Goal: Task Accomplishment & Management: Manage account settings

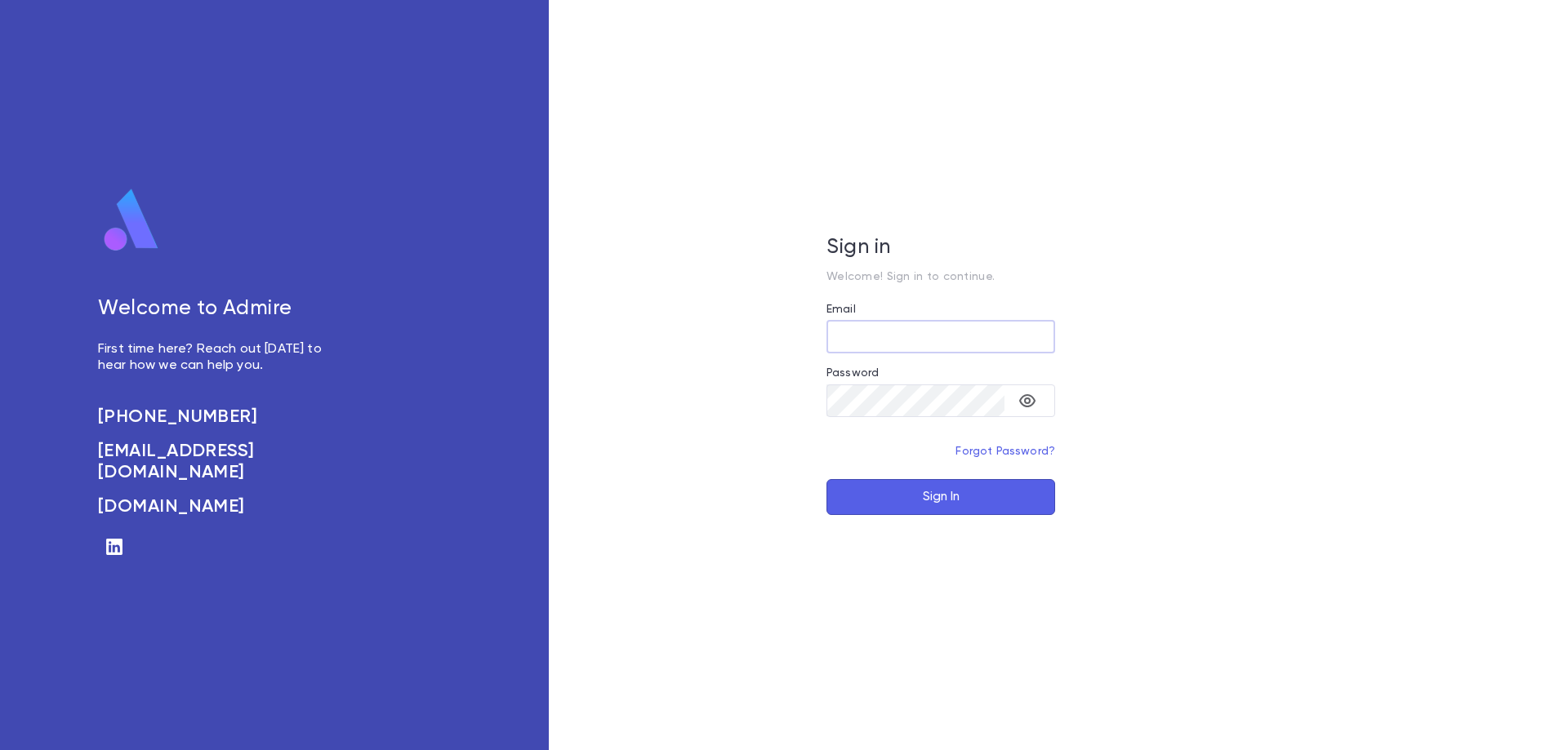
type input "**********"
click at [918, 493] on button "Sign In" at bounding box center [940, 498] width 229 height 36
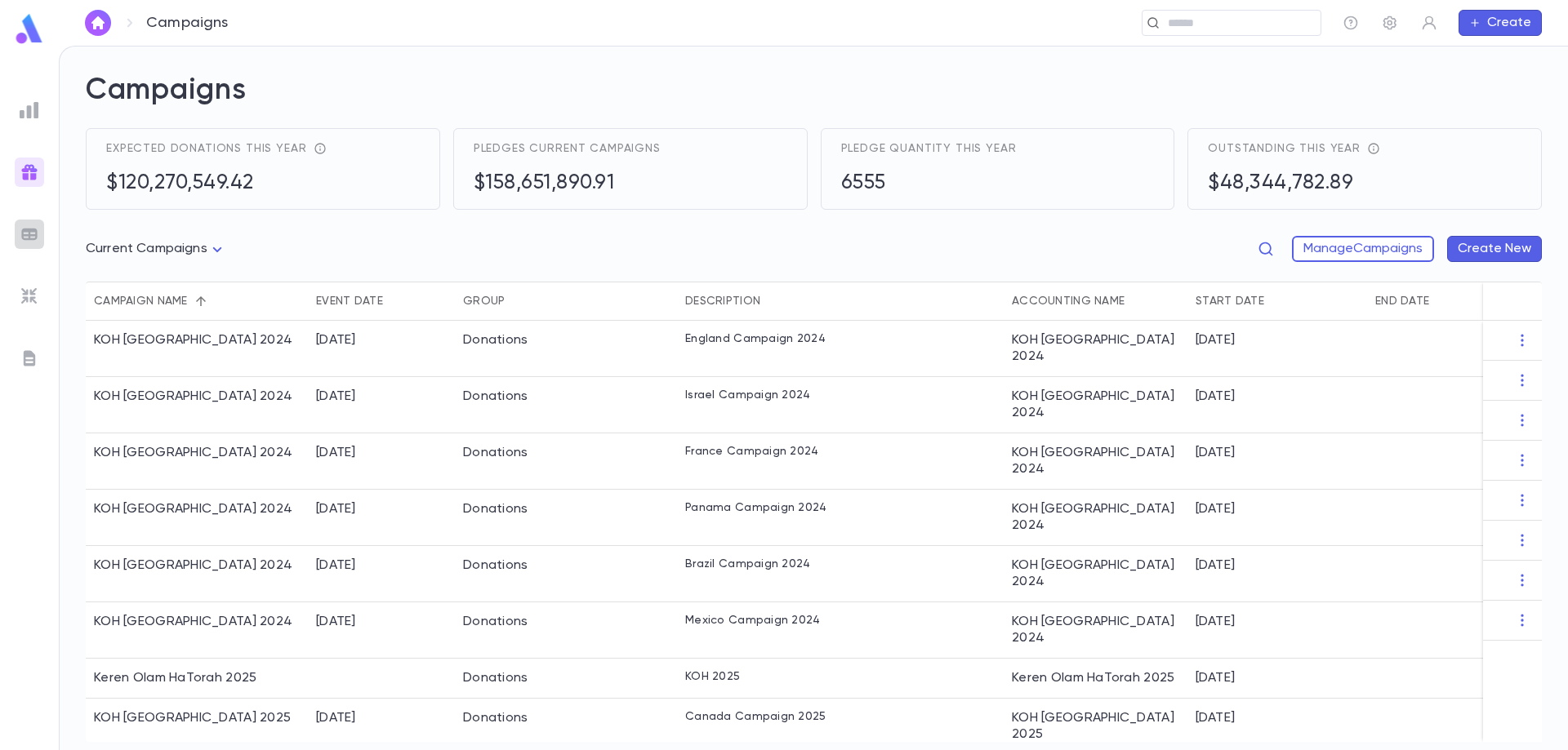
click at [30, 238] on img at bounding box center [30, 234] width 20 height 20
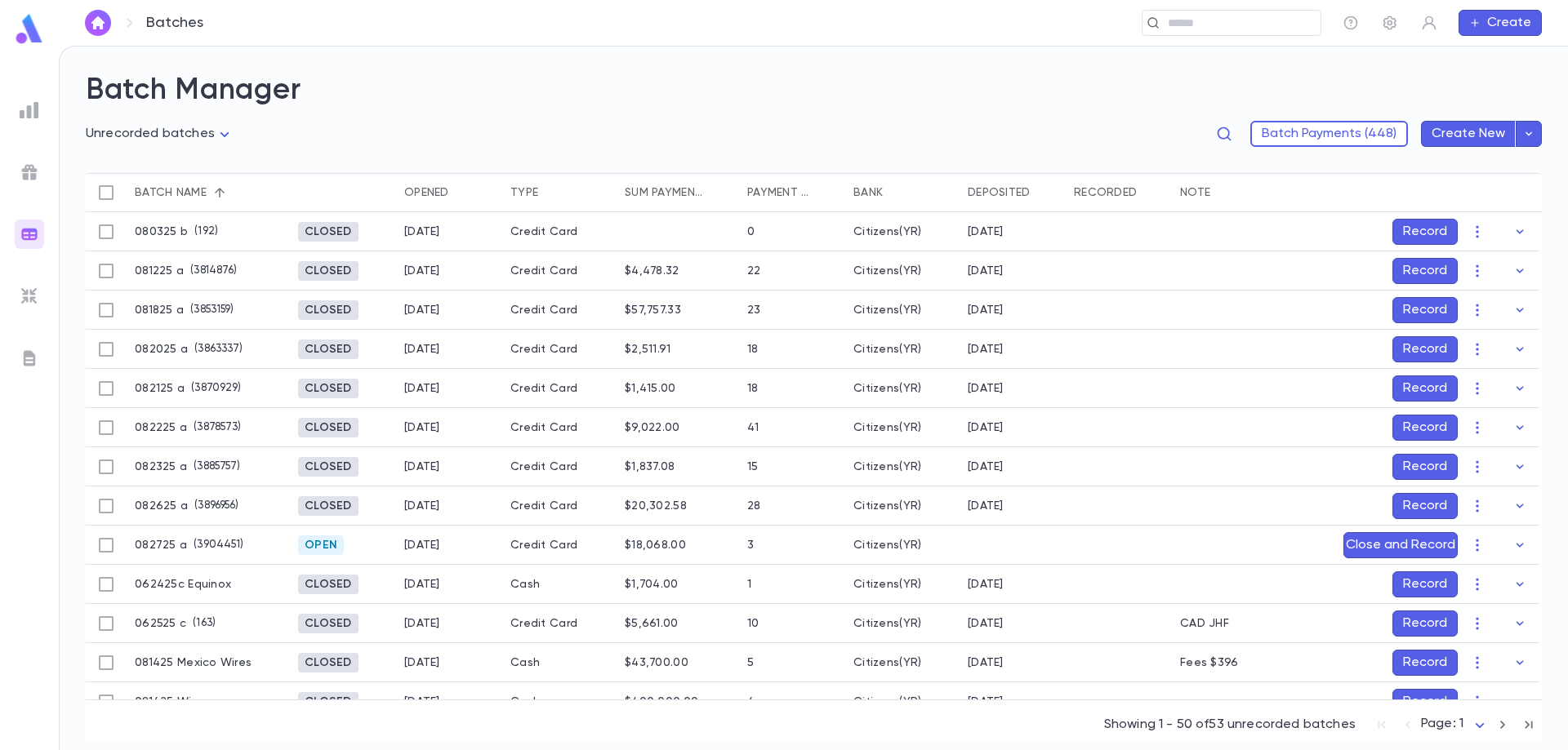
click at [1420, 273] on button "Record" at bounding box center [1424, 271] width 65 height 26
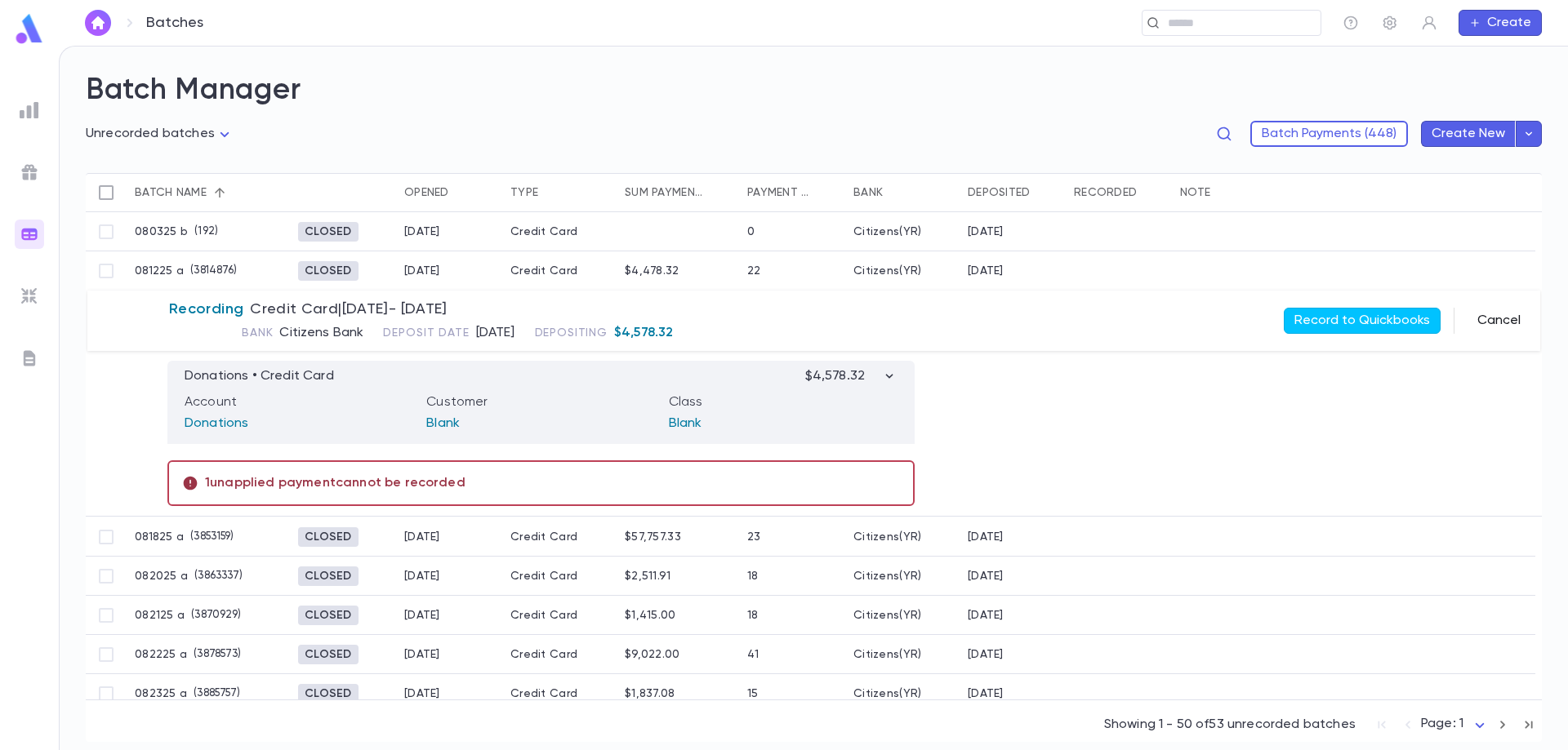
click at [1493, 324] on button "Cancel" at bounding box center [1499, 321] width 63 height 26
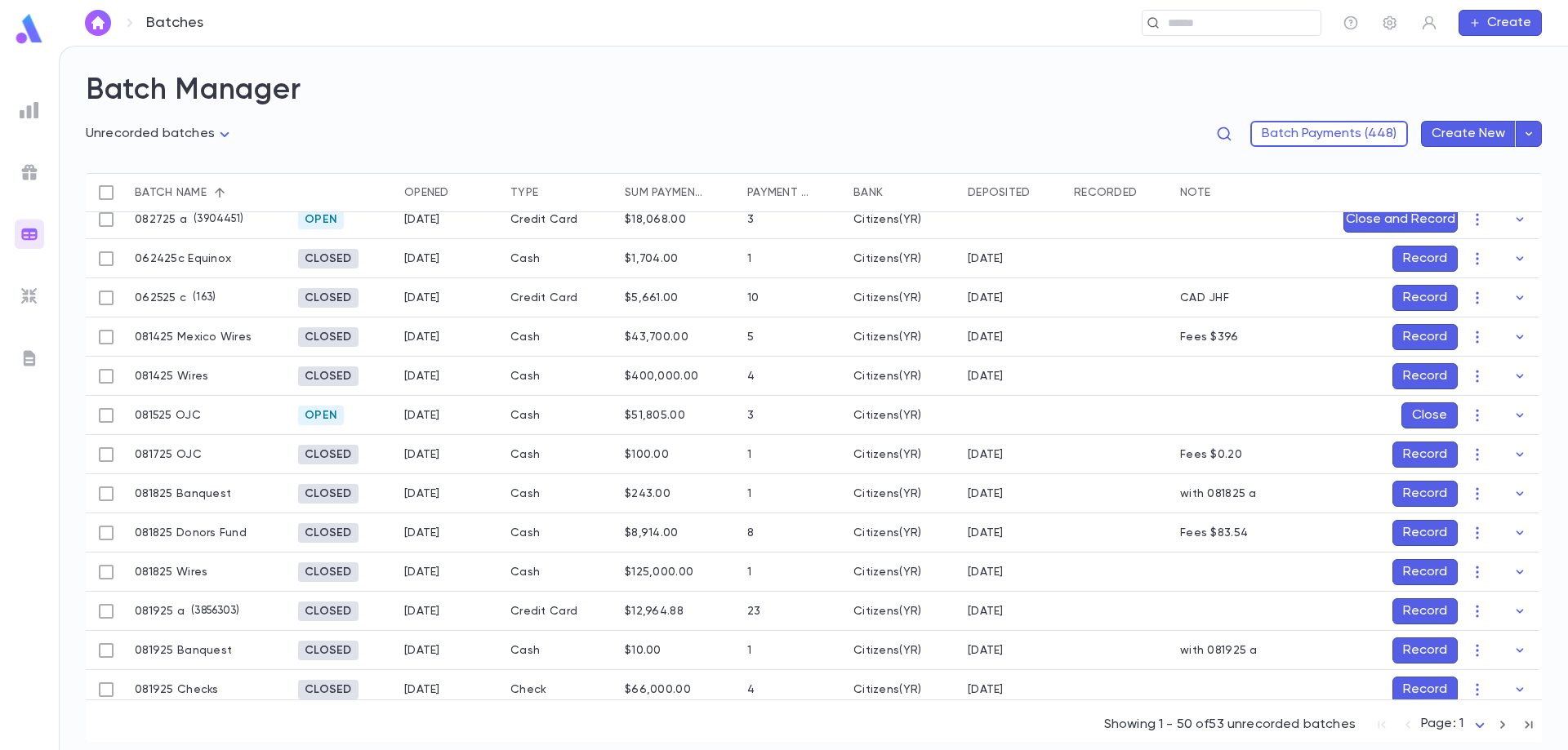
scroll to position [326, 0]
click at [1429, 410] on button "Close" at bounding box center [1429, 414] width 56 height 26
click at [1412, 411] on button "Record" at bounding box center [1424, 414] width 65 height 26
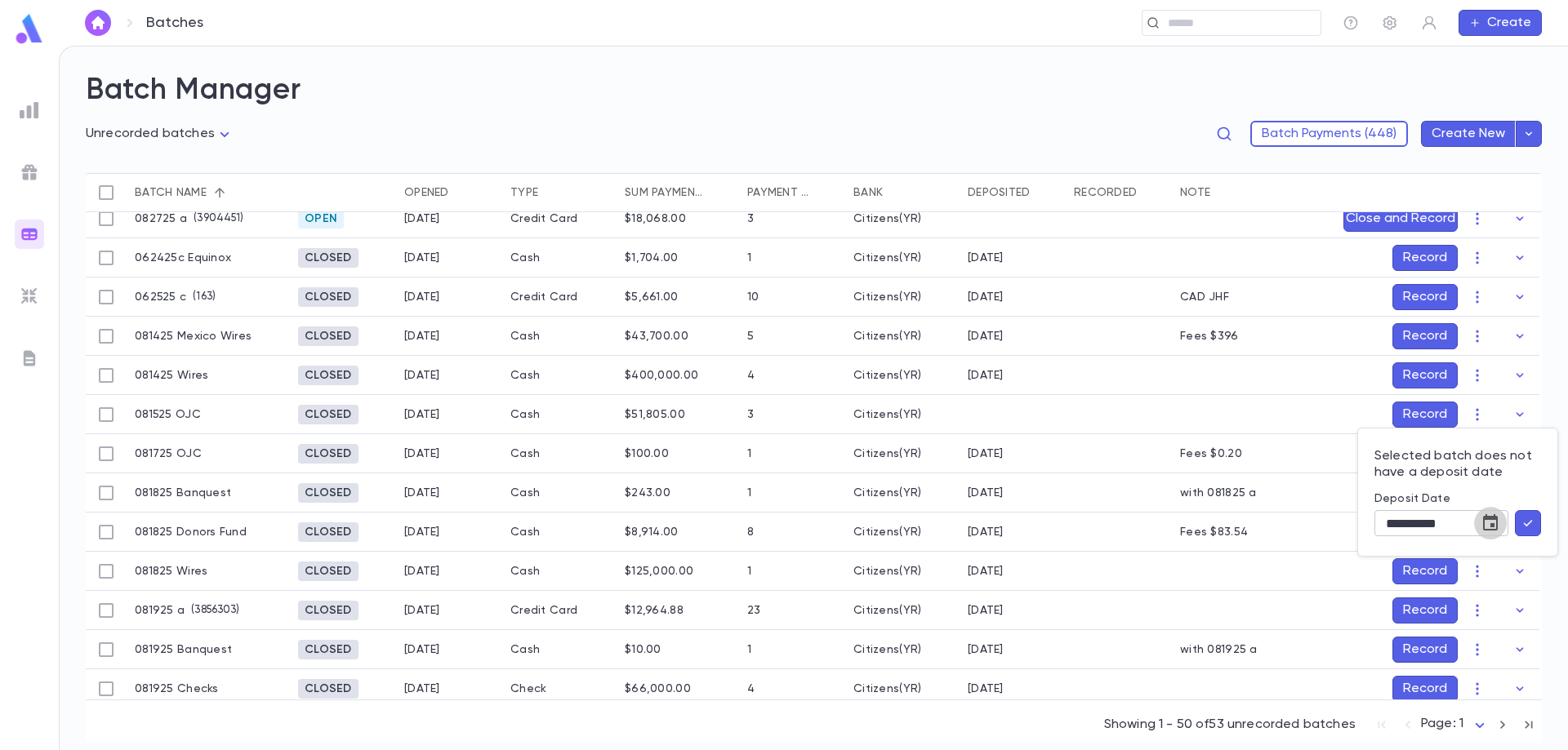
click at [1488, 516] on icon "Choose date, selected date is Aug 28, 2025" at bounding box center [1490, 522] width 15 height 16
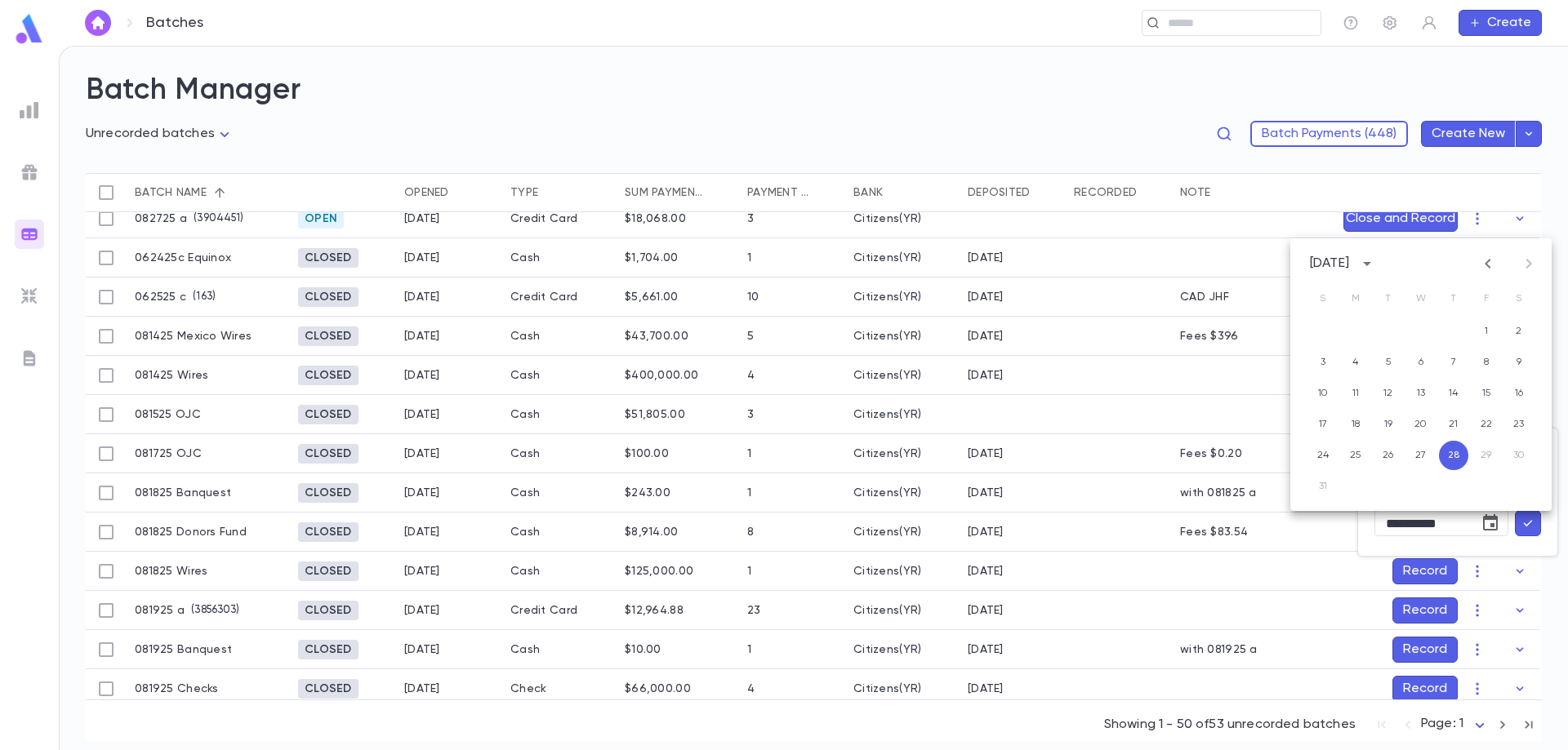
click at [1183, 415] on div at bounding box center [784, 375] width 1568 height 750
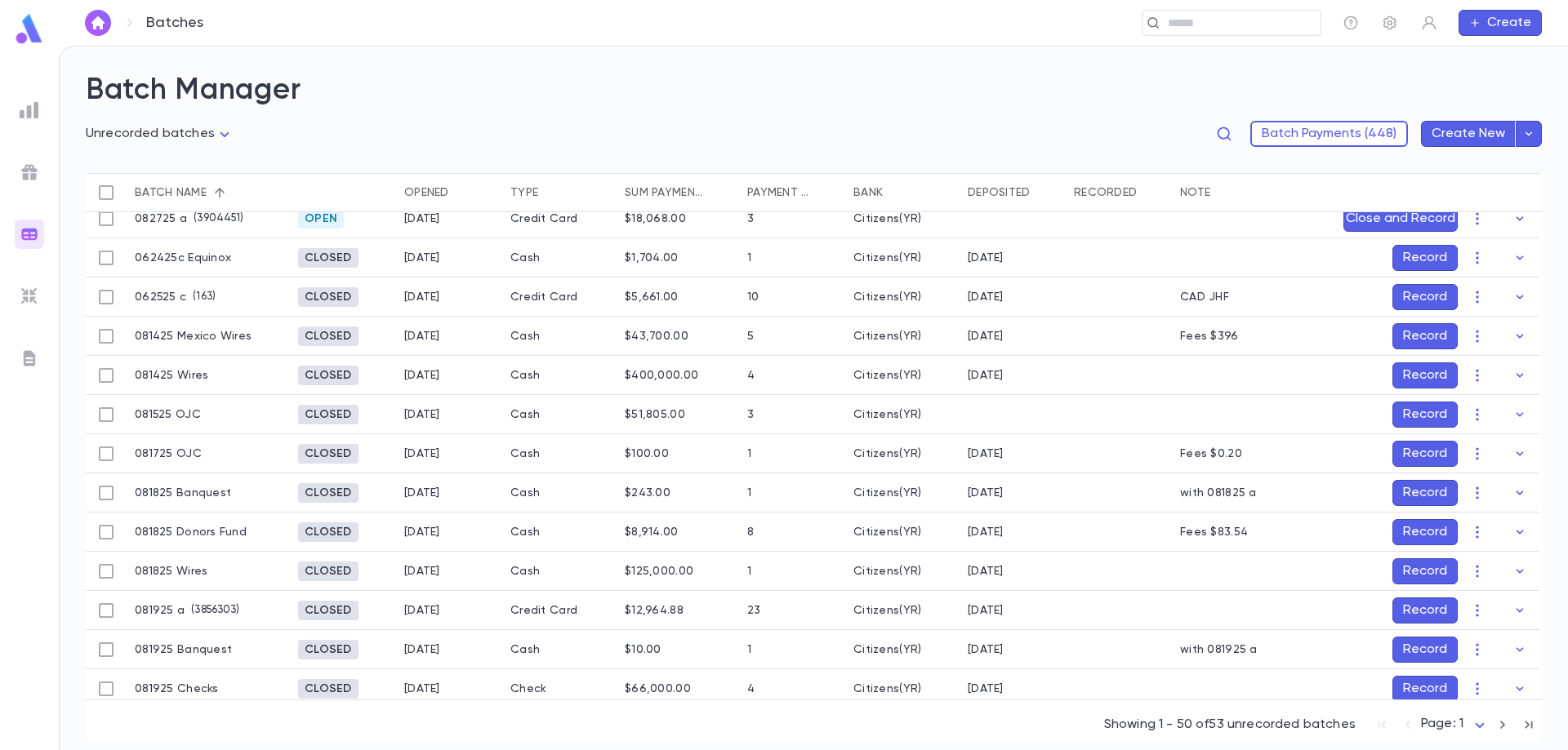
scroll to position [408, 0]
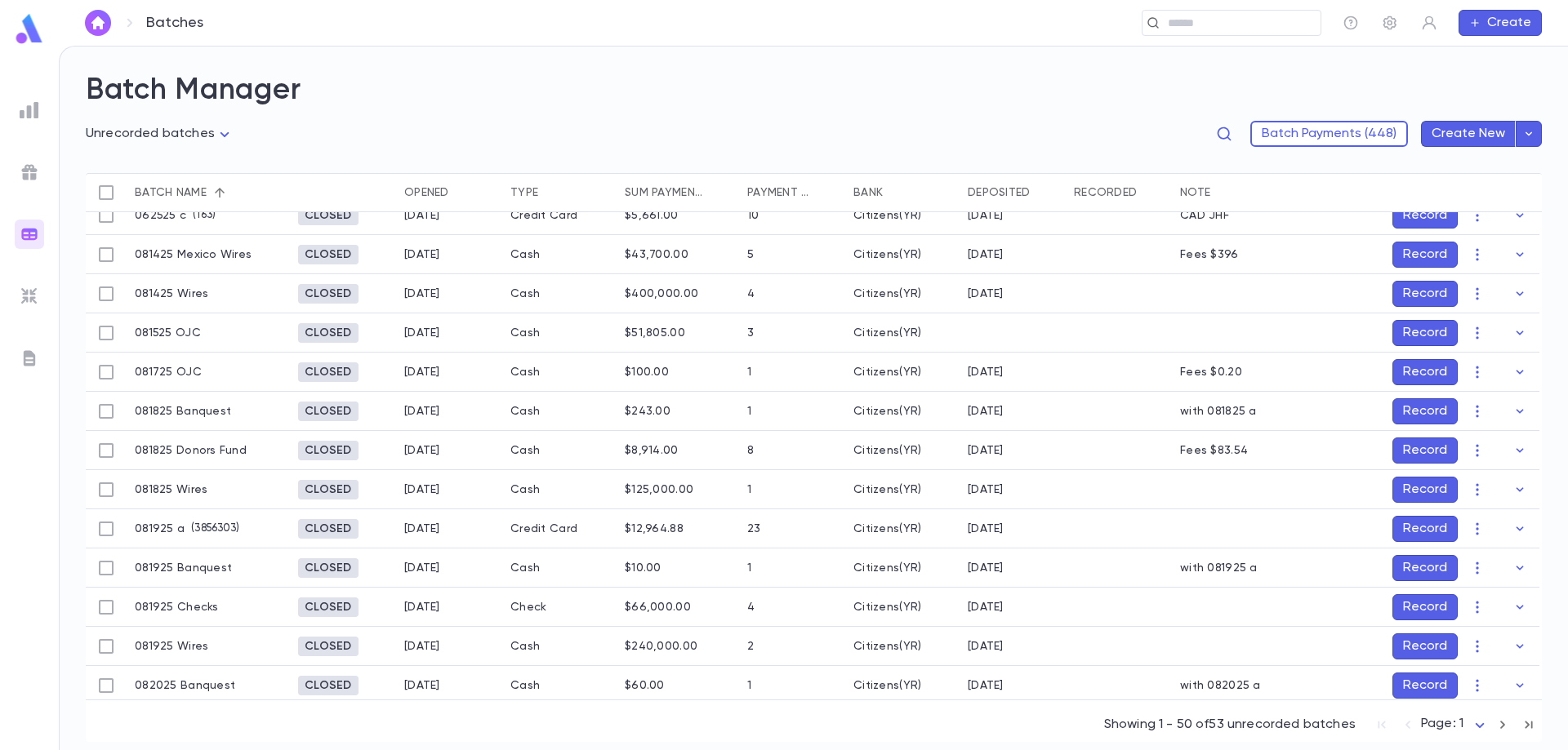
click at [1426, 481] on button "Record" at bounding box center [1424, 490] width 65 height 26
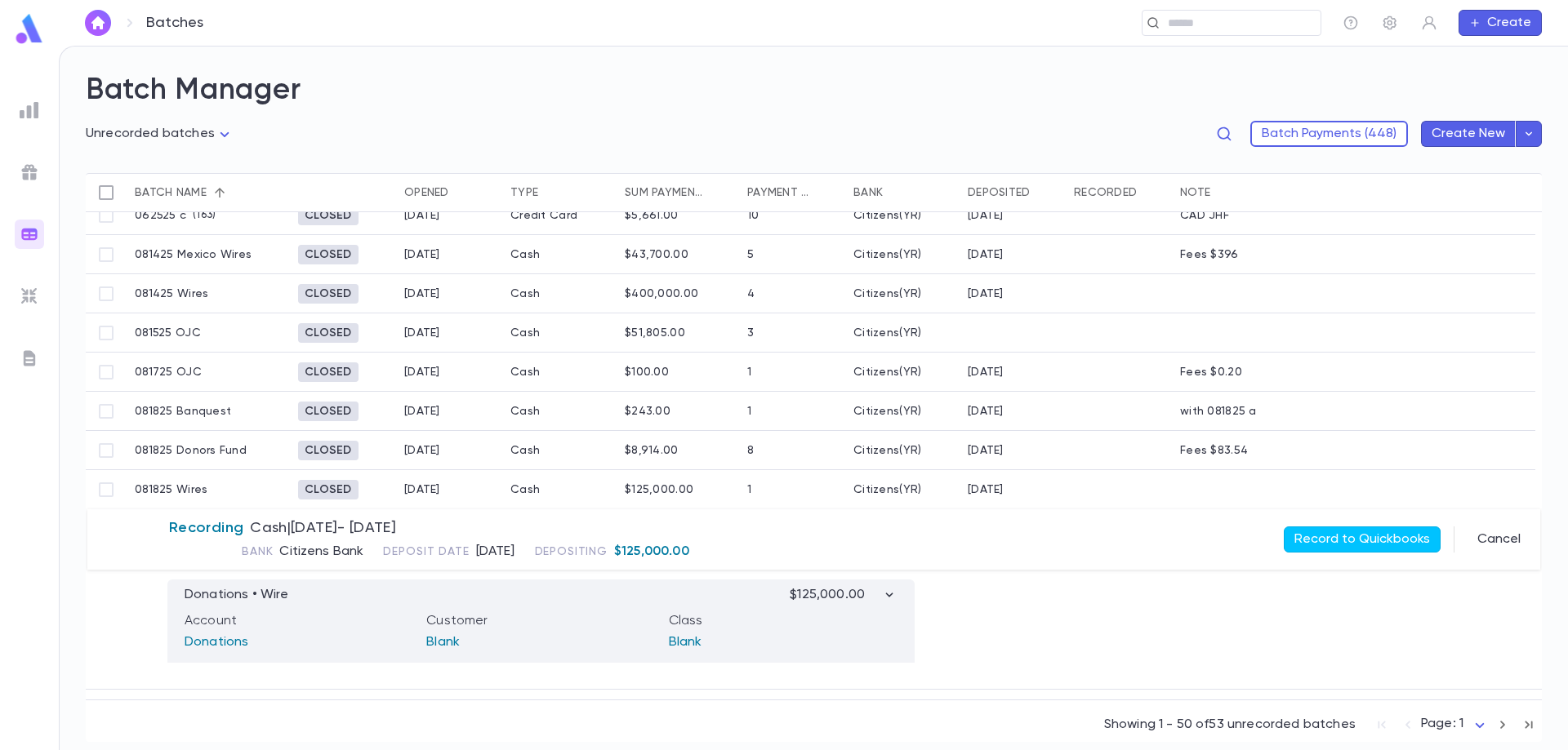
scroll to position [490, 0]
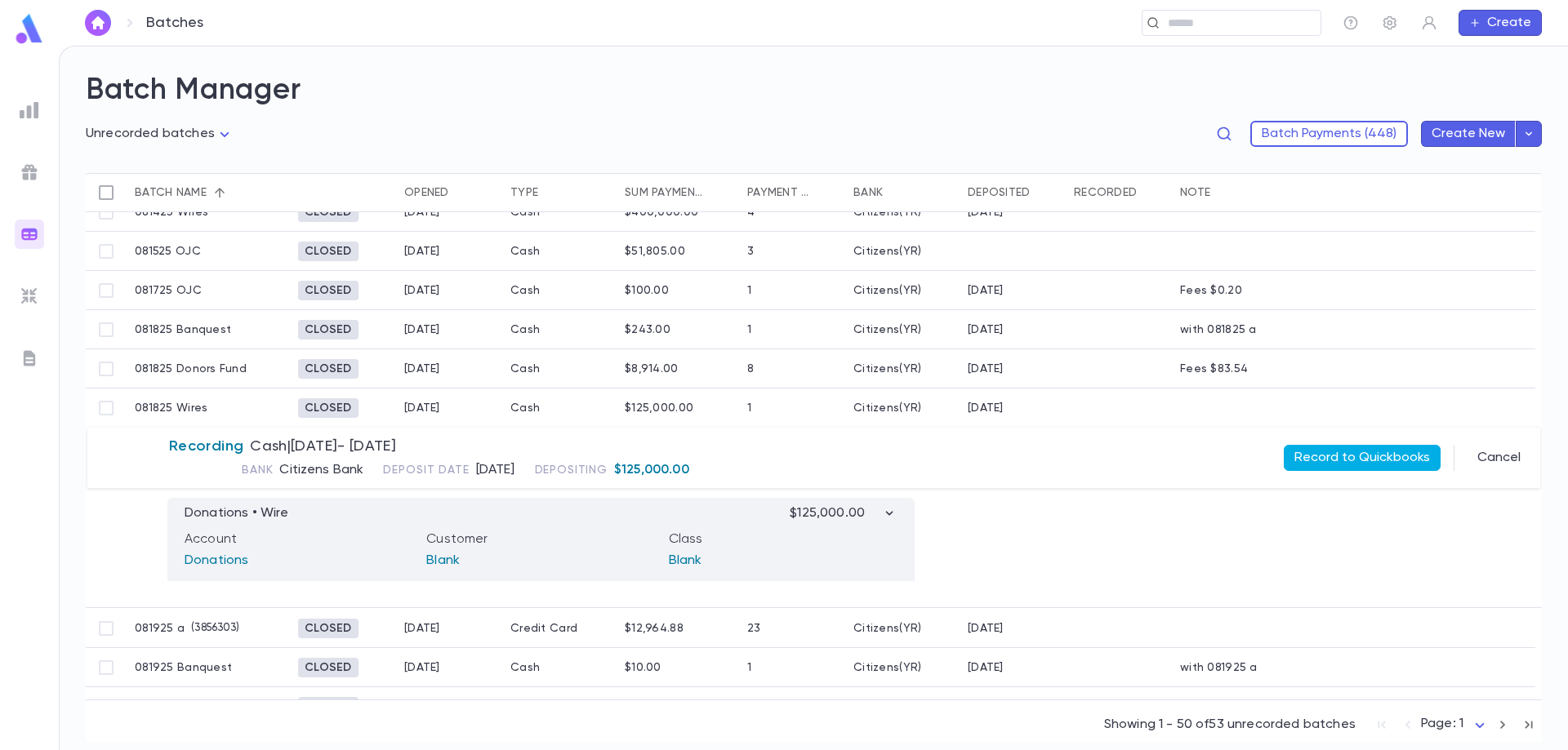
click at [1337, 450] on button "Record to Quickbooks" at bounding box center [1362, 458] width 157 height 26
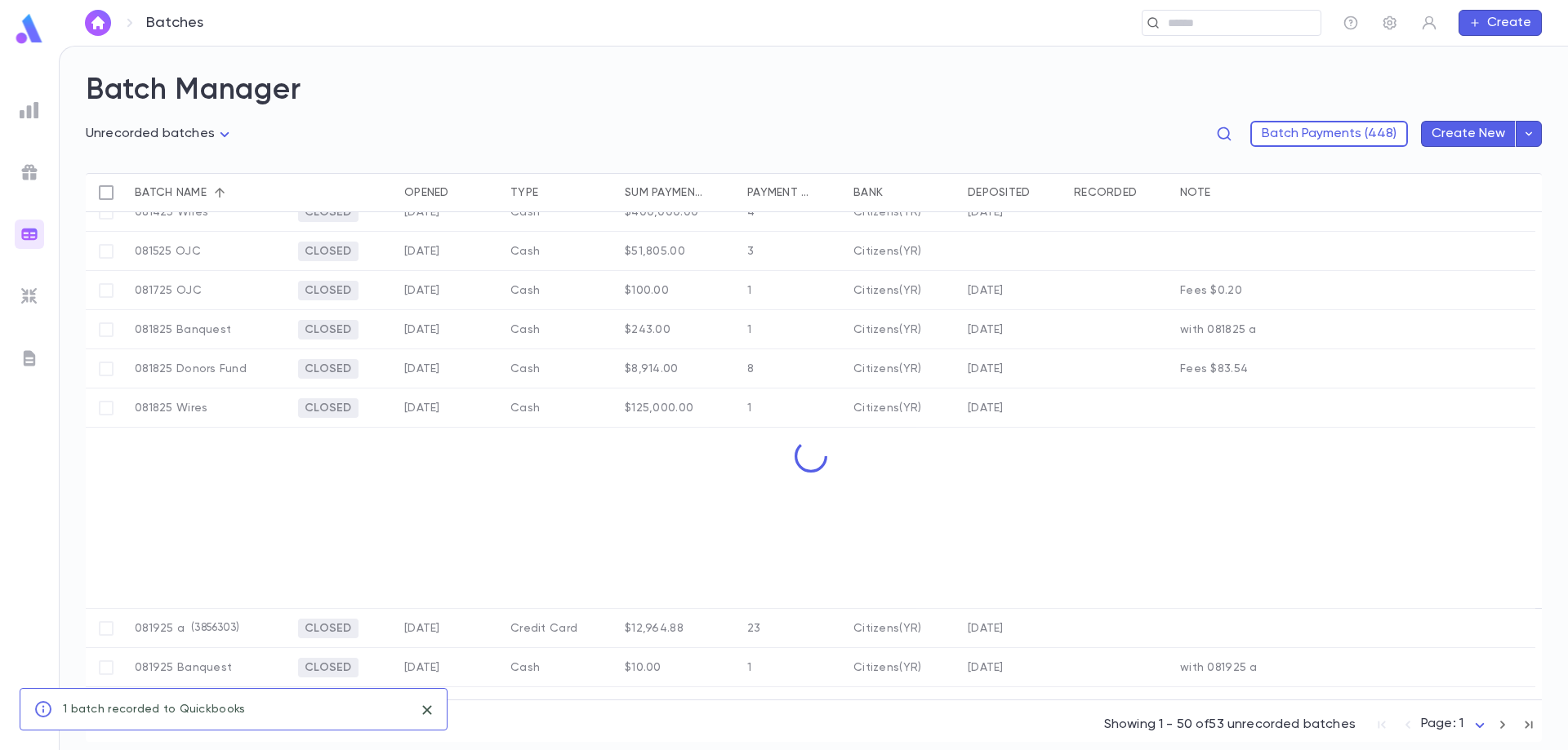
scroll to position [411, 0]
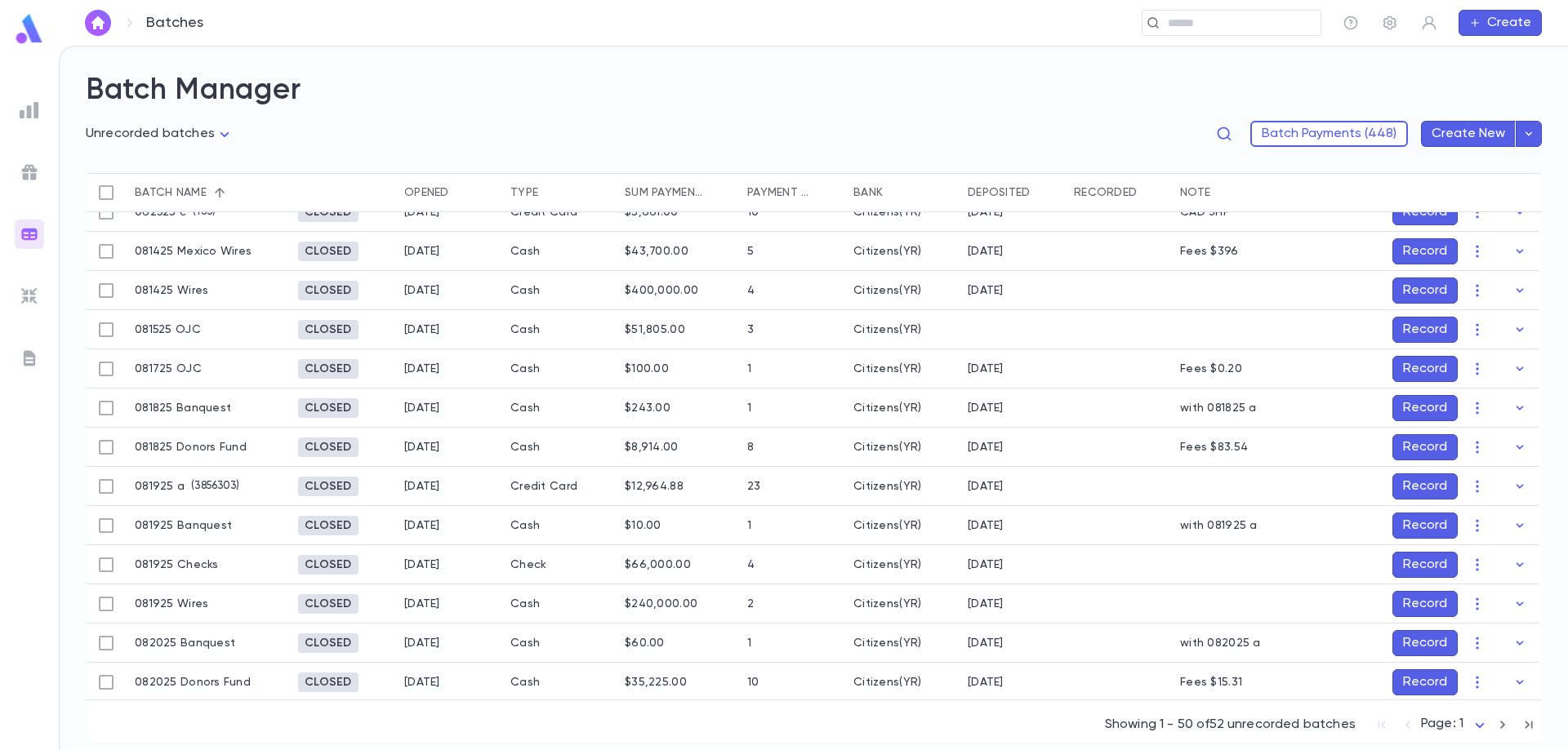
click at [1415, 522] on button "Record" at bounding box center [1424, 525] width 65 height 26
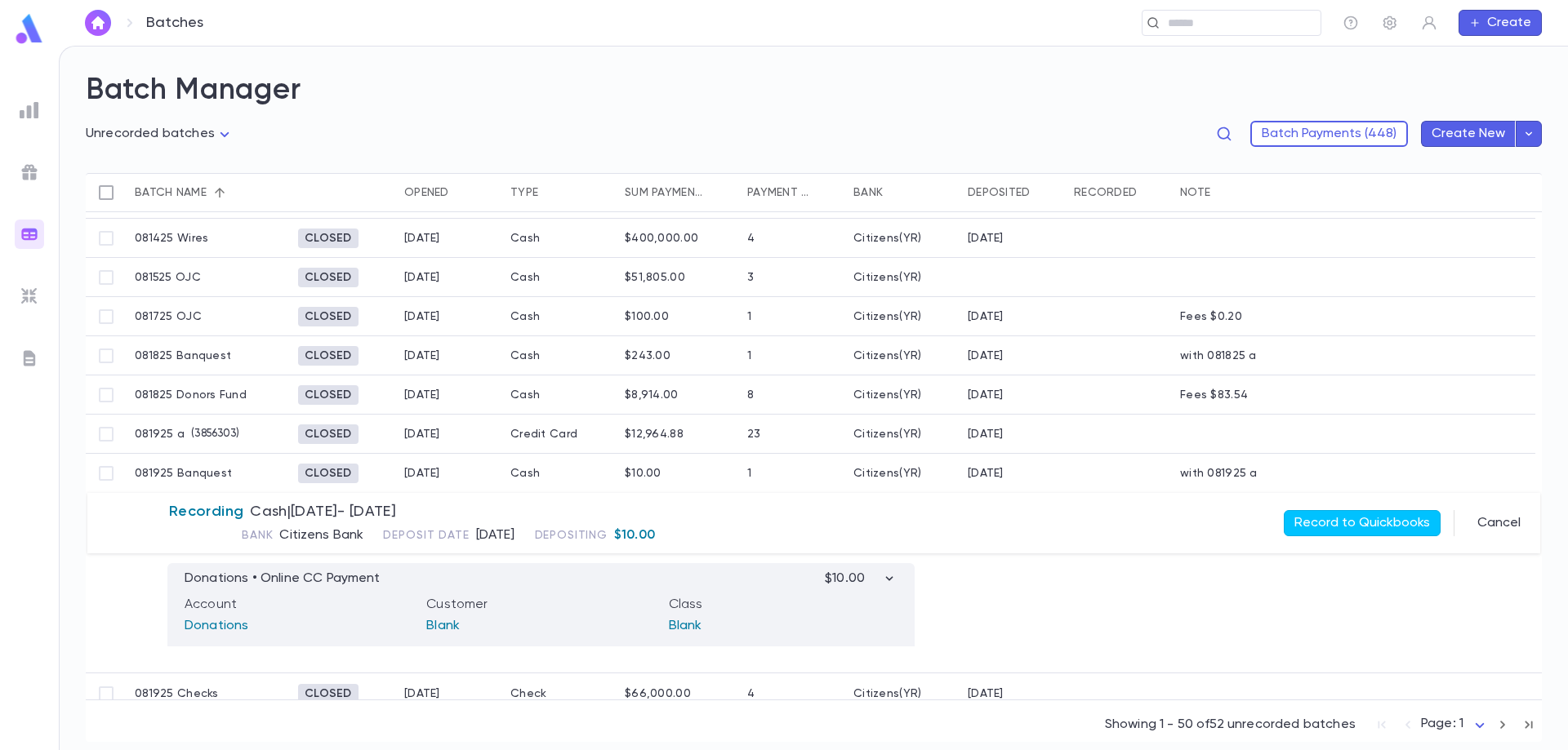
scroll to position [493, 0]
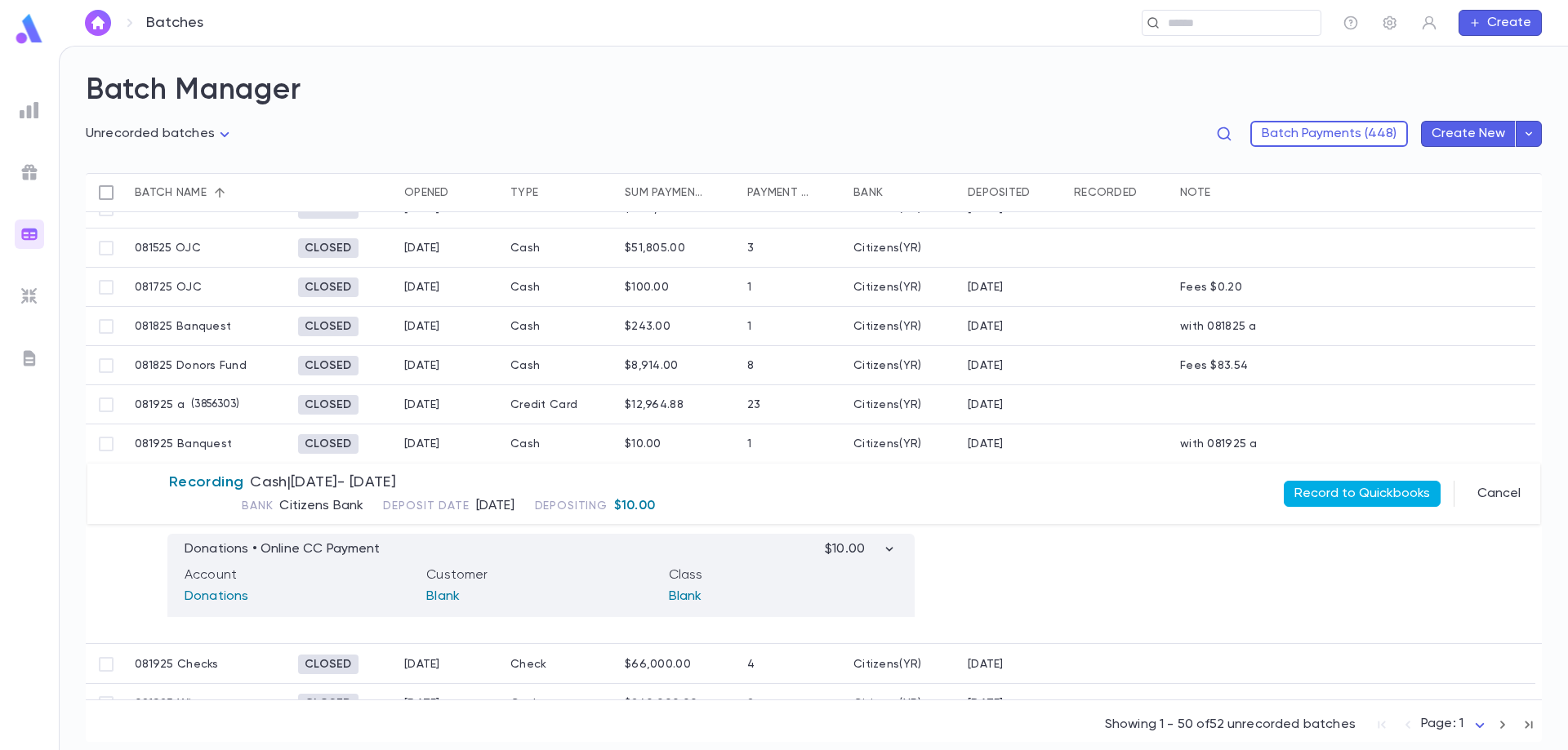
click at [1347, 483] on button "Record to Quickbooks" at bounding box center [1362, 494] width 157 height 26
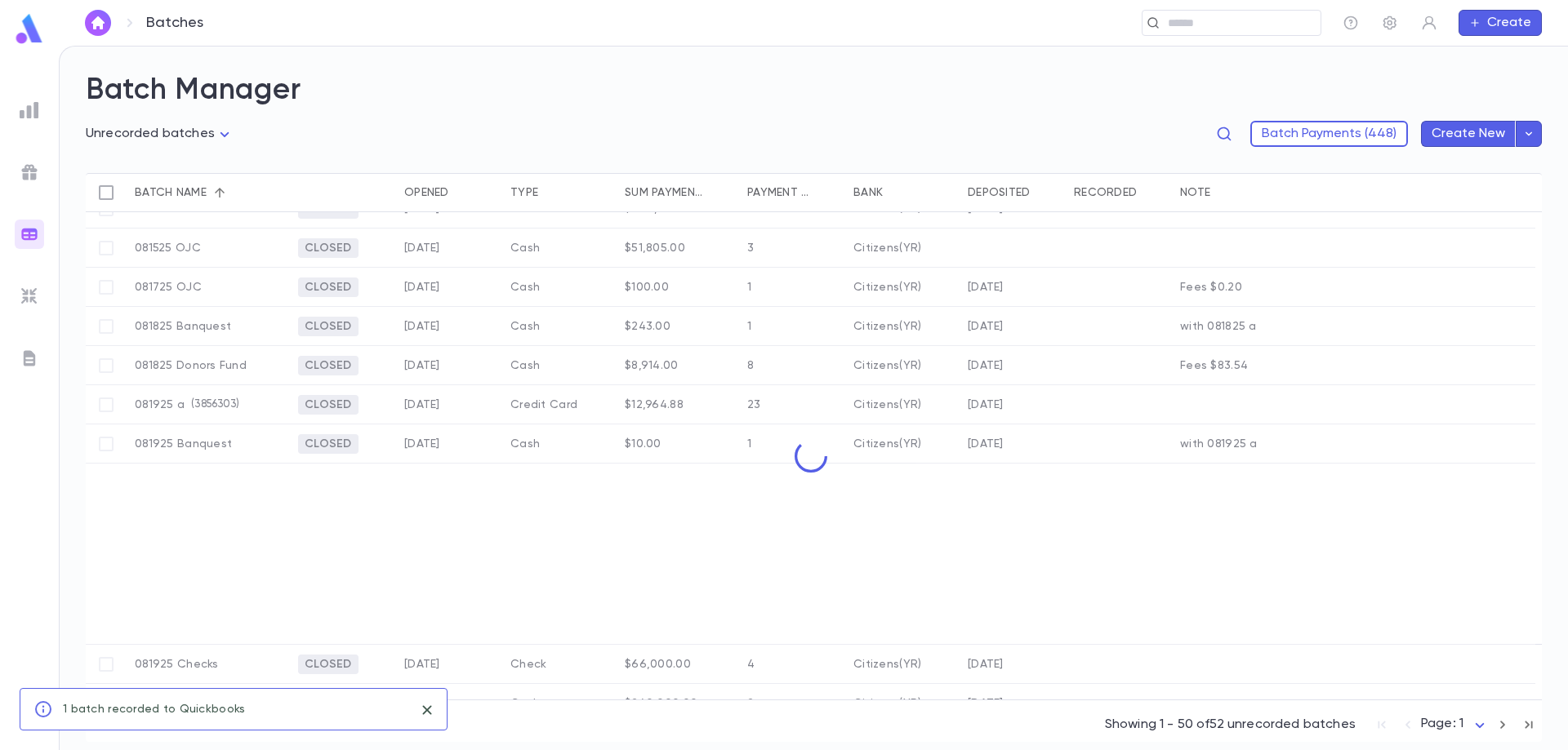
scroll to position [414, 0]
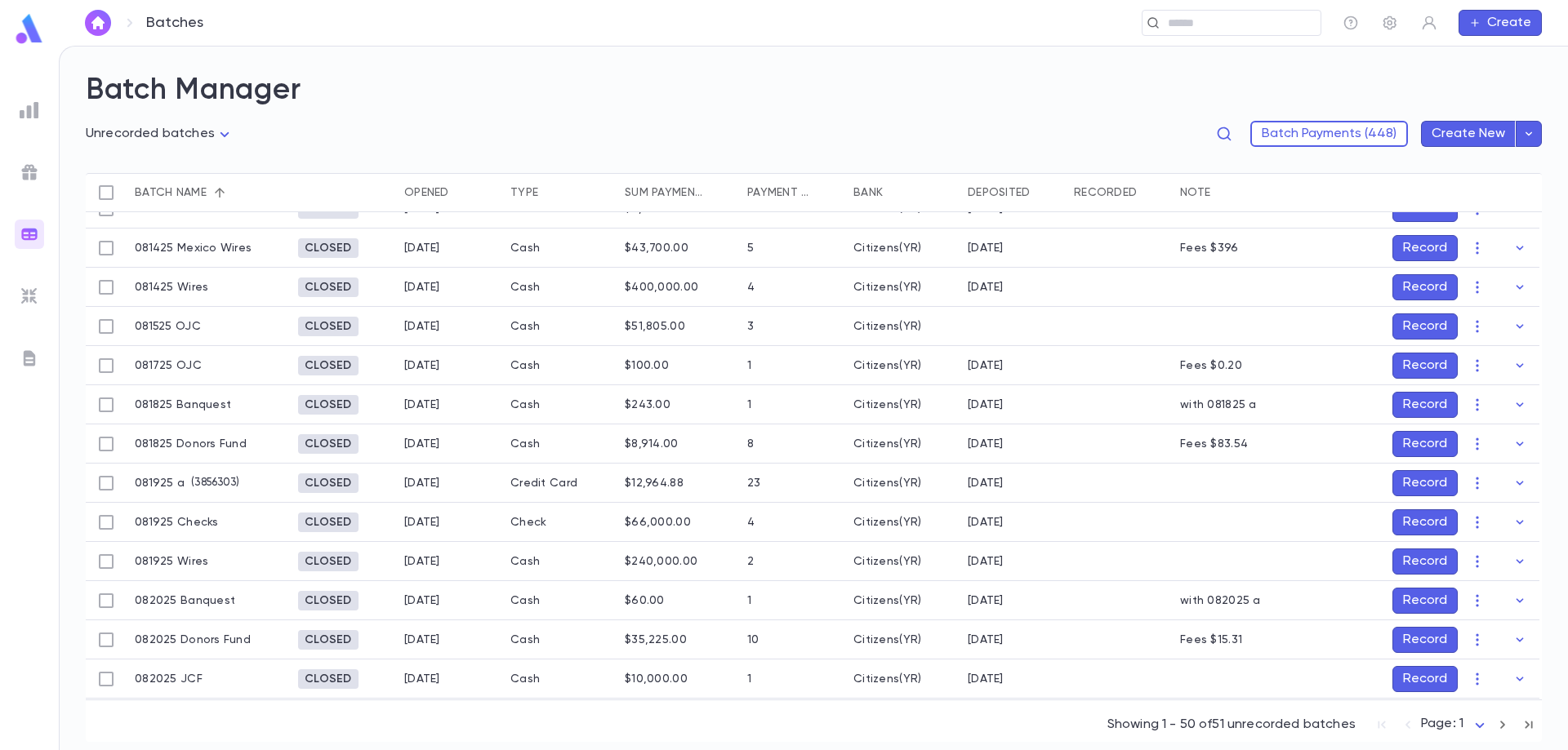
click at [1410, 484] on button "Record" at bounding box center [1424, 484] width 65 height 26
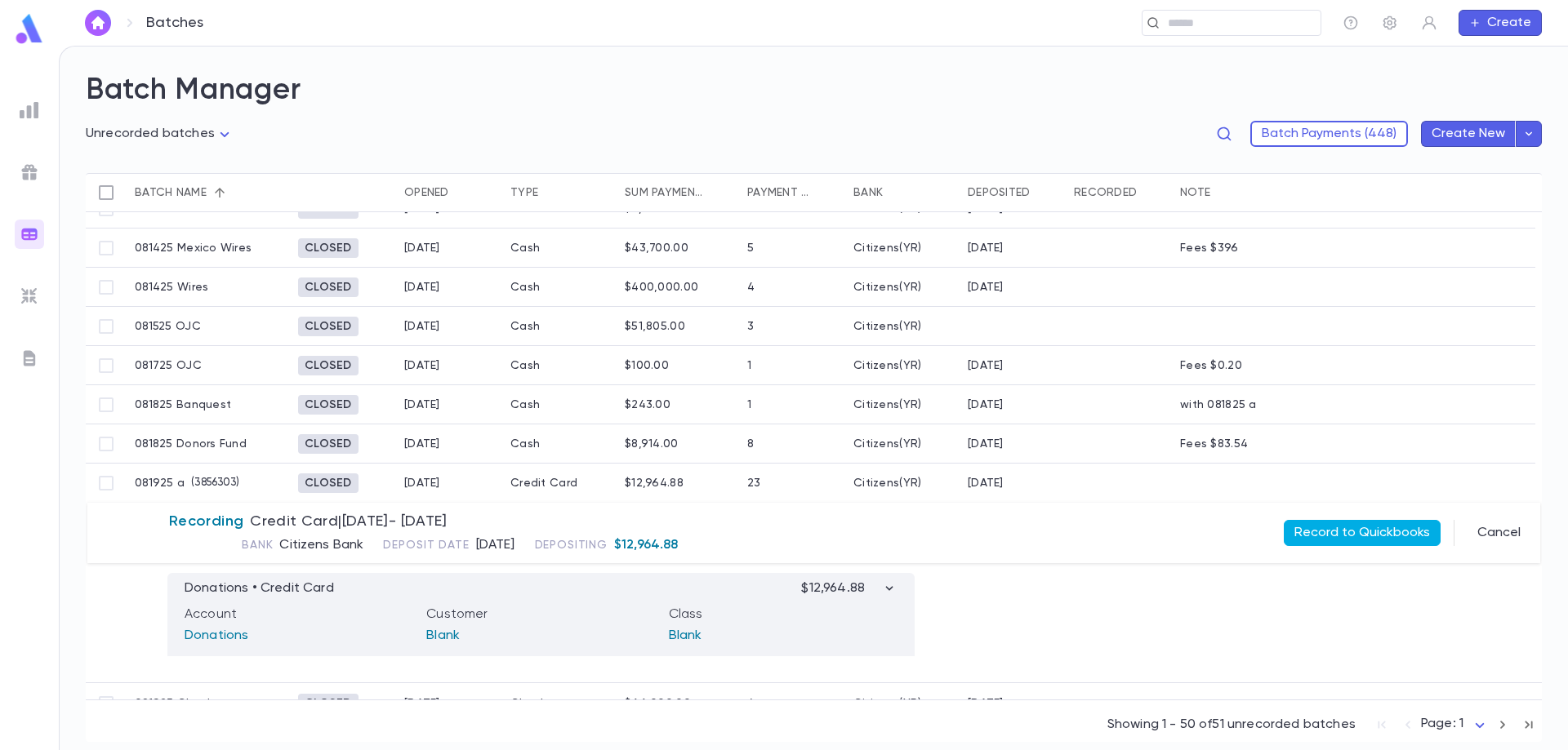
click at [1342, 529] on button "Record to Quickbooks" at bounding box center [1362, 533] width 157 height 26
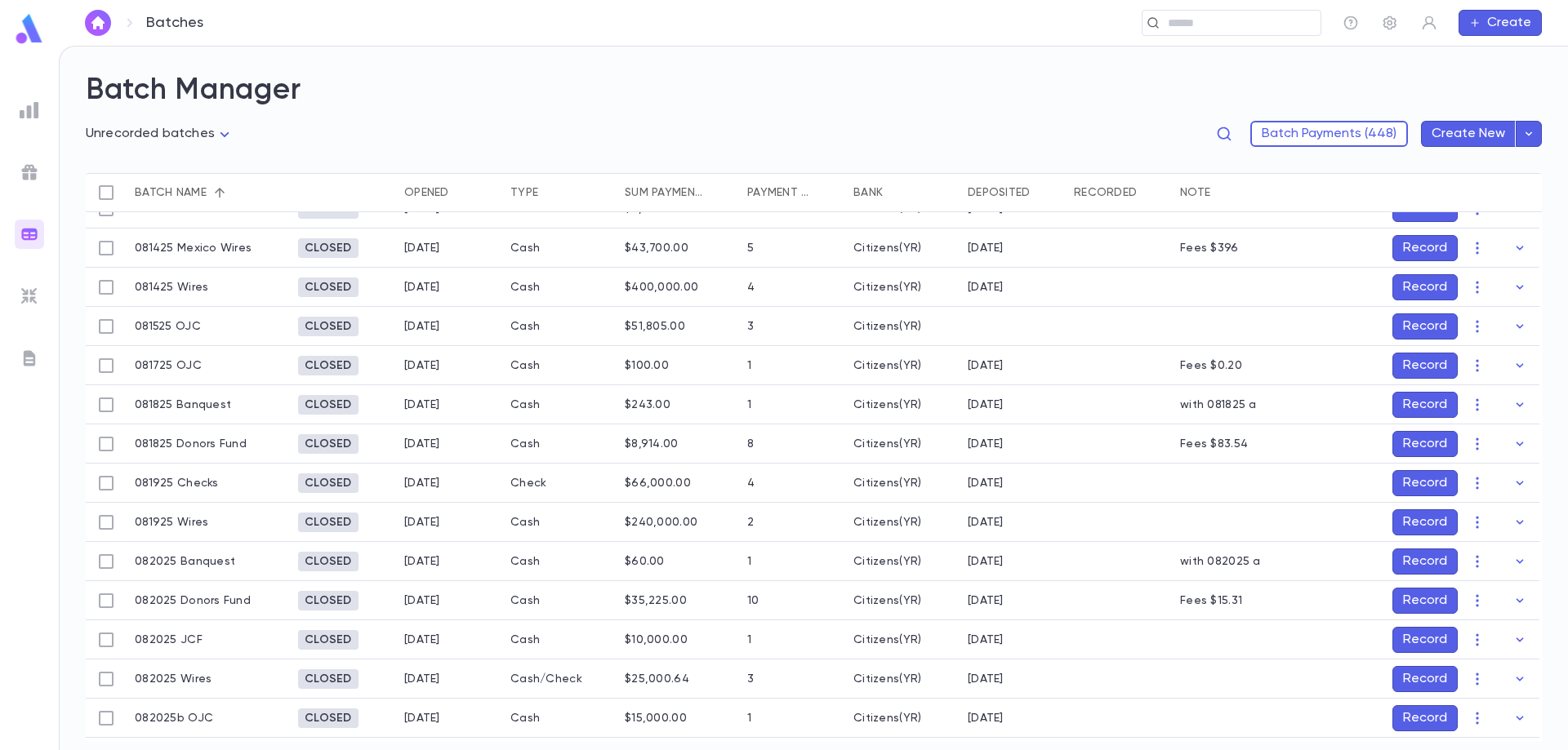
click at [1428, 484] on button "Record" at bounding box center [1424, 484] width 65 height 26
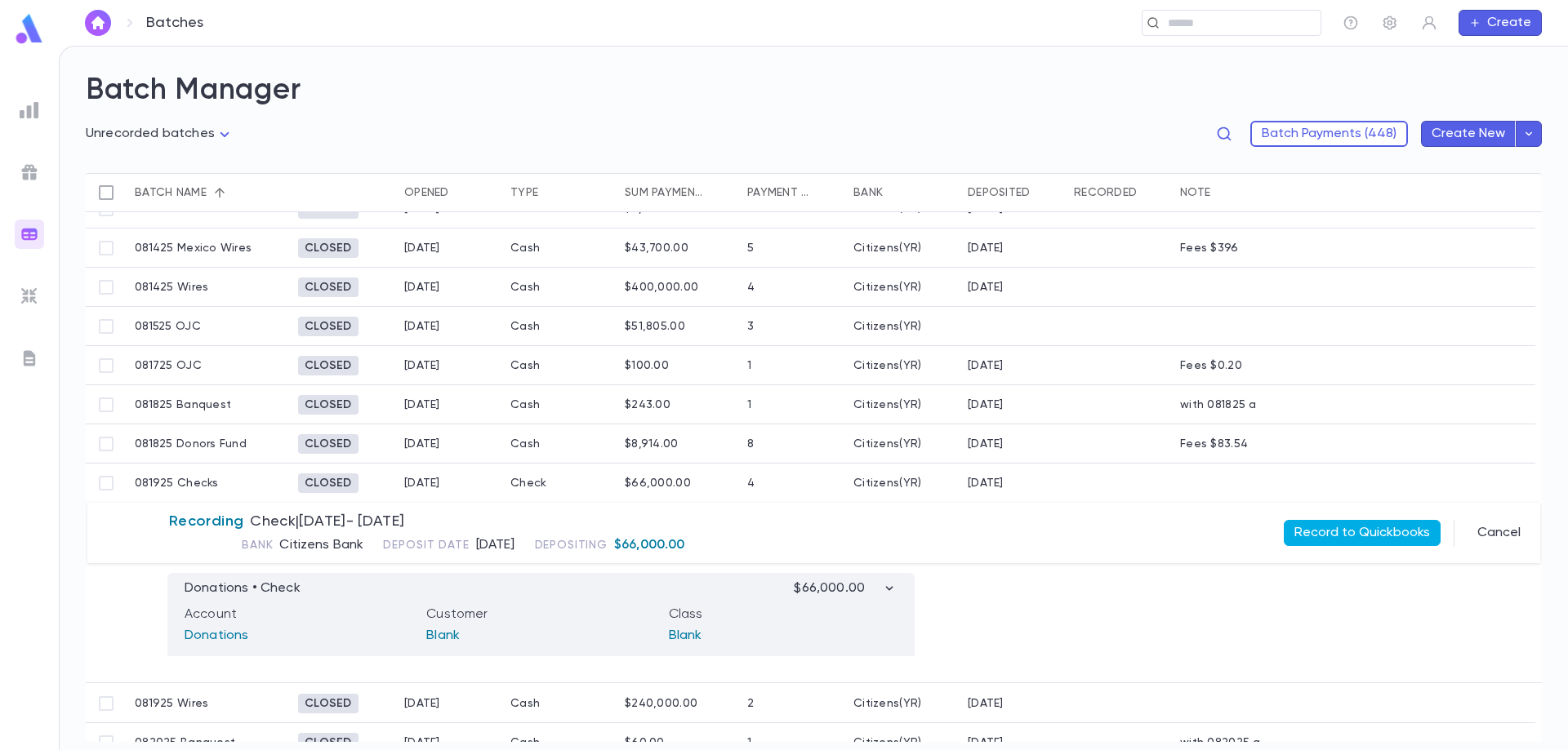
click at [1361, 536] on button "Record to Quickbooks" at bounding box center [1362, 533] width 157 height 26
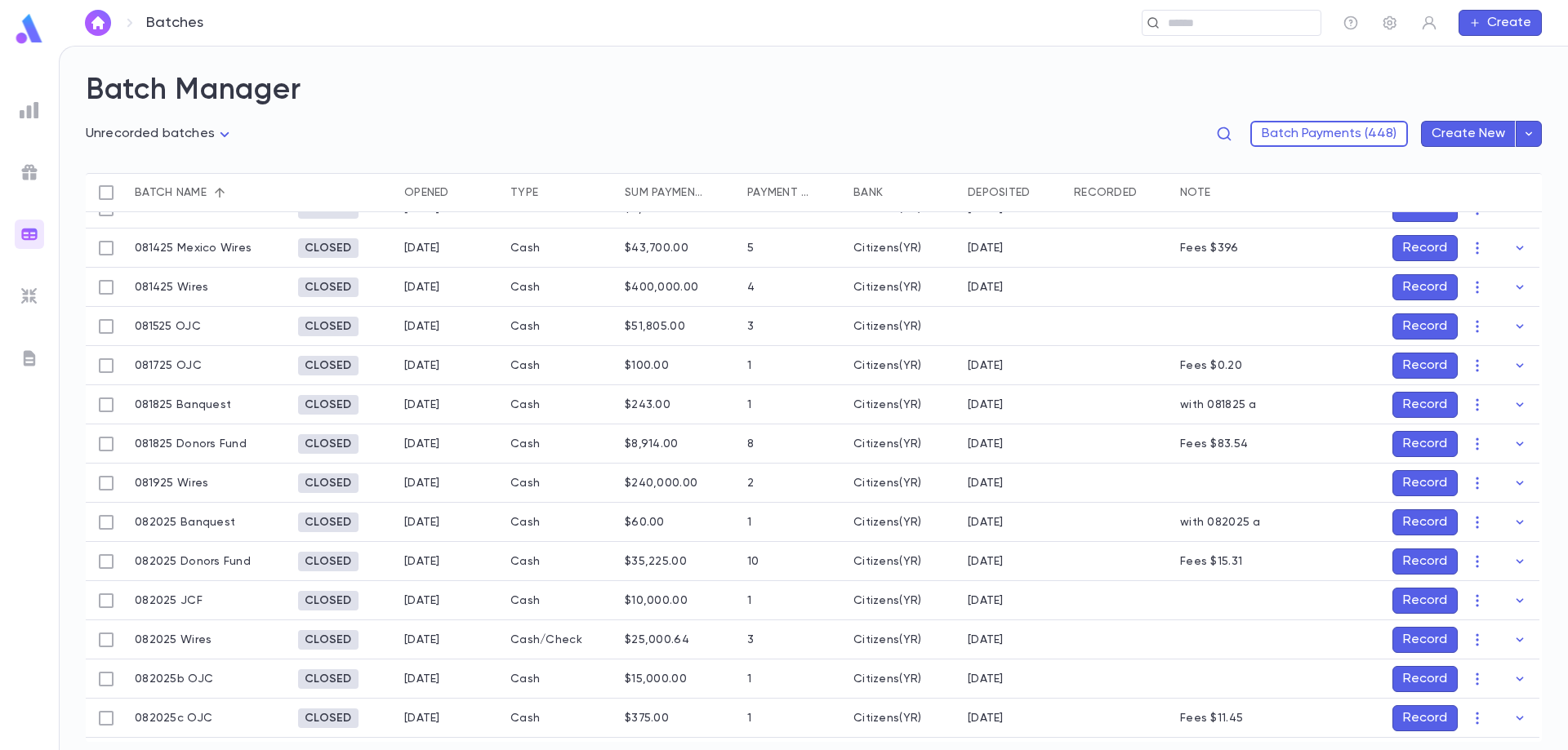
click at [1409, 483] on button "Record" at bounding box center [1424, 484] width 65 height 26
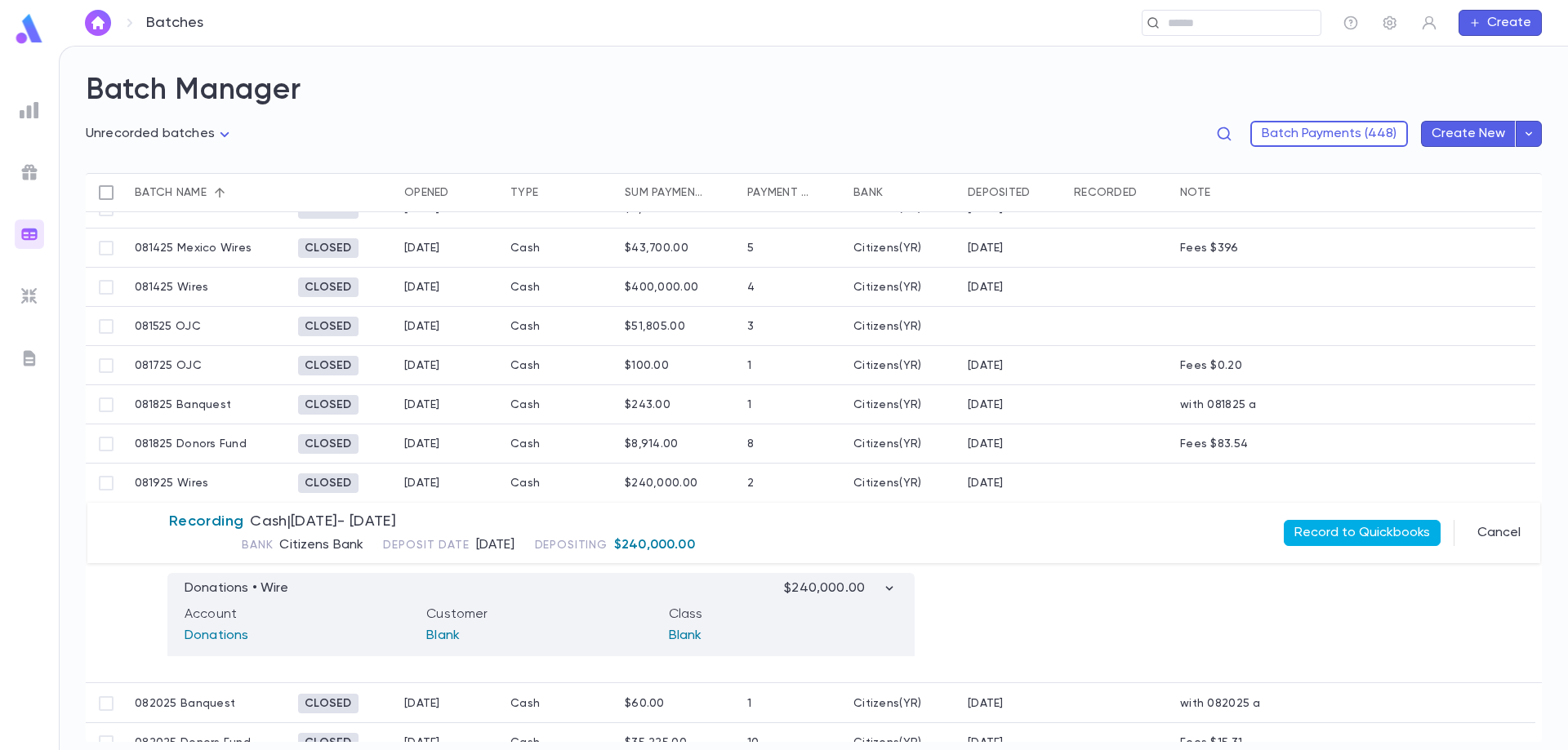
click at [1385, 533] on button "Record to Quickbooks" at bounding box center [1362, 533] width 157 height 26
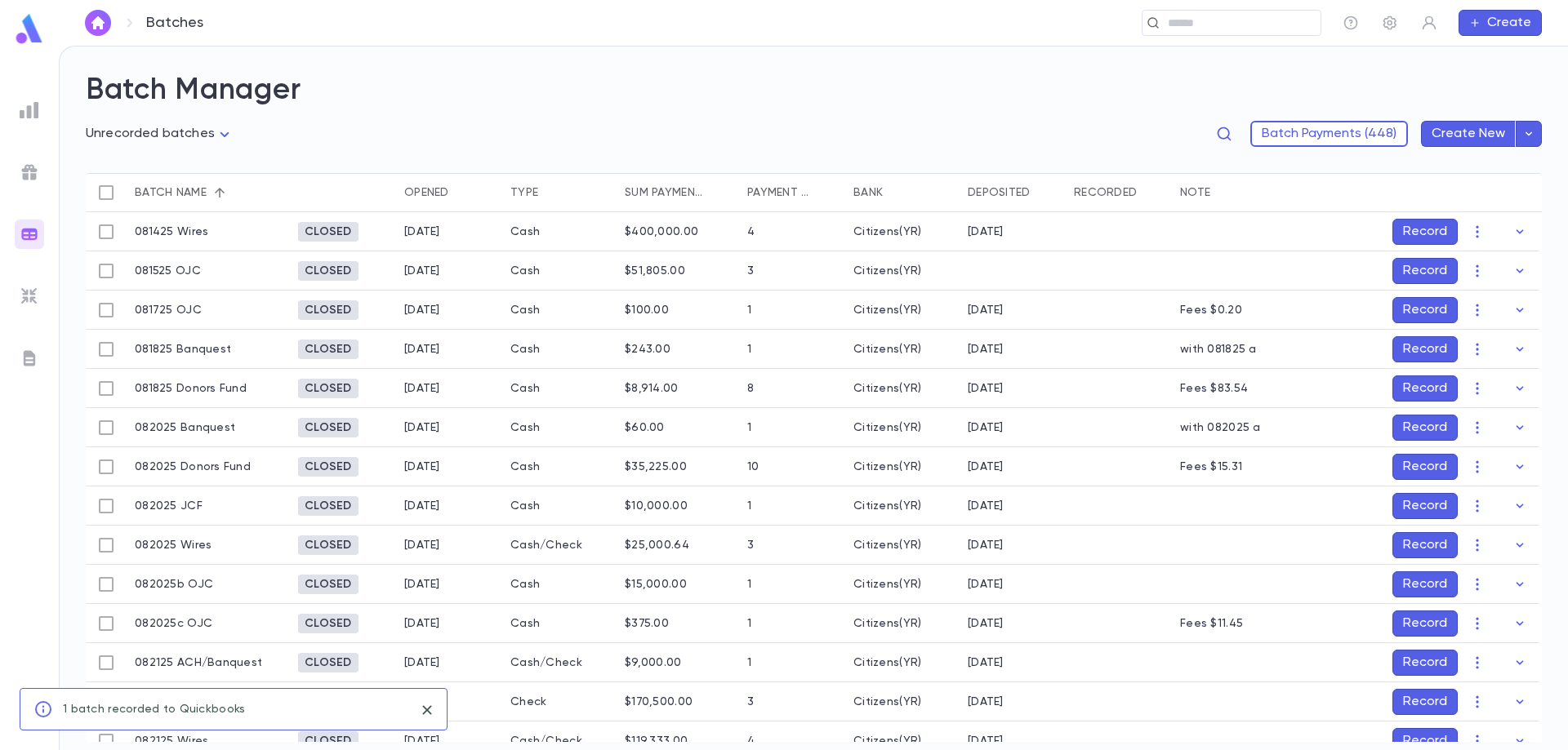
scroll to position [496, 0]
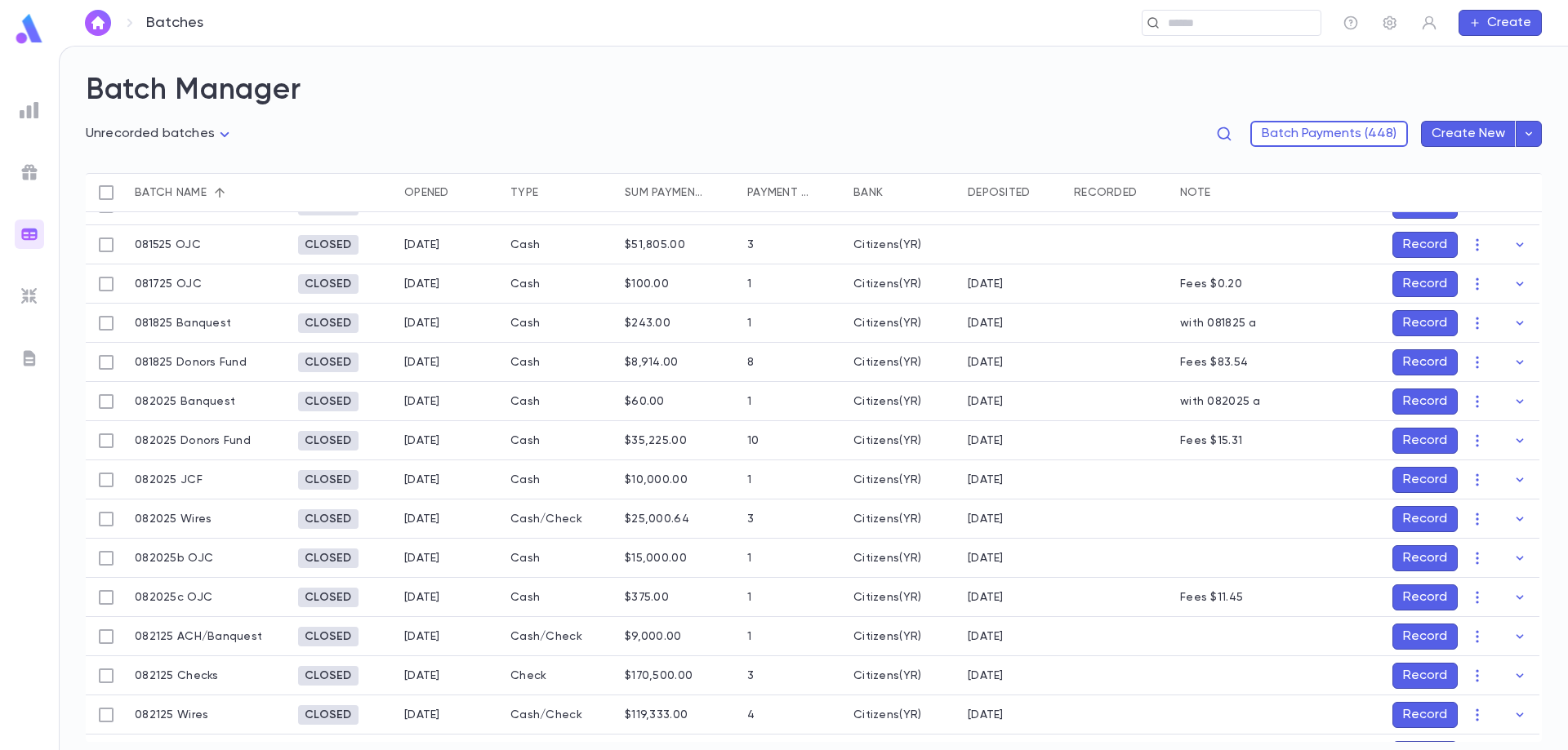
click at [1419, 479] on button "Record" at bounding box center [1424, 480] width 65 height 26
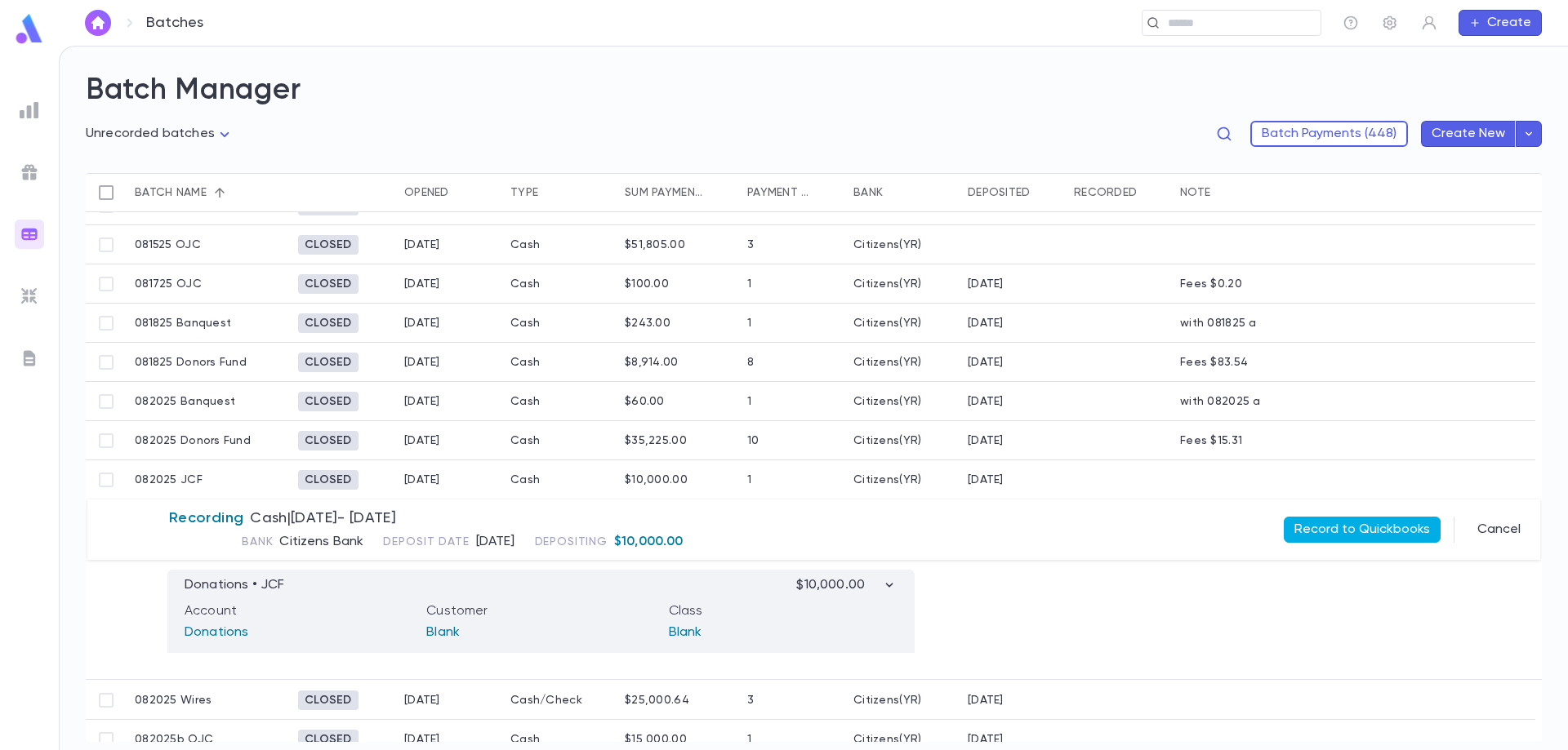
click at [1367, 529] on button "Record to Quickbooks" at bounding box center [1362, 530] width 157 height 26
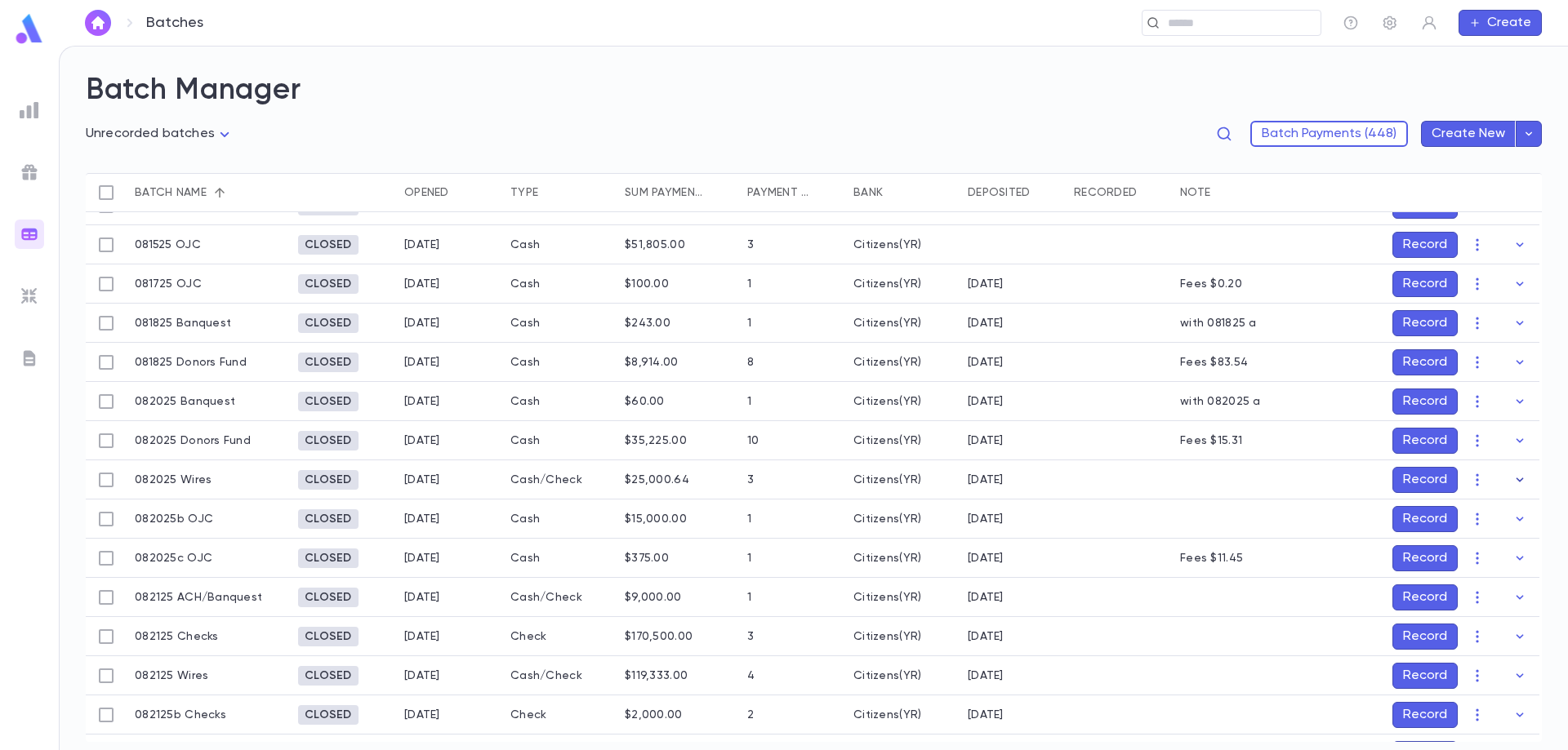
click at [1511, 479] on icon "button" at bounding box center [1519, 480] width 16 height 16
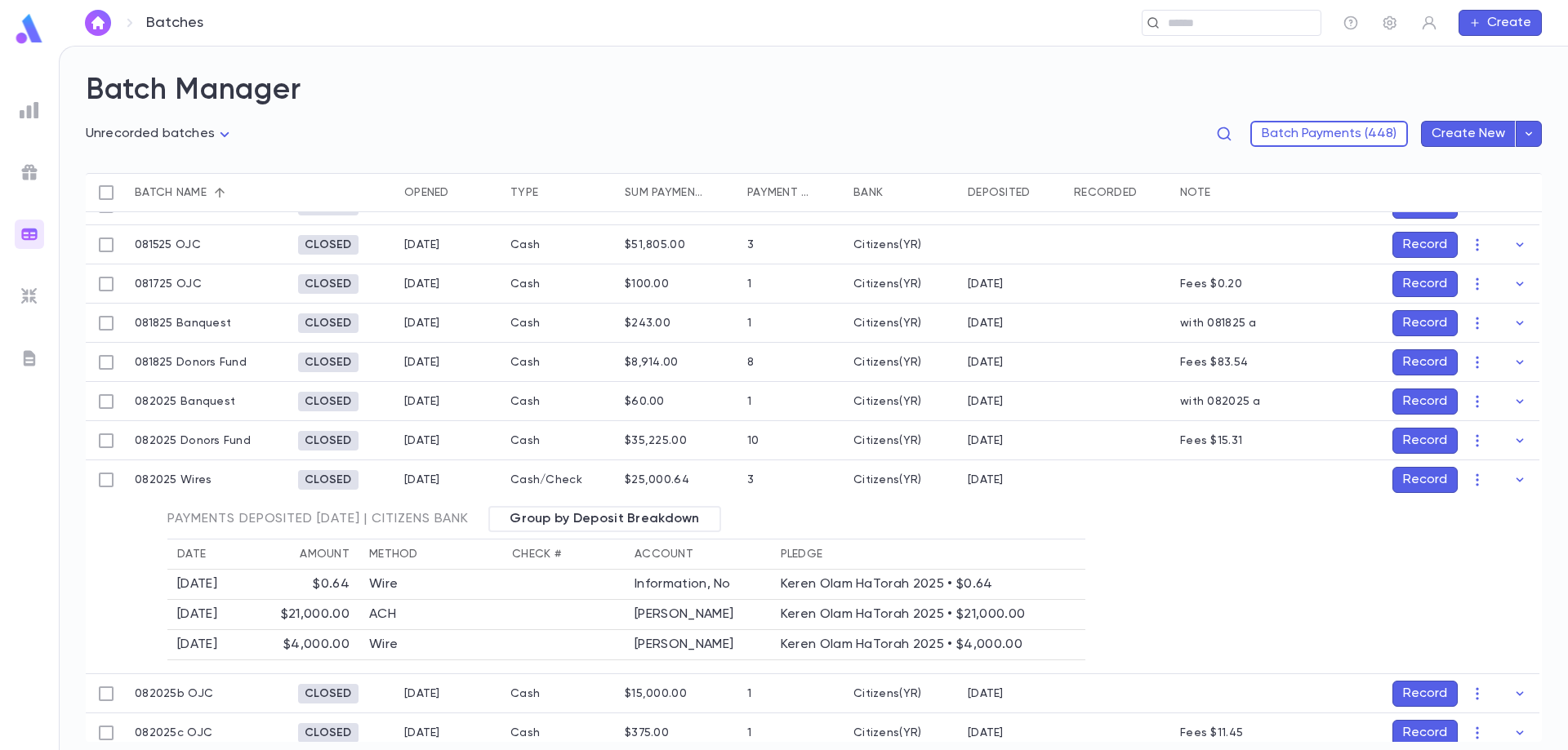
scroll to position [578, 0]
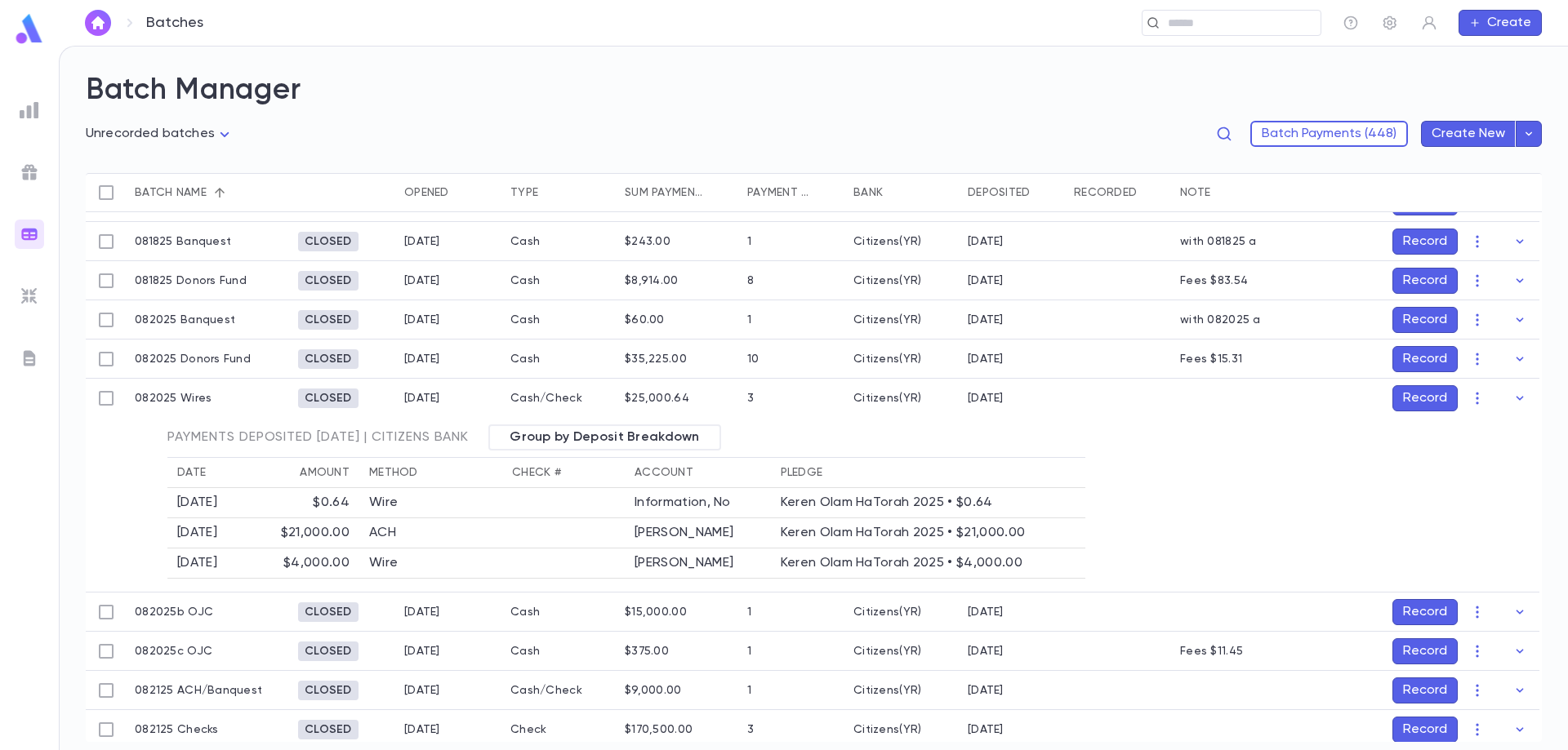
click at [1429, 390] on button "Record" at bounding box center [1424, 398] width 65 height 26
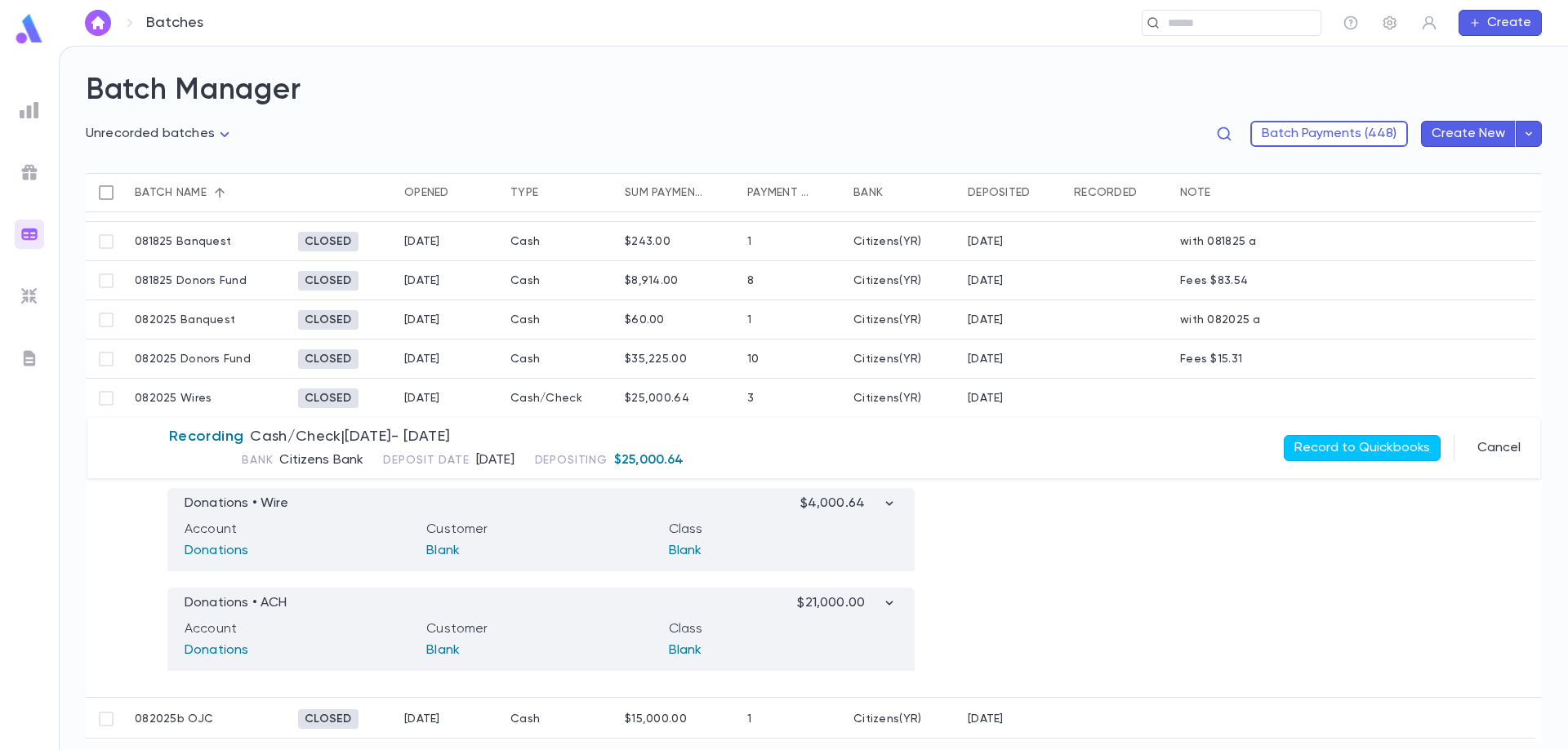
scroll to position [499, 0]
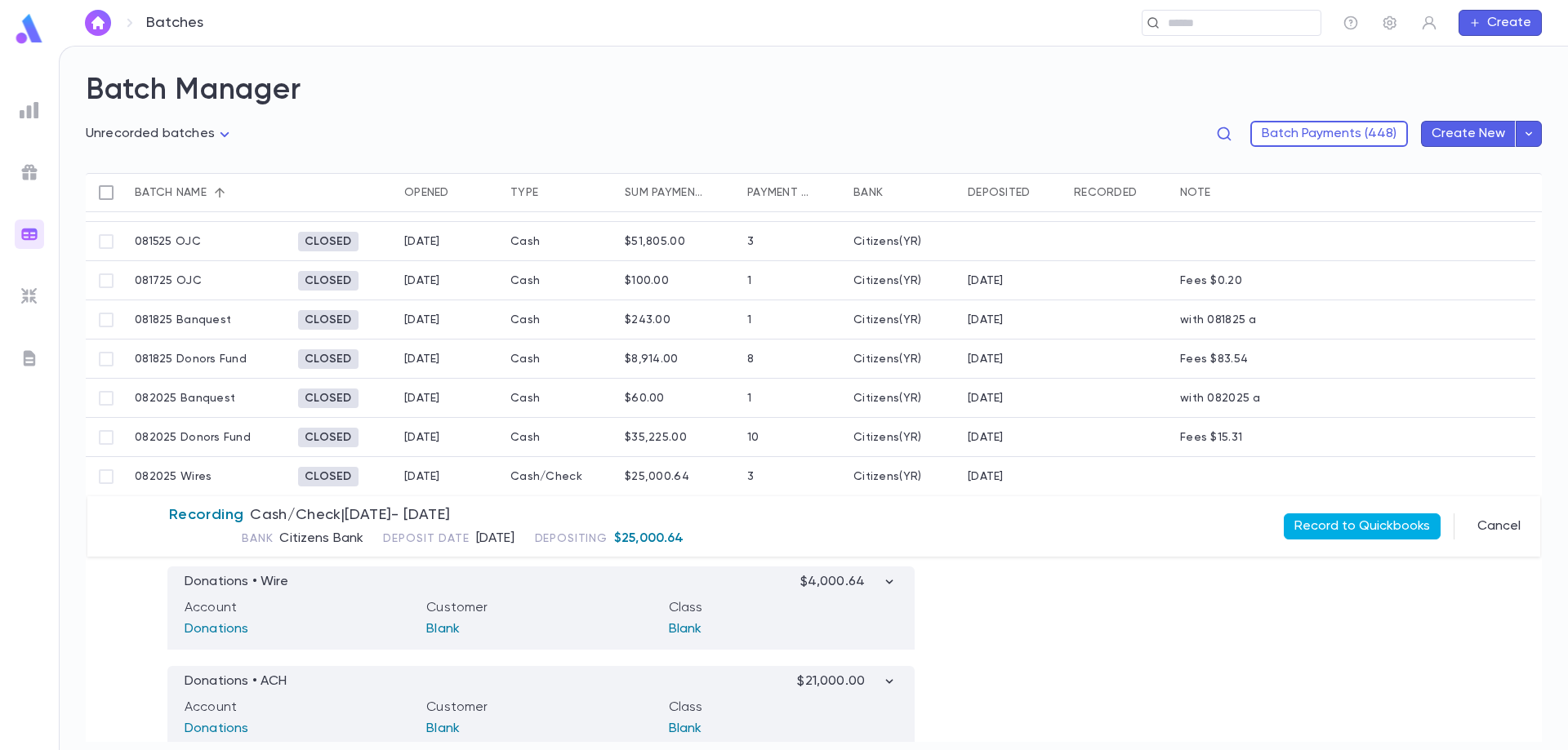
click at [1377, 525] on button "Record to Quickbooks" at bounding box center [1362, 526] width 157 height 26
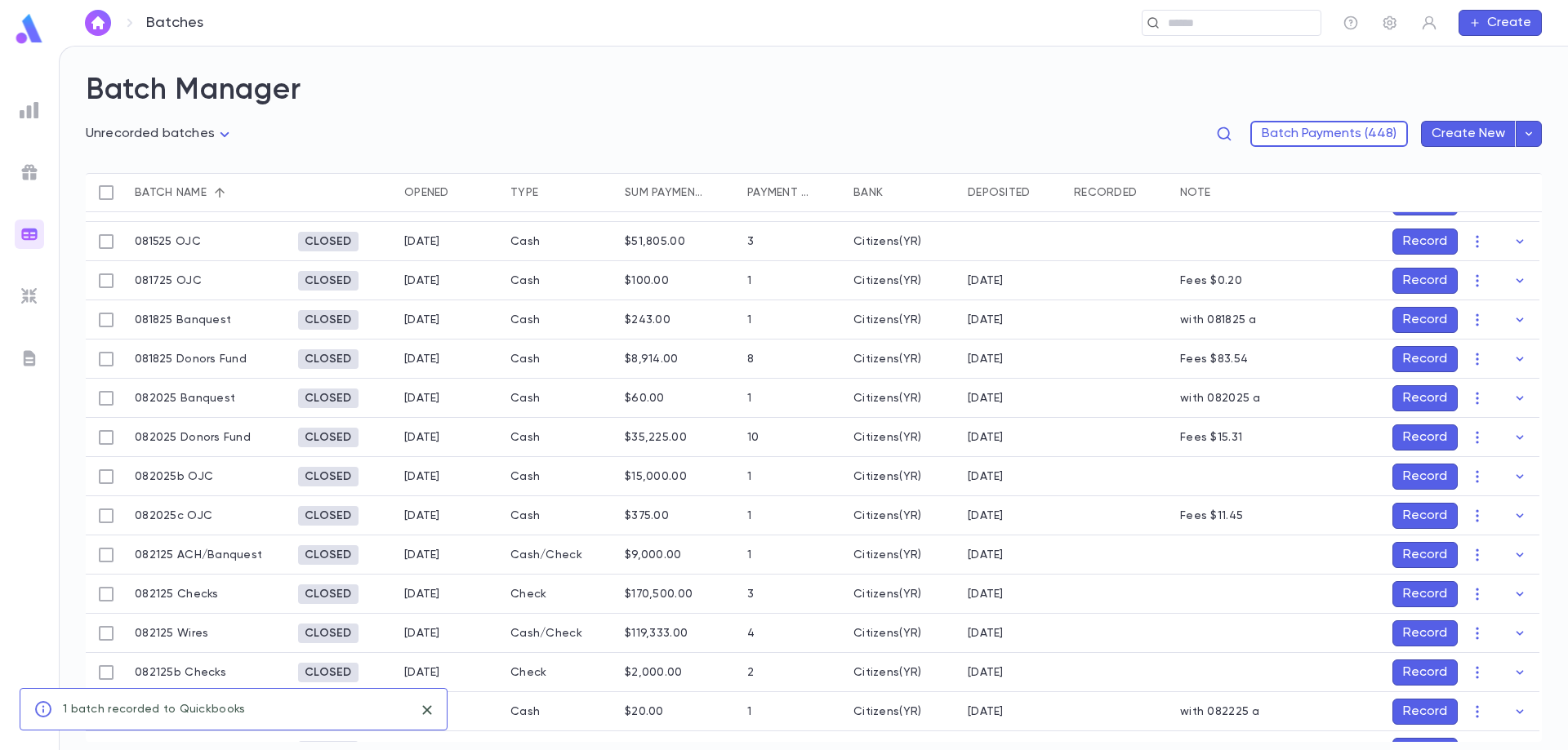
scroll to position [581, 0]
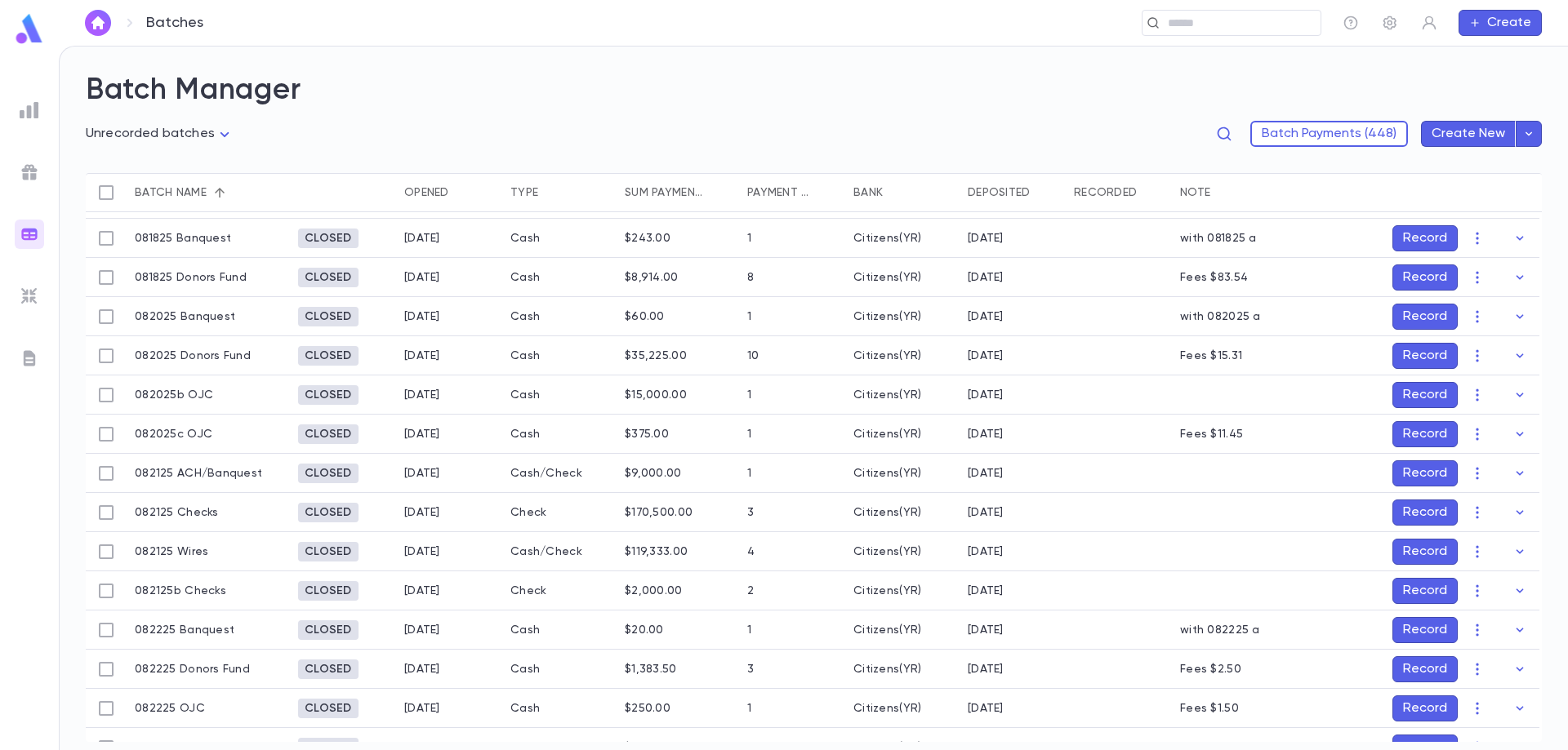
click at [1417, 391] on button "Record" at bounding box center [1424, 396] width 65 height 26
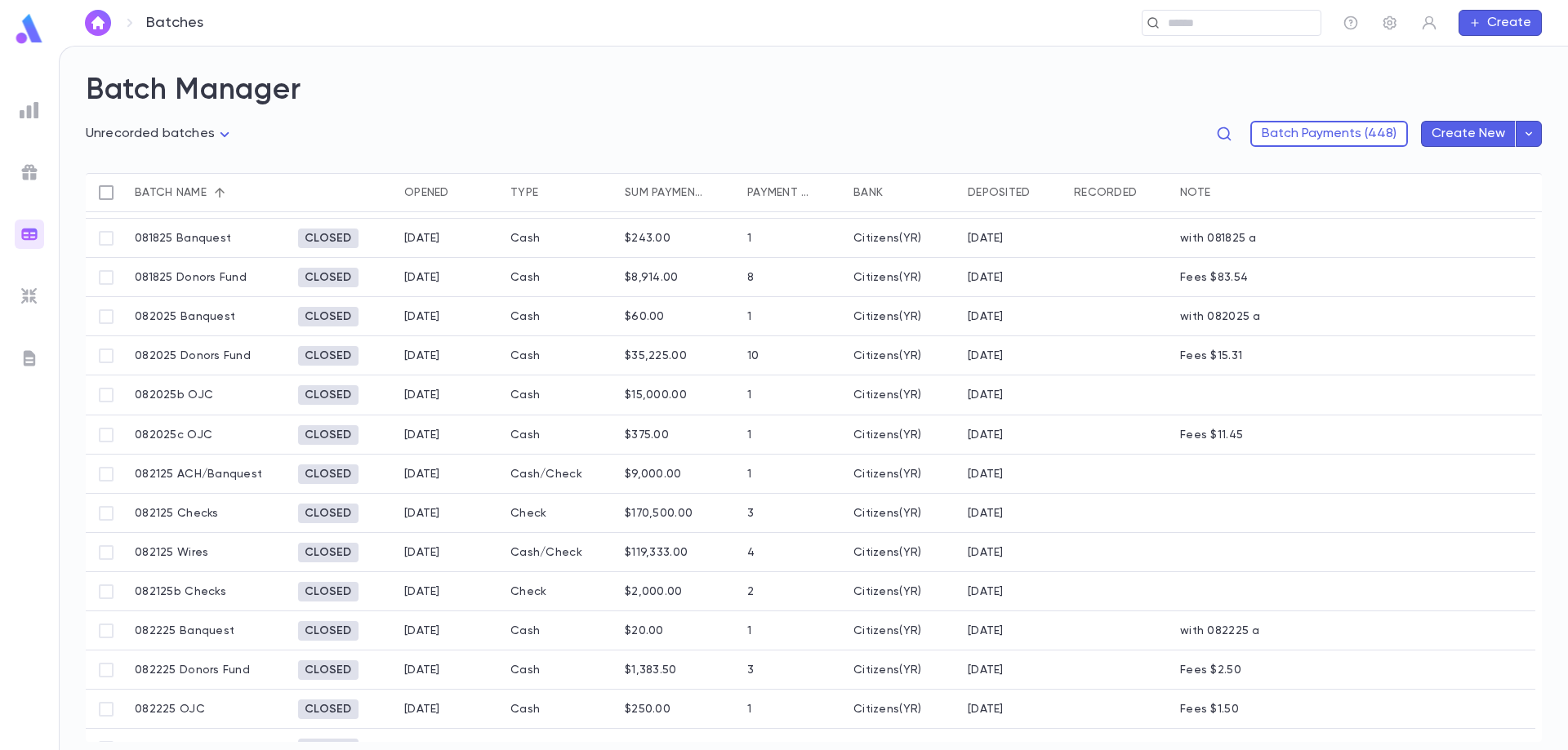
scroll to position [502, 0]
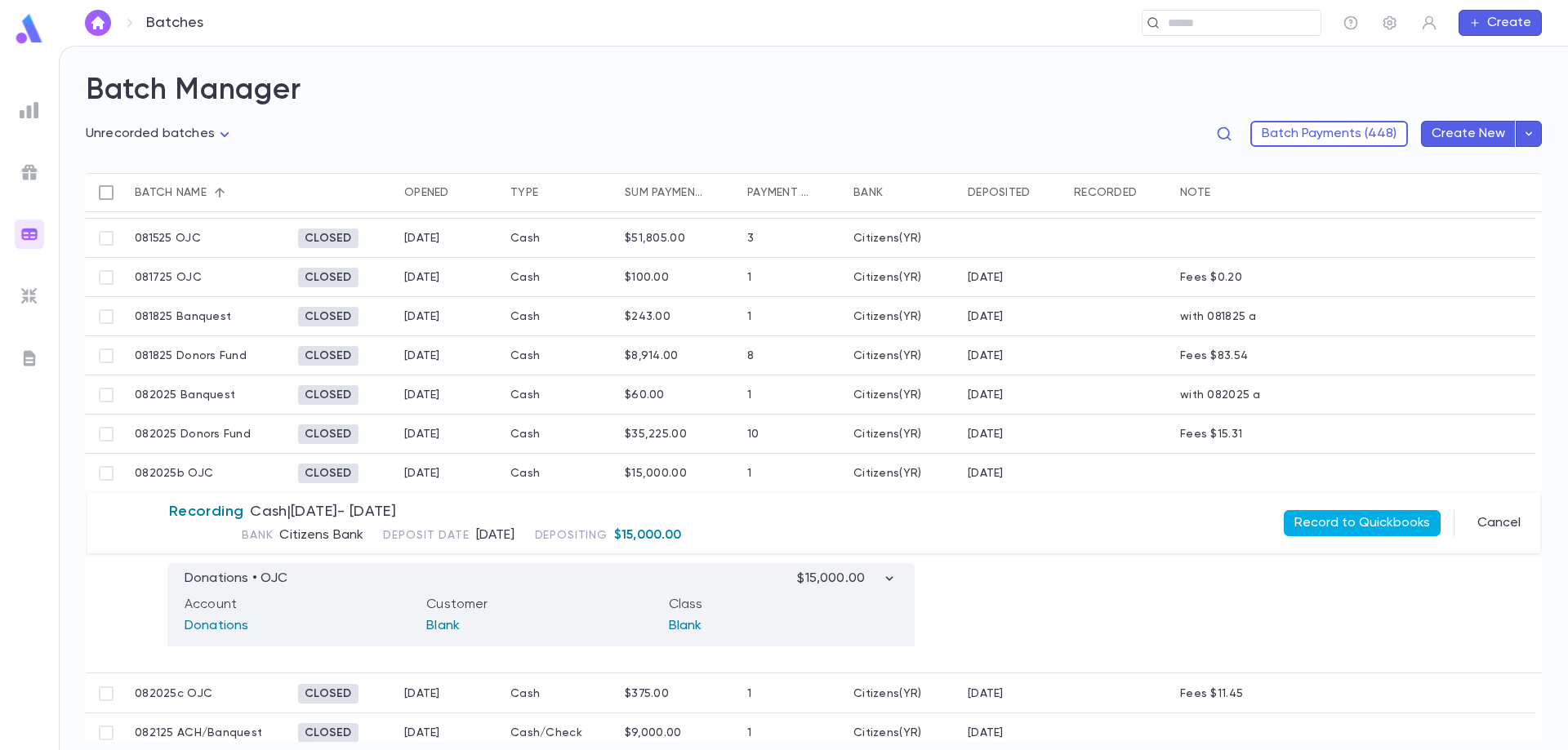
click at [1324, 521] on button "Record to Quickbooks" at bounding box center [1362, 523] width 157 height 26
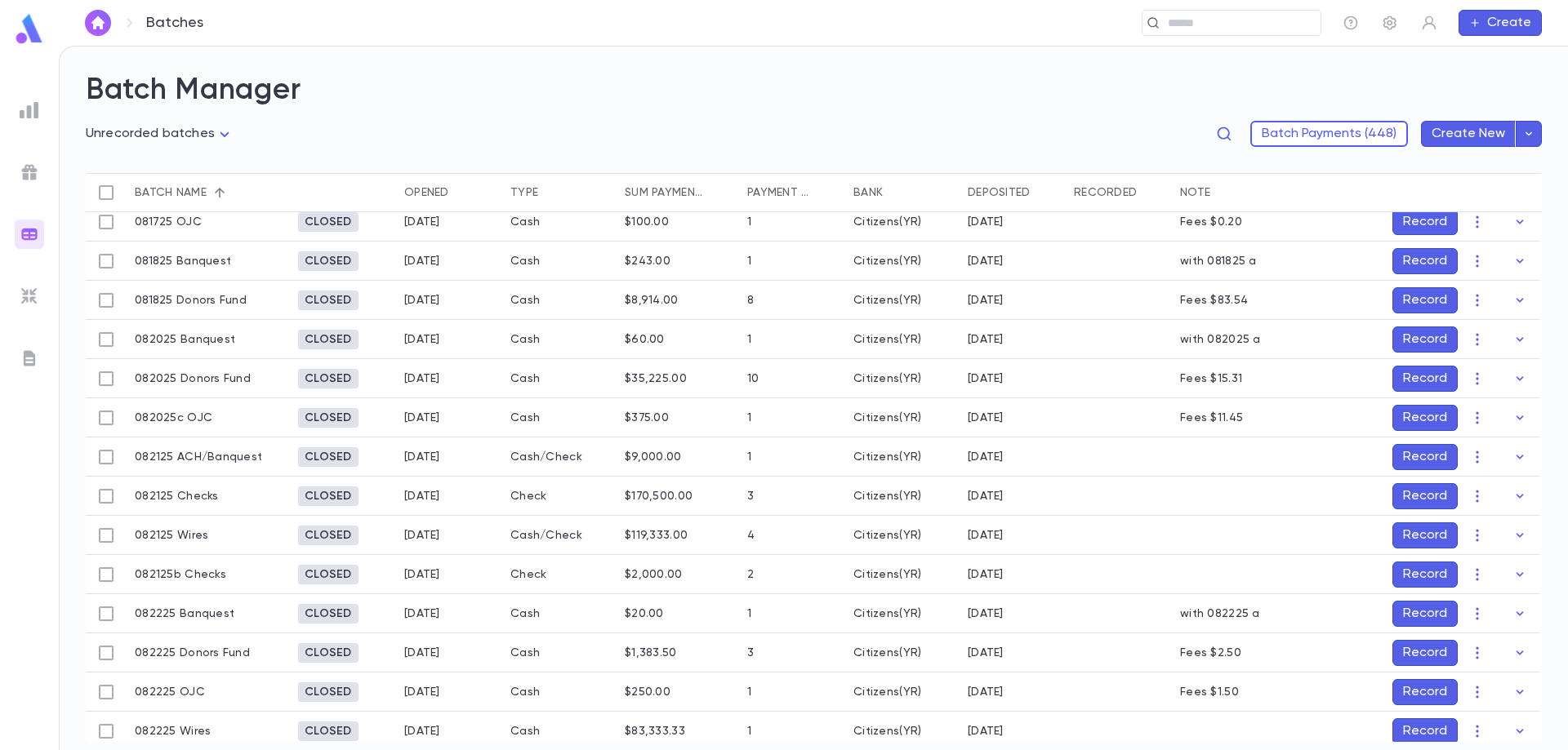
scroll to position [585, 0]
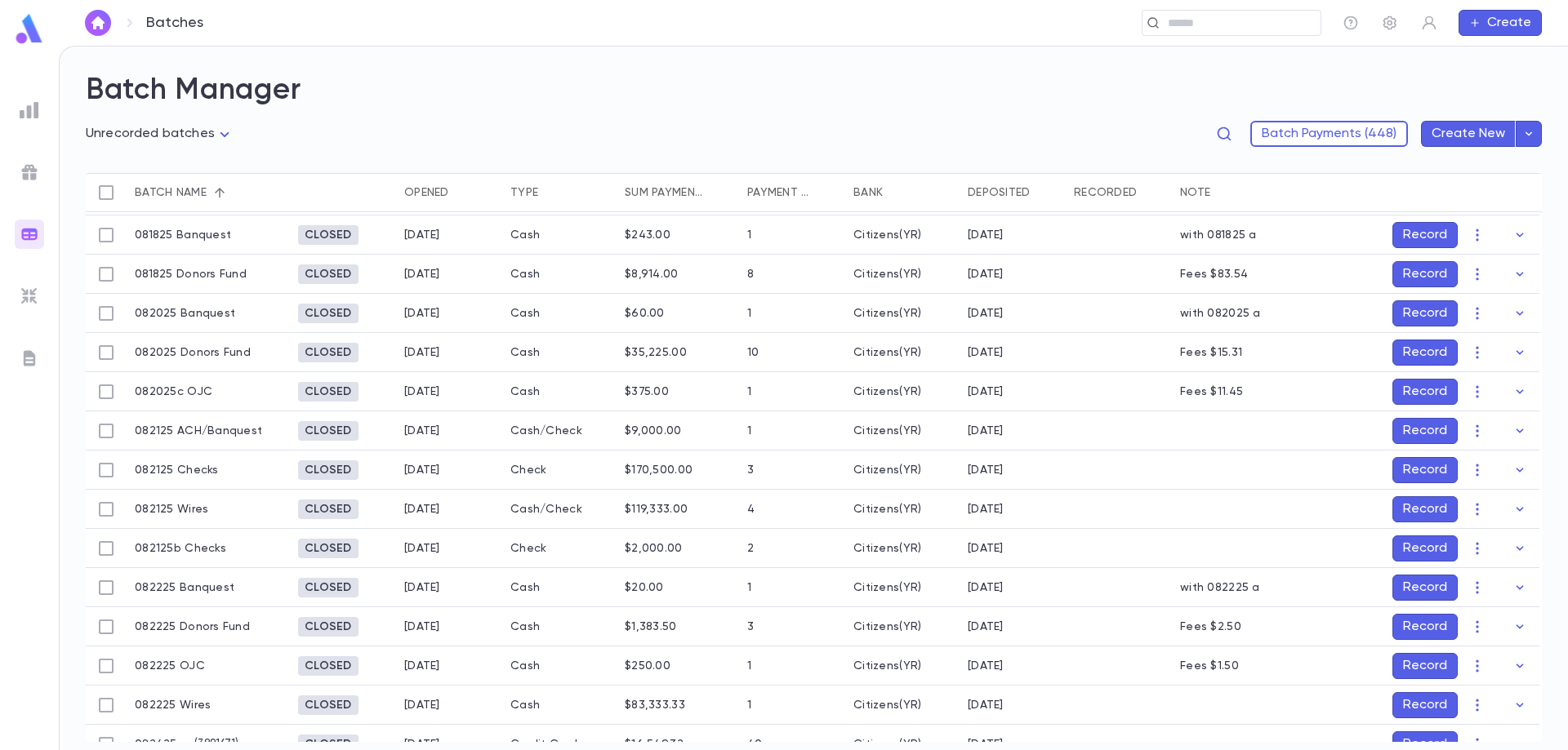
click at [1437, 425] on button "Record" at bounding box center [1424, 431] width 65 height 26
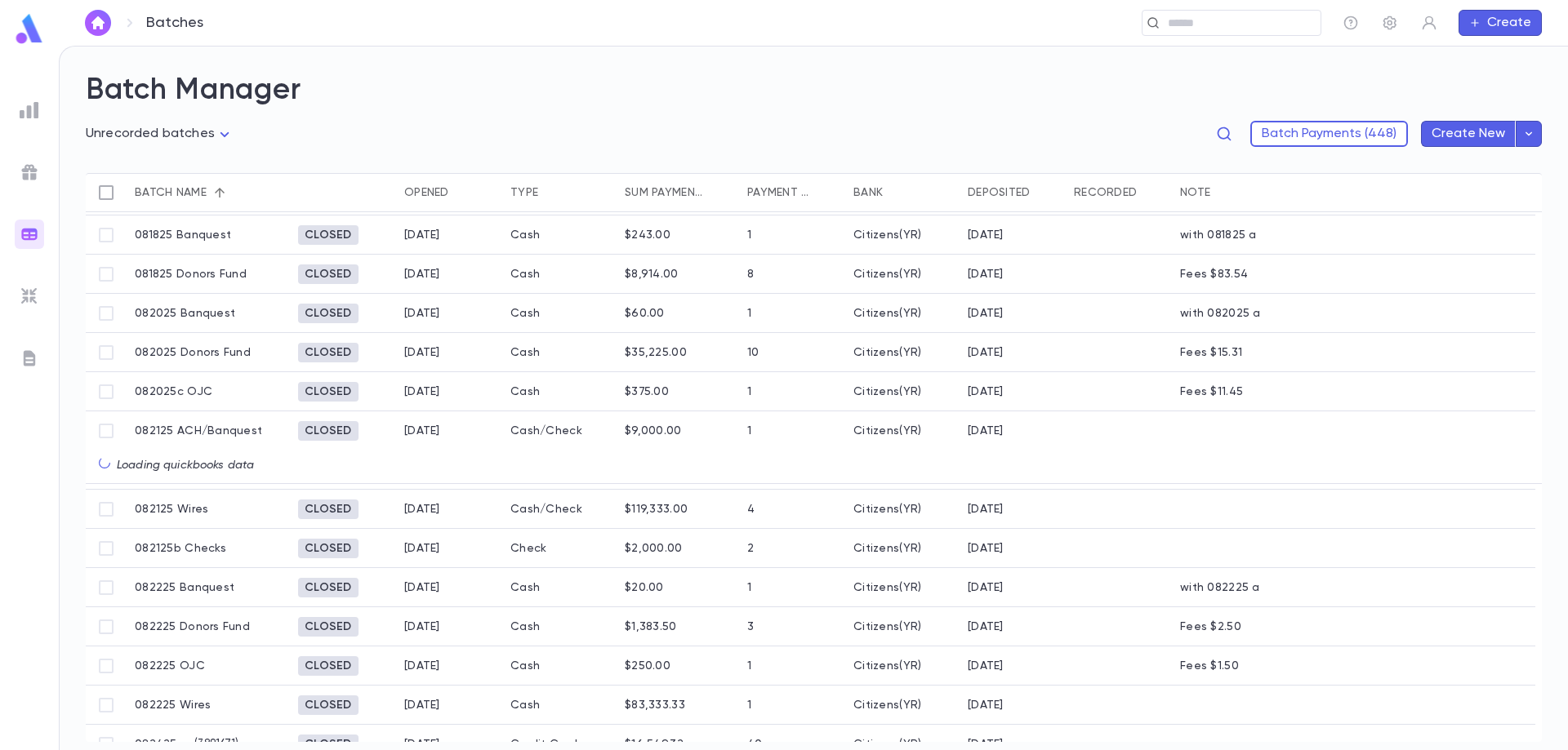
scroll to position [506, 0]
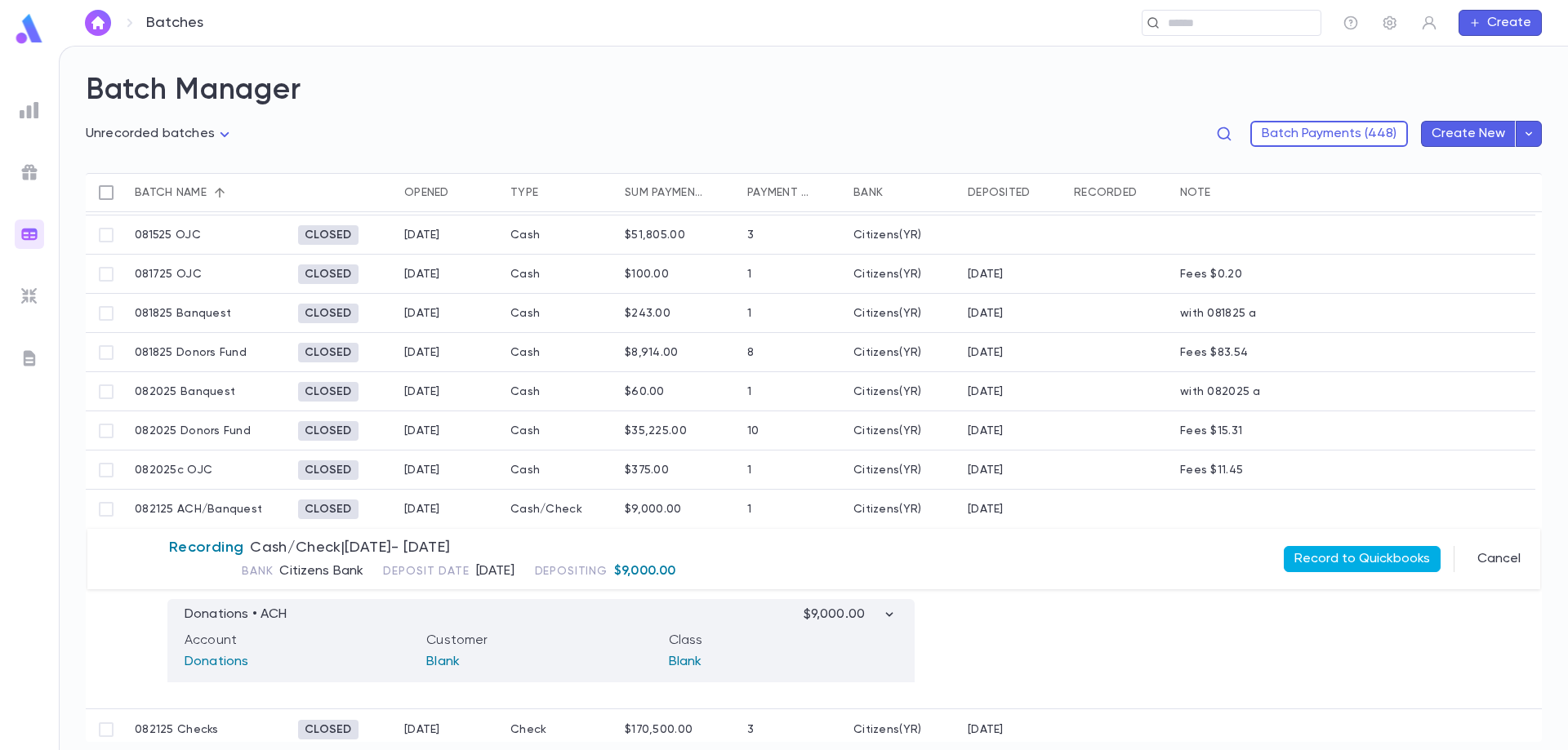
click at [1363, 553] on button "Record to Quickbooks" at bounding box center [1362, 559] width 157 height 26
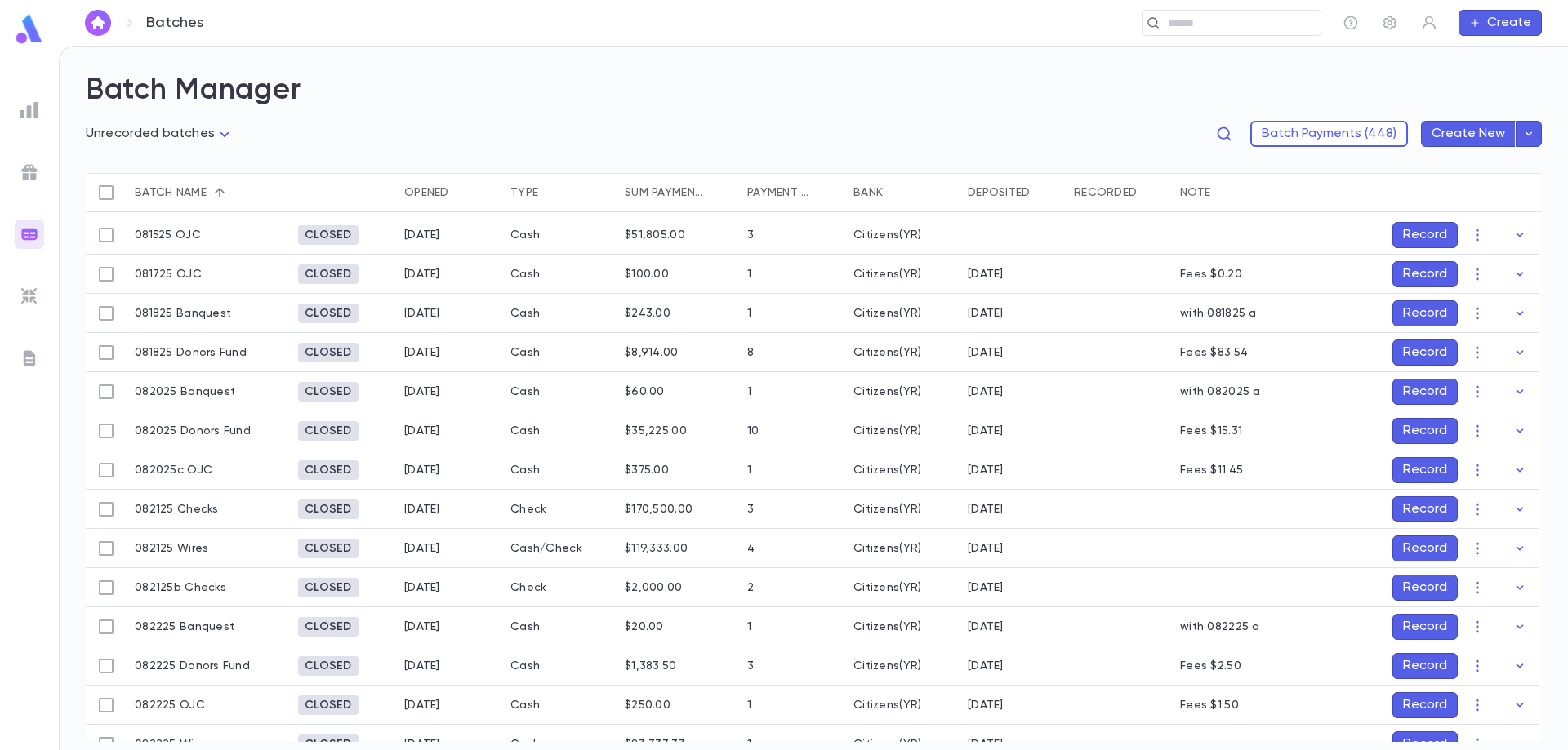
click at [1427, 501] on button "Record" at bounding box center [1424, 509] width 65 height 26
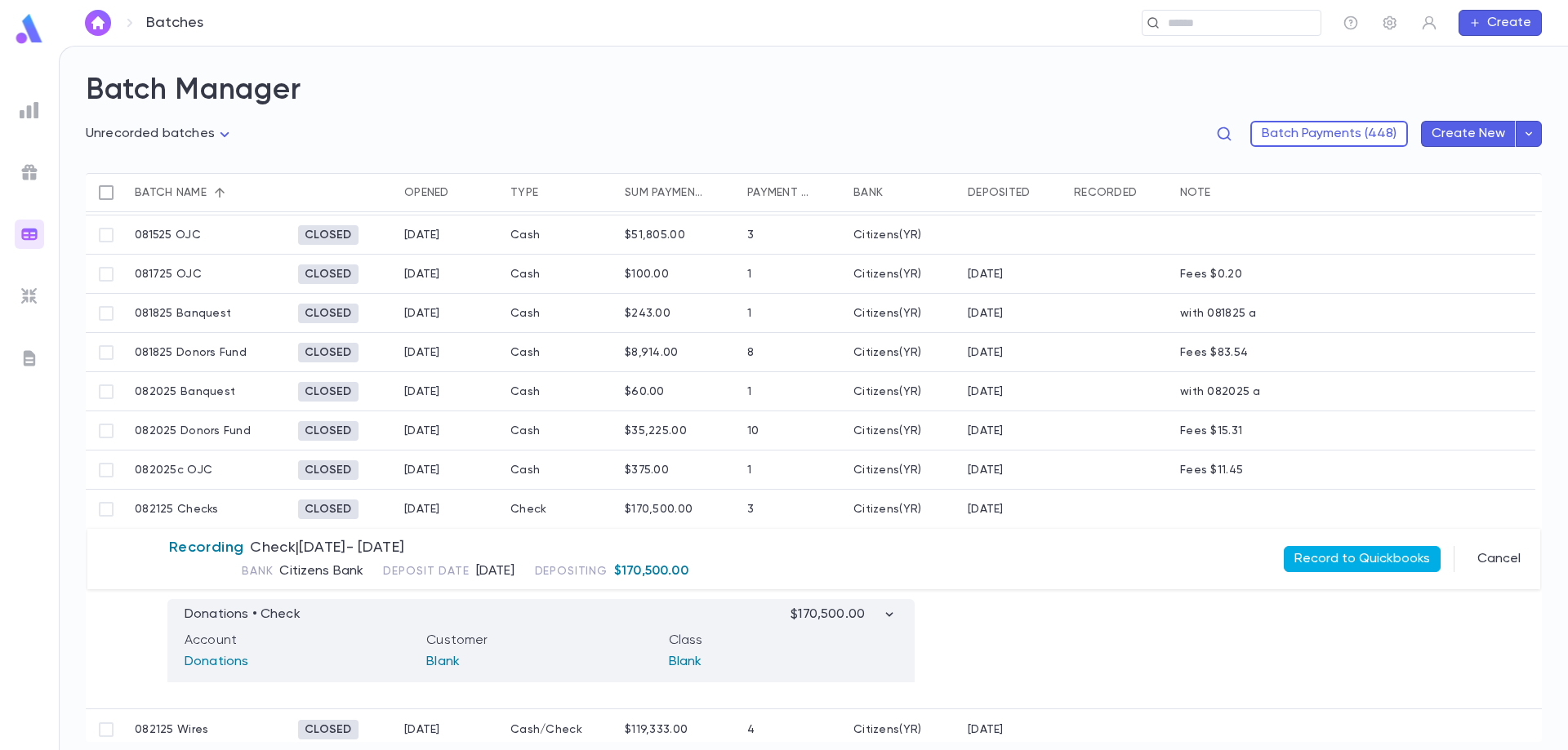
click at [1371, 557] on button "Record to Quickbooks" at bounding box center [1362, 559] width 157 height 26
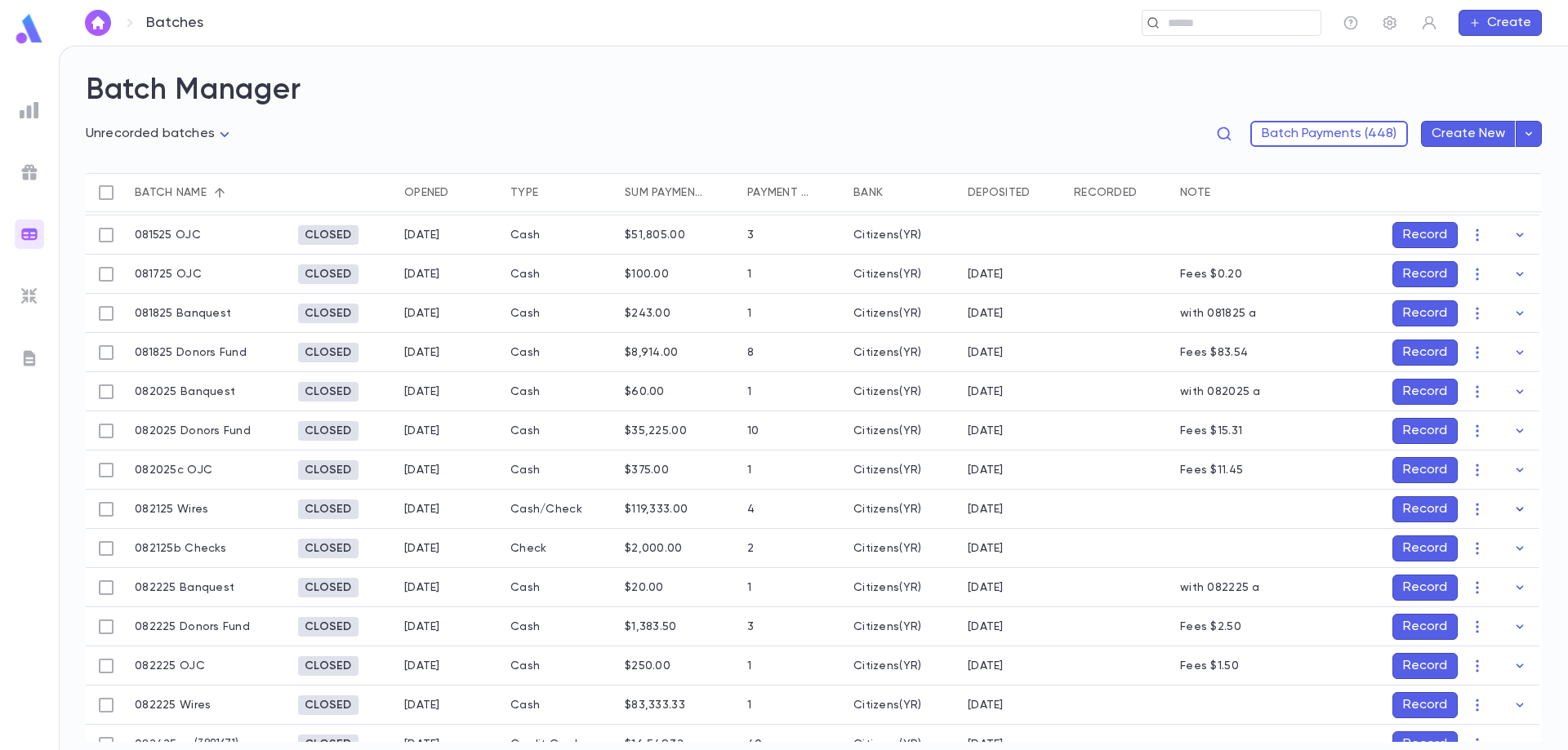
click at [1513, 502] on icon "button" at bounding box center [1519, 509] width 16 height 16
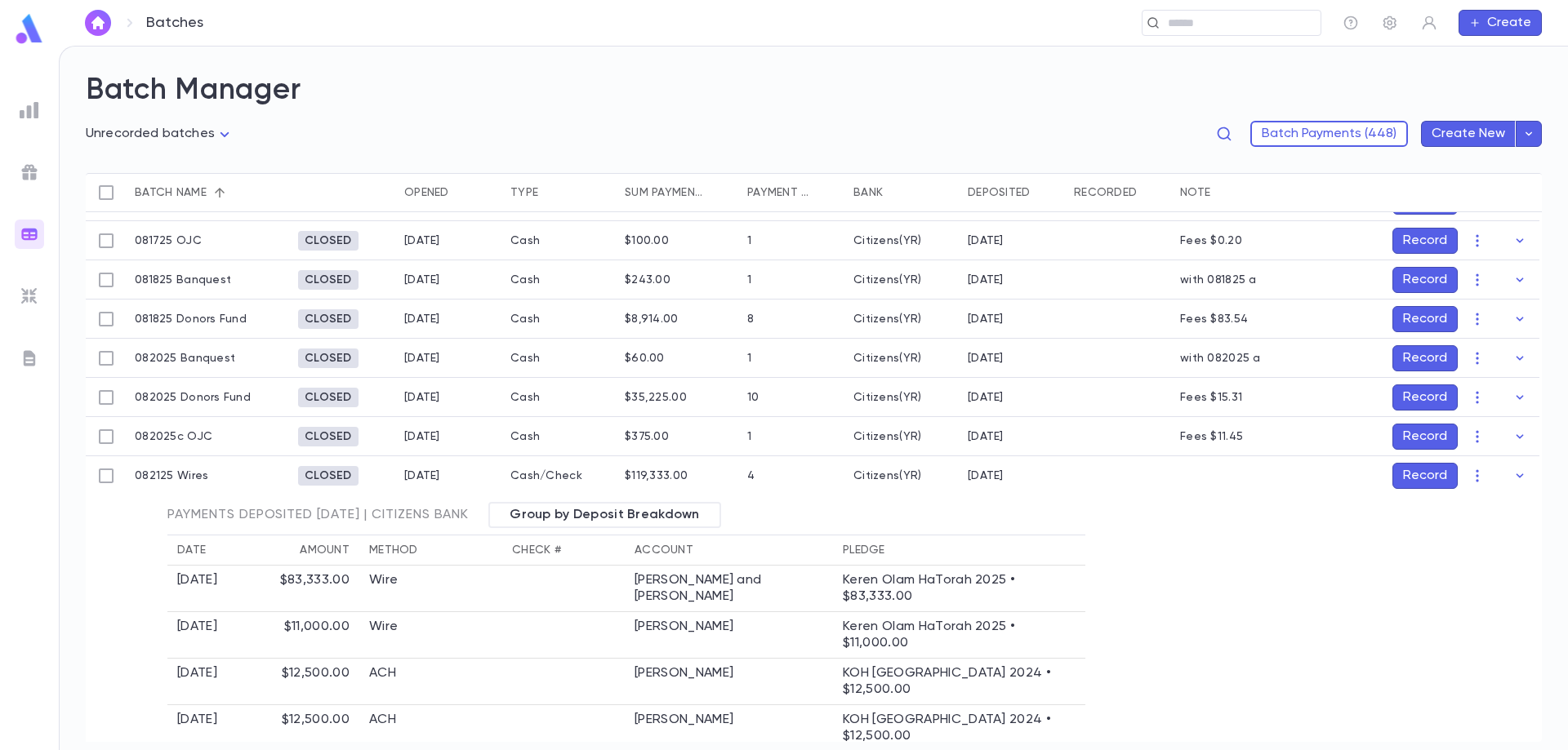
scroll to position [588, 0]
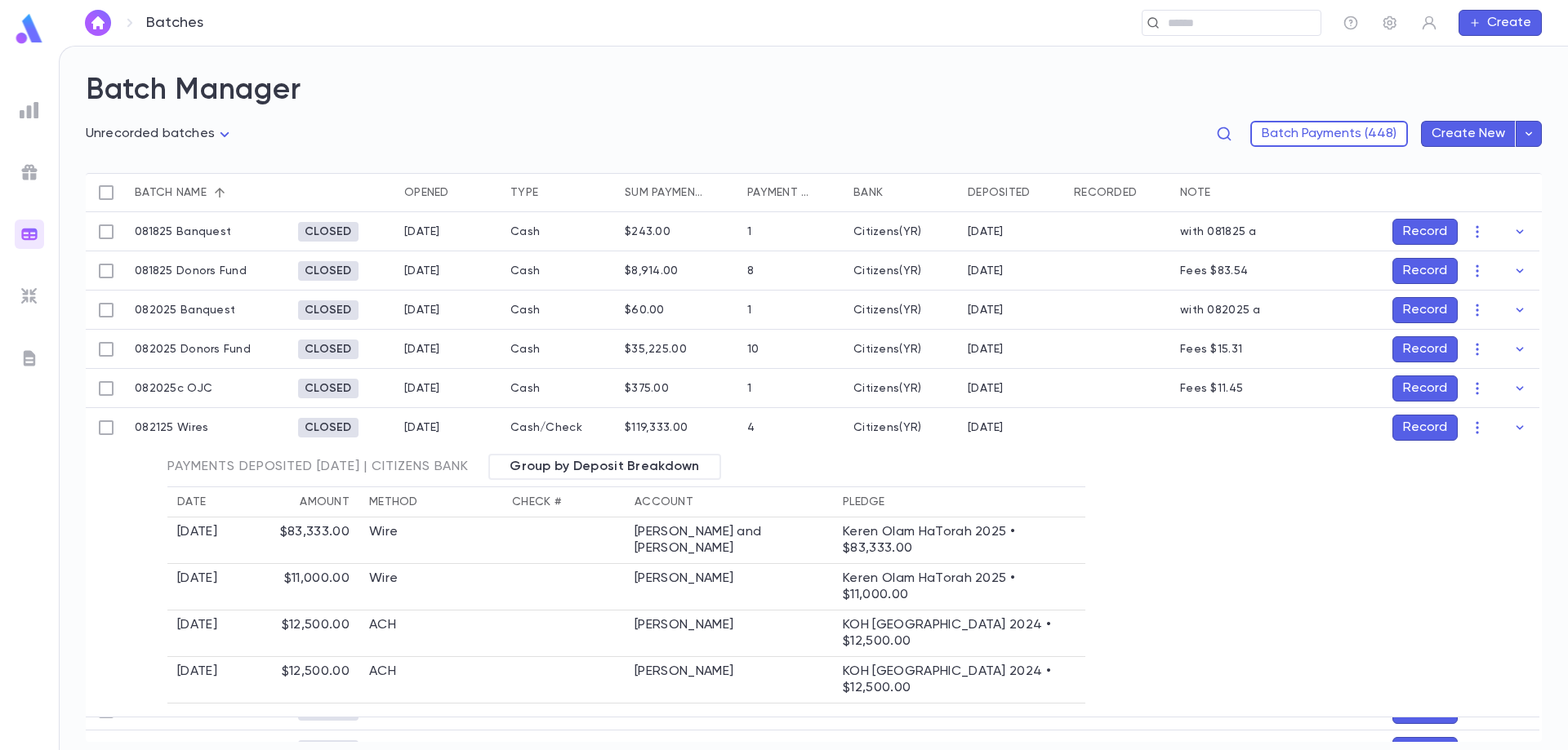
click at [1410, 428] on button "Record" at bounding box center [1424, 428] width 65 height 26
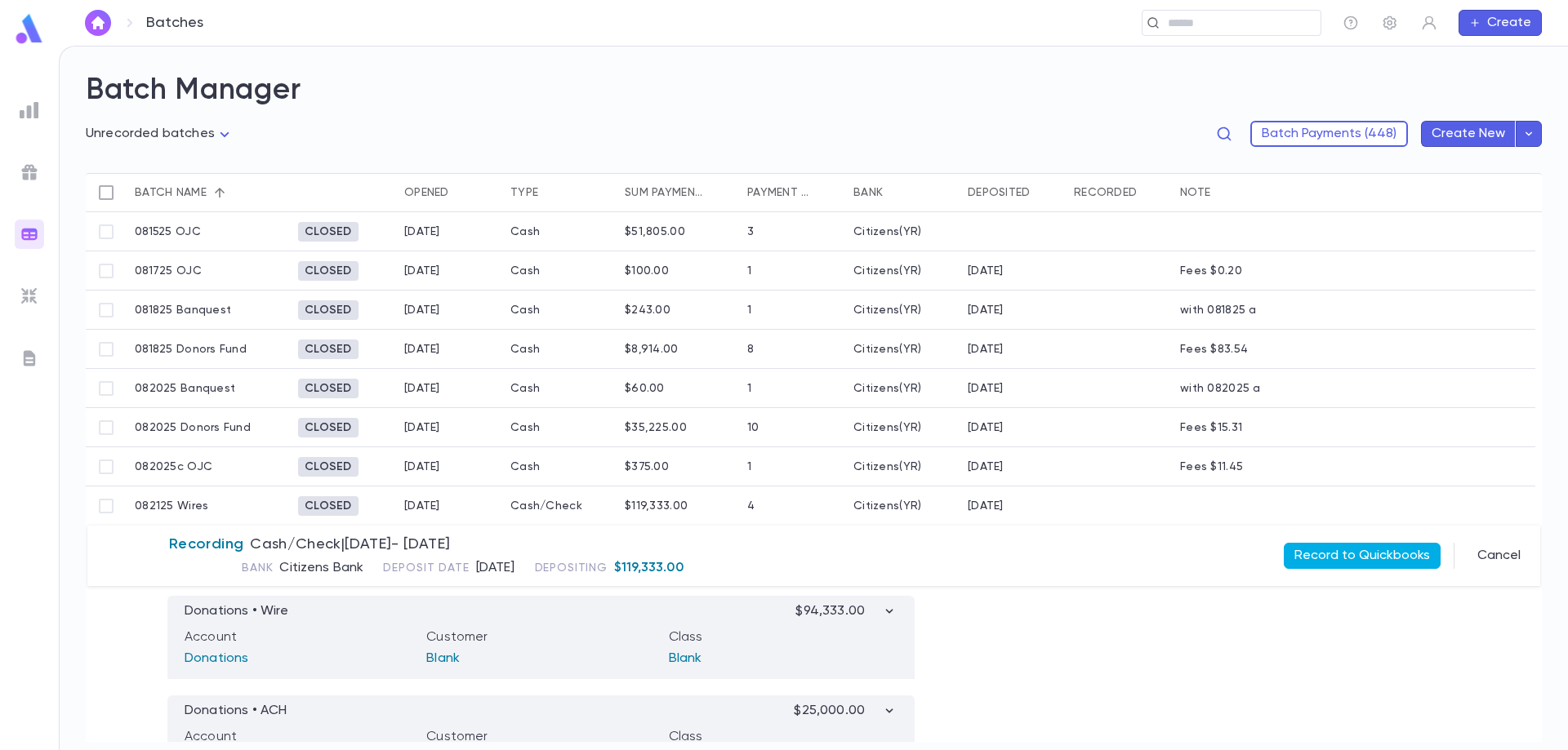
click at [1348, 553] on button "Record to Quickbooks" at bounding box center [1362, 556] width 157 height 26
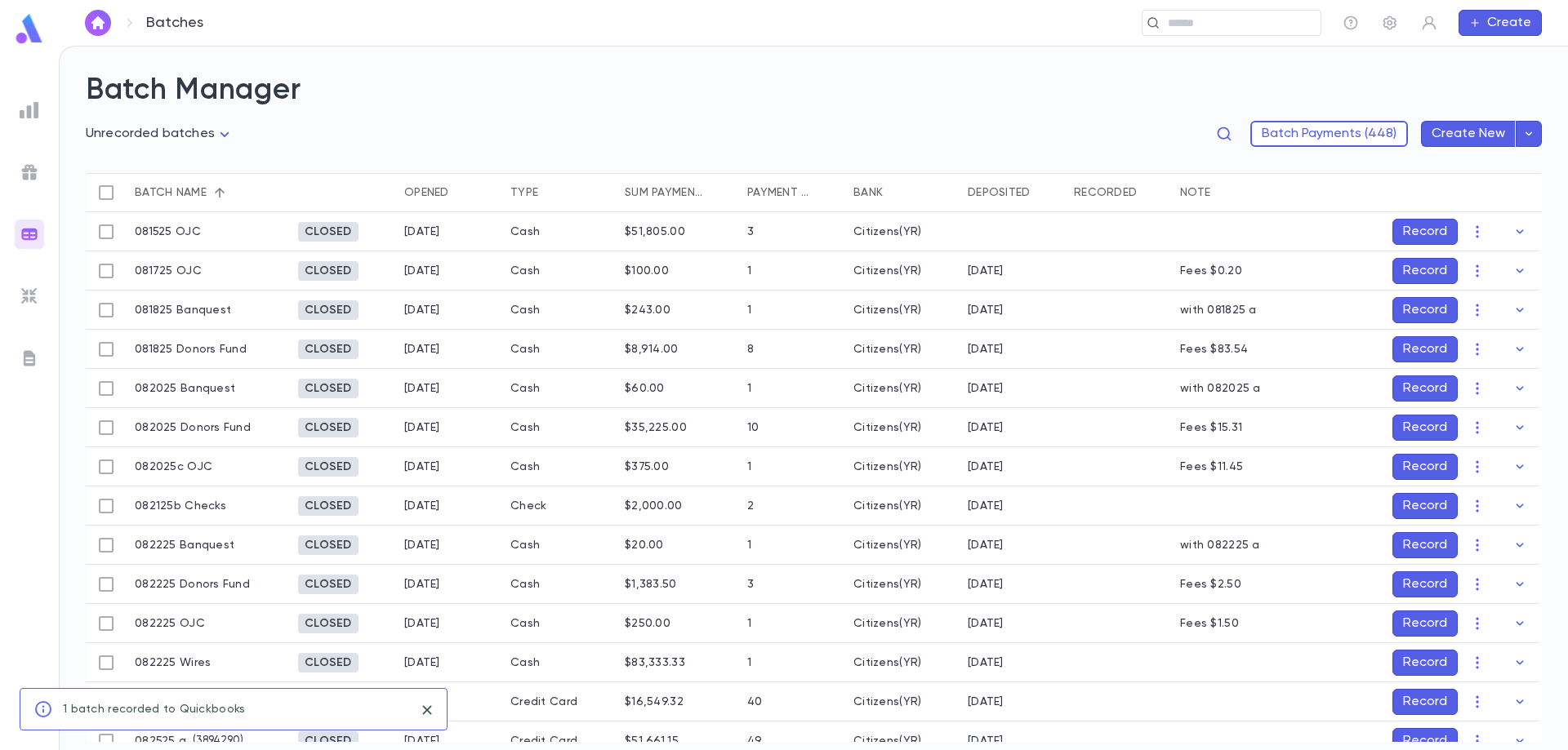
click at [1407, 504] on button "Record" at bounding box center [1424, 506] width 65 height 26
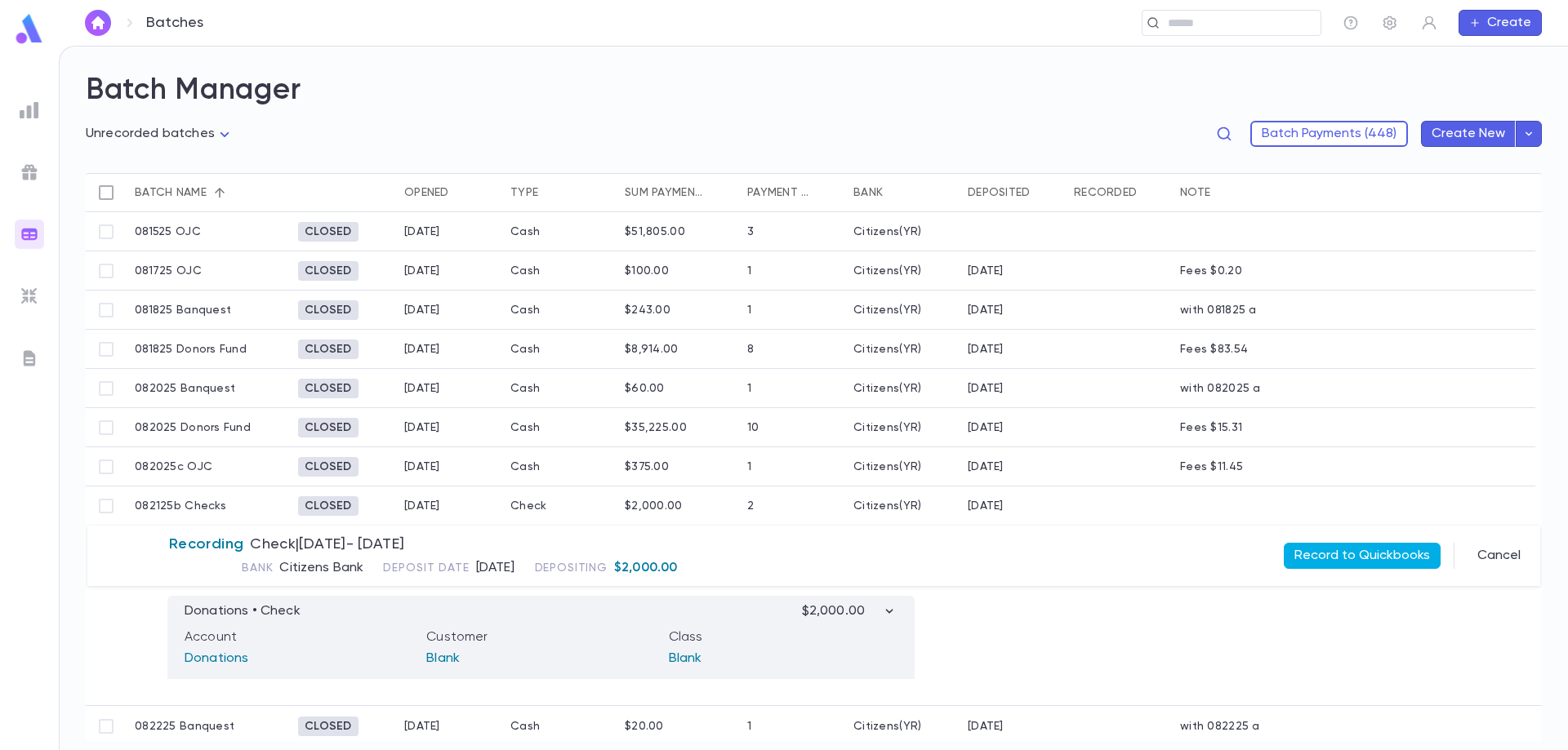
click at [1406, 545] on button "Record to Quickbooks" at bounding box center [1362, 556] width 157 height 26
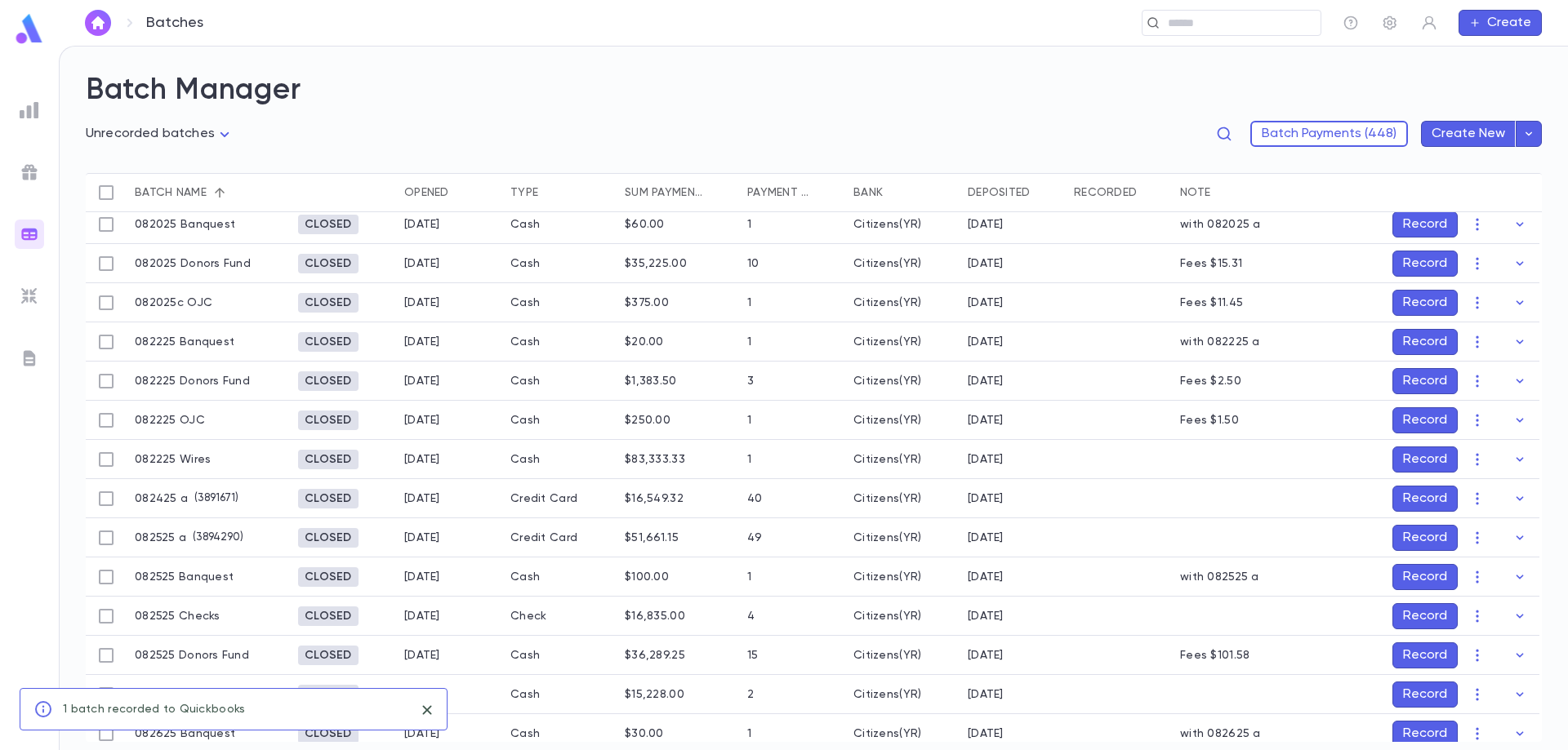
scroll to position [754, 0]
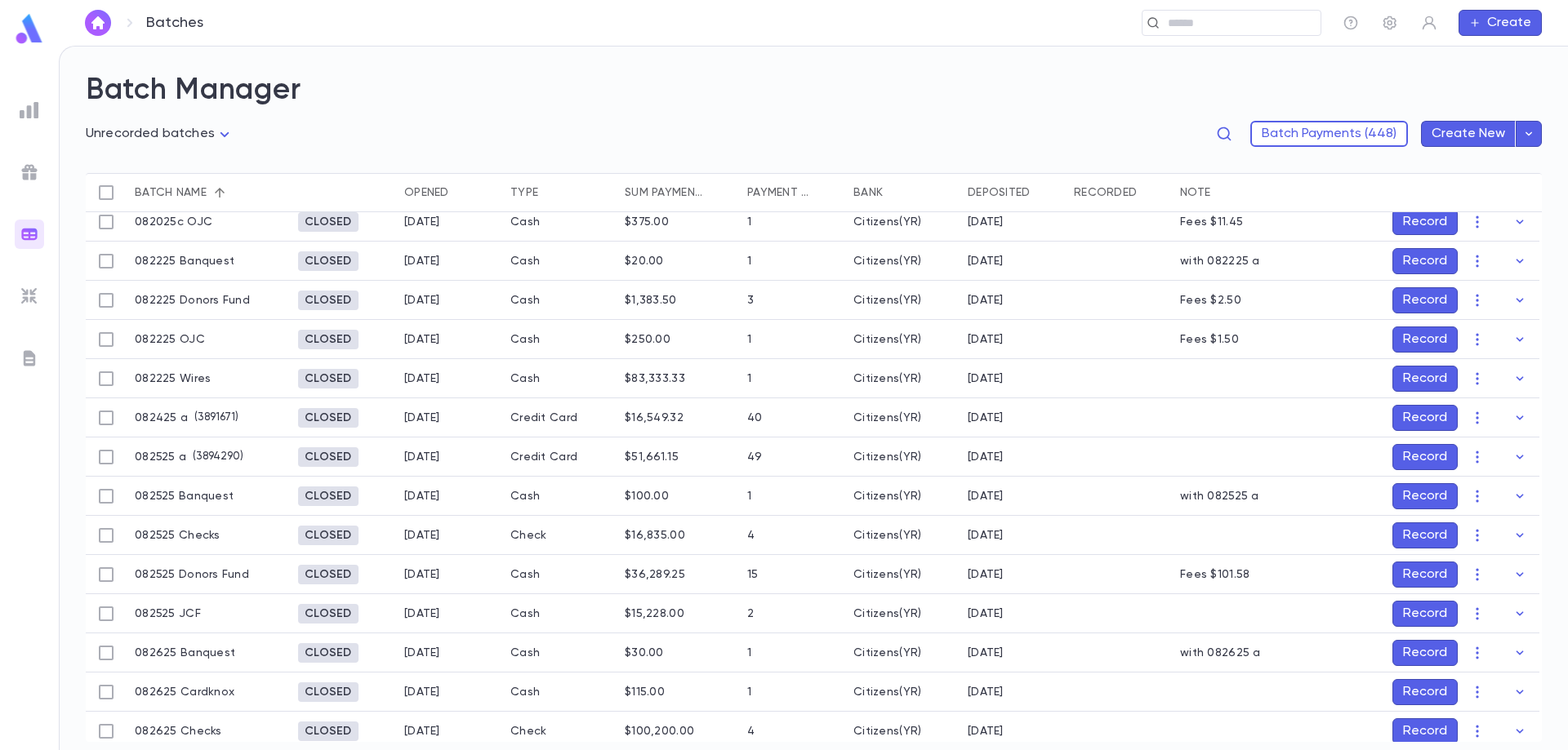
click at [1417, 374] on button "Record" at bounding box center [1424, 379] width 65 height 26
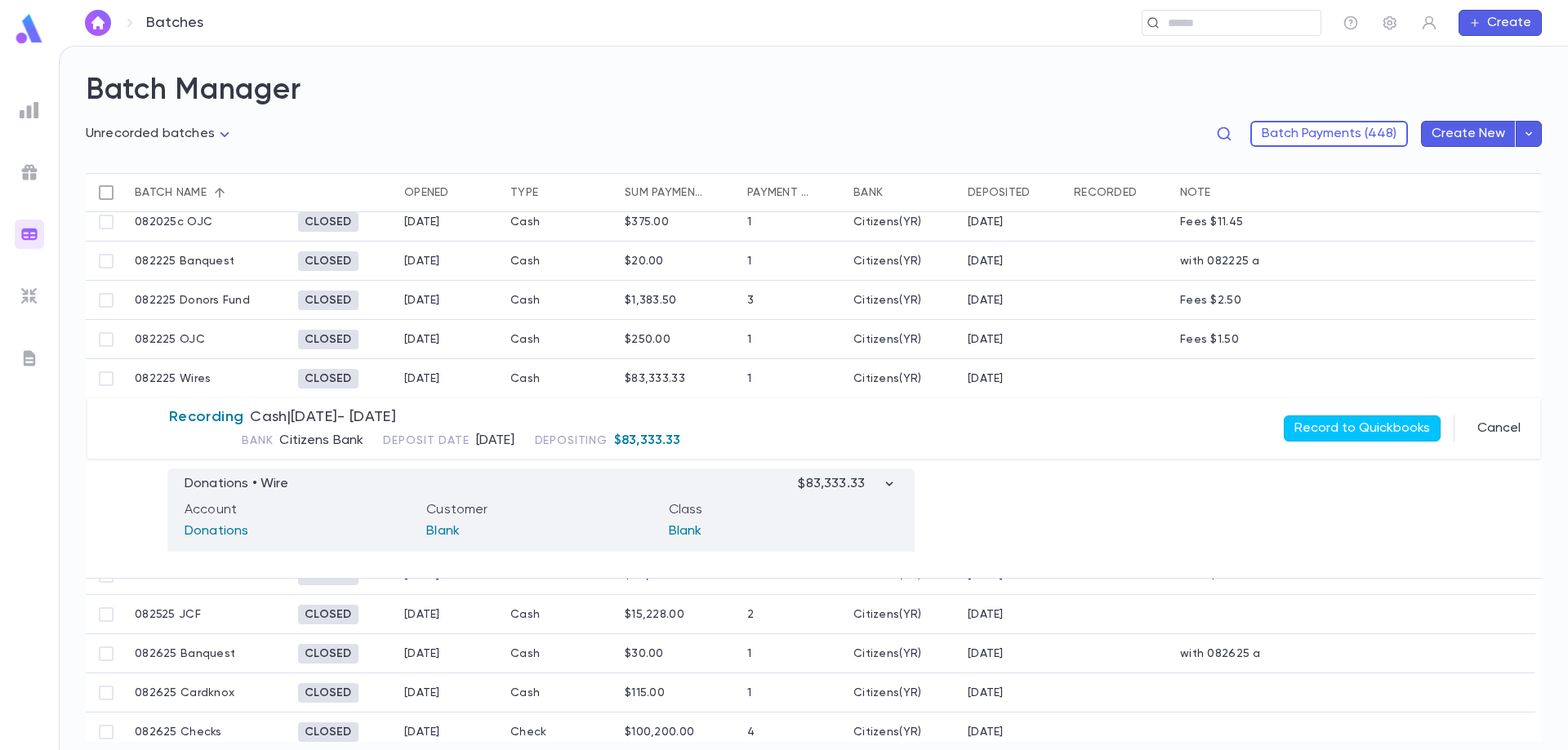
scroll to position [715, 0]
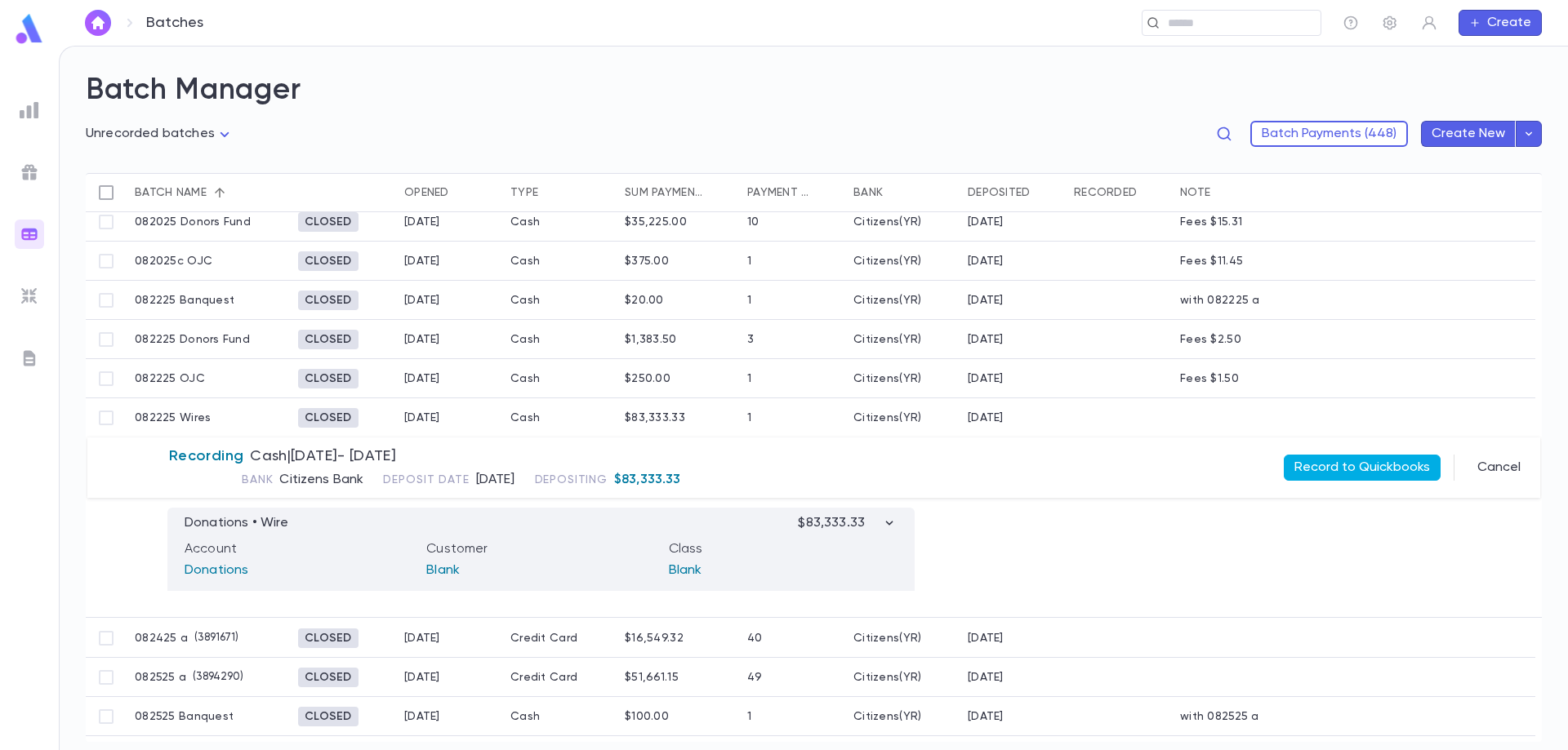
click at [1345, 469] on button "Record to Quickbooks" at bounding box center [1362, 468] width 157 height 26
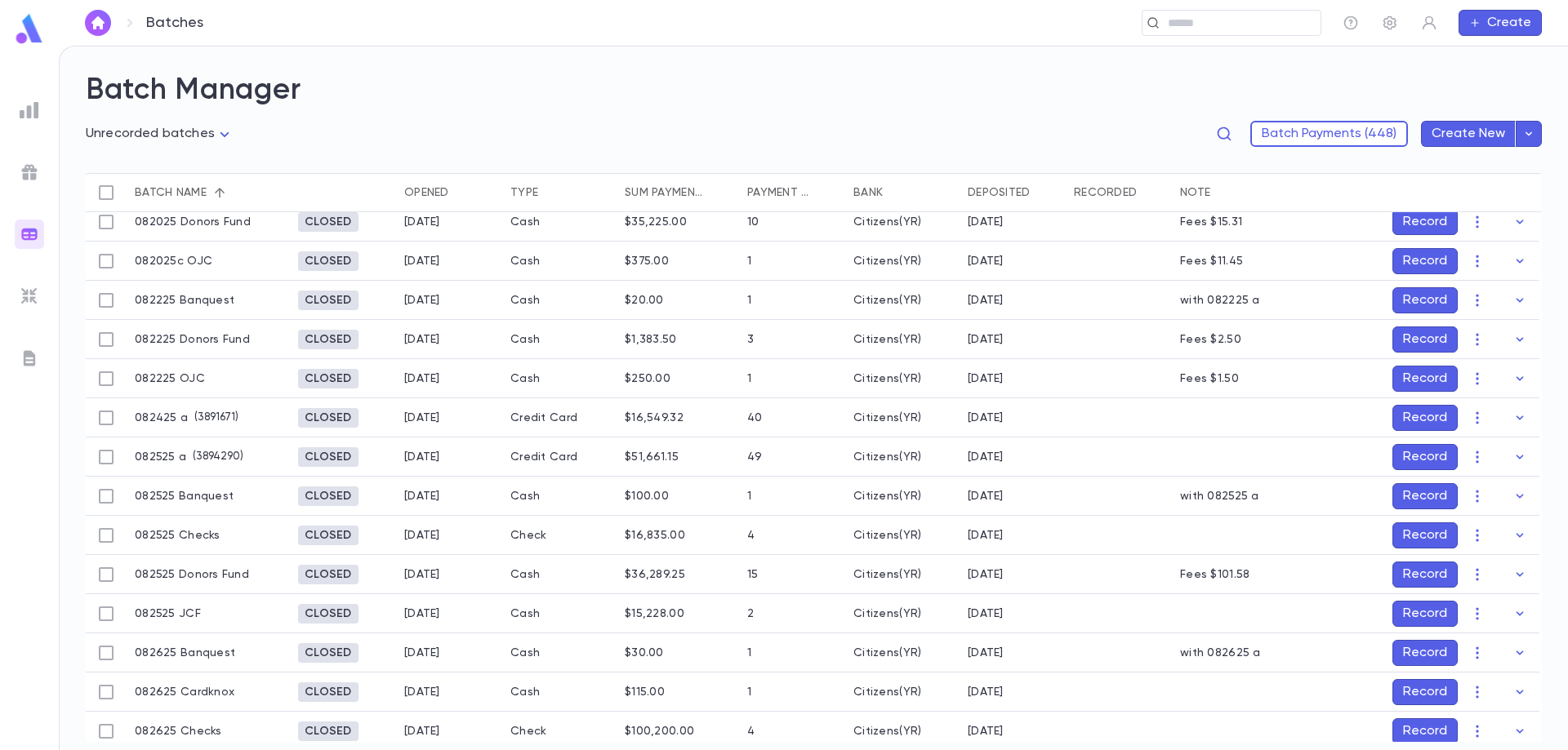
click at [1425, 426] on button "Record" at bounding box center [1424, 418] width 65 height 26
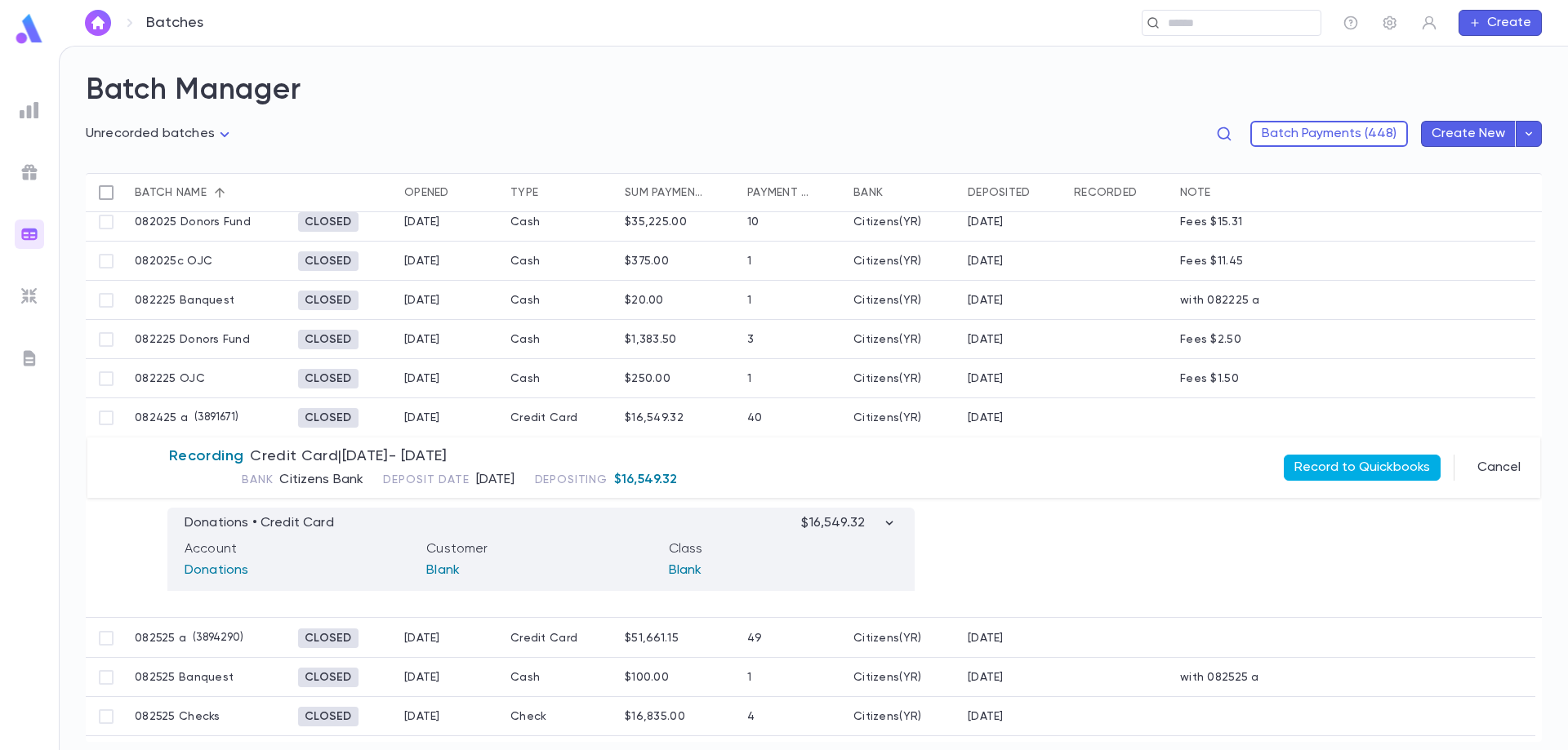
click at [1380, 465] on button "Record to Quickbooks" at bounding box center [1362, 468] width 157 height 26
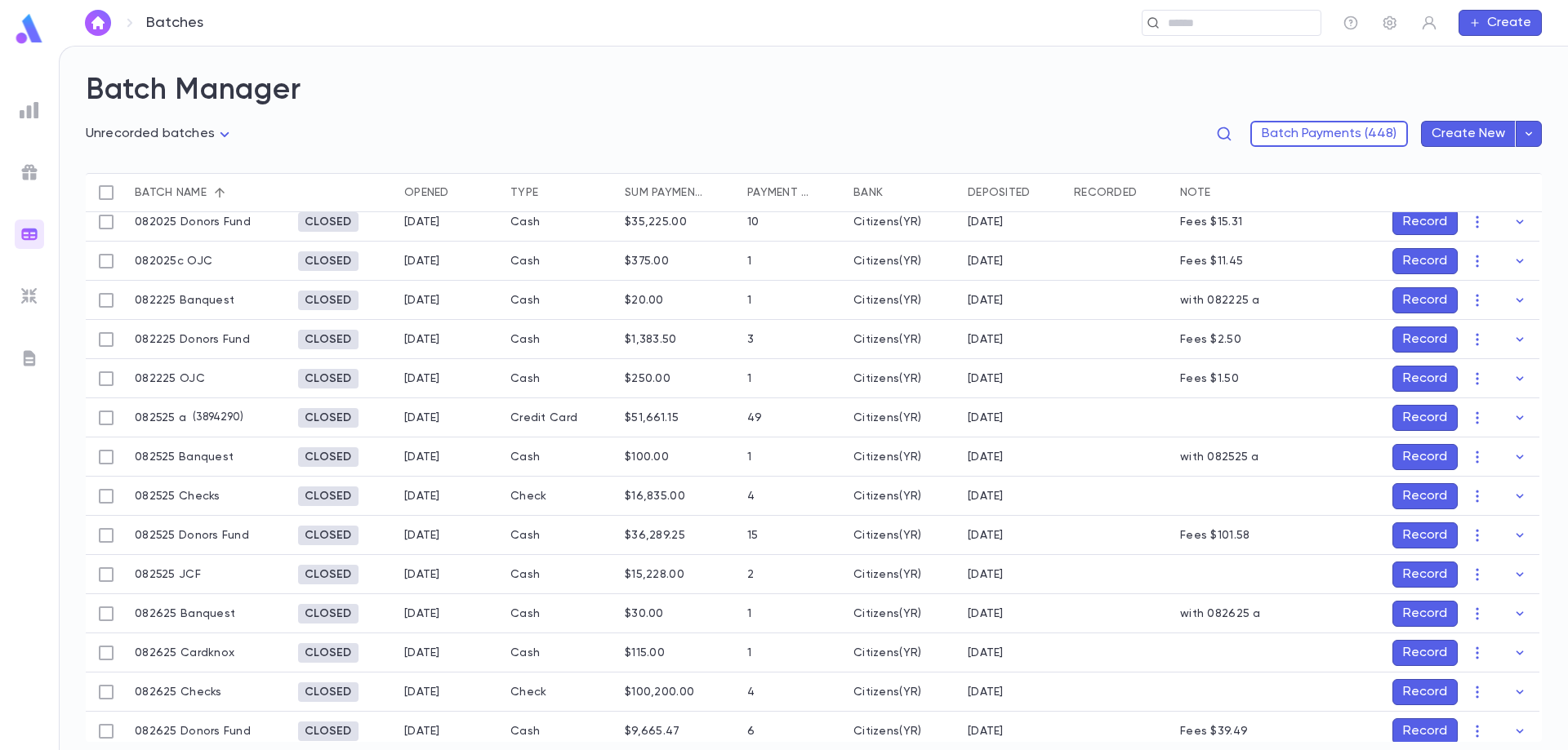
click at [1422, 460] on button "Record" at bounding box center [1424, 457] width 65 height 26
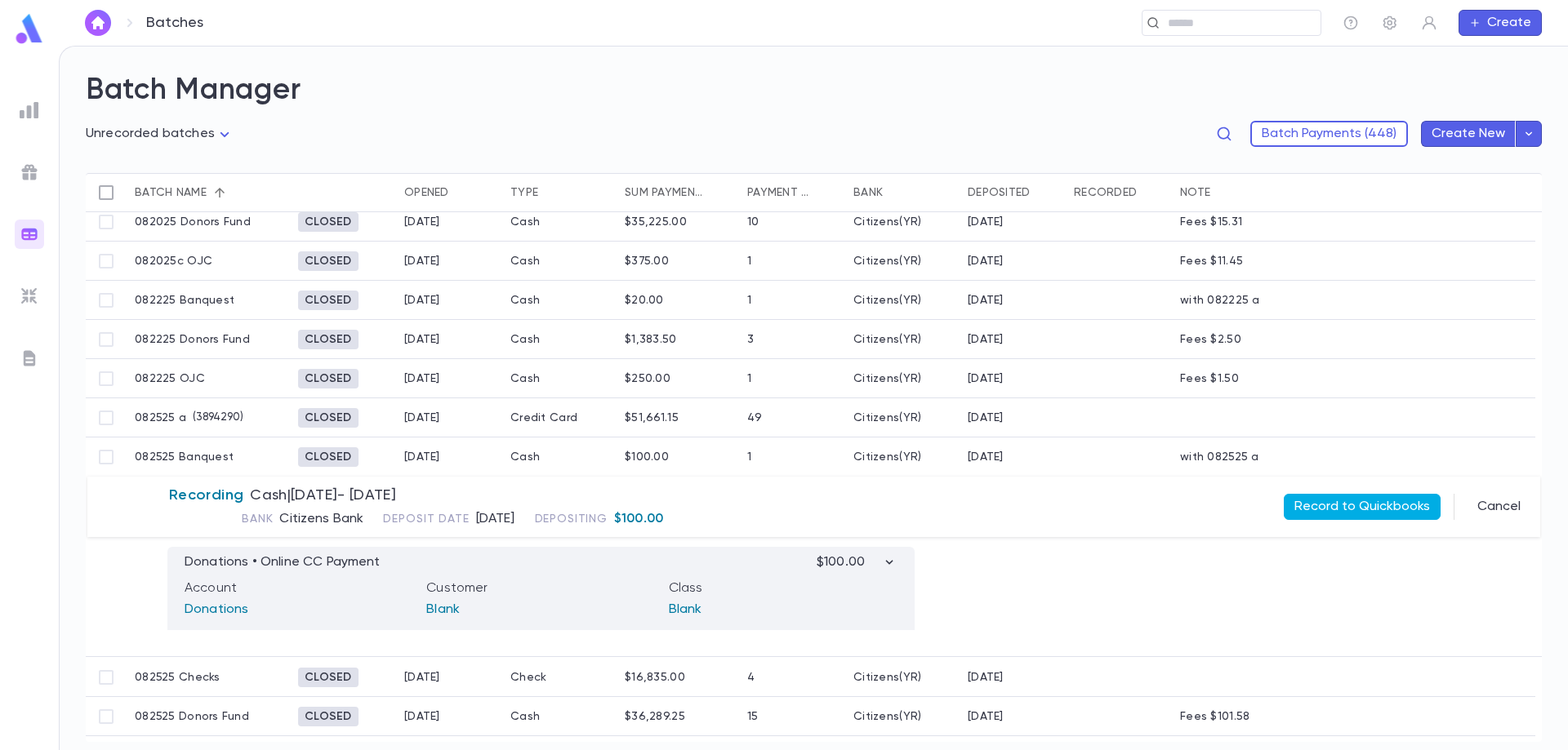
click at [1382, 512] on button "Record to Quickbooks" at bounding box center [1362, 507] width 157 height 26
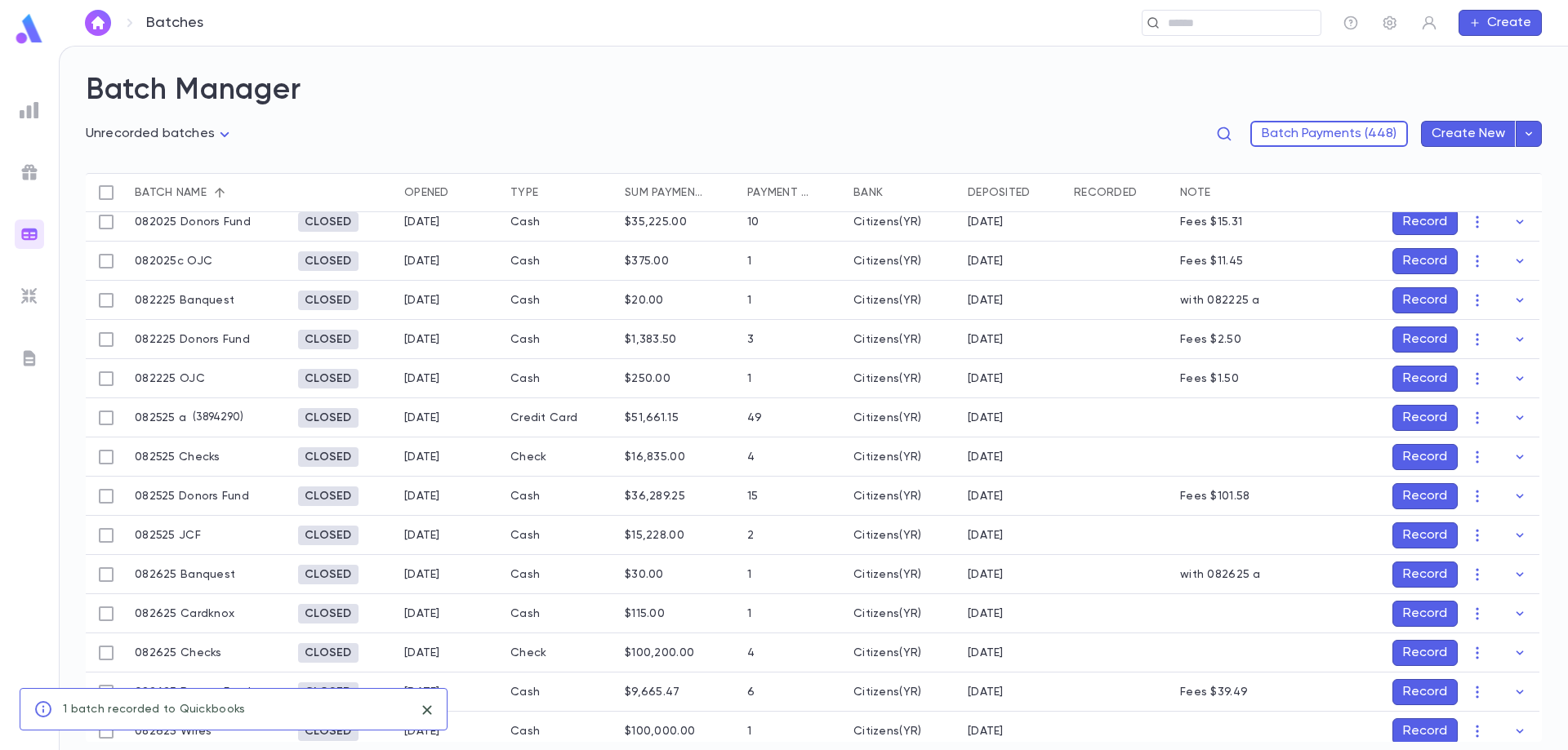
click at [1413, 406] on button "Record" at bounding box center [1424, 418] width 65 height 26
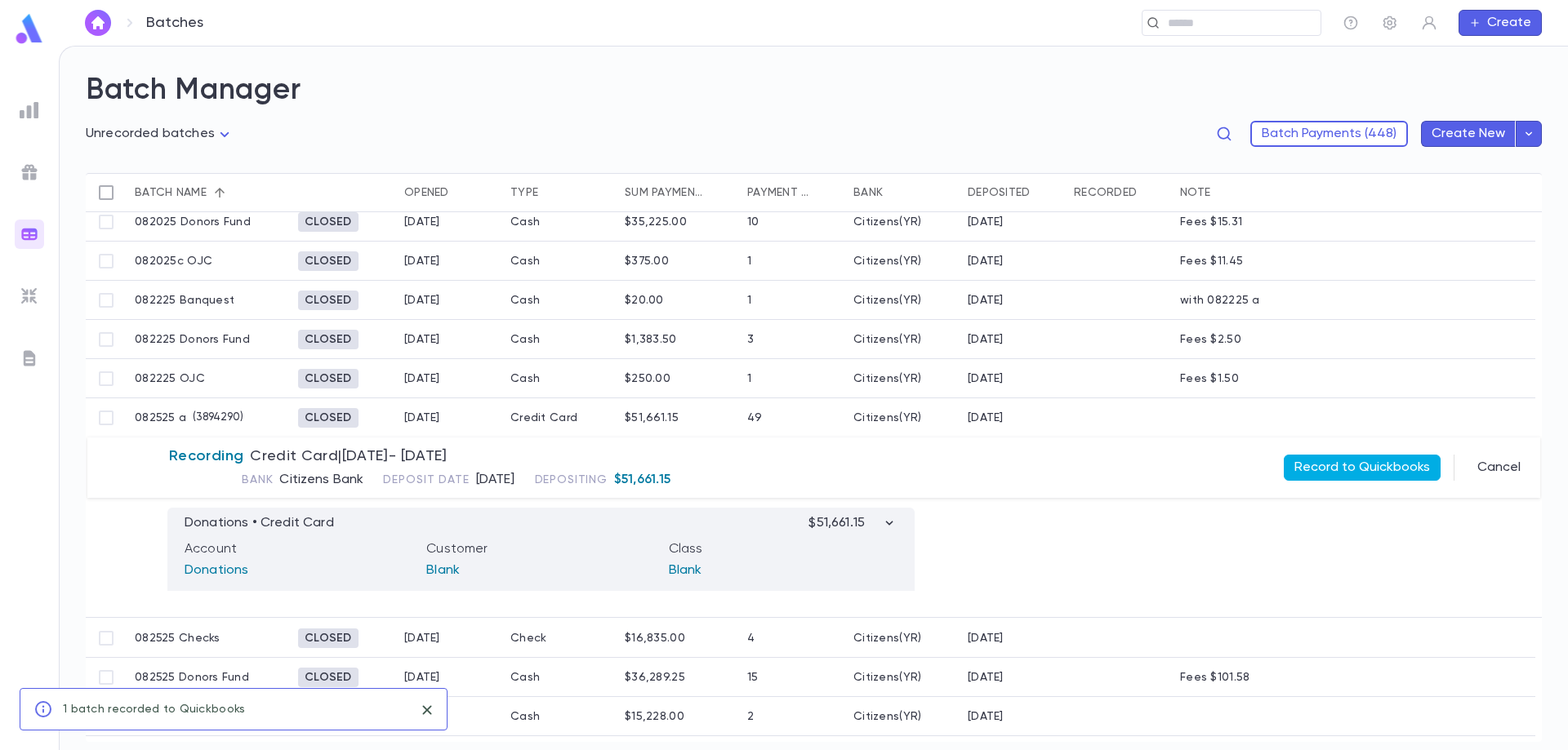
click at [1363, 461] on button "Record to Quickbooks" at bounding box center [1362, 468] width 157 height 26
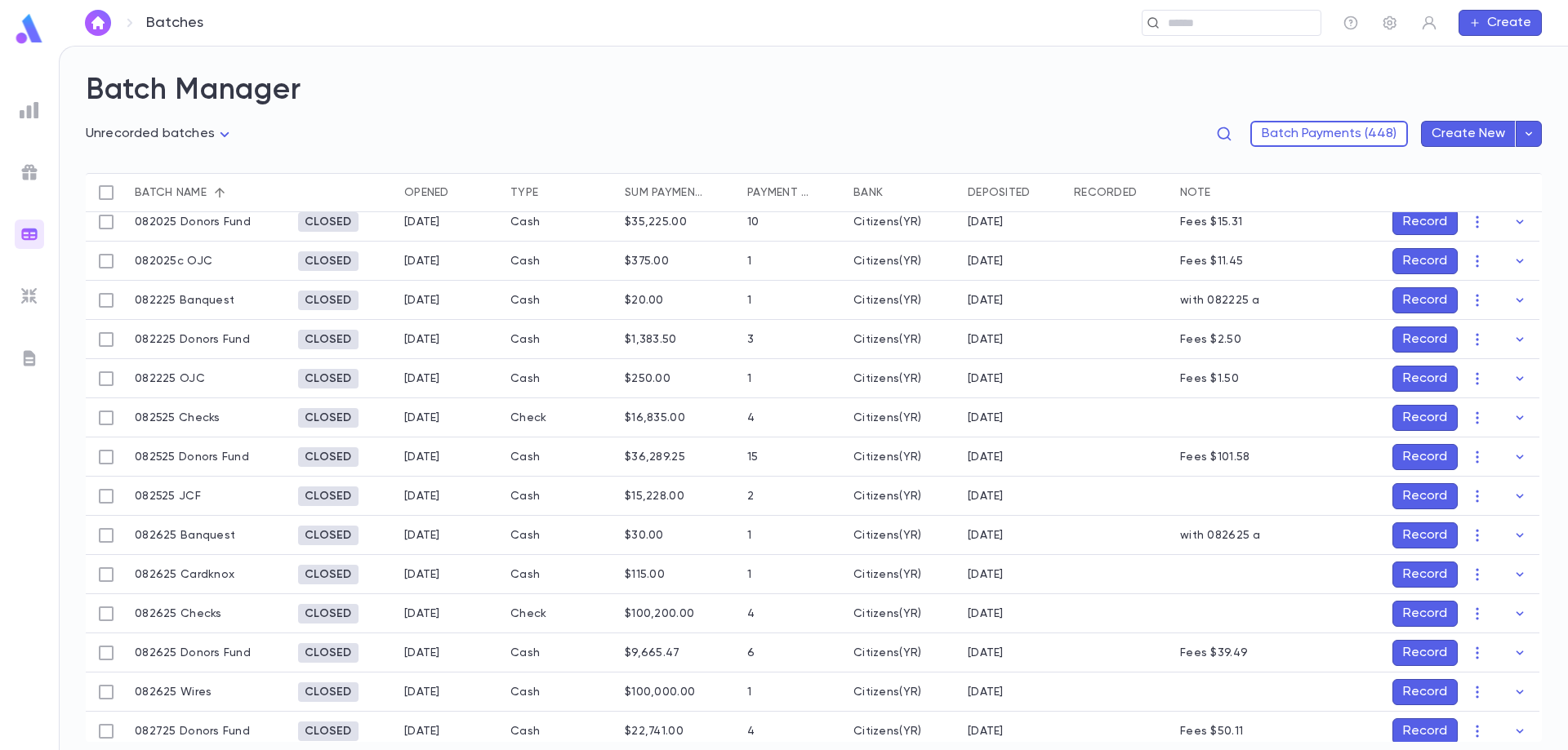
click at [1419, 419] on button "Record" at bounding box center [1424, 418] width 65 height 26
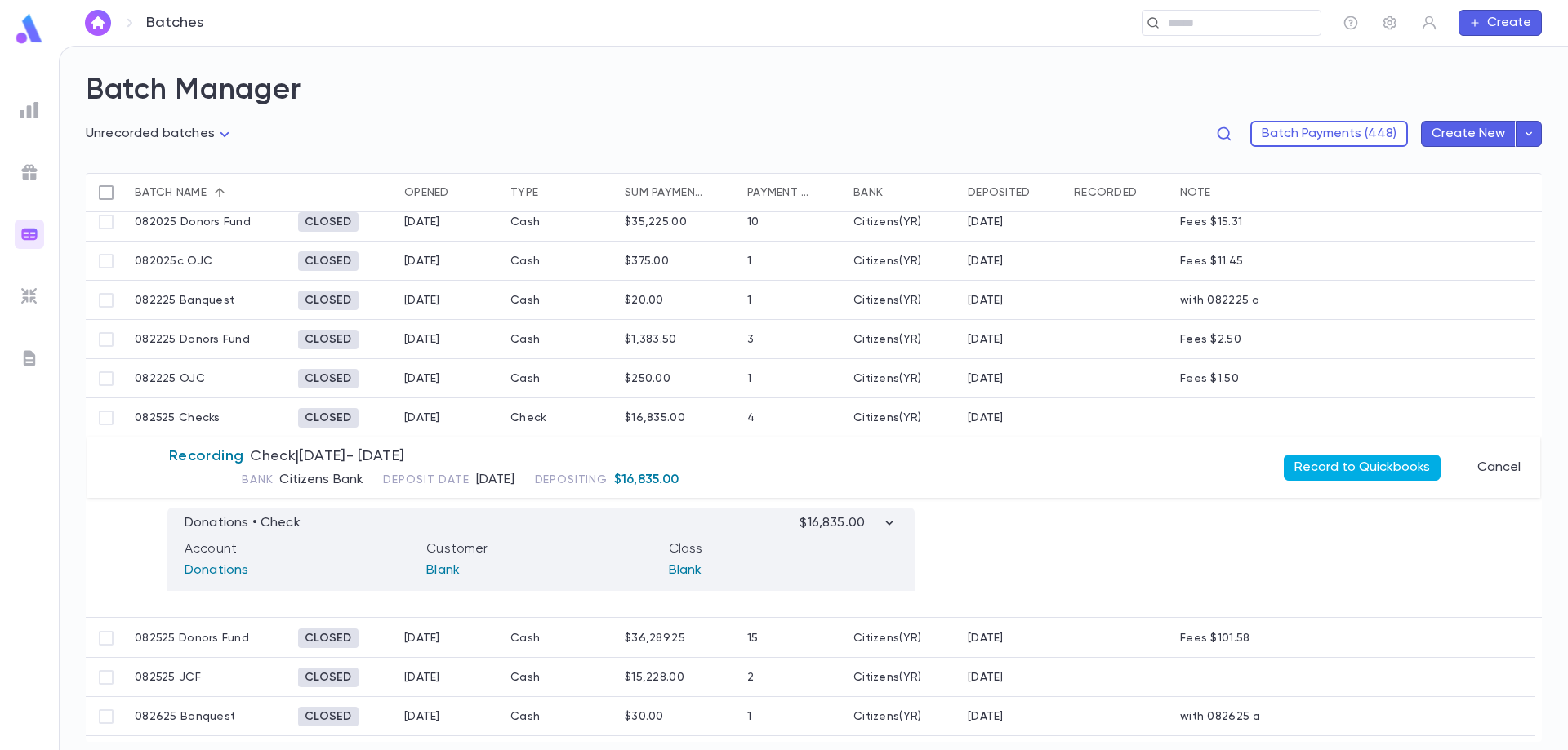
click at [1385, 469] on button "Record to Quickbooks" at bounding box center [1362, 468] width 157 height 26
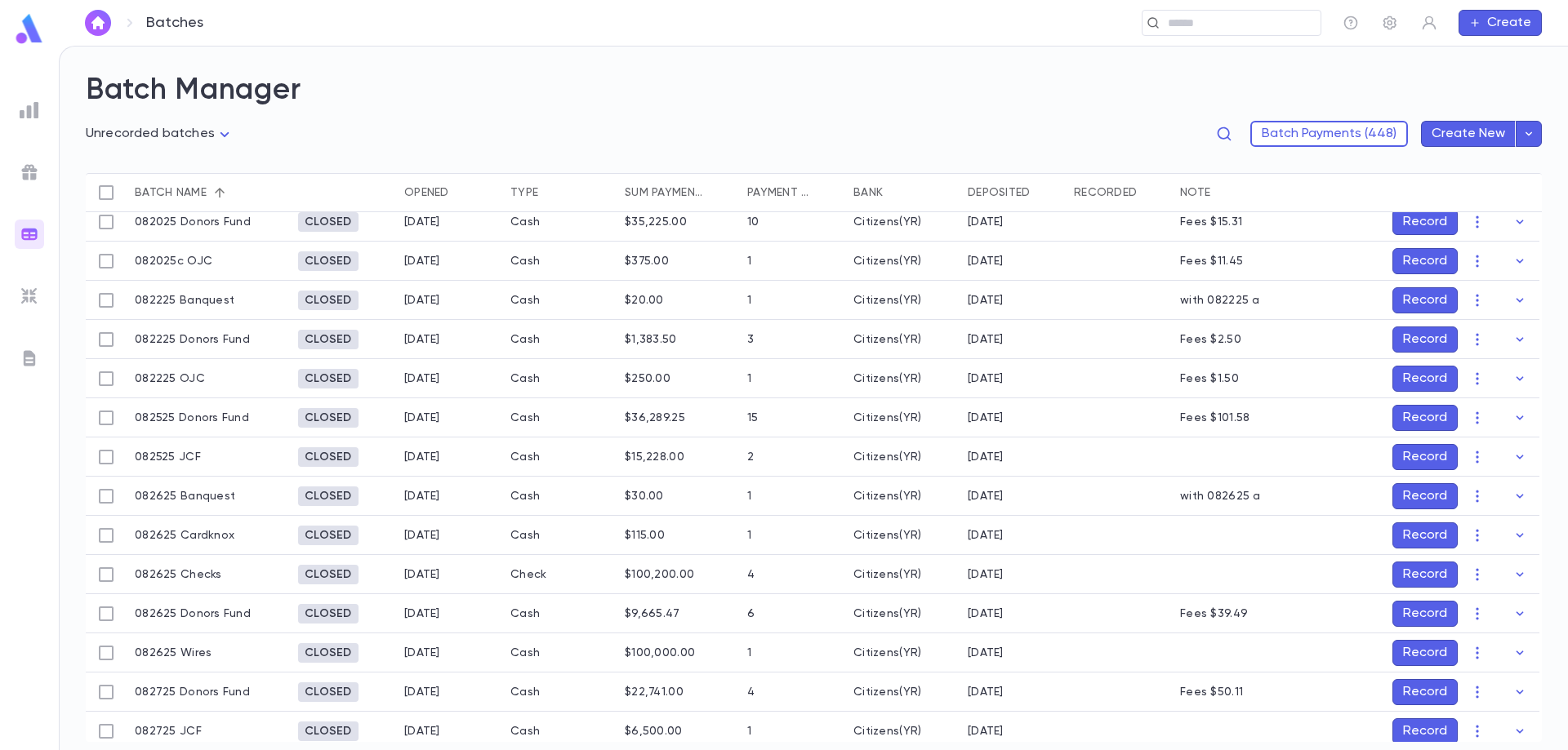
click at [1401, 454] on button "Record" at bounding box center [1424, 457] width 65 height 26
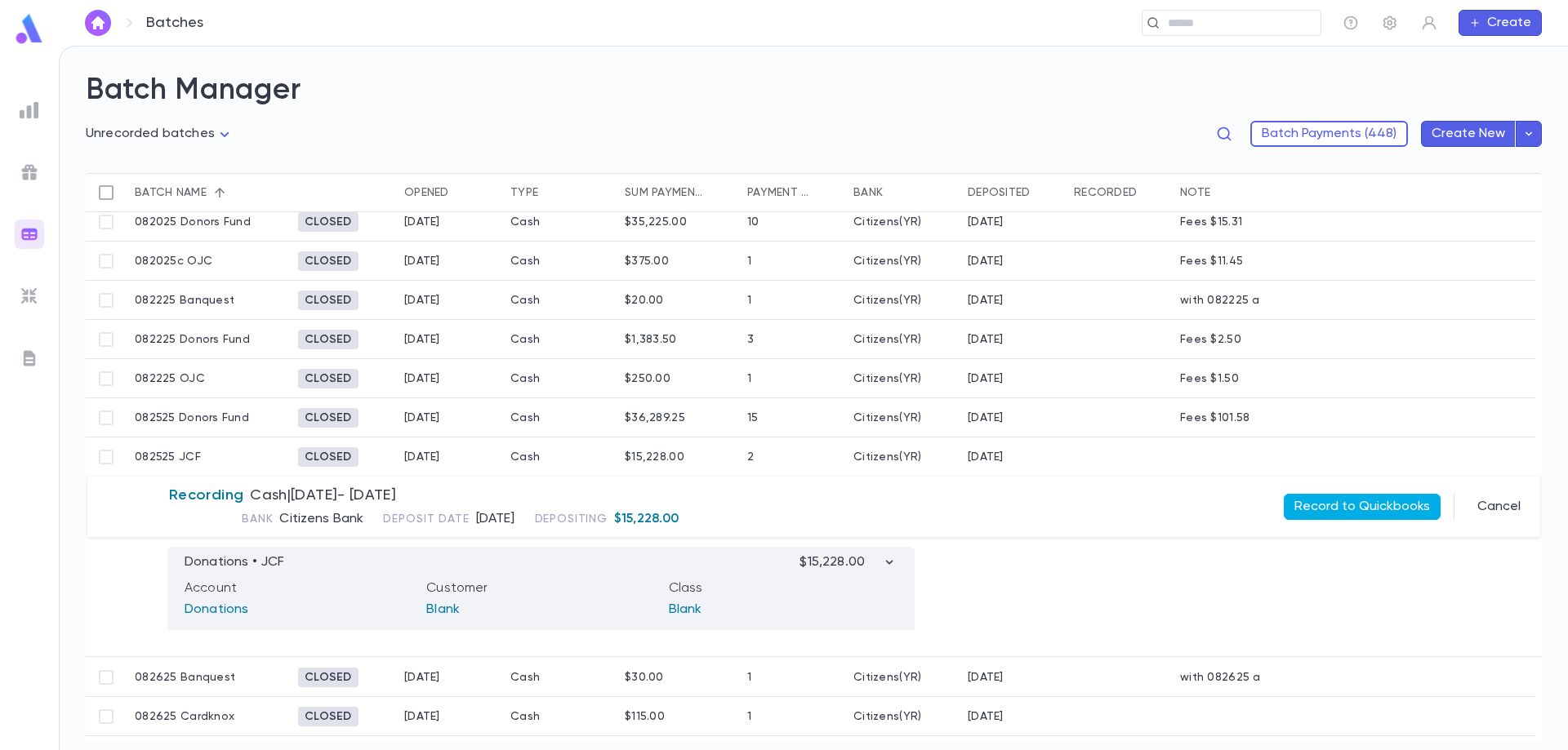
click at [1379, 502] on button "Record to Quickbooks" at bounding box center [1362, 507] width 157 height 26
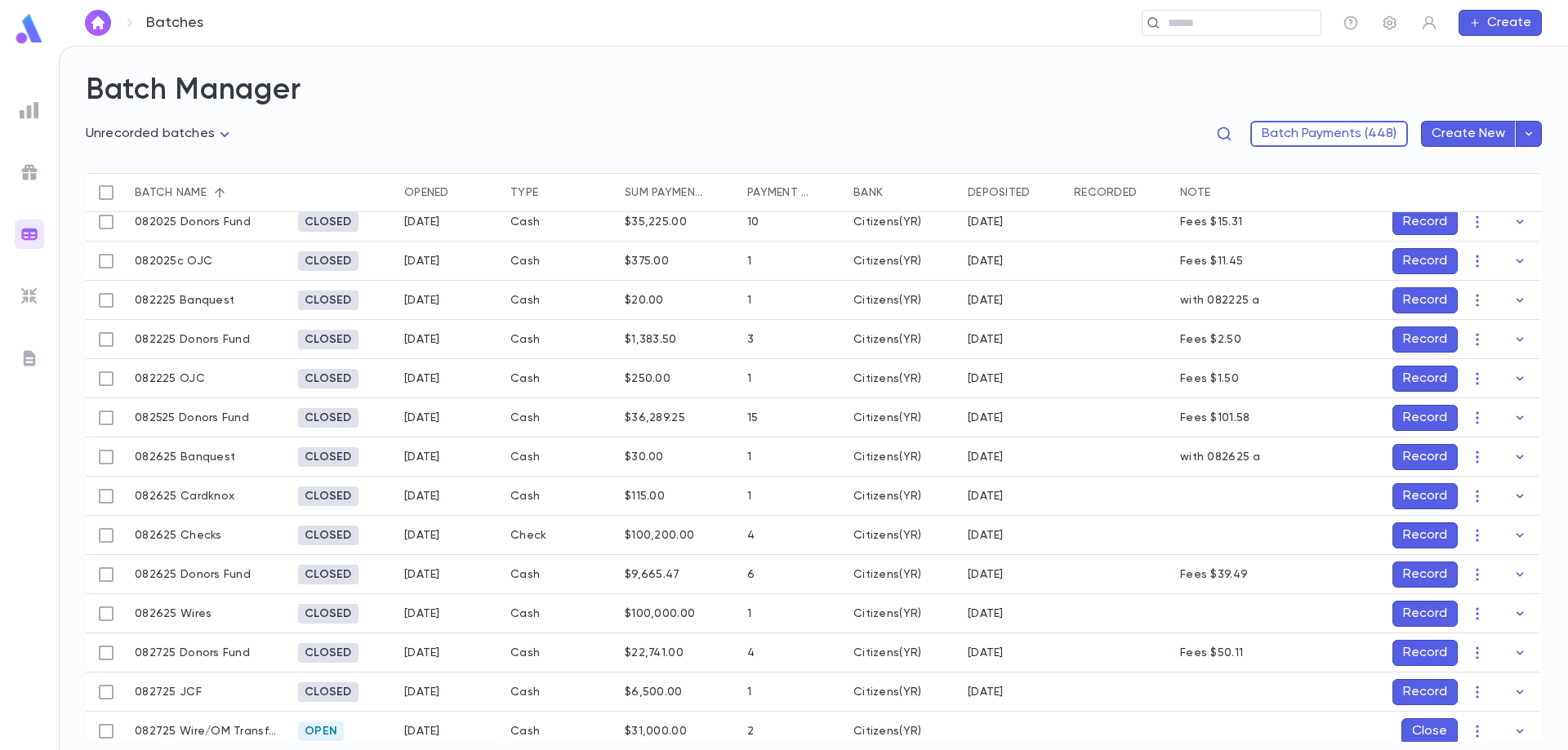
click at [1422, 524] on button "Record" at bounding box center [1424, 535] width 65 height 26
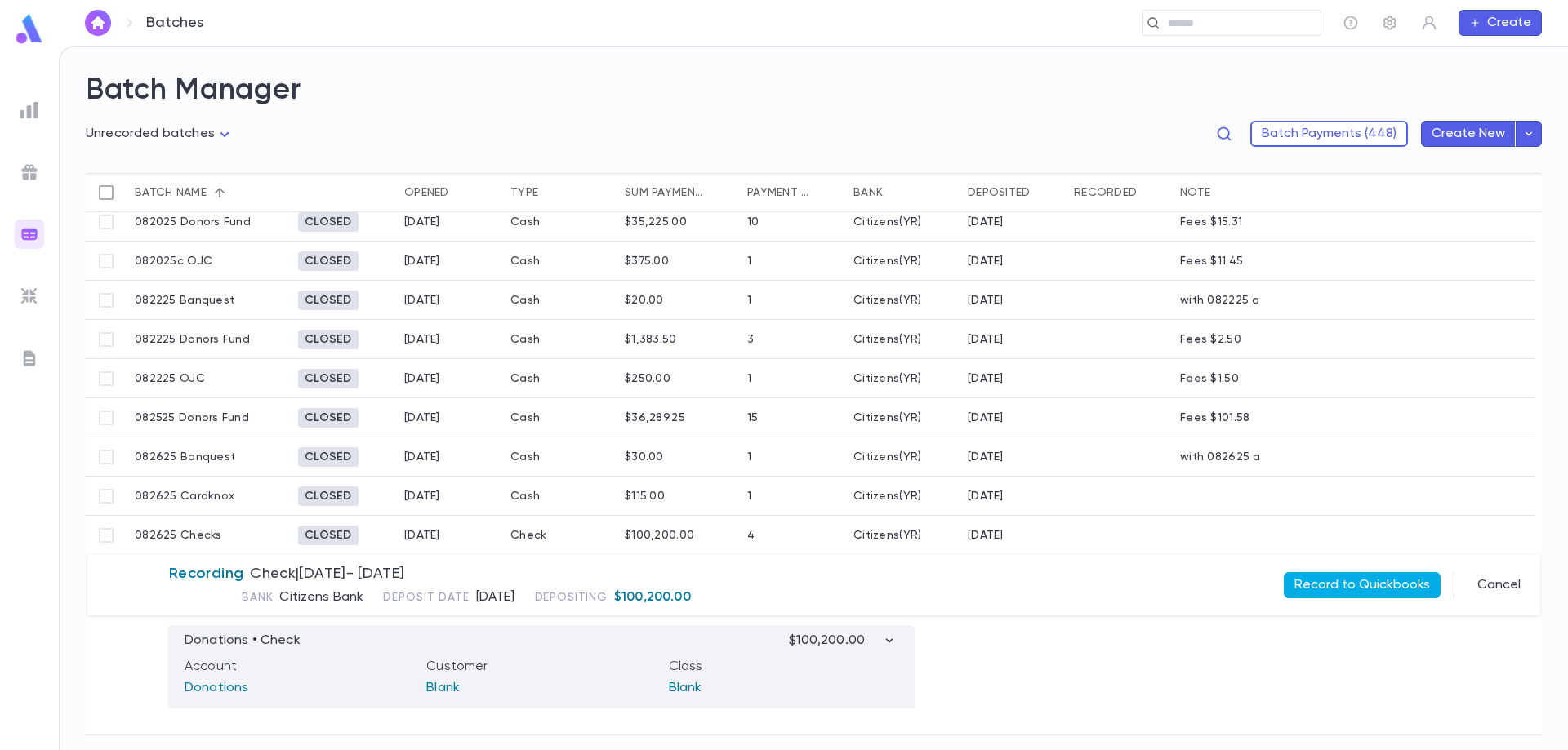
click at [1376, 585] on button "Record to Quickbooks" at bounding box center [1362, 586] width 157 height 26
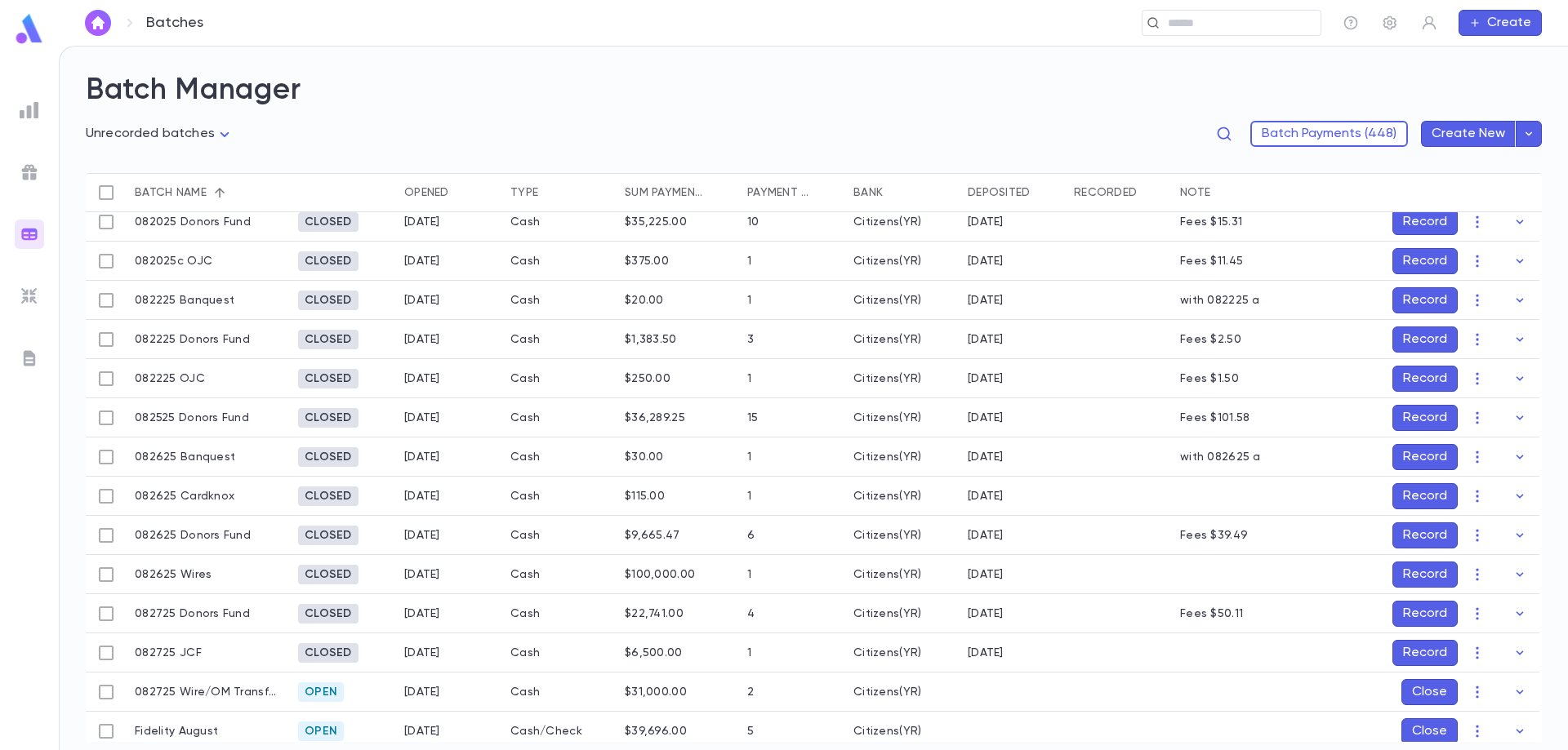
click at [1431, 573] on button "Record" at bounding box center [1424, 575] width 65 height 26
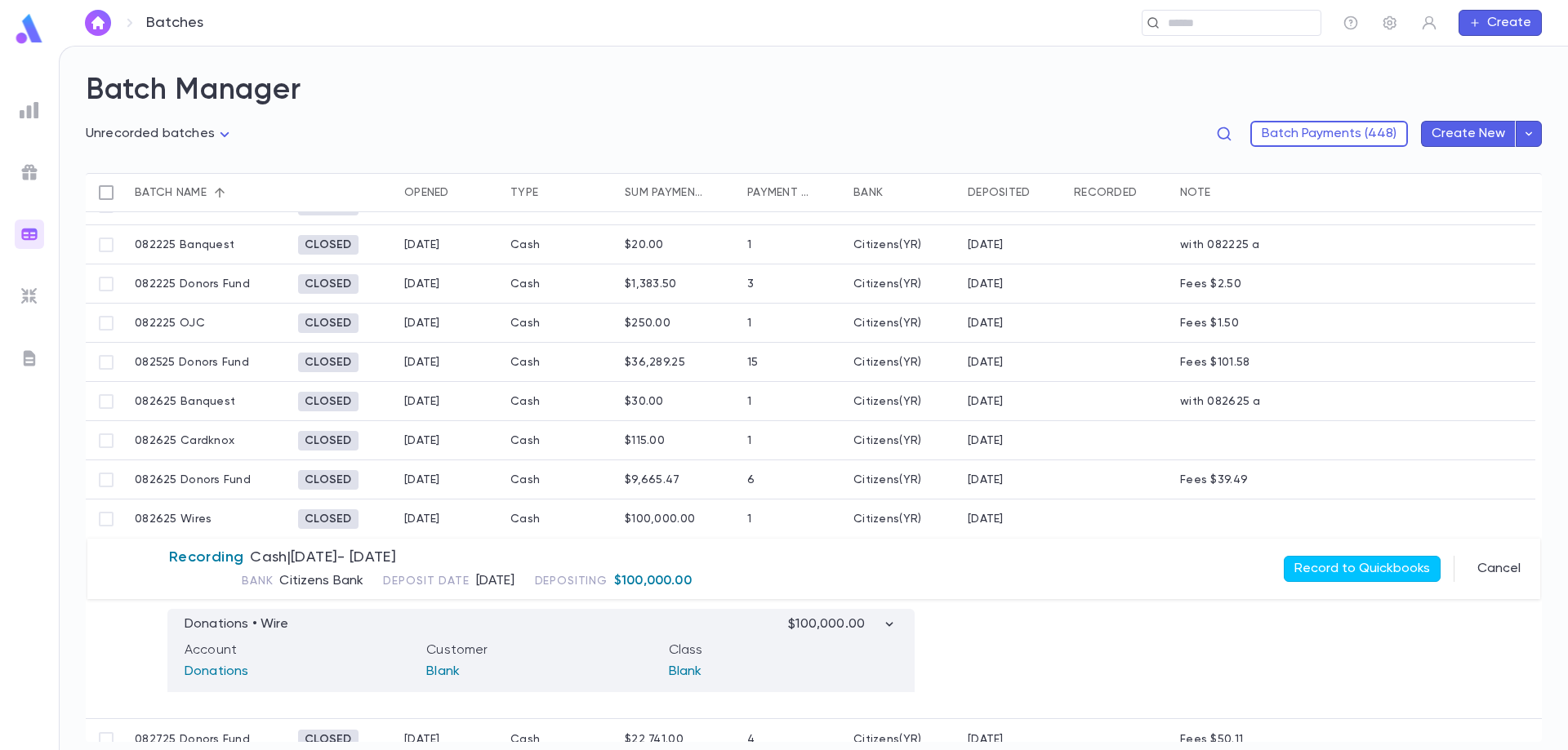
scroll to position [797, 0]
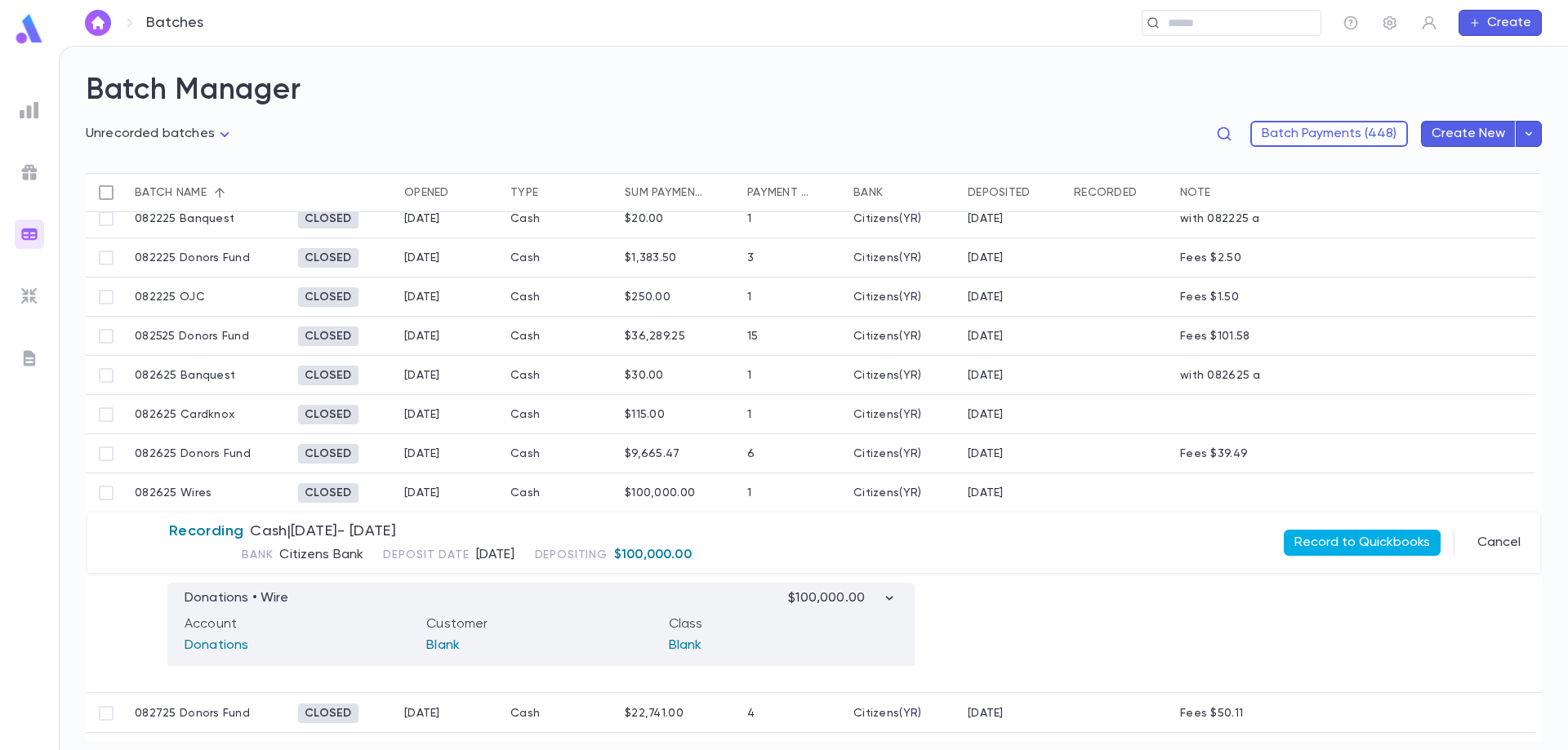
click at [1339, 533] on button "Record to Quickbooks" at bounding box center [1362, 543] width 157 height 26
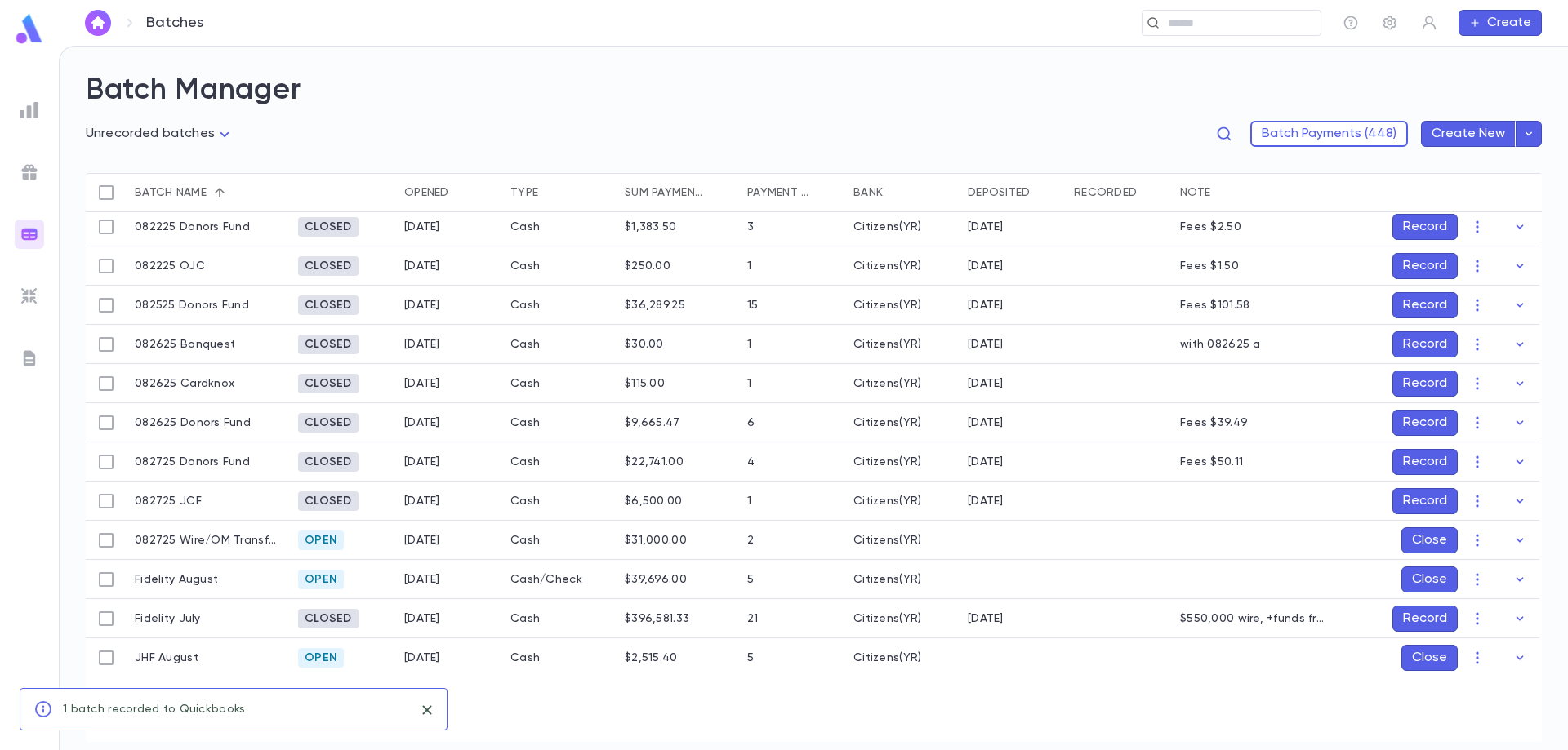
scroll to position [882, 0]
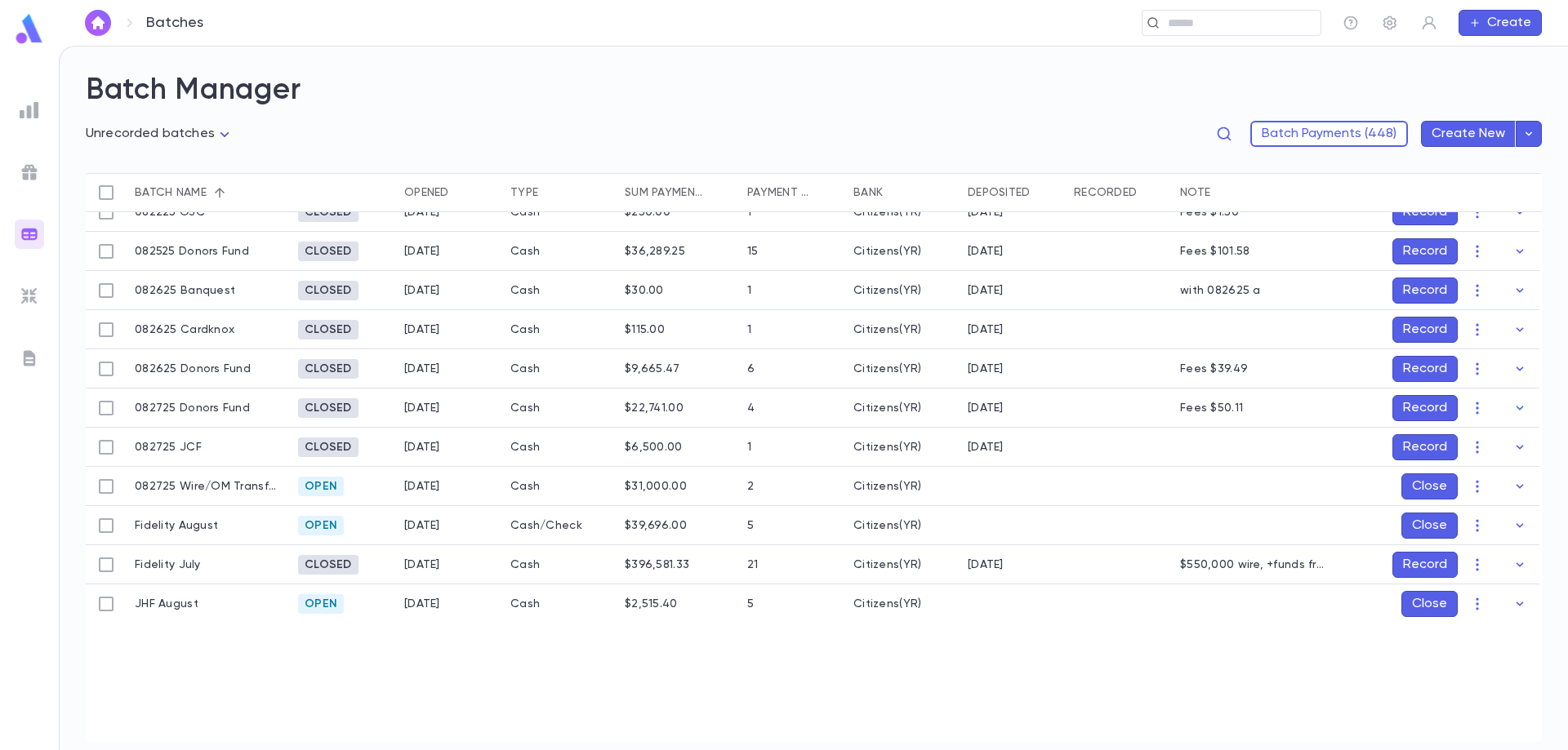
click at [1427, 568] on button "Record" at bounding box center [1424, 565] width 65 height 26
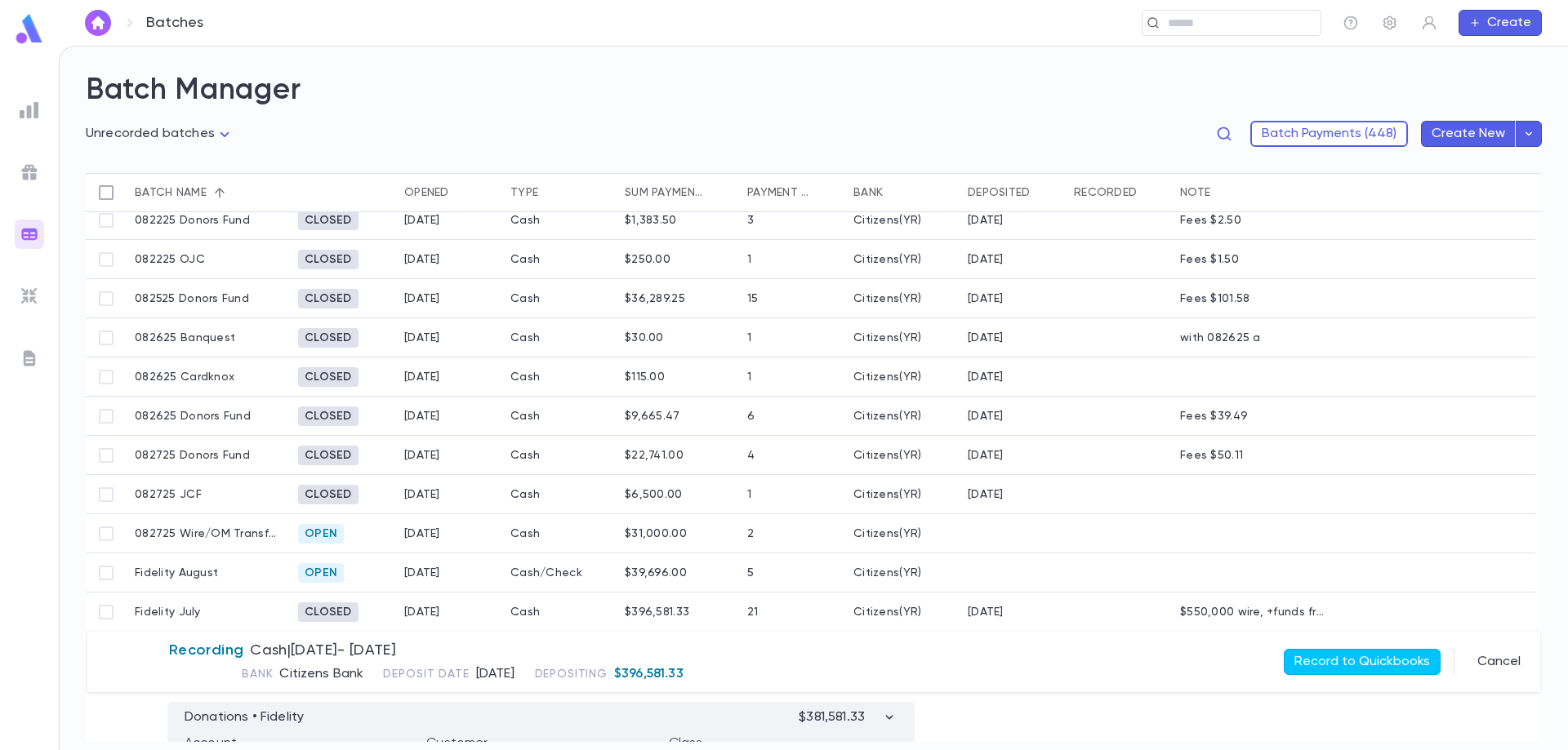
scroll to position [1044, 0]
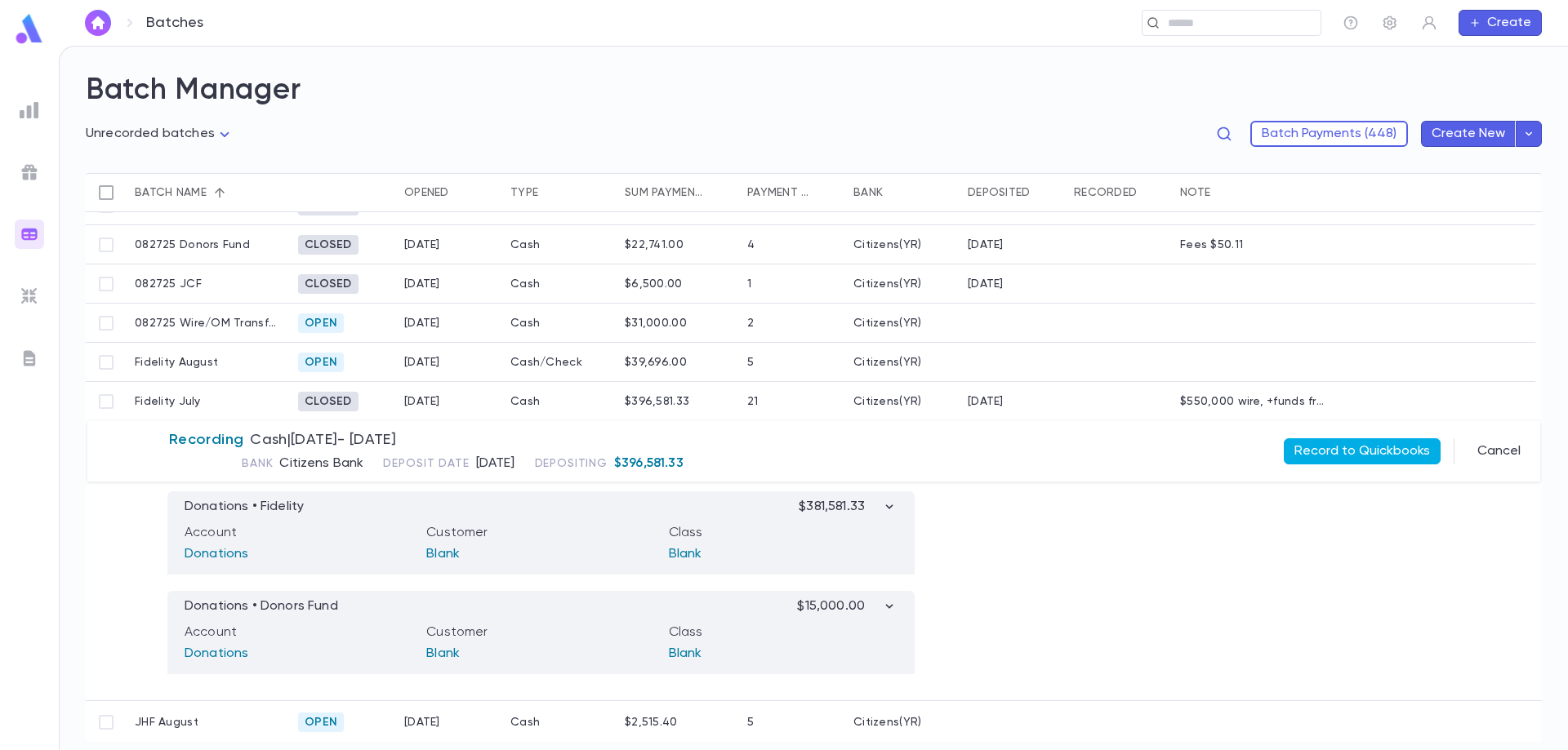
click at [1379, 447] on button "Record to Quickbooks" at bounding box center [1362, 451] width 157 height 26
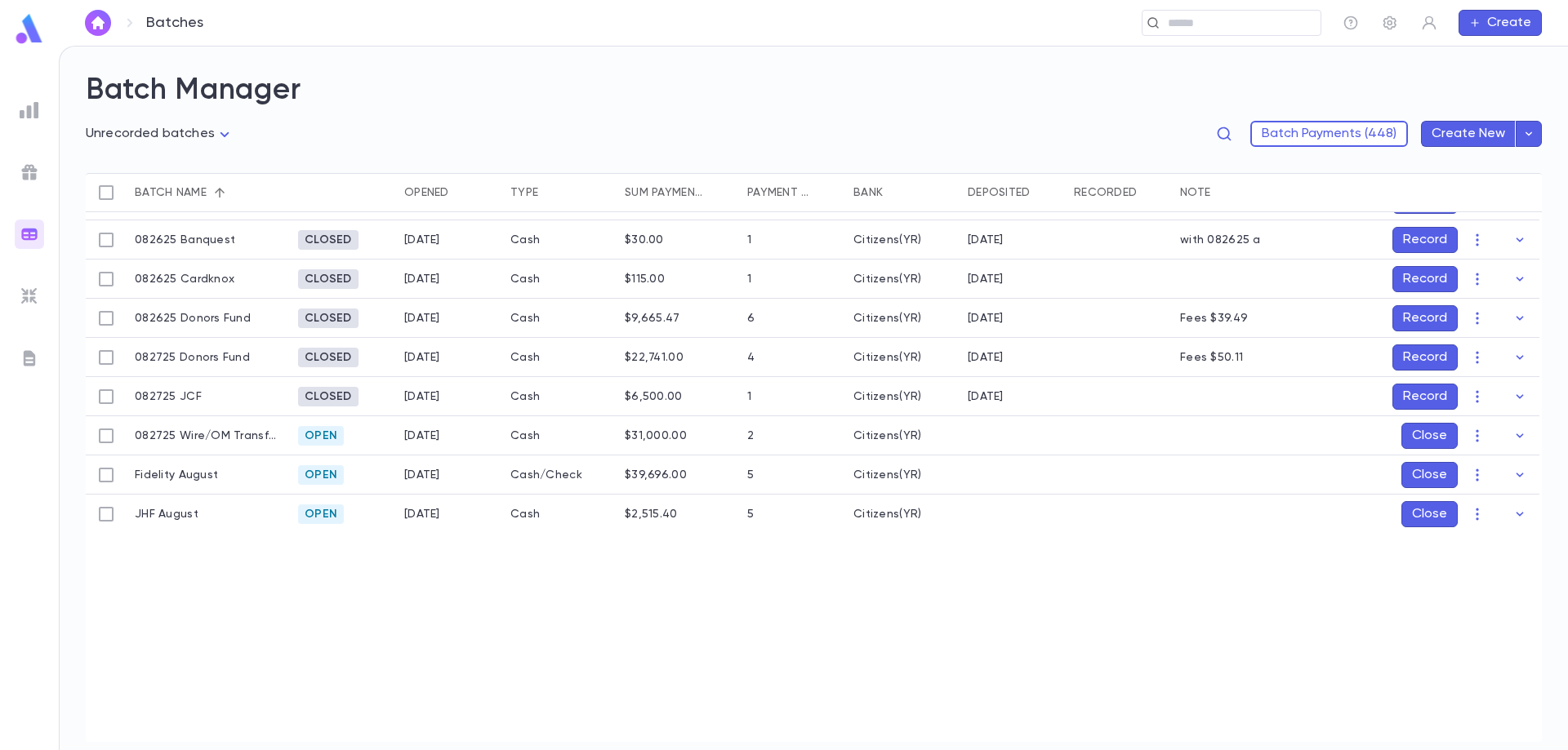
scroll to position [933, 0]
click at [1419, 390] on button "Record" at bounding box center [1424, 396] width 65 height 26
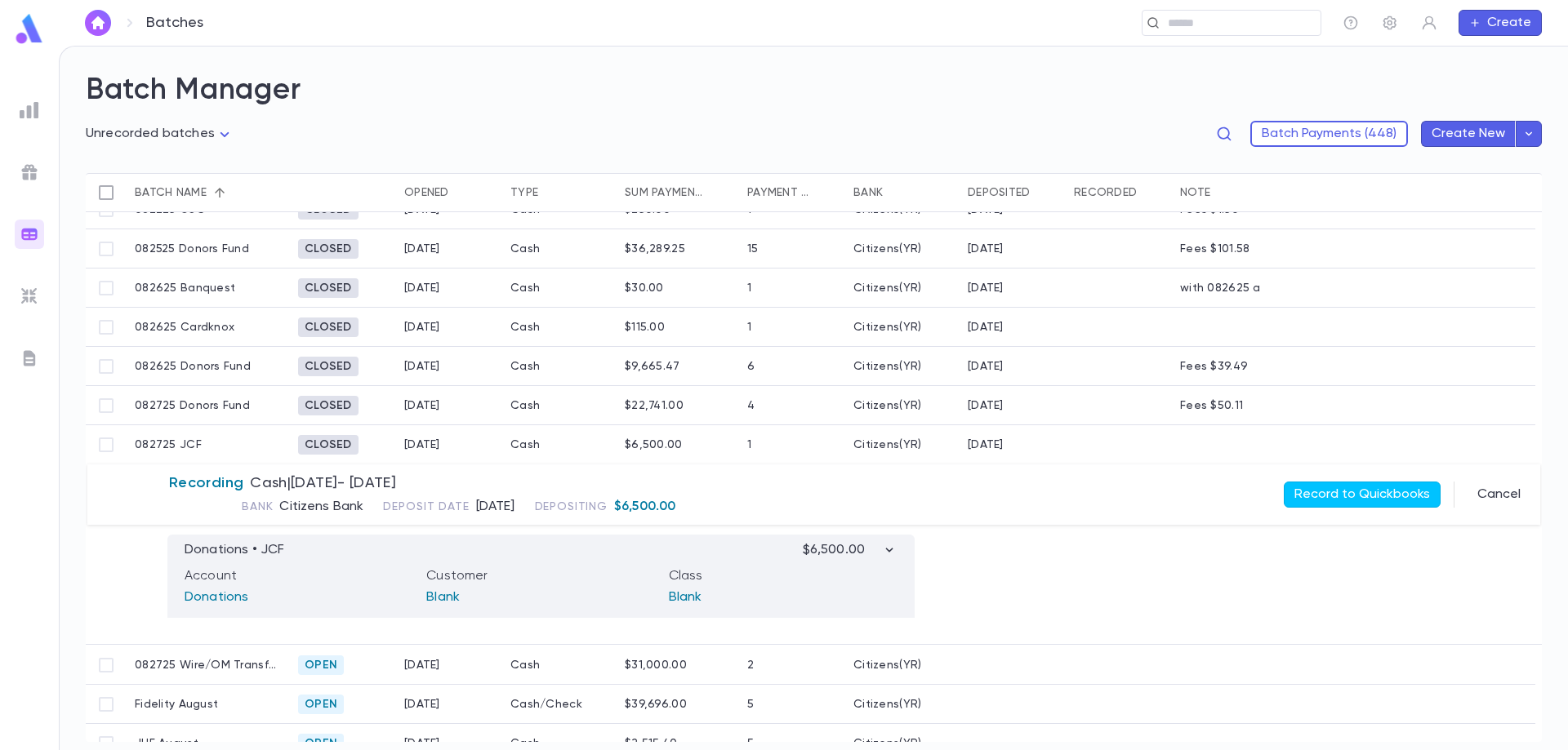
scroll to position [905, 0]
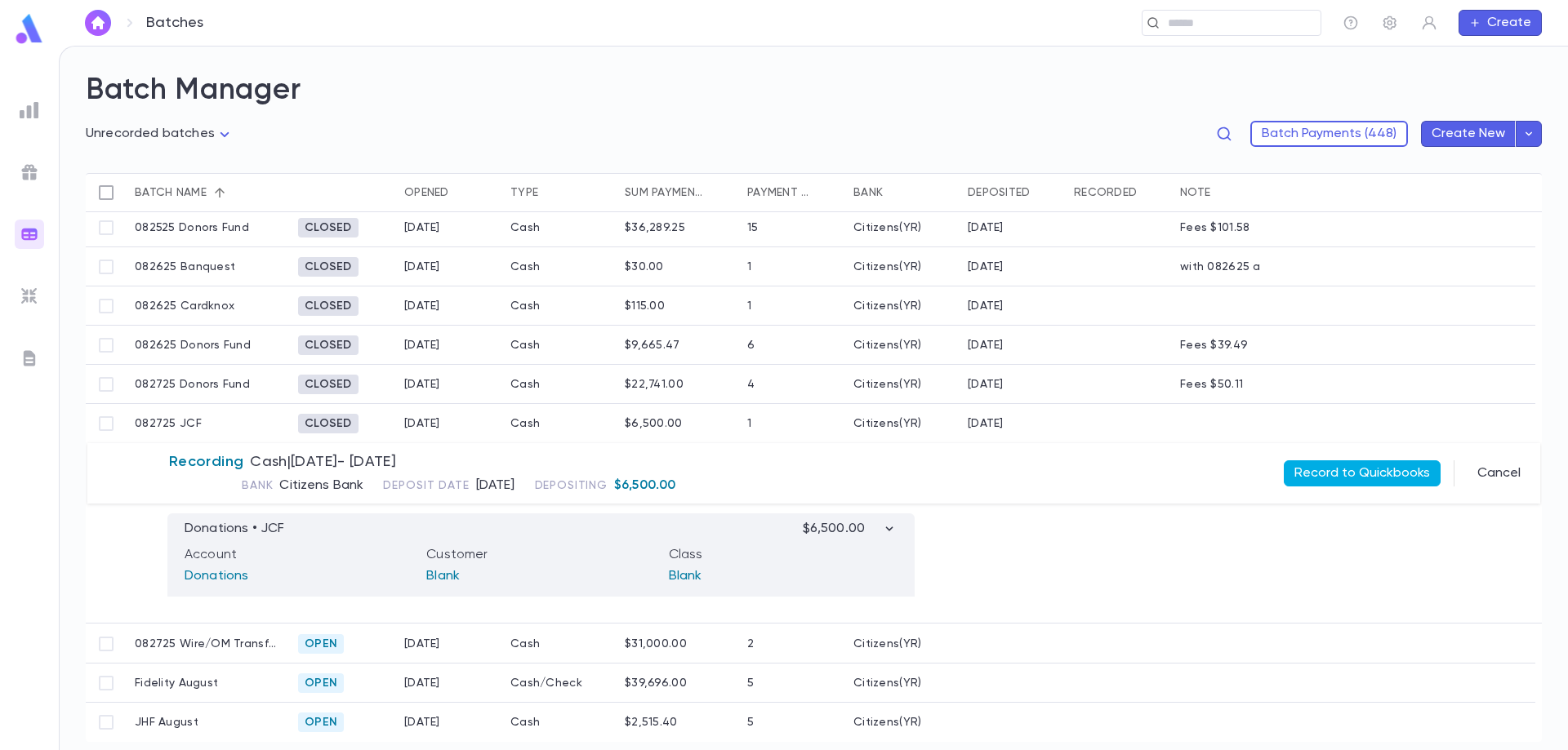
click at [1345, 470] on button "Record to Quickbooks" at bounding box center [1362, 474] width 157 height 26
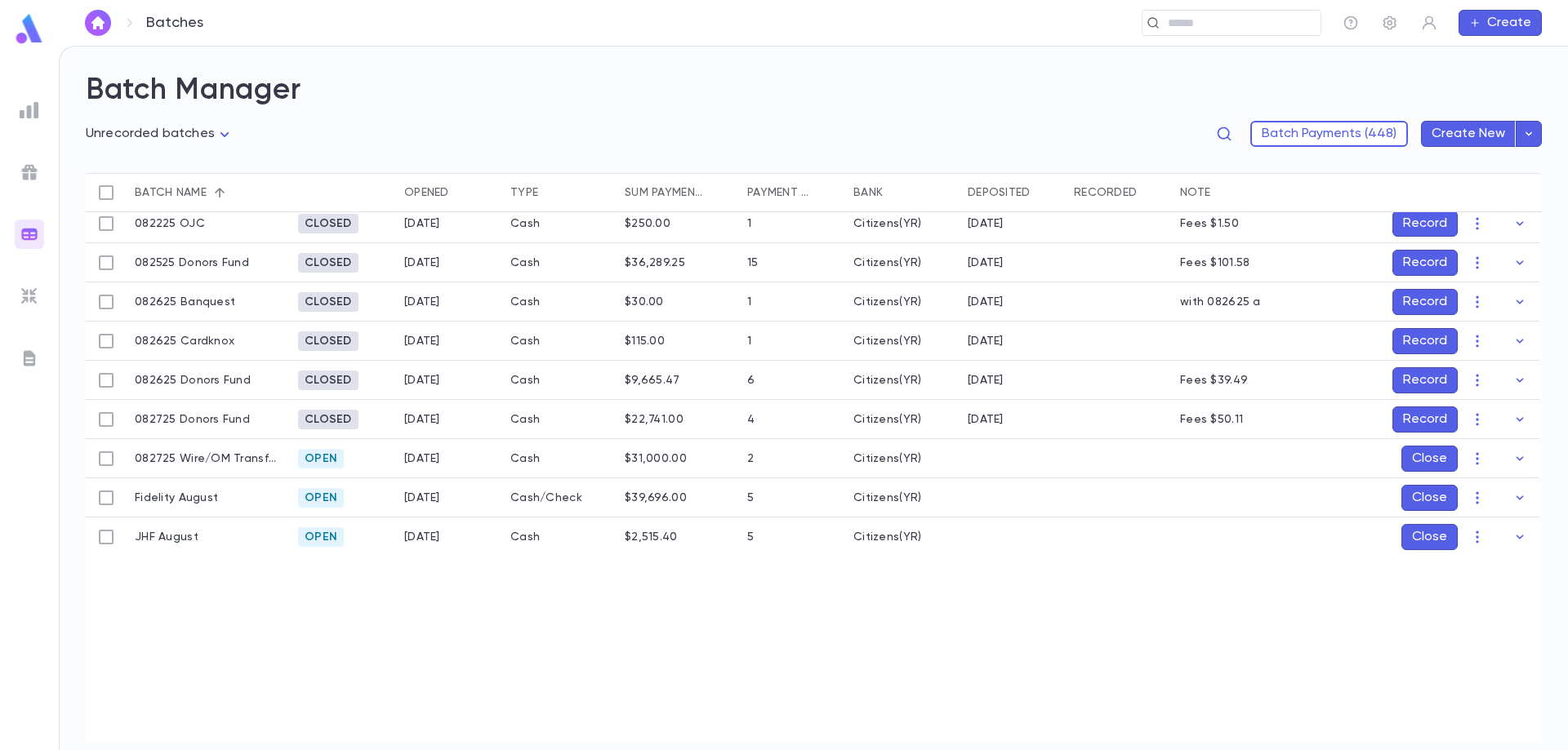
scroll to position [854, 0]
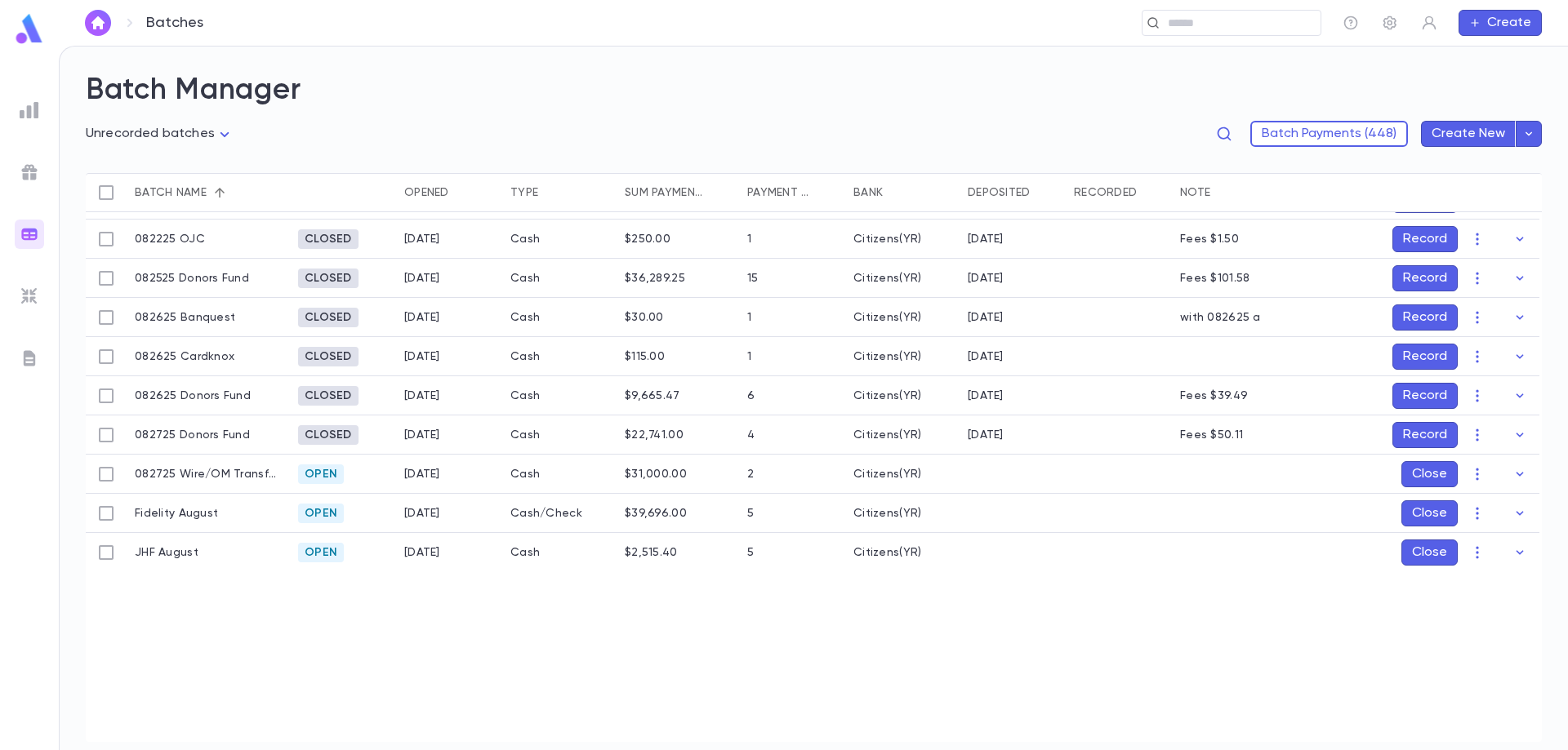
click at [1417, 435] on button "Record" at bounding box center [1424, 435] width 65 height 26
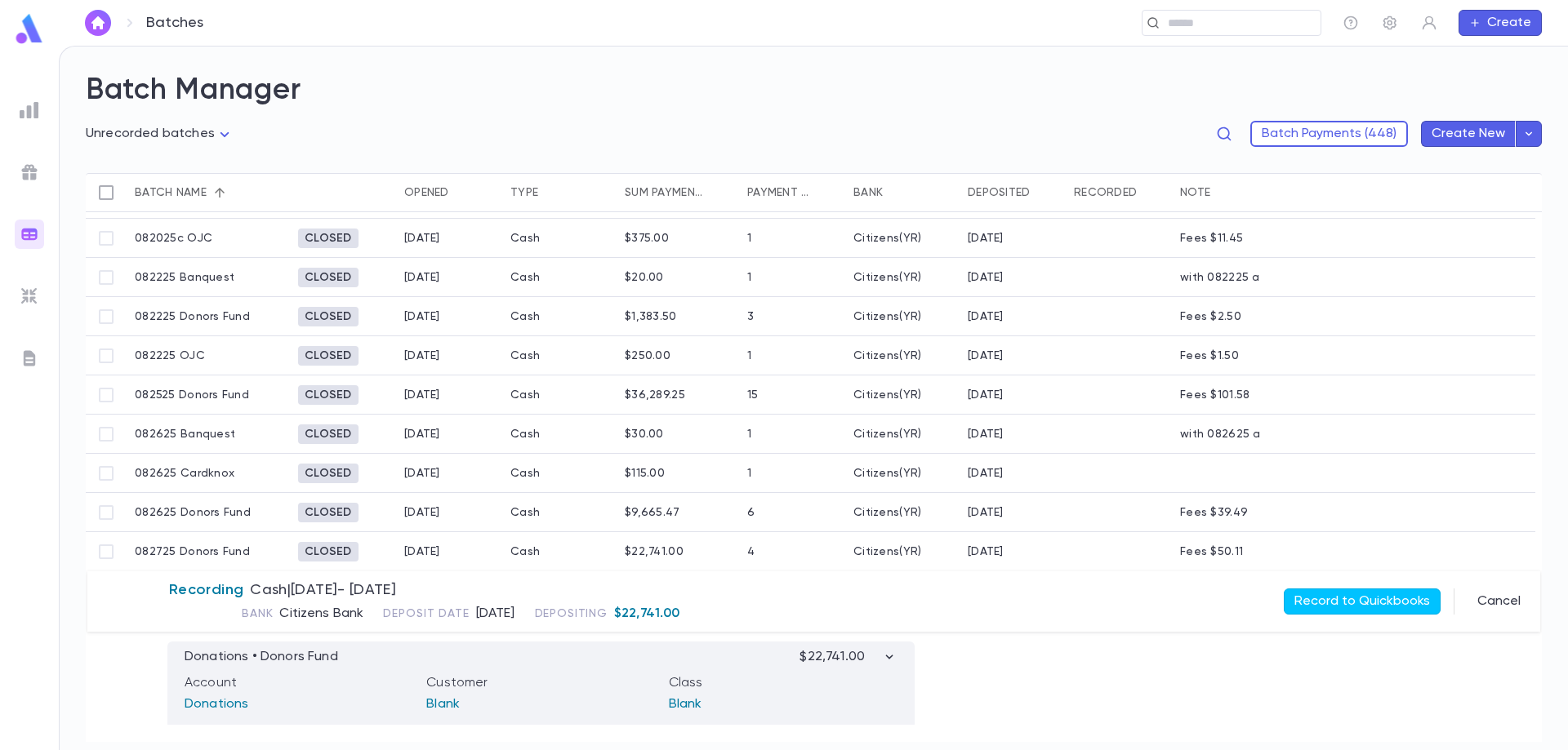
scroll to position [766, 0]
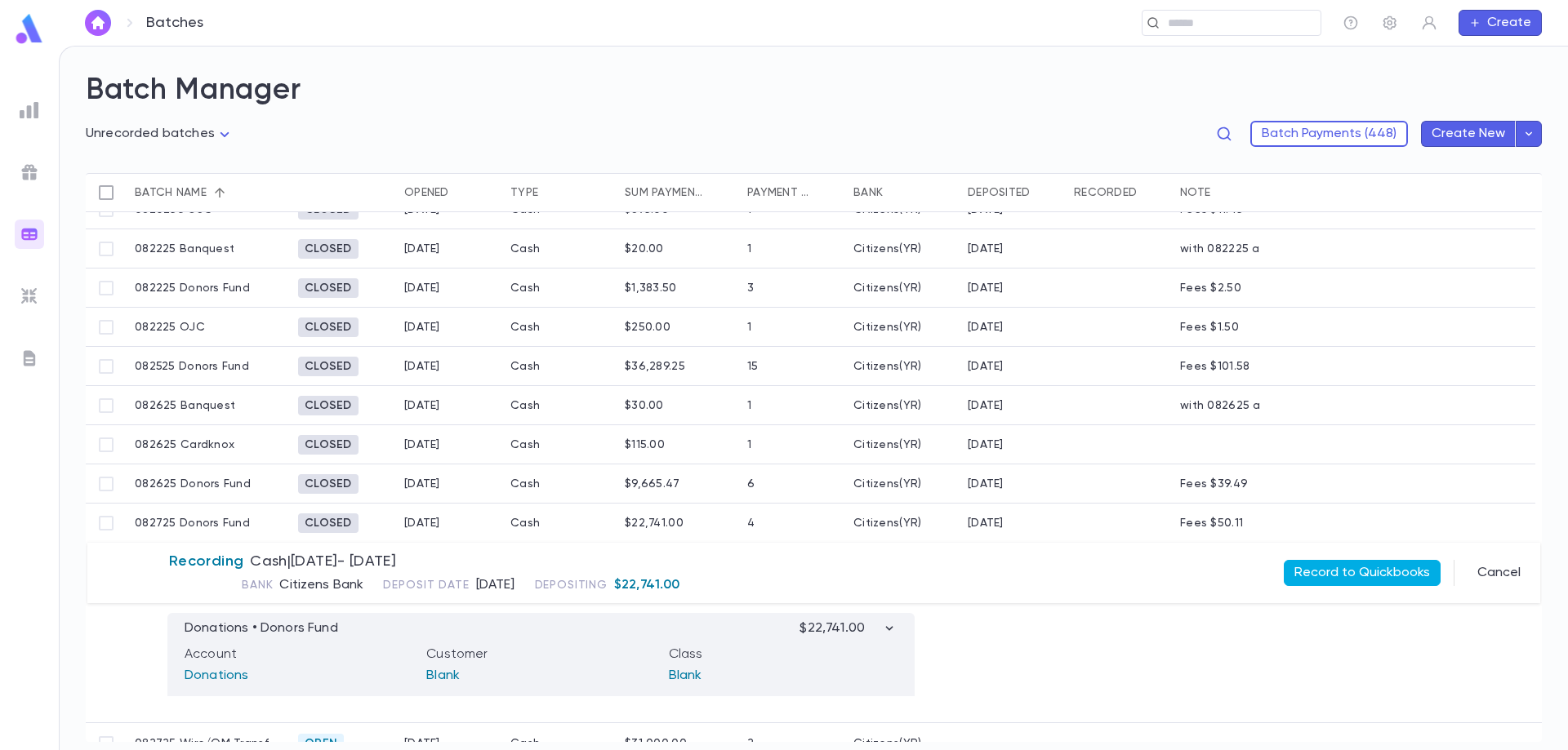
click at [1340, 572] on button "Record to Quickbooks" at bounding box center [1362, 573] width 157 height 26
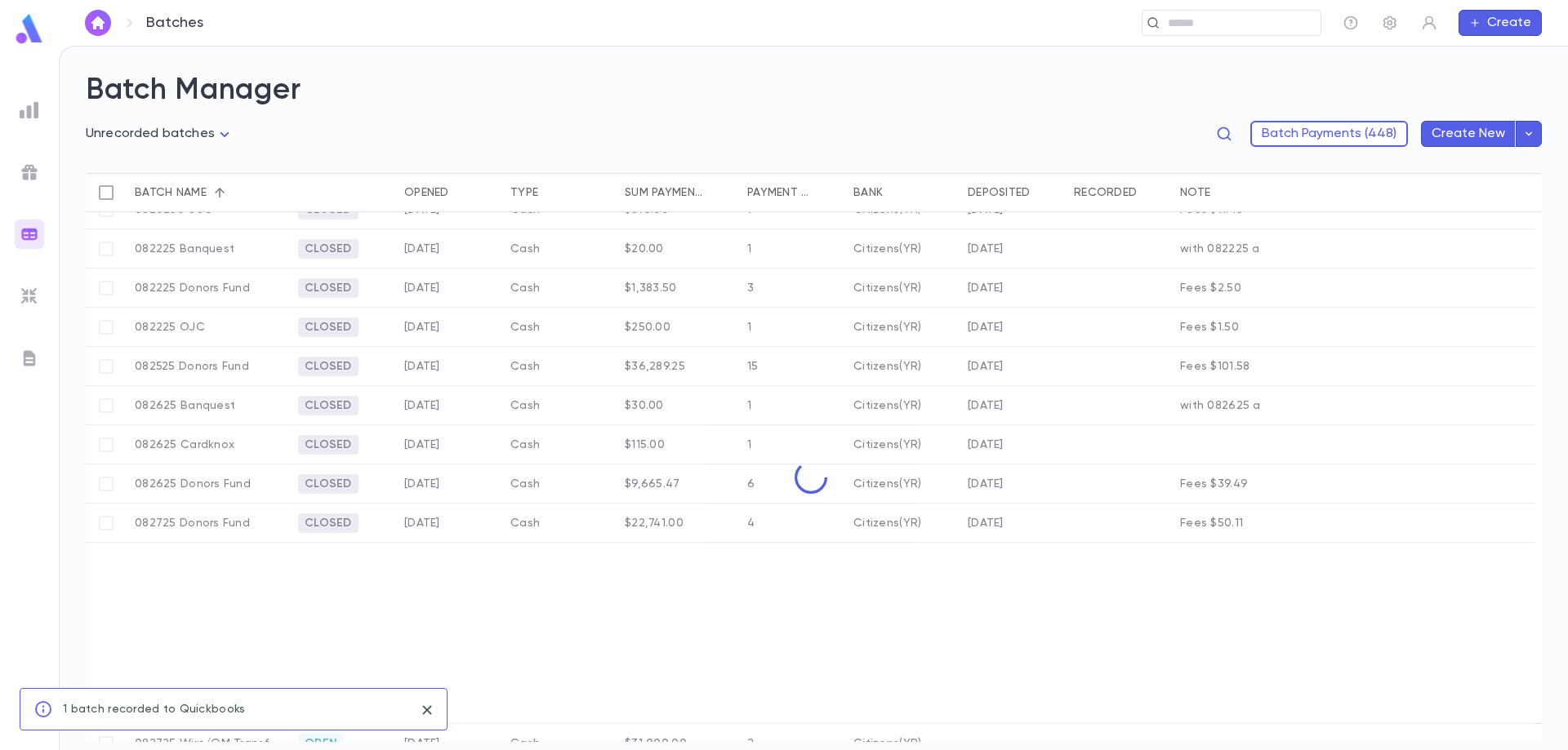
scroll to position [688, 0]
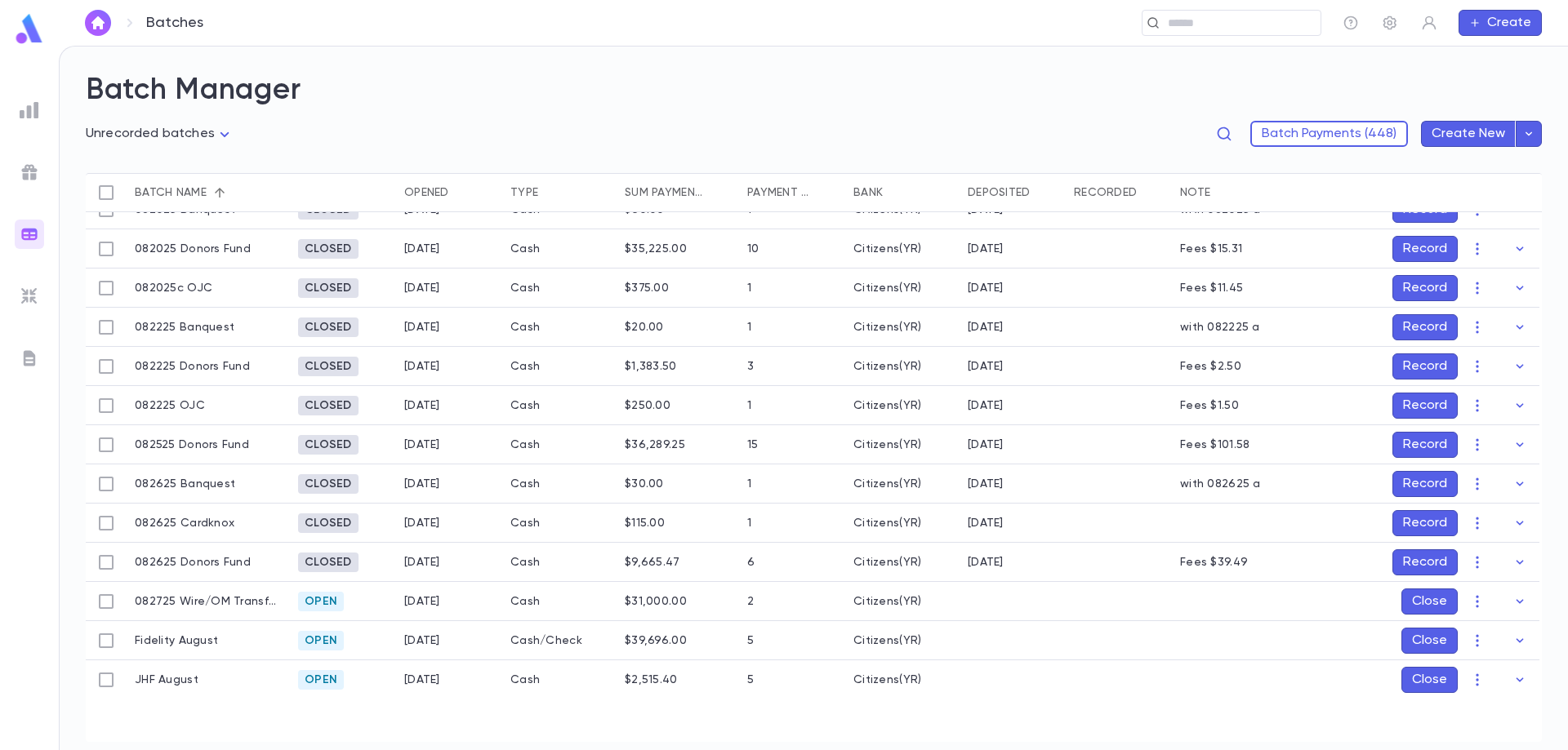
click at [1414, 559] on button "Record" at bounding box center [1424, 562] width 65 height 26
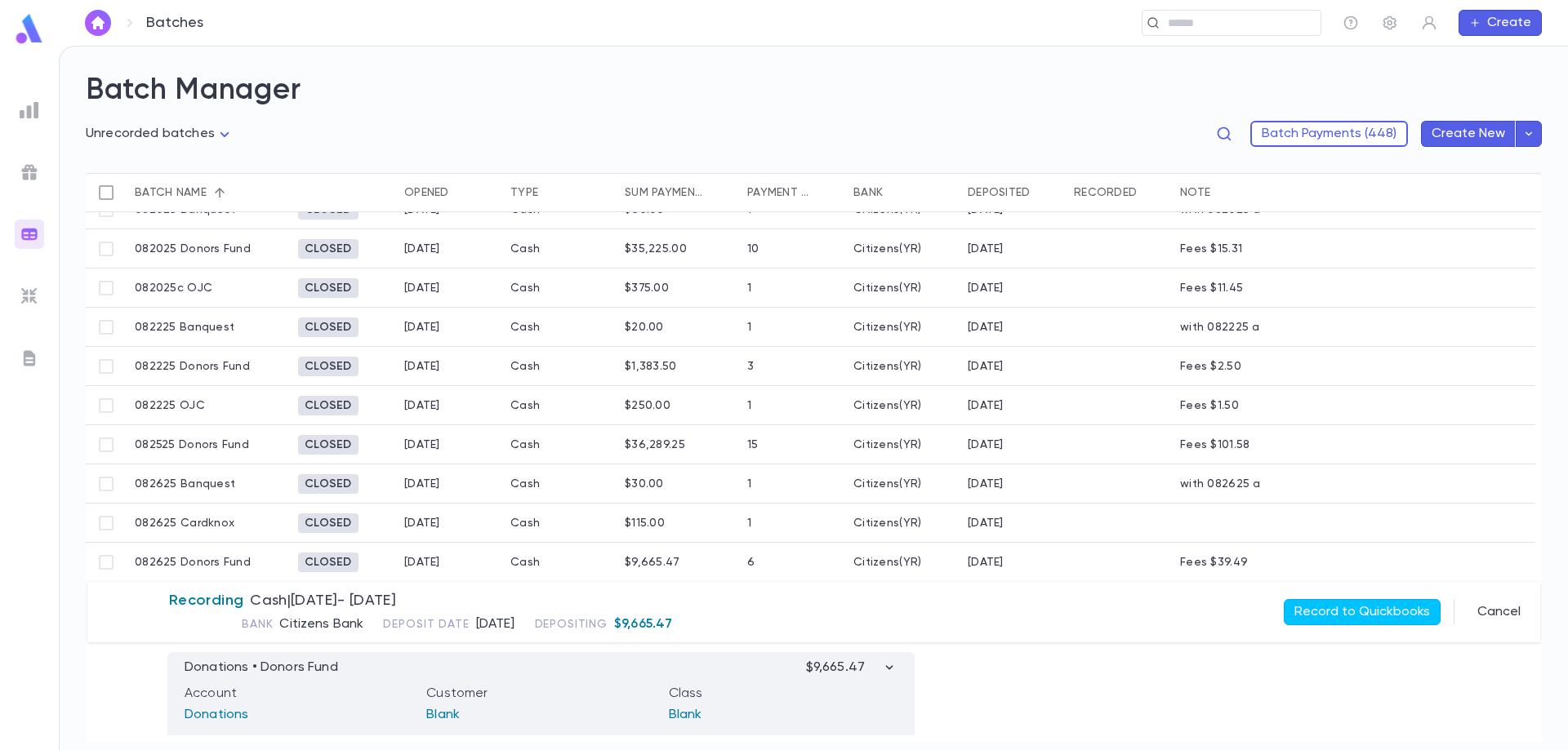
scroll to position [646, 0]
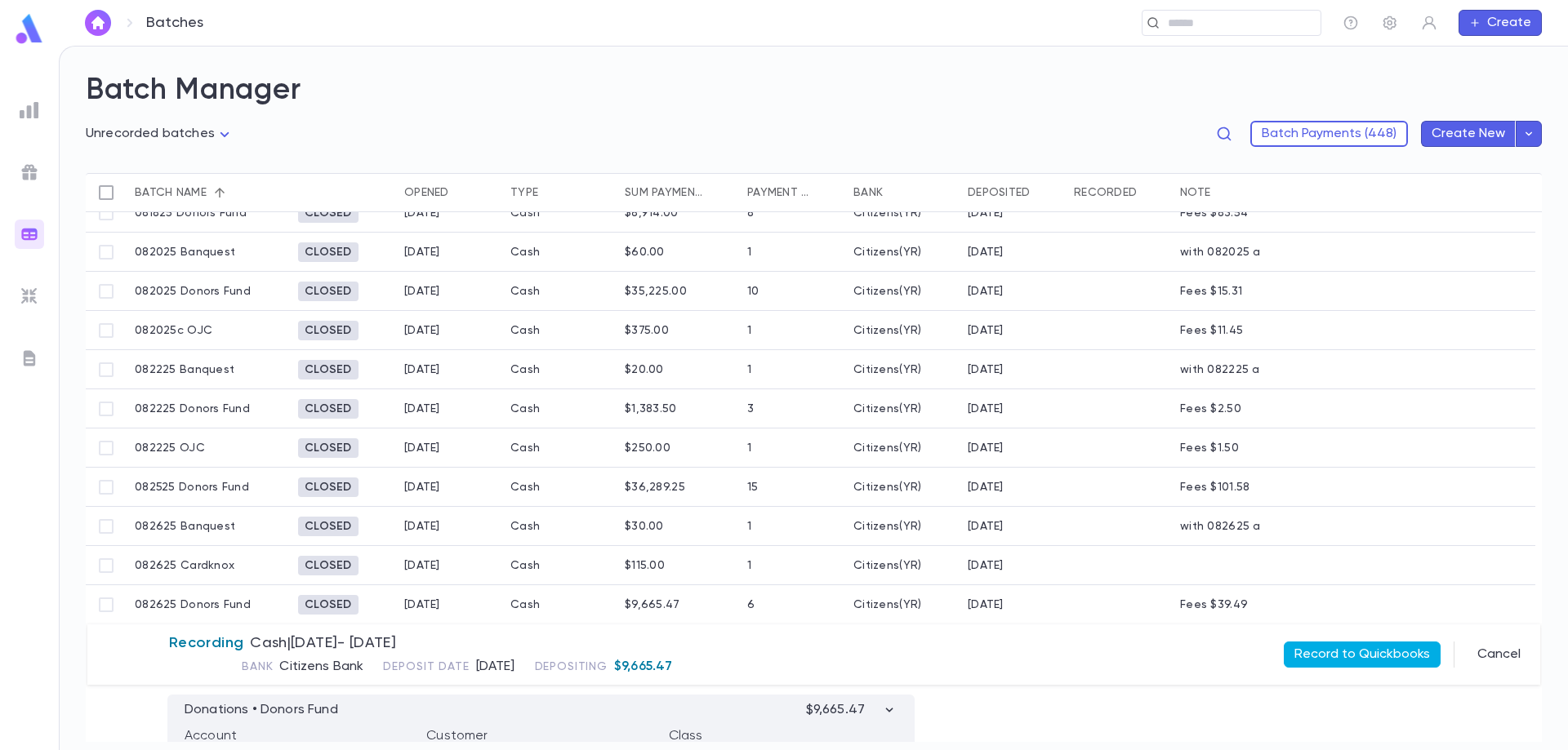
click at [1361, 658] on button "Record to Quickbooks" at bounding box center [1362, 655] width 157 height 26
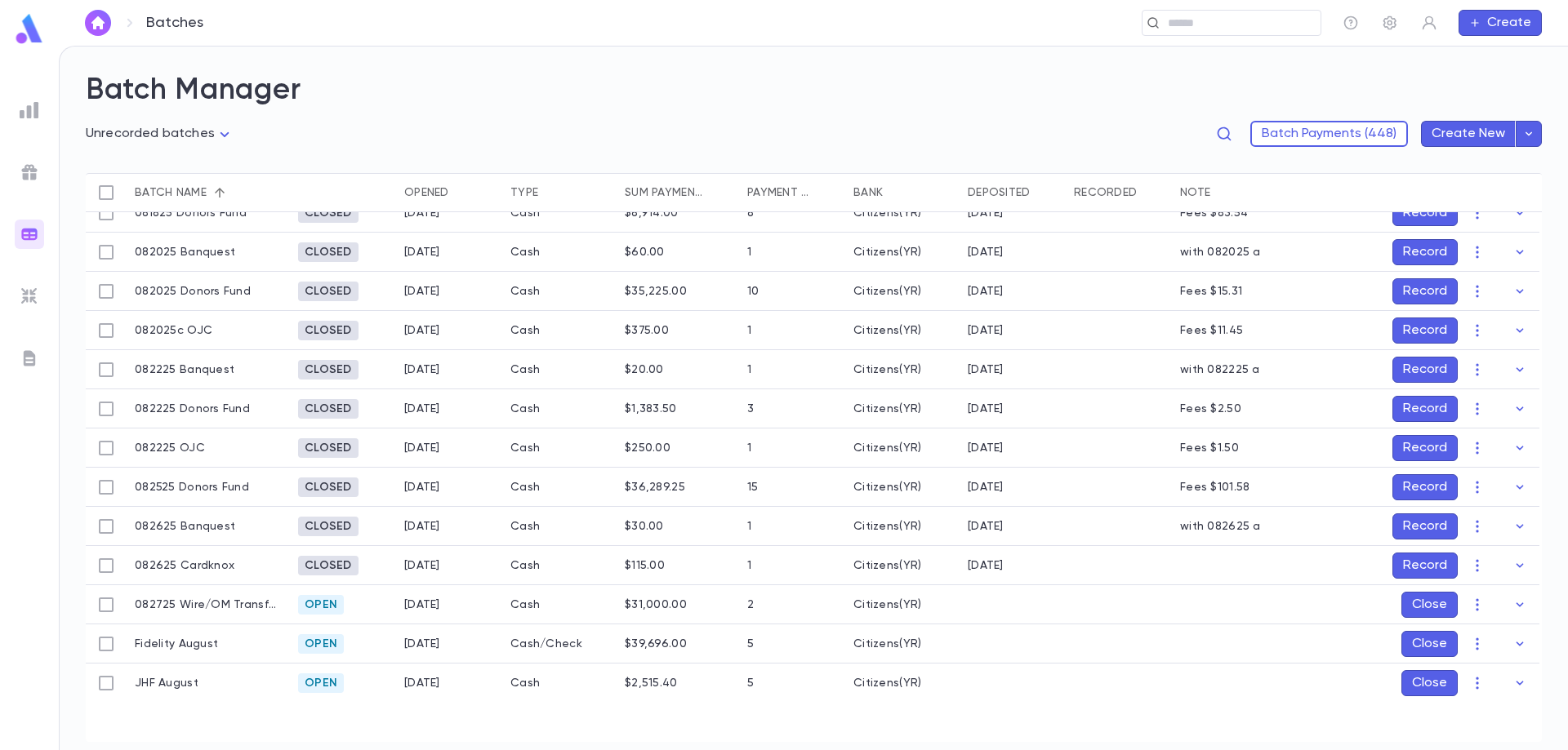
click at [1431, 559] on button "Record" at bounding box center [1424, 566] width 65 height 26
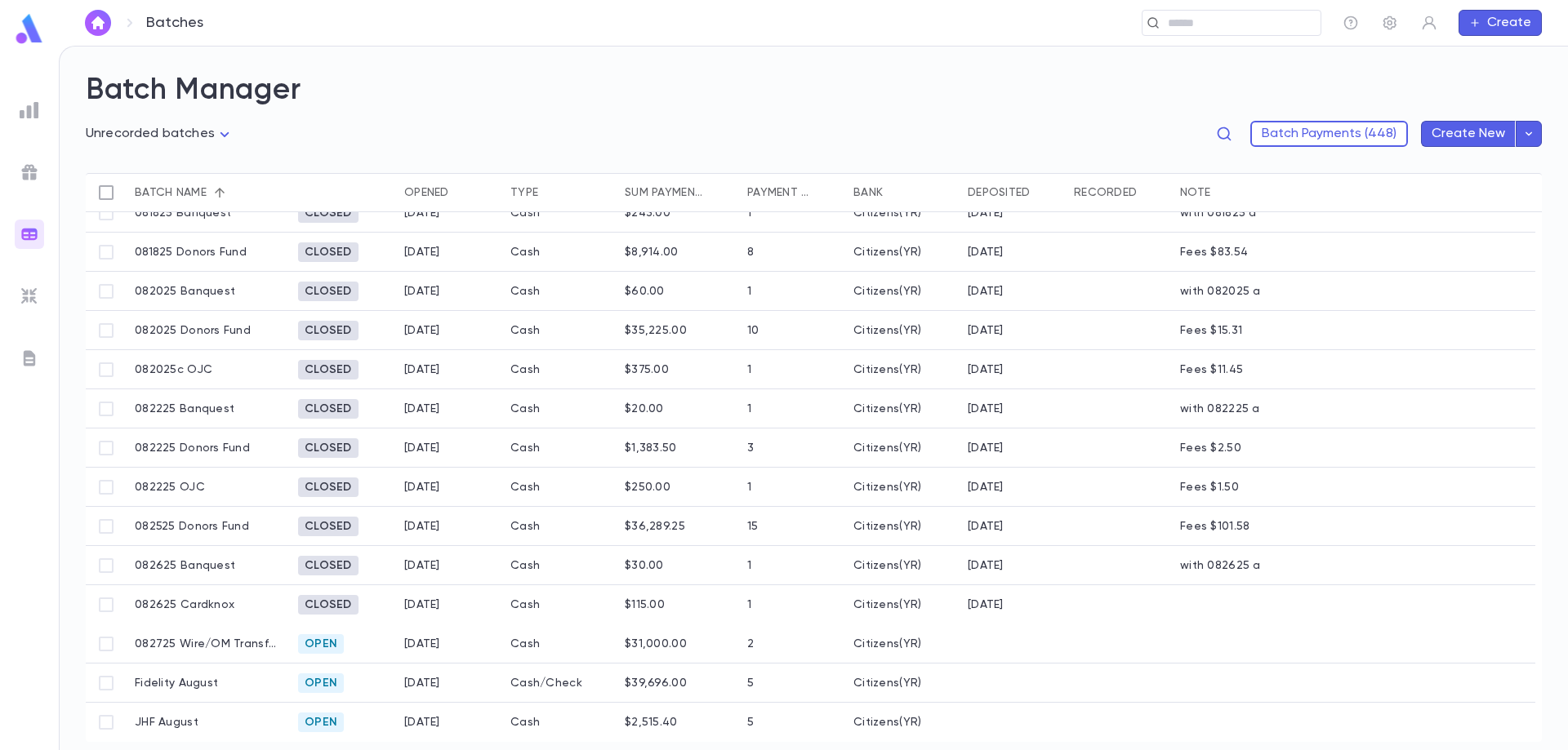
scroll to position [606, 0]
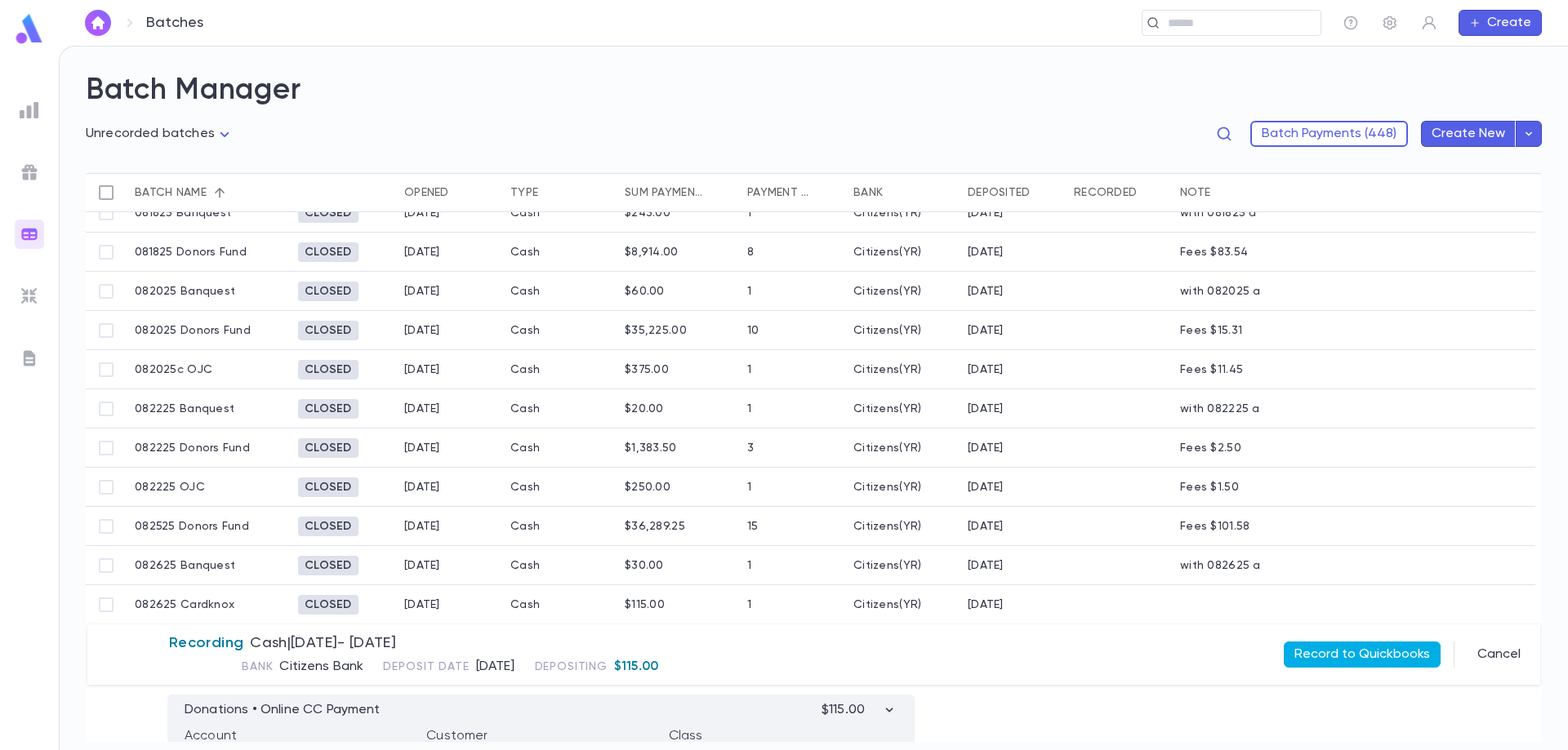
click at [1365, 650] on button "Record to Quickbooks" at bounding box center [1362, 655] width 157 height 26
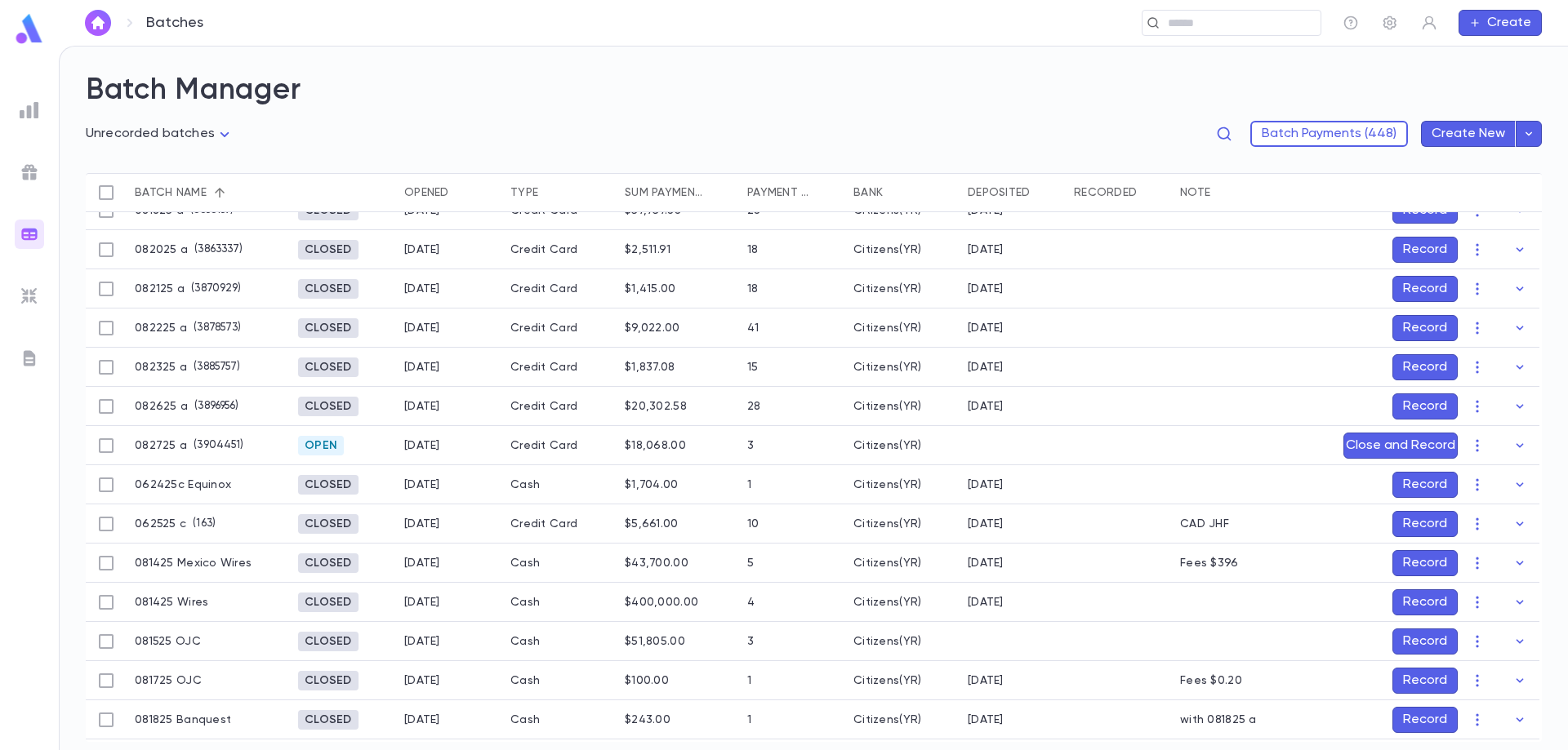
scroll to position [35, 0]
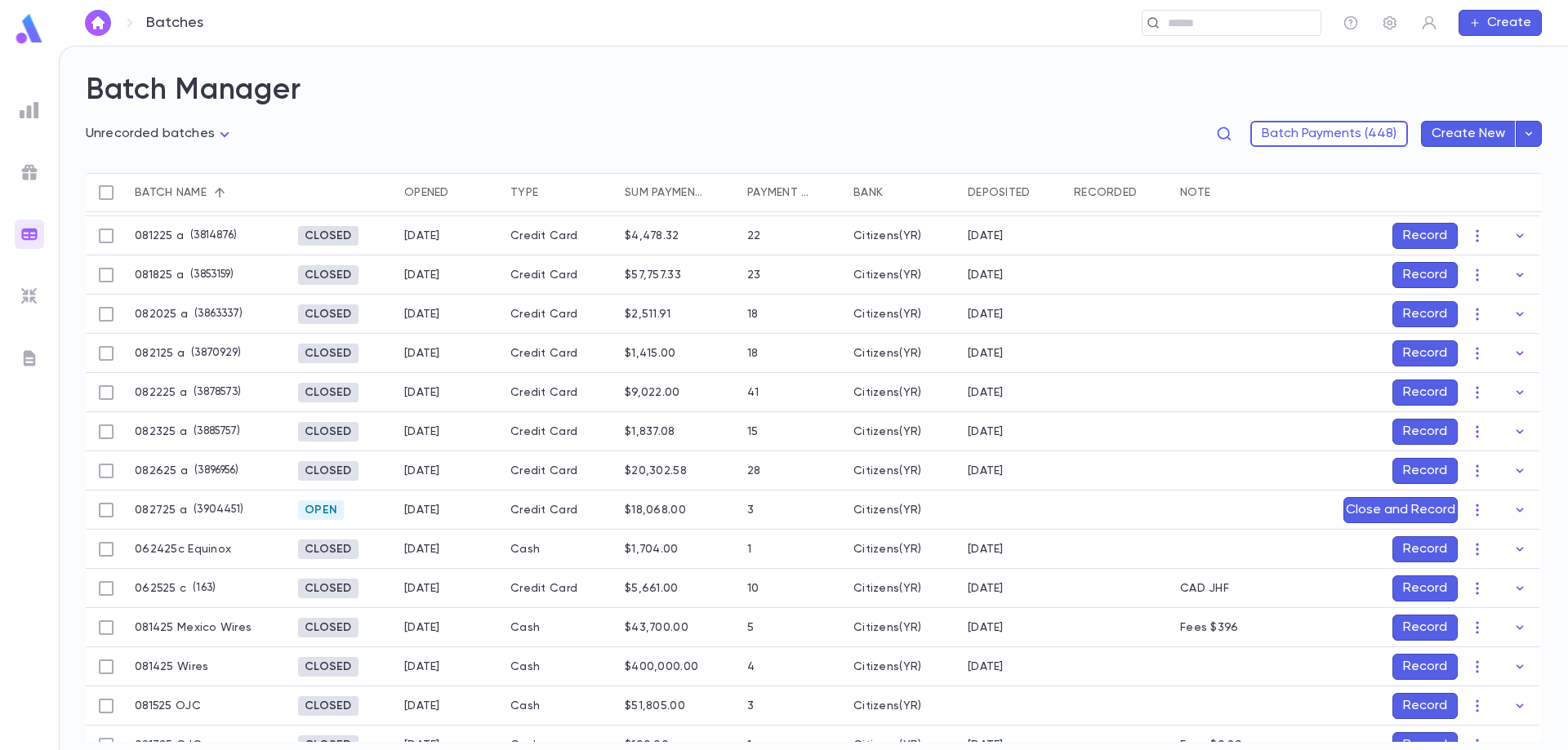
click at [1417, 466] on button "Record" at bounding box center [1424, 471] width 65 height 26
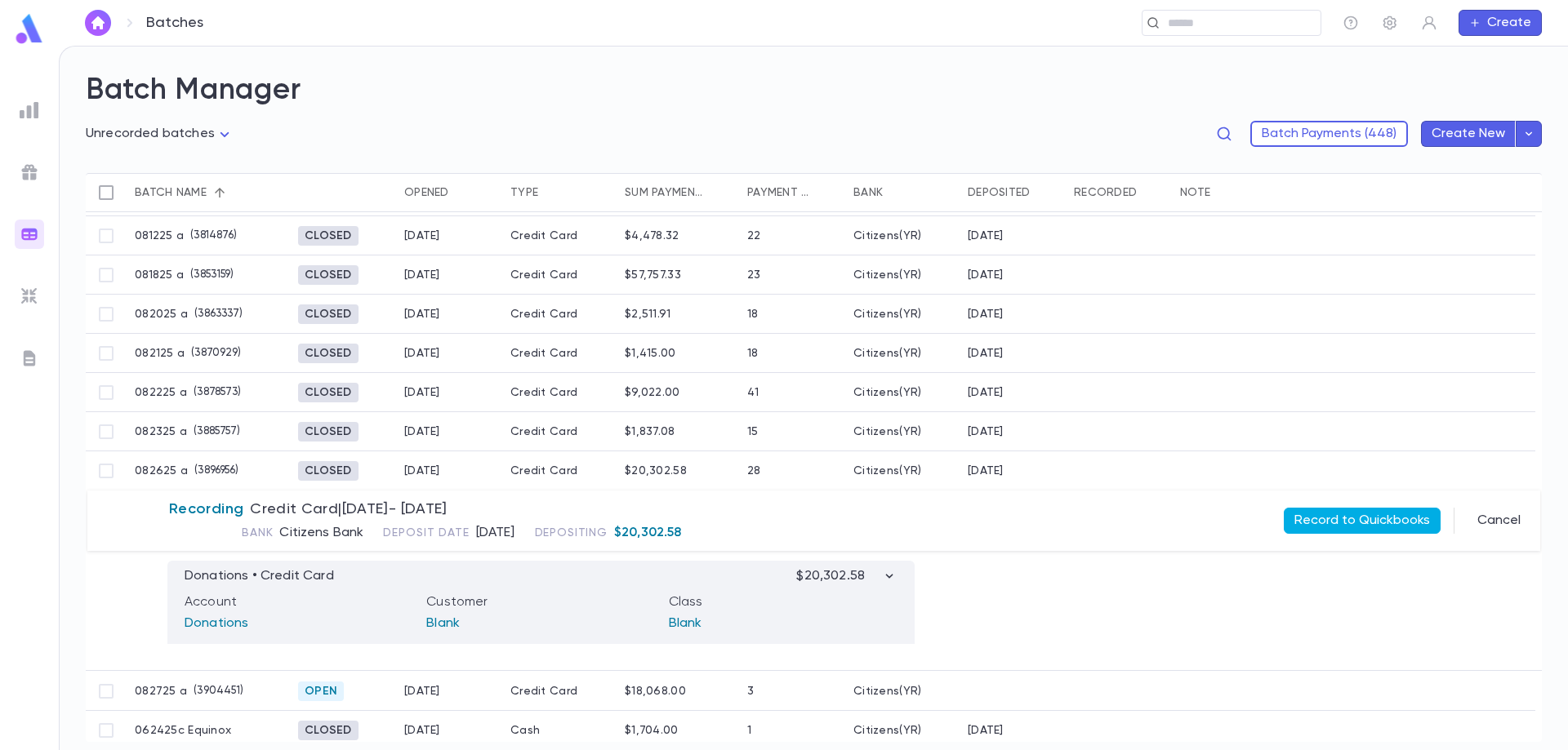
click at [1361, 516] on button "Record to Quickbooks" at bounding box center [1362, 521] width 157 height 26
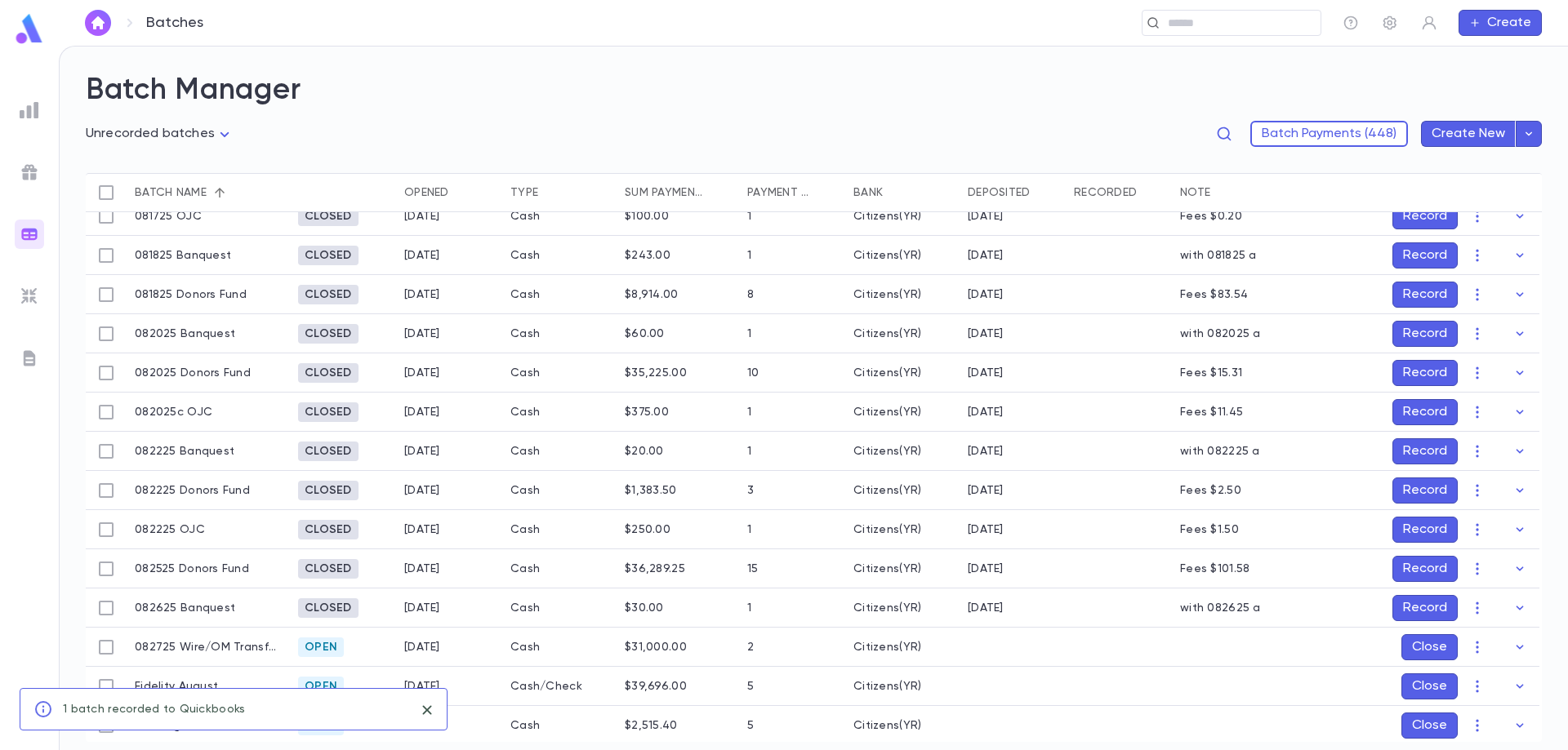
scroll to position [606, 0]
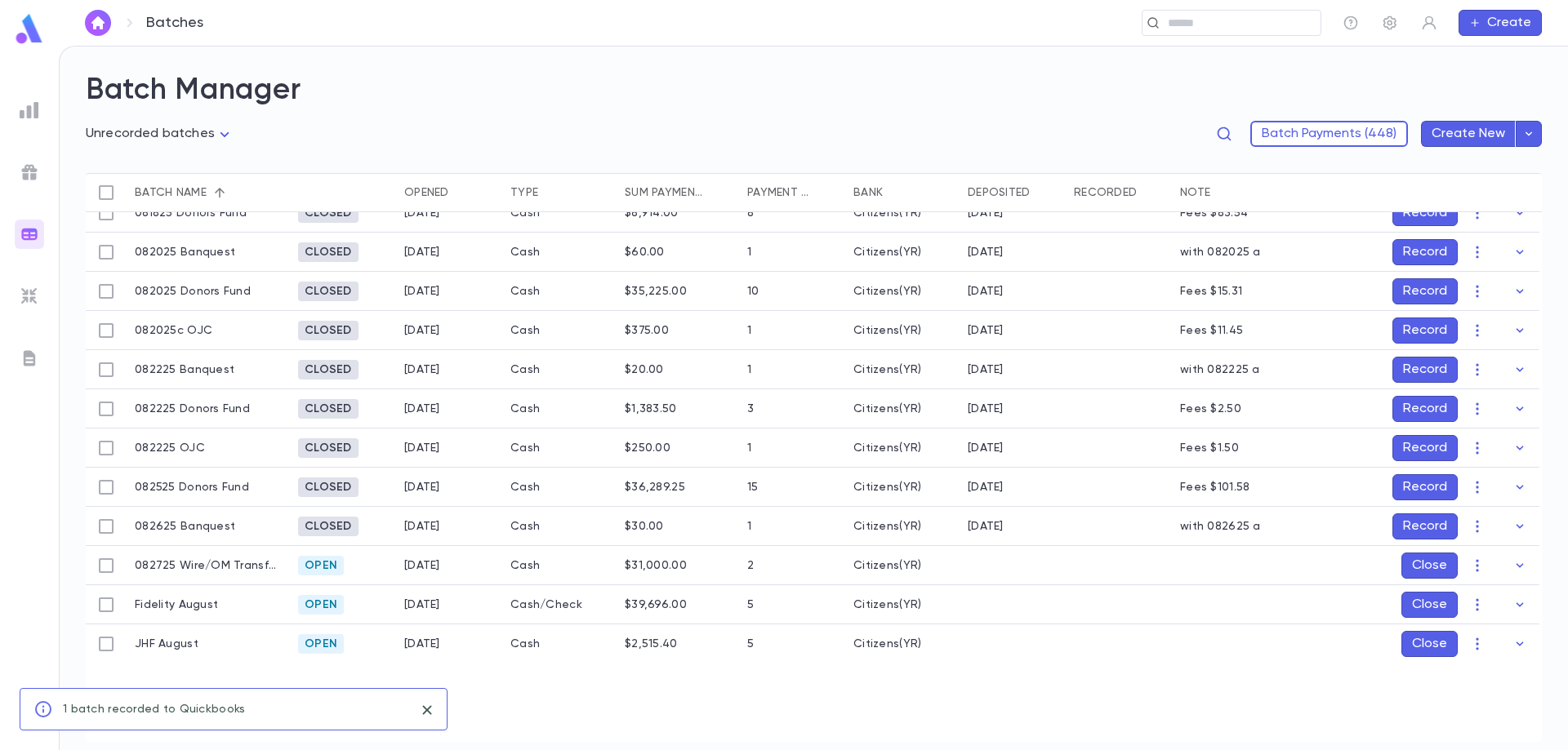
click at [1403, 526] on button "Record" at bounding box center [1424, 526] width 65 height 26
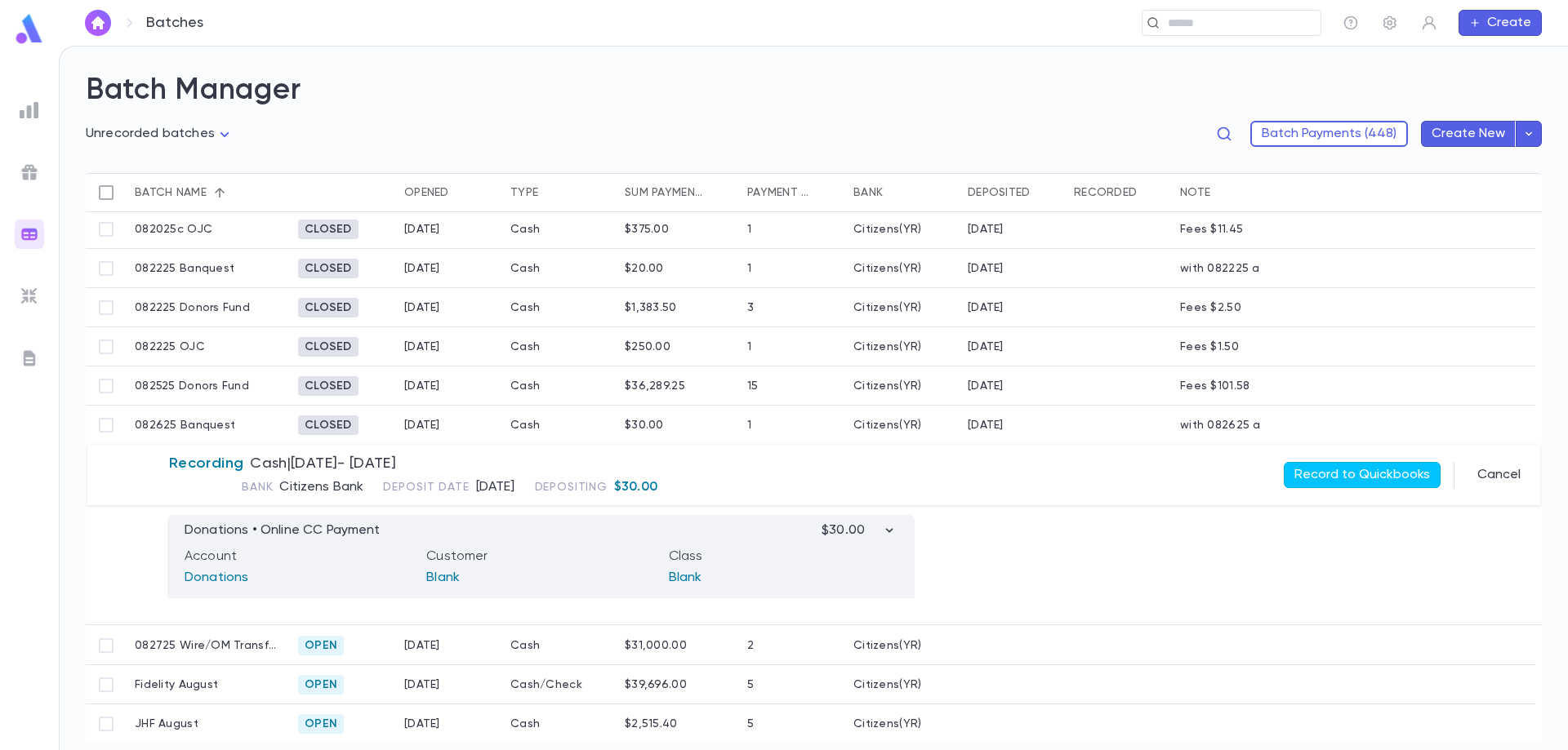
scroll to position [710, 0]
click at [1336, 477] on button "Record to Quickbooks" at bounding box center [1362, 474] width 157 height 26
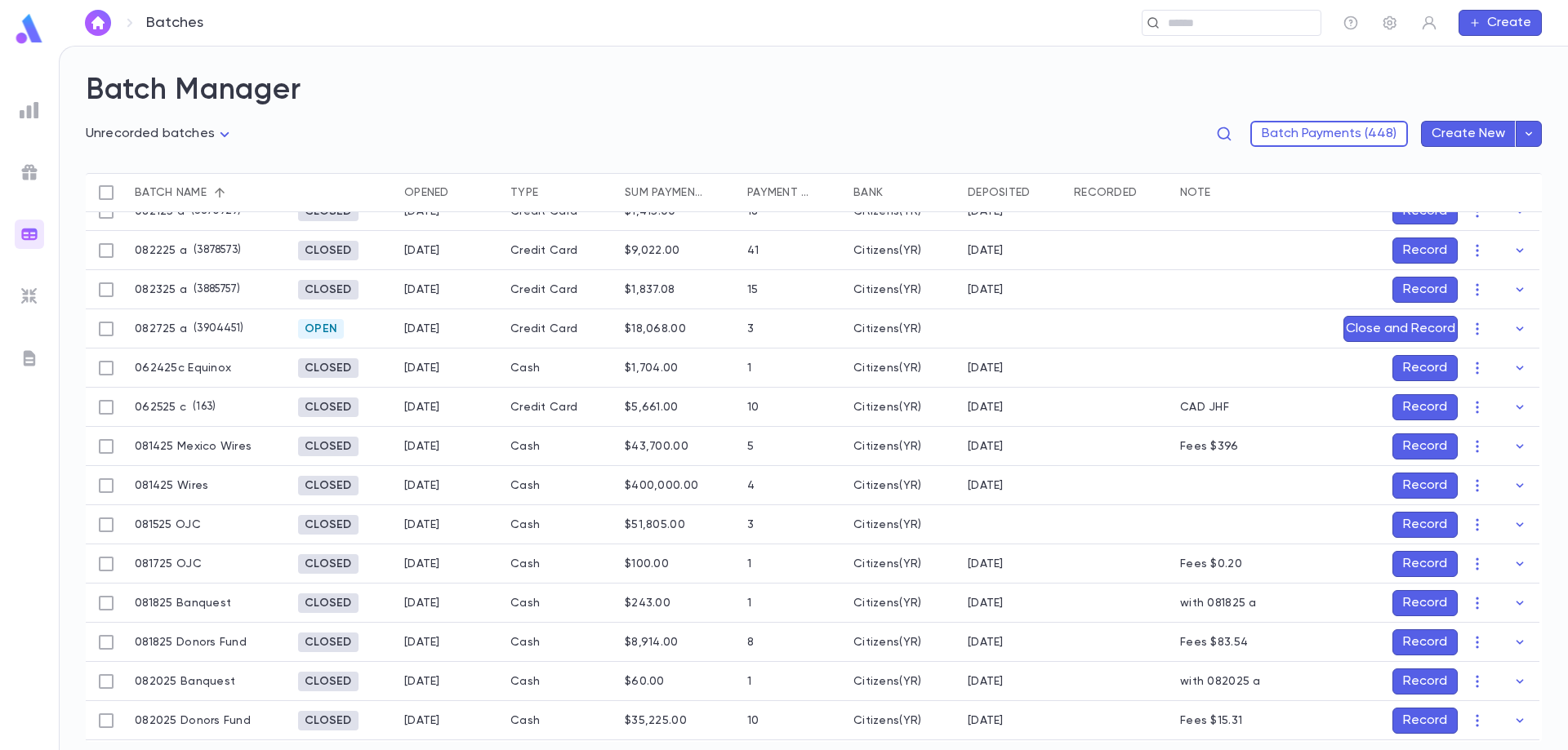
scroll to position [127, 0]
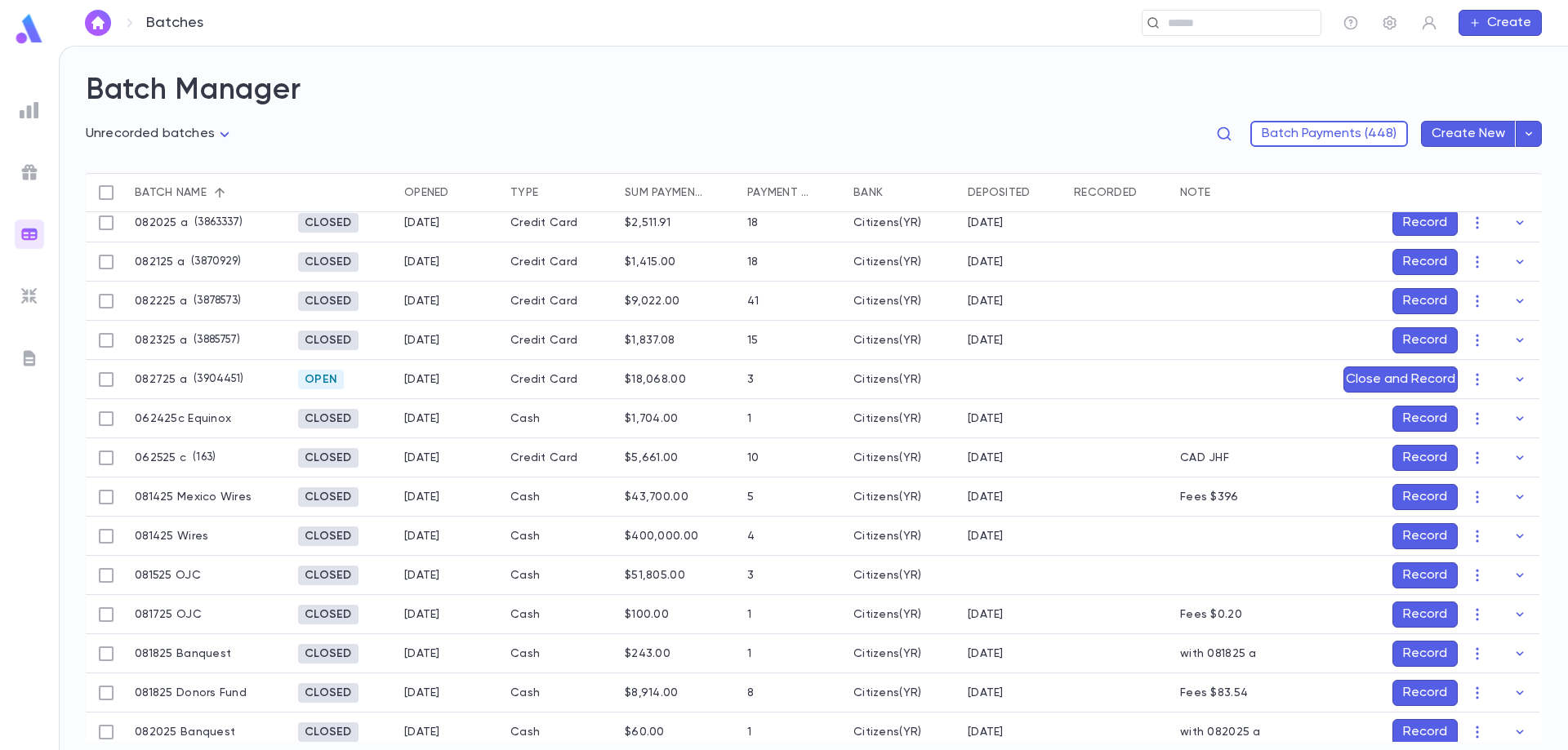
click at [1420, 303] on button "Record" at bounding box center [1424, 301] width 65 height 26
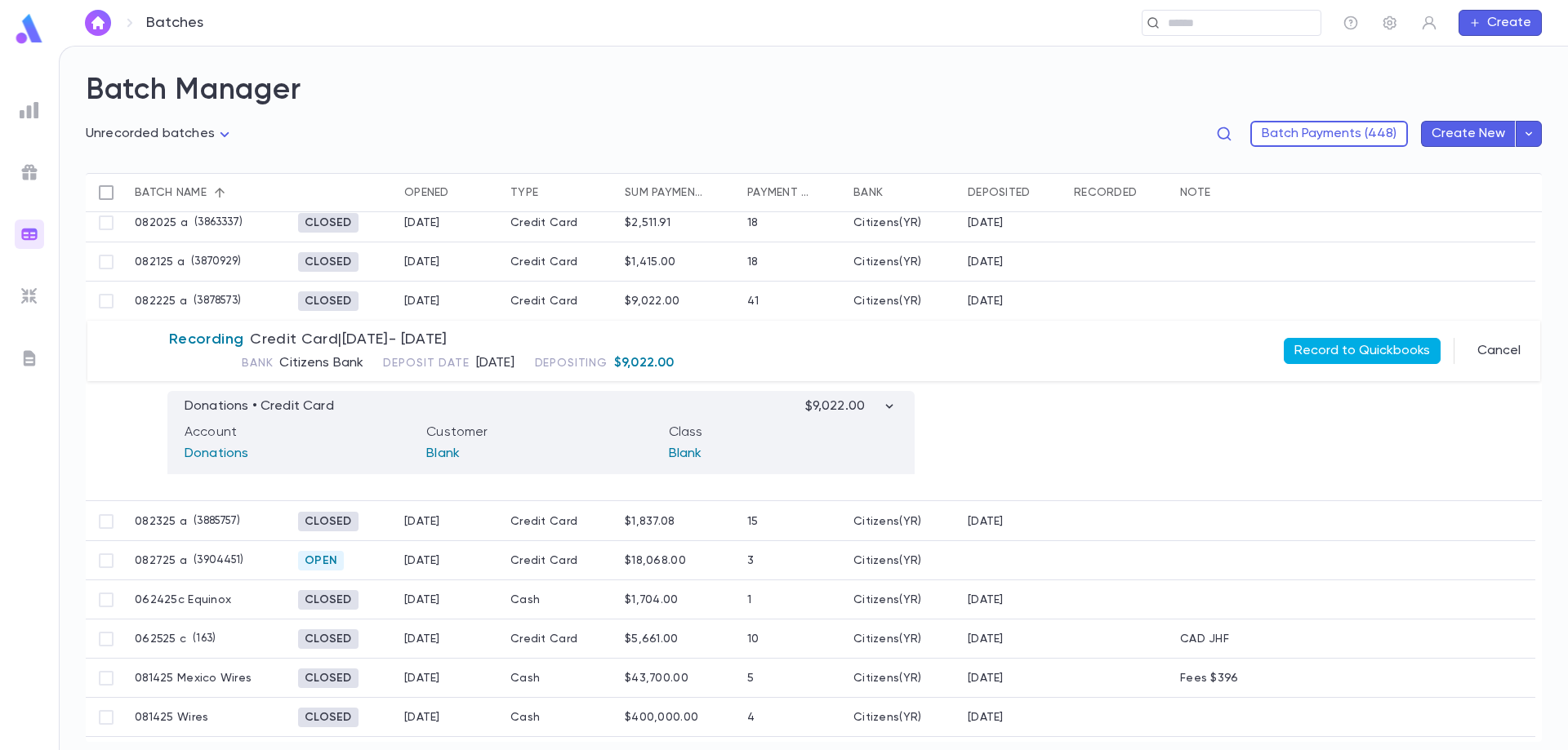
click at [1380, 347] on button "Record to Quickbooks" at bounding box center [1362, 351] width 157 height 26
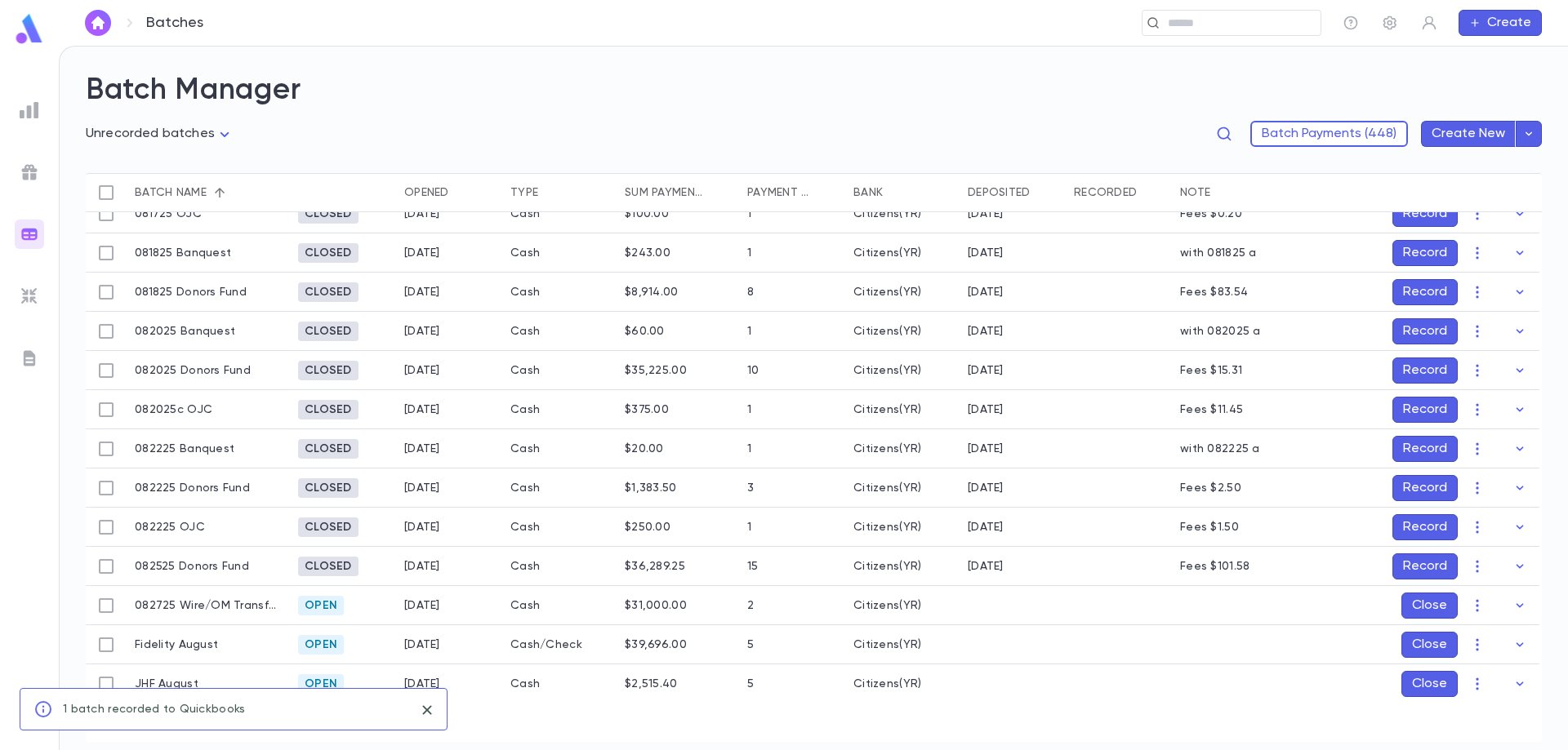
scroll to position [535, 0]
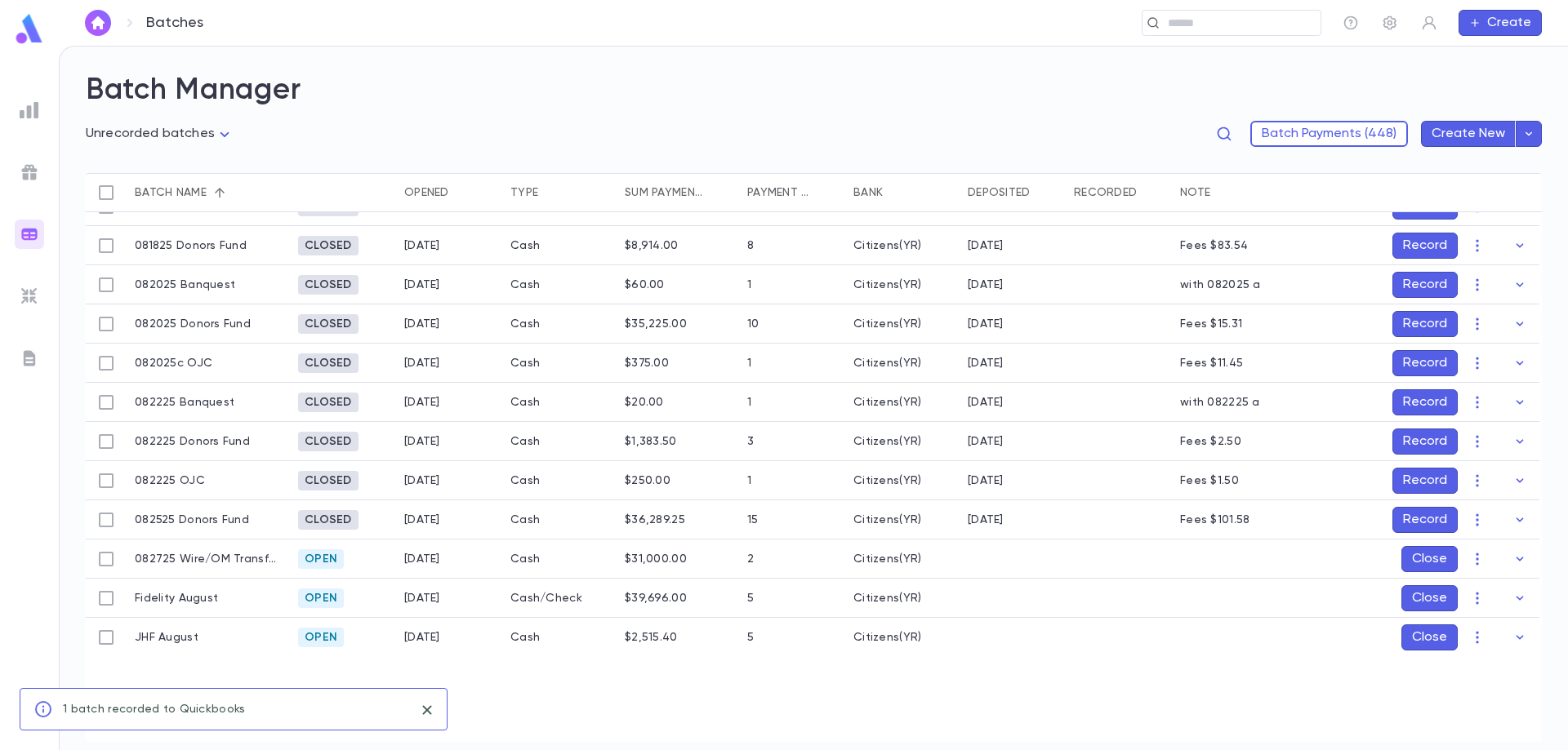
click at [1426, 391] on button "Record" at bounding box center [1424, 402] width 65 height 26
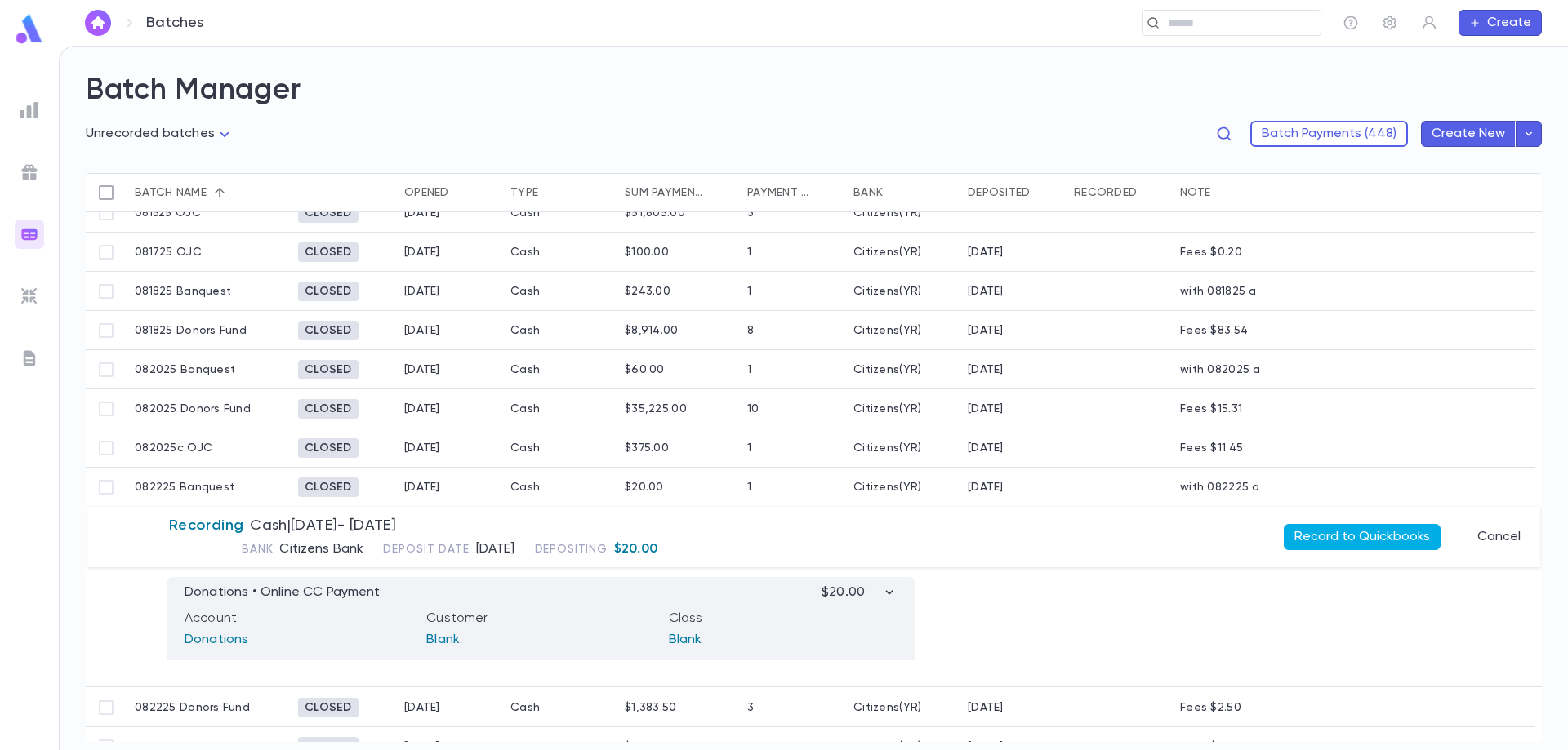
click at [1348, 533] on button "Record to Quickbooks" at bounding box center [1362, 537] width 157 height 26
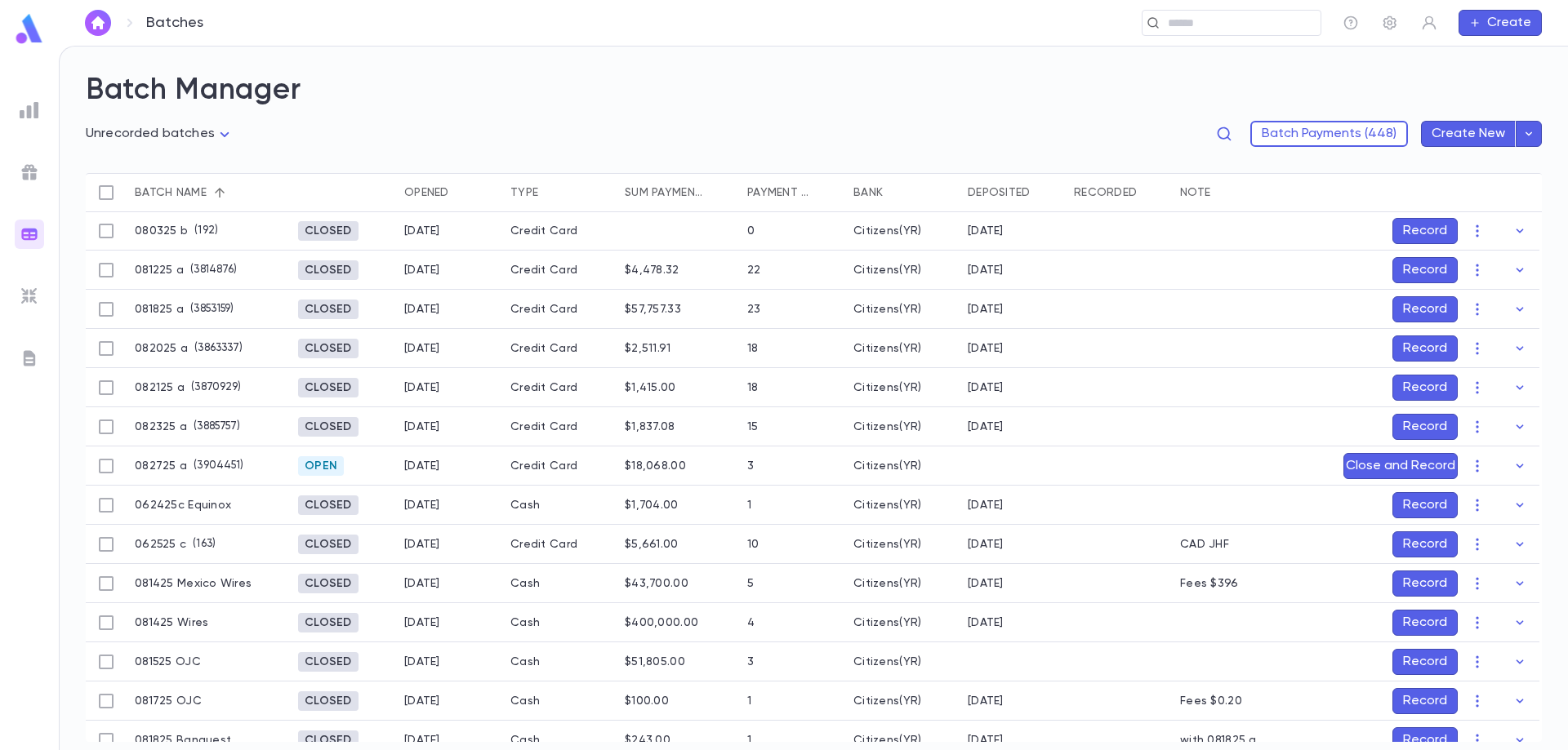
scroll to position [0, 0]
click at [1436, 357] on button "Record" at bounding box center [1424, 350] width 65 height 26
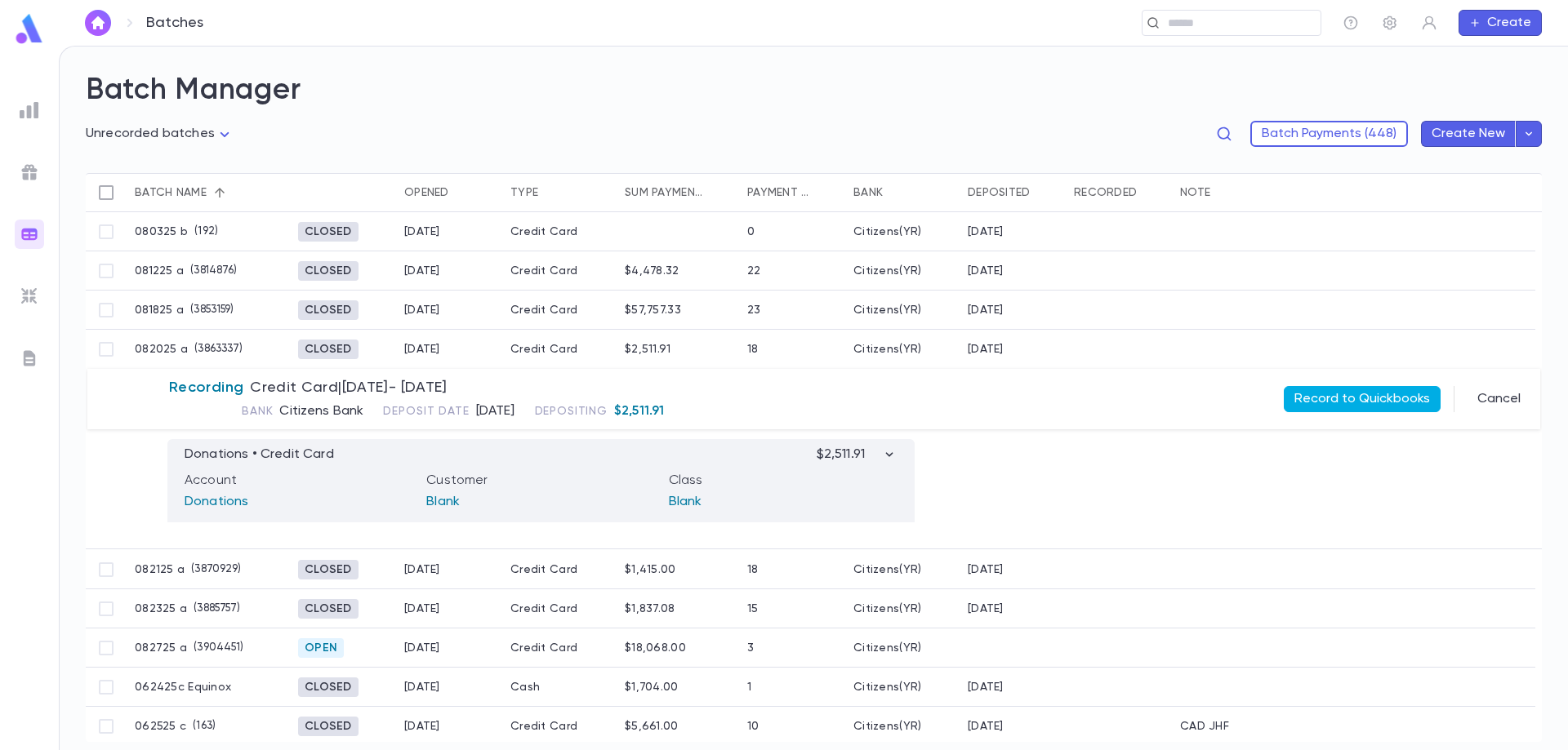
click at [1332, 392] on button "Record to Quickbooks" at bounding box center [1362, 399] width 157 height 26
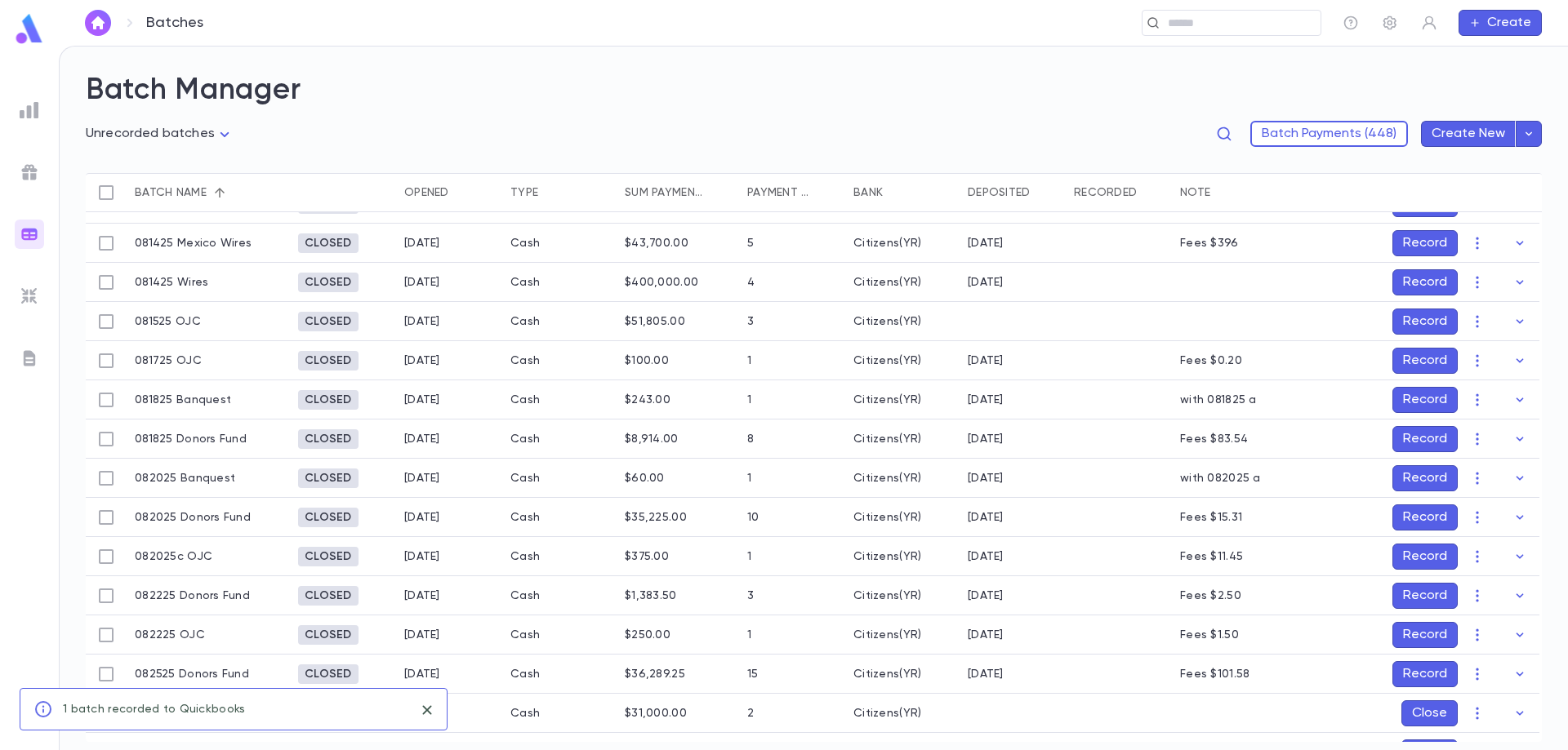
scroll to position [326, 0]
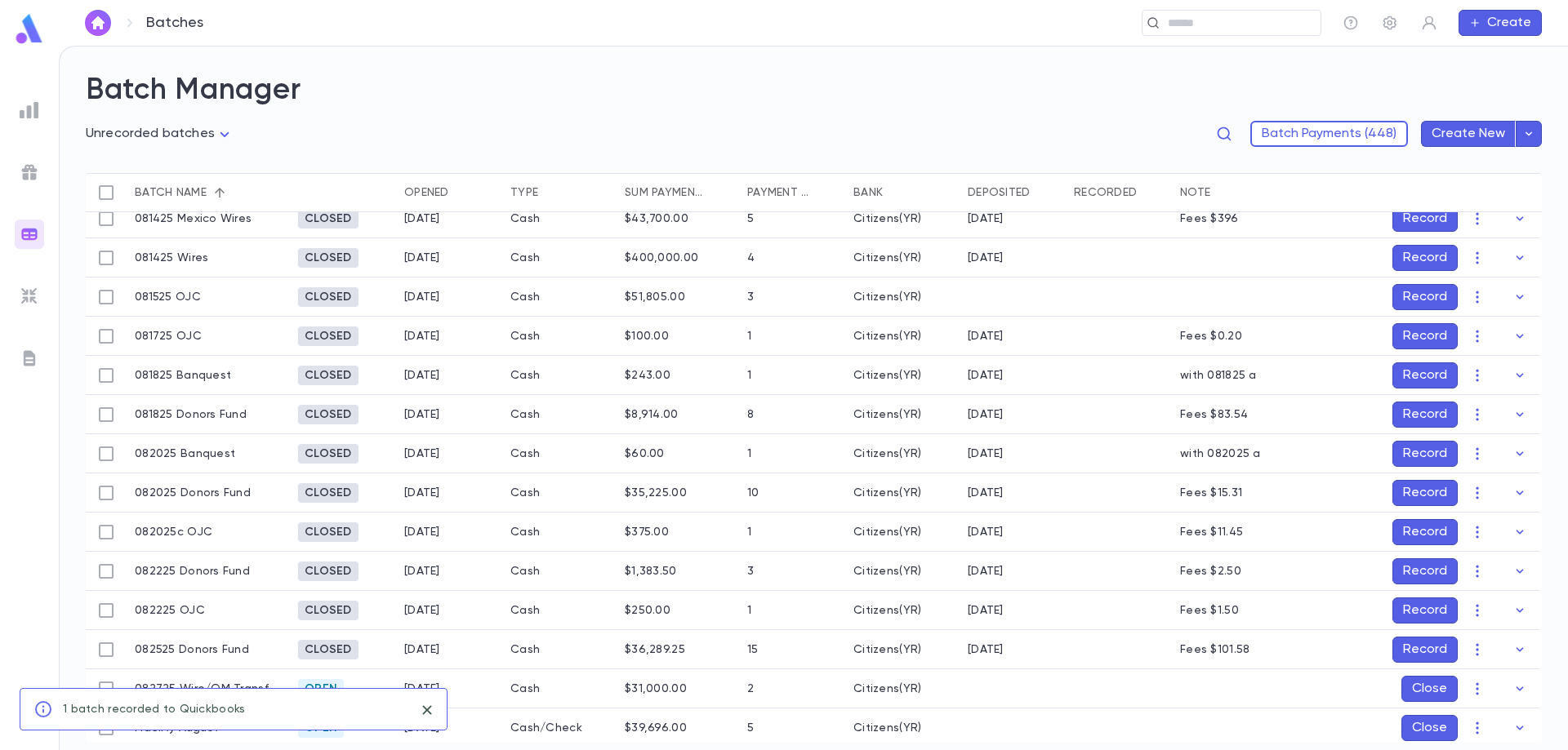
click at [1410, 456] on button "Record" at bounding box center [1424, 454] width 65 height 26
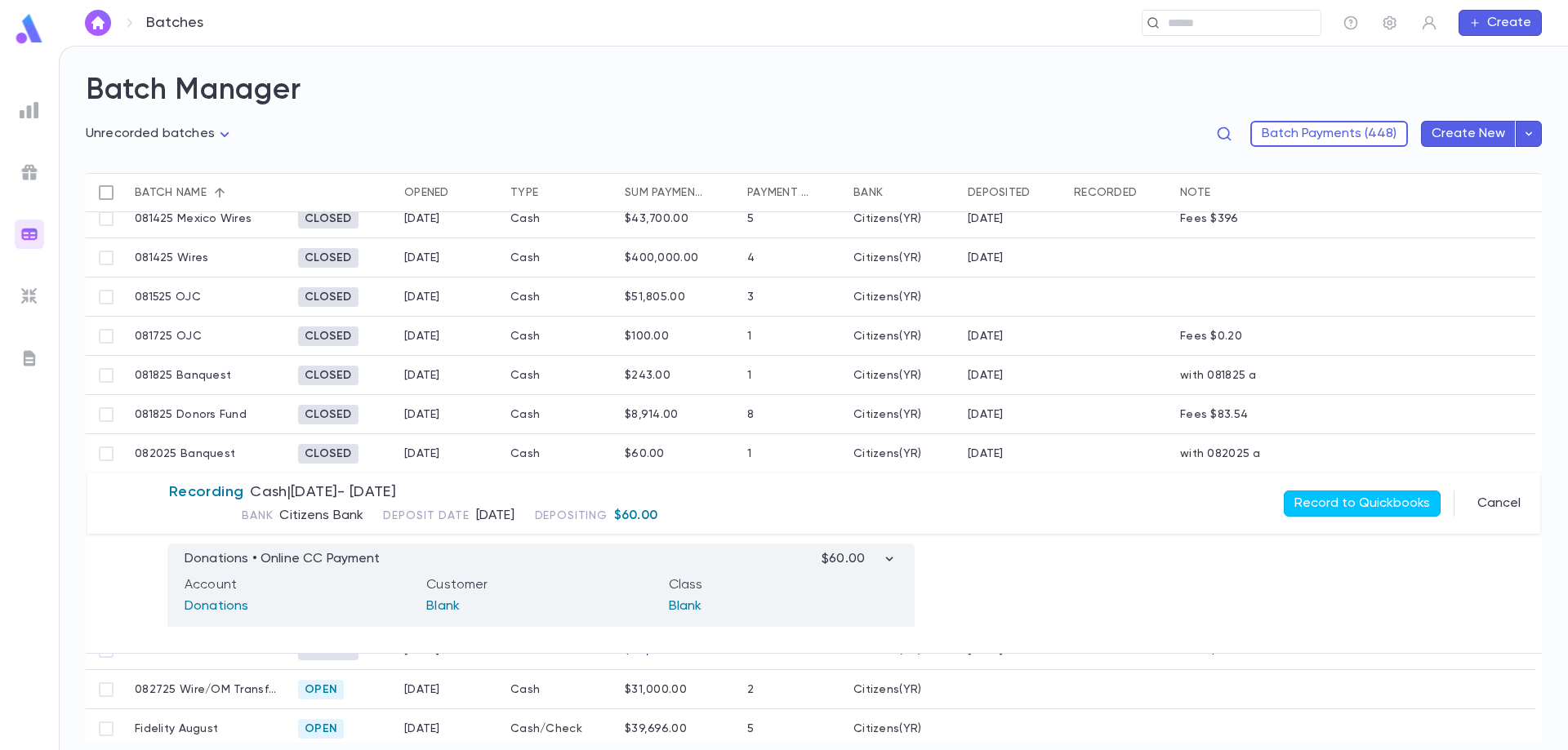
scroll to position [248, 0]
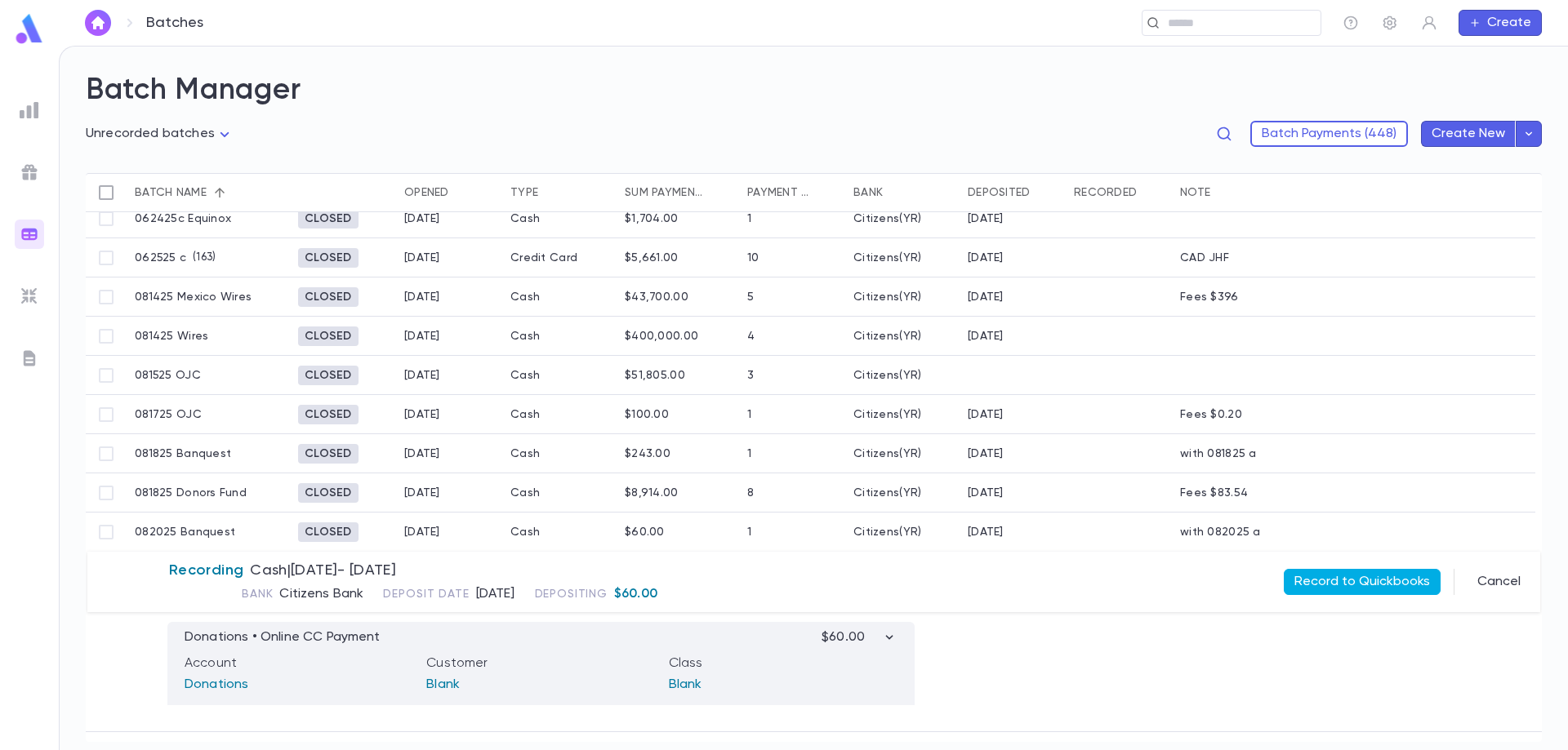
click at [1358, 582] on button "Record to Quickbooks" at bounding box center [1362, 582] width 157 height 26
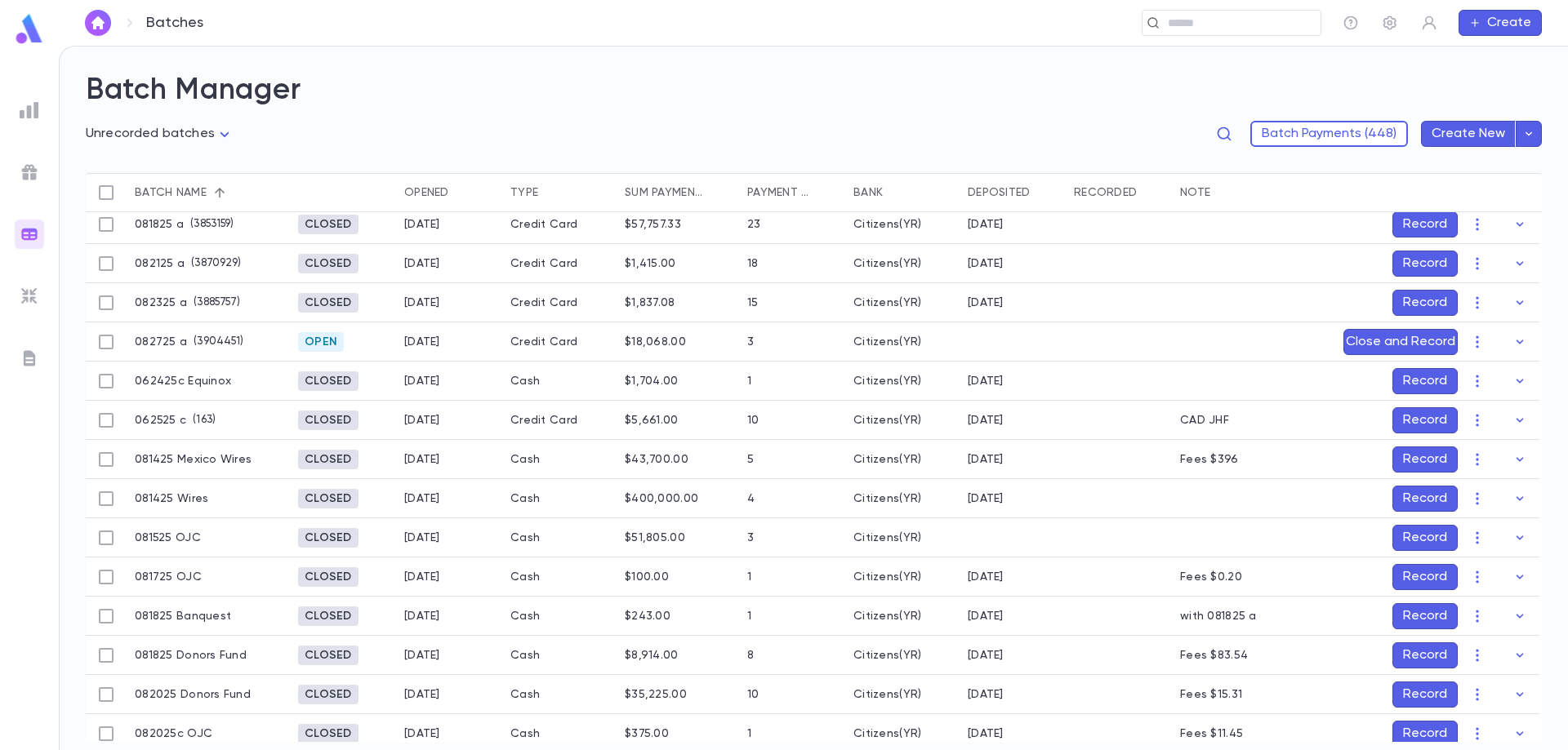
scroll to position [85, 0]
click at [1431, 220] on button "Record" at bounding box center [1424, 225] width 65 height 26
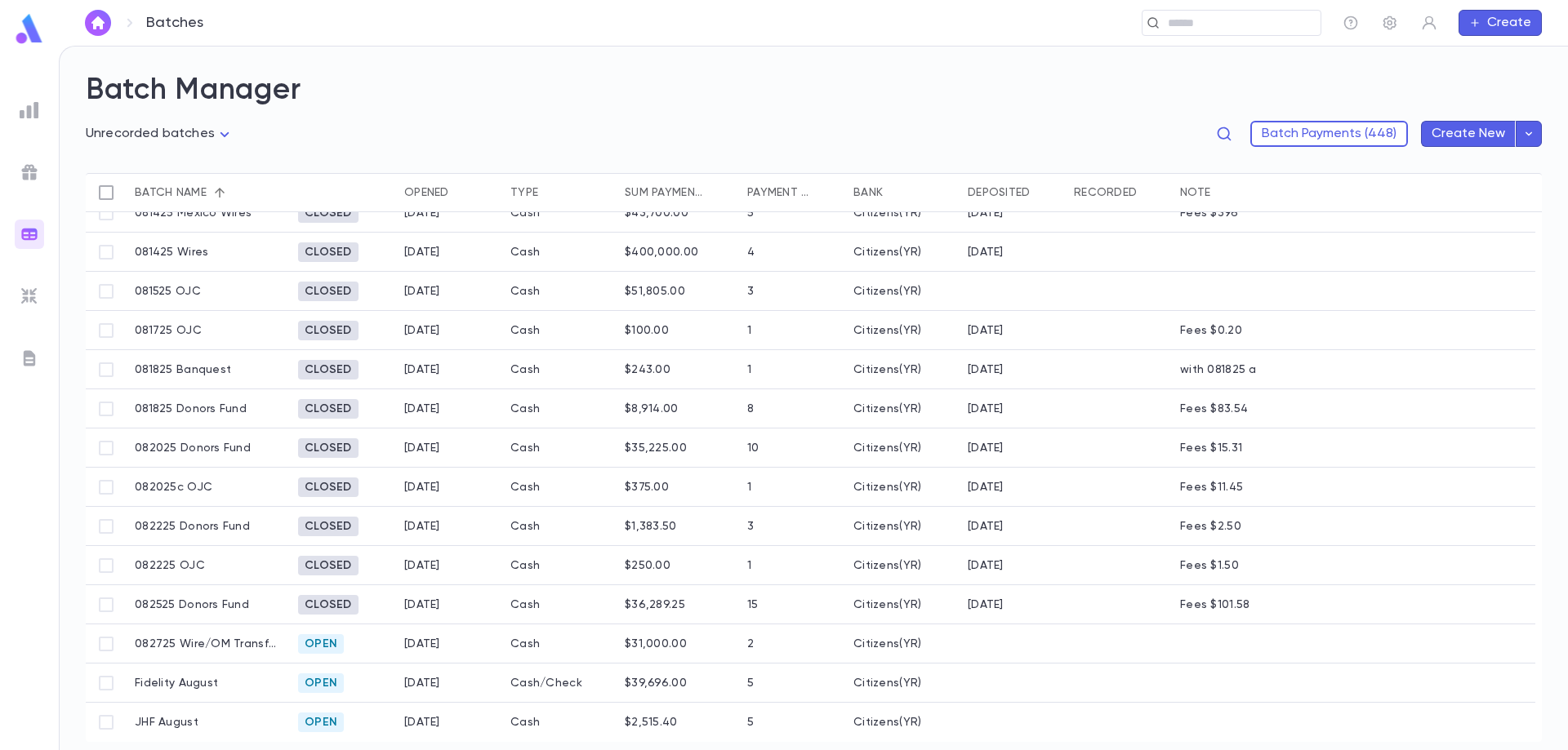
scroll to position [0, 0]
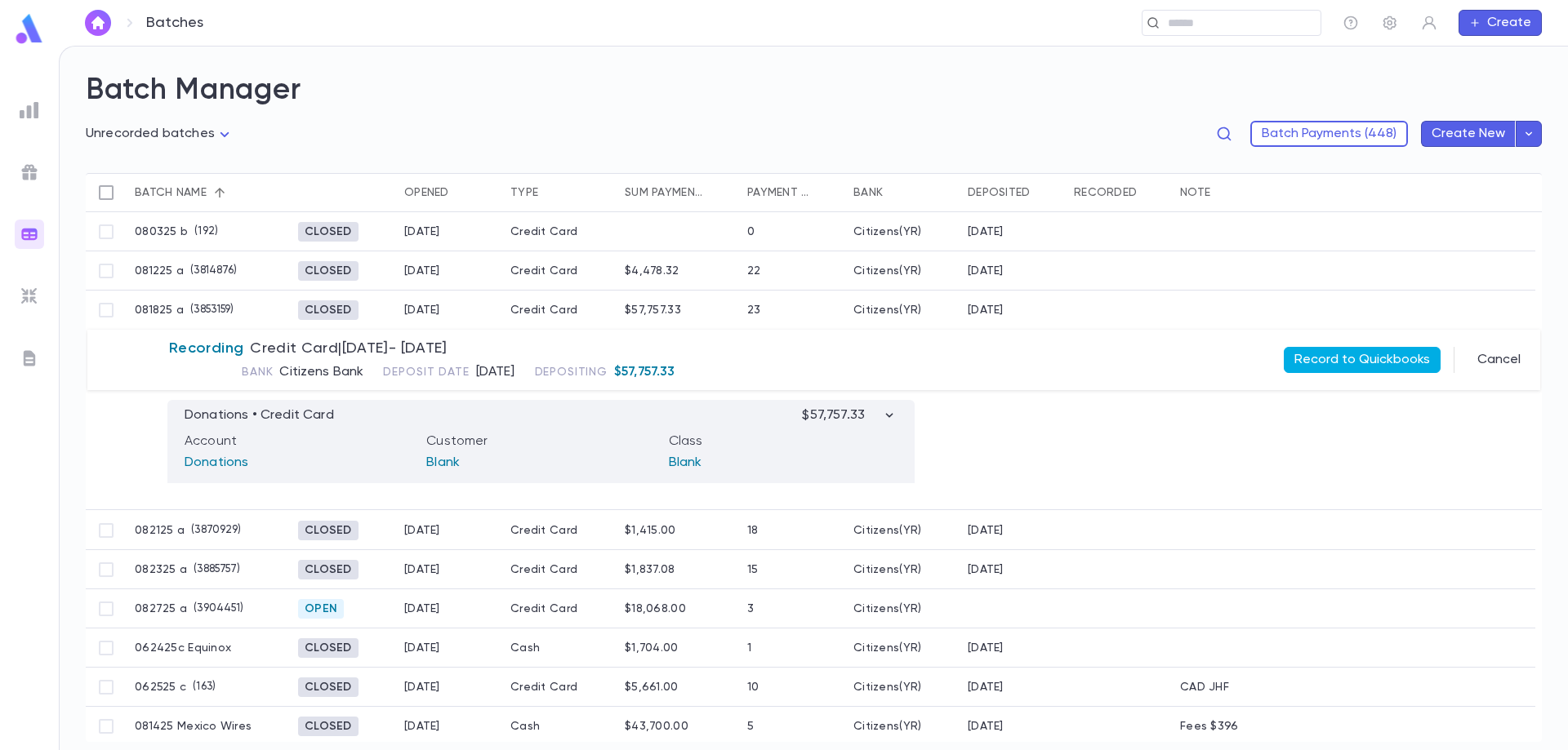
click at [1327, 358] on button "Record to Quickbooks" at bounding box center [1362, 360] width 157 height 26
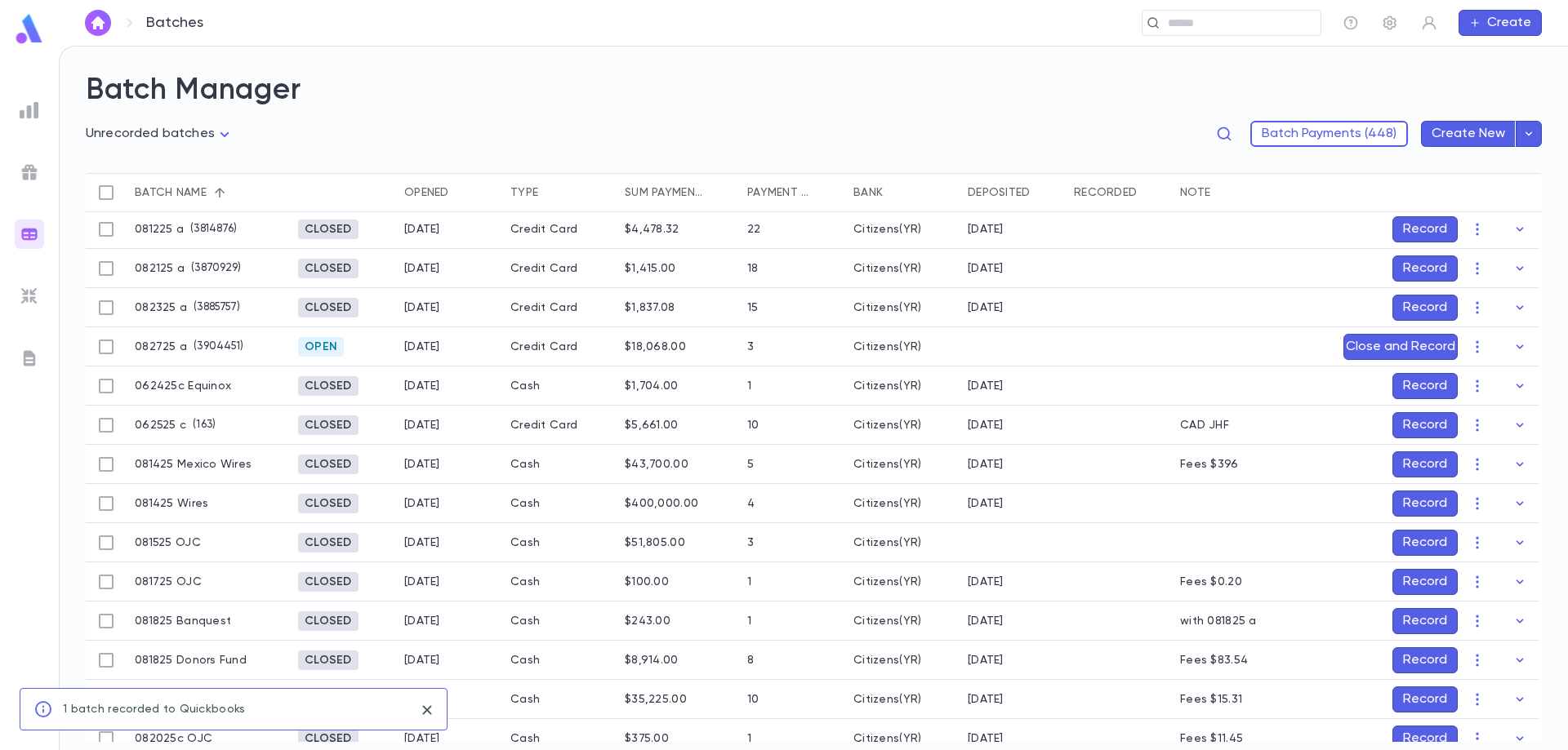
scroll to position [164, 0]
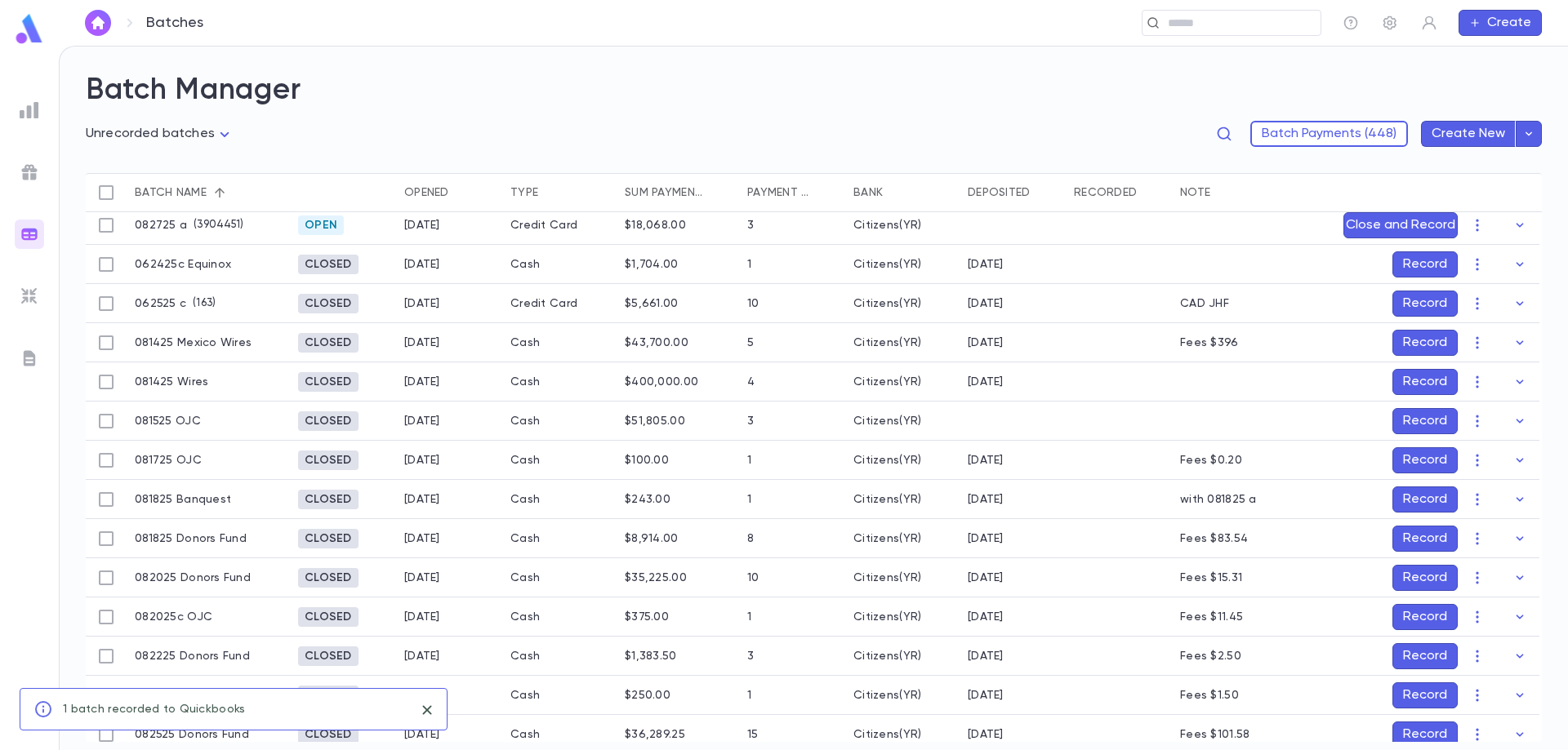
click at [1413, 498] on button "Record" at bounding box center [1424, 500] width 65 height 26
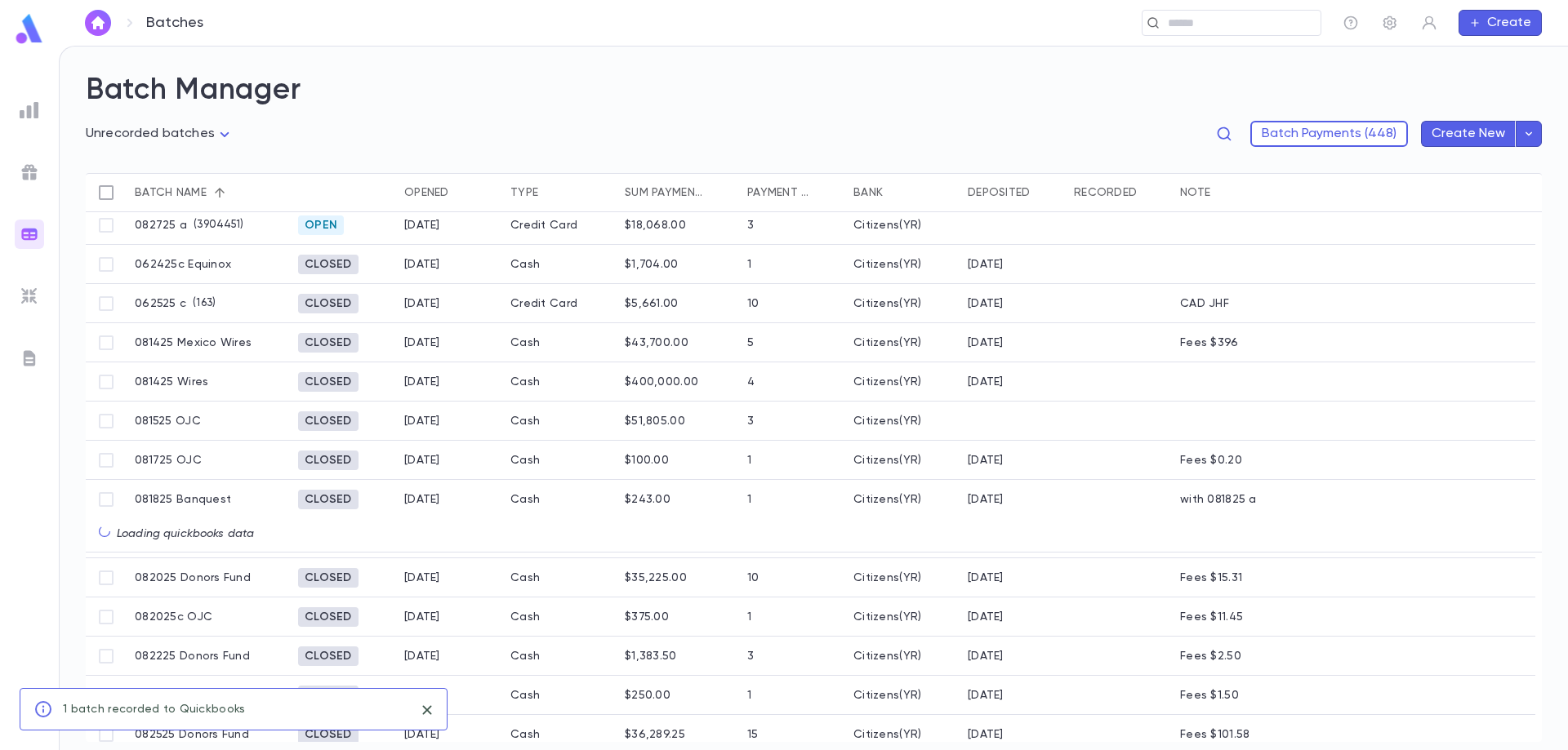
scroll to position [85, 0]
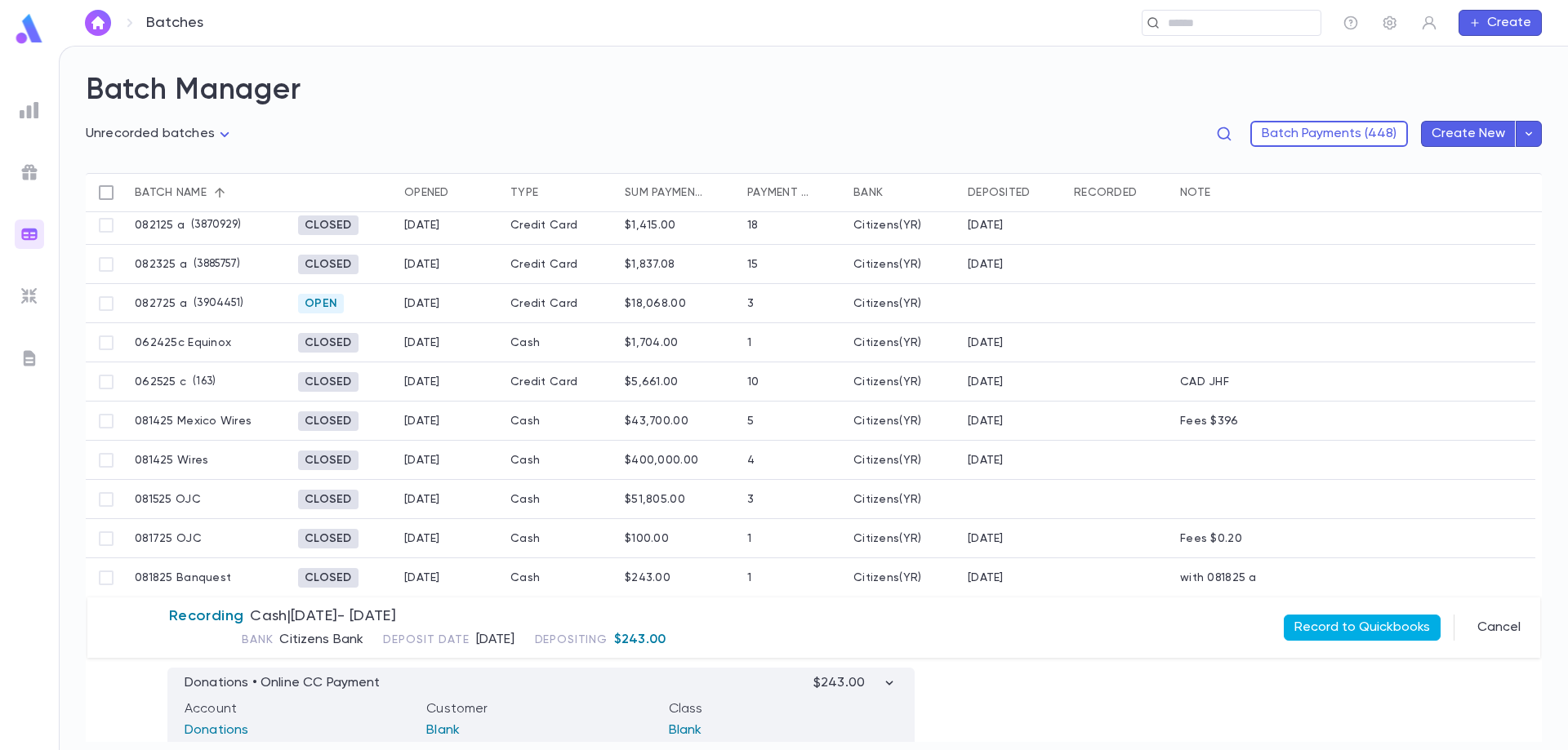
click at [1379, 634] on button "Record to Quickbooks" at bounding box center [1362, 627] width 157 height 26
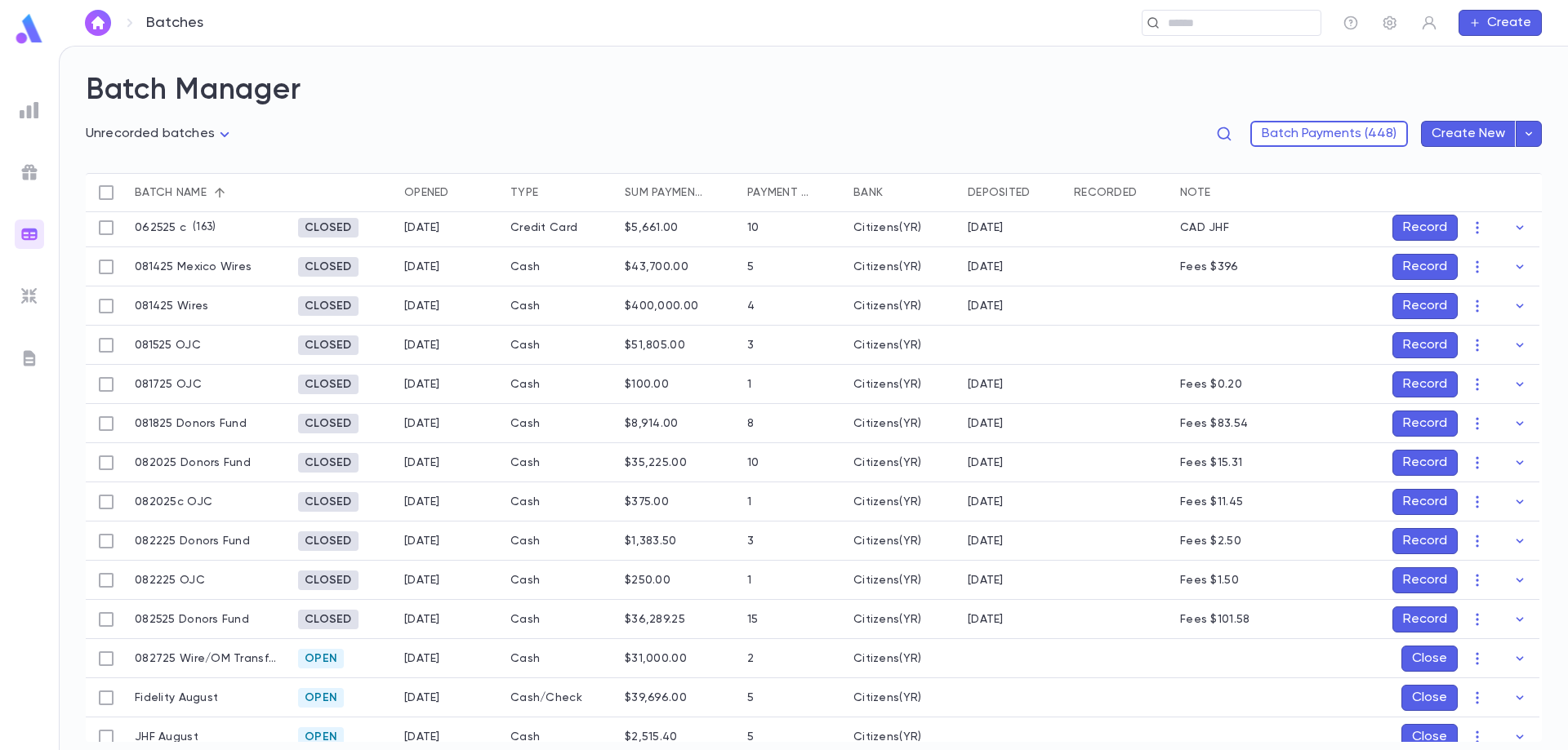
scroll to position [245, 0]
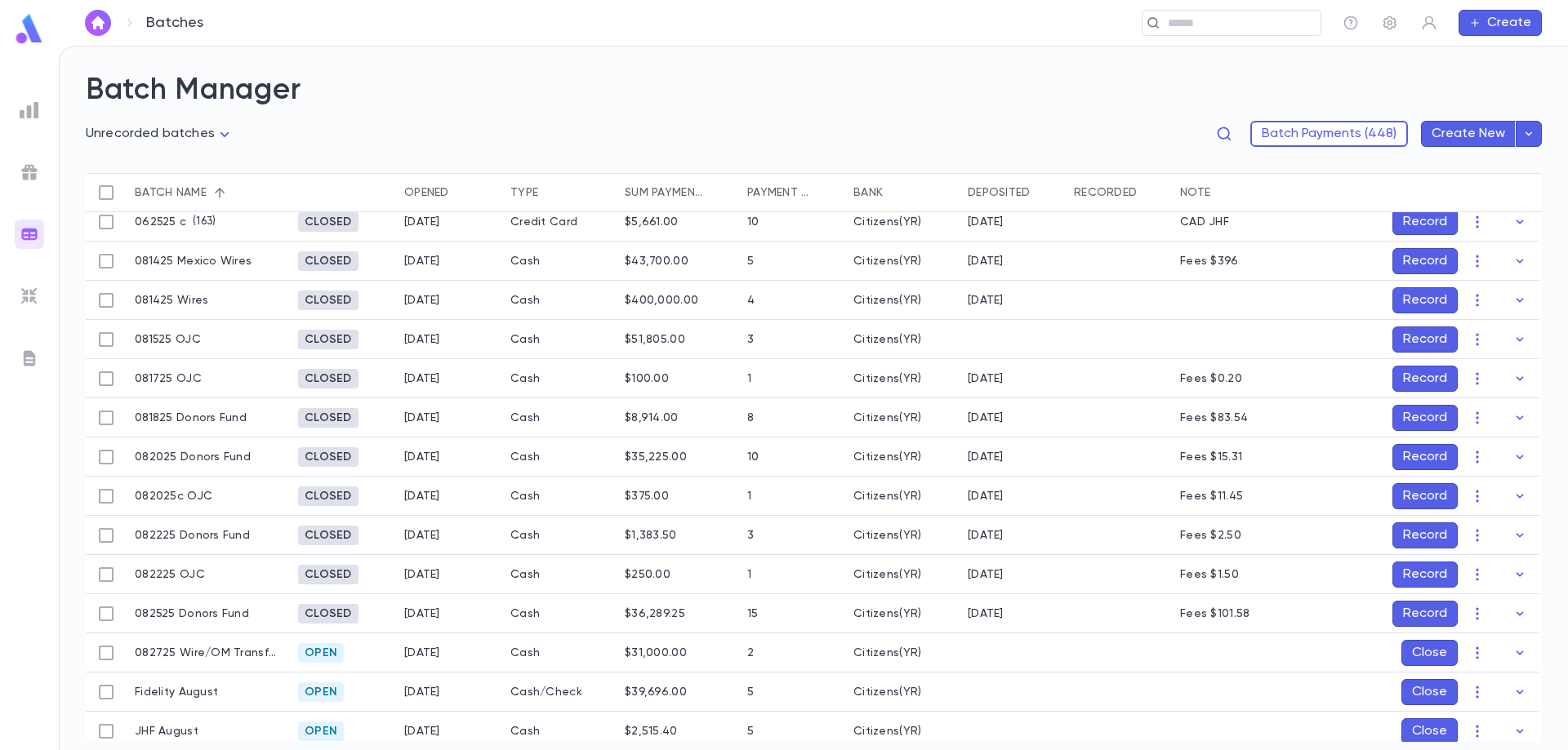
click at [1427, 381] on button "Record" at bounding box center [1424, 379] width 65 height 26
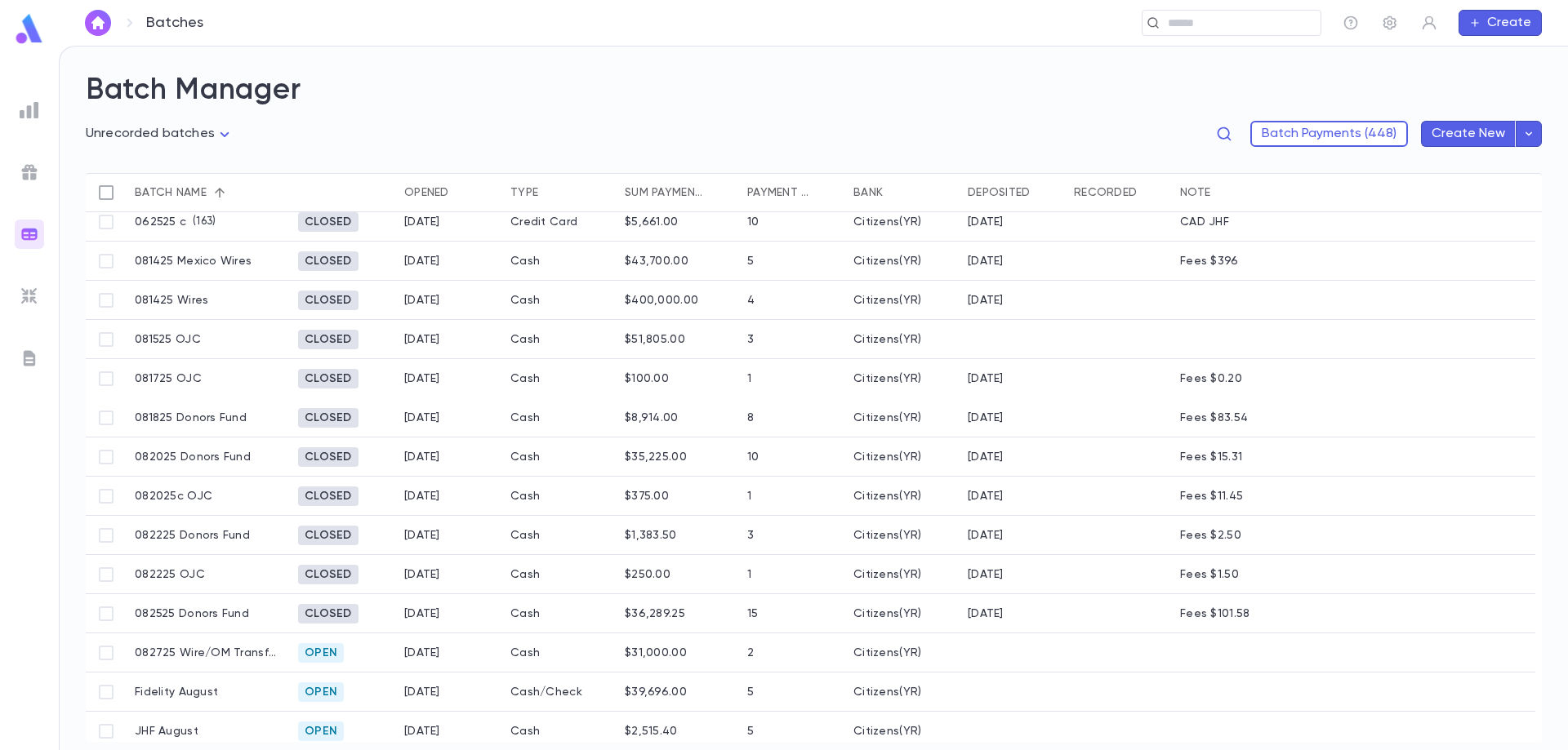
scroll to position [166, 0]
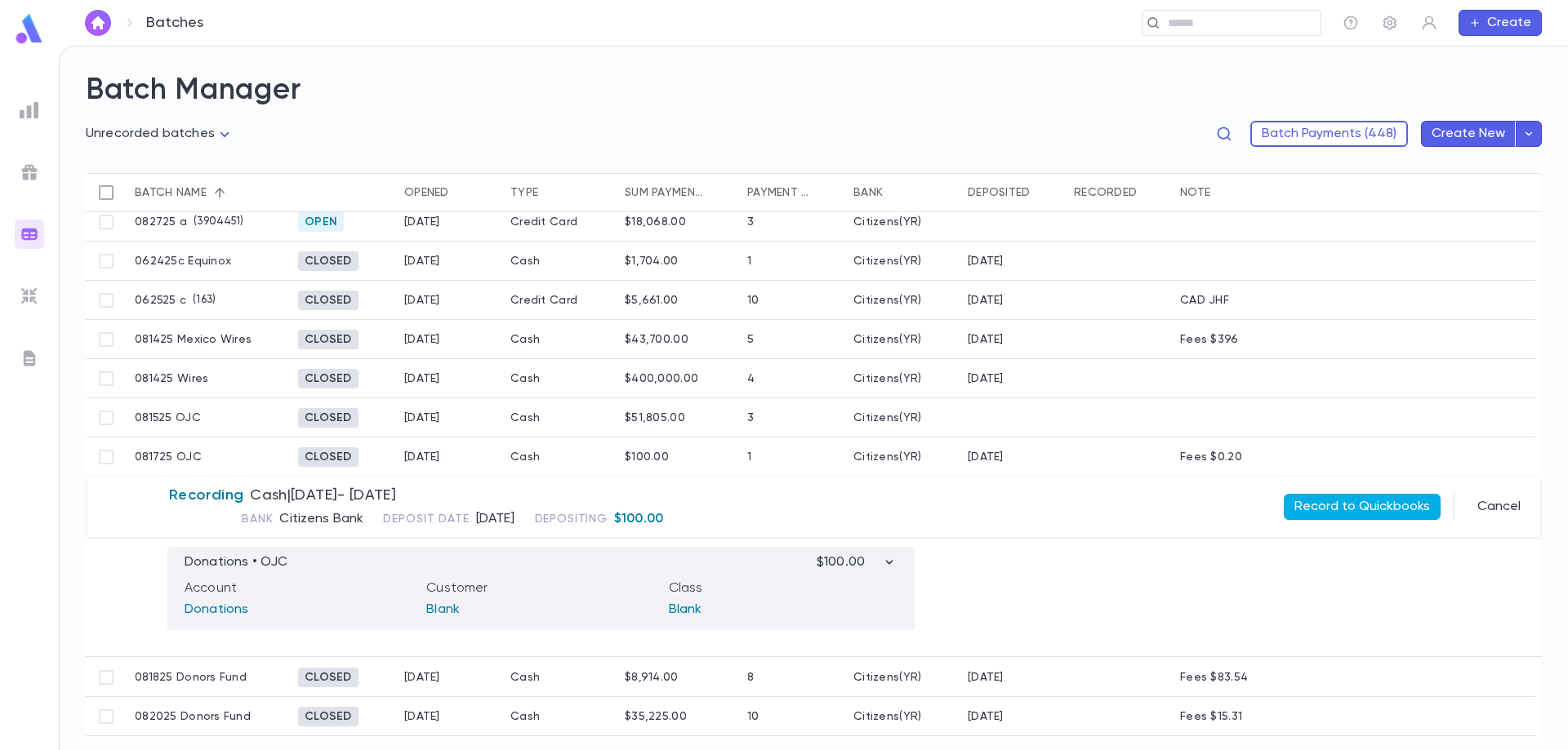
click at [1366, 502] on button "Record to Quickbooks" at bounding box center [1362, 507] width 157 height 26
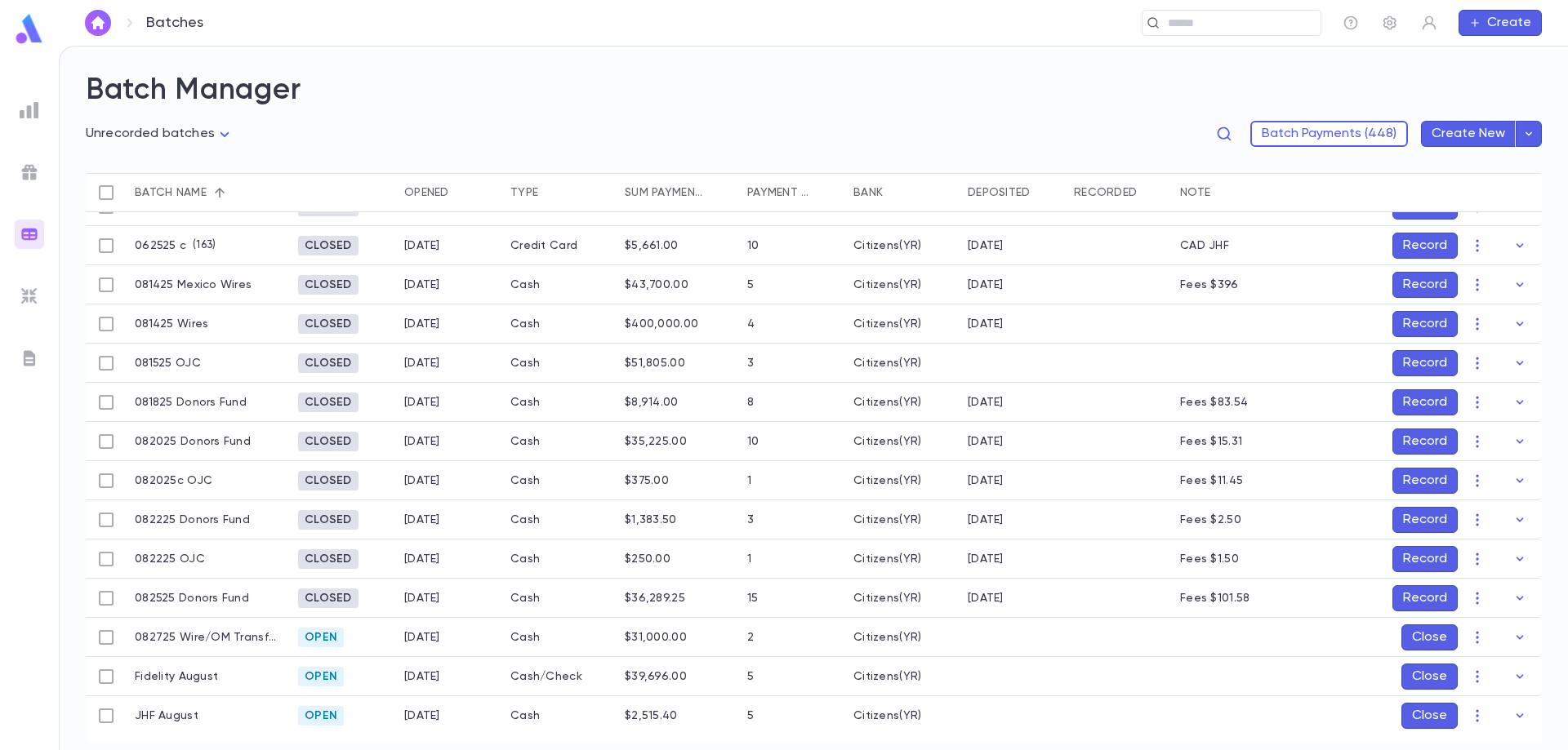
scroll to position [248, 0]
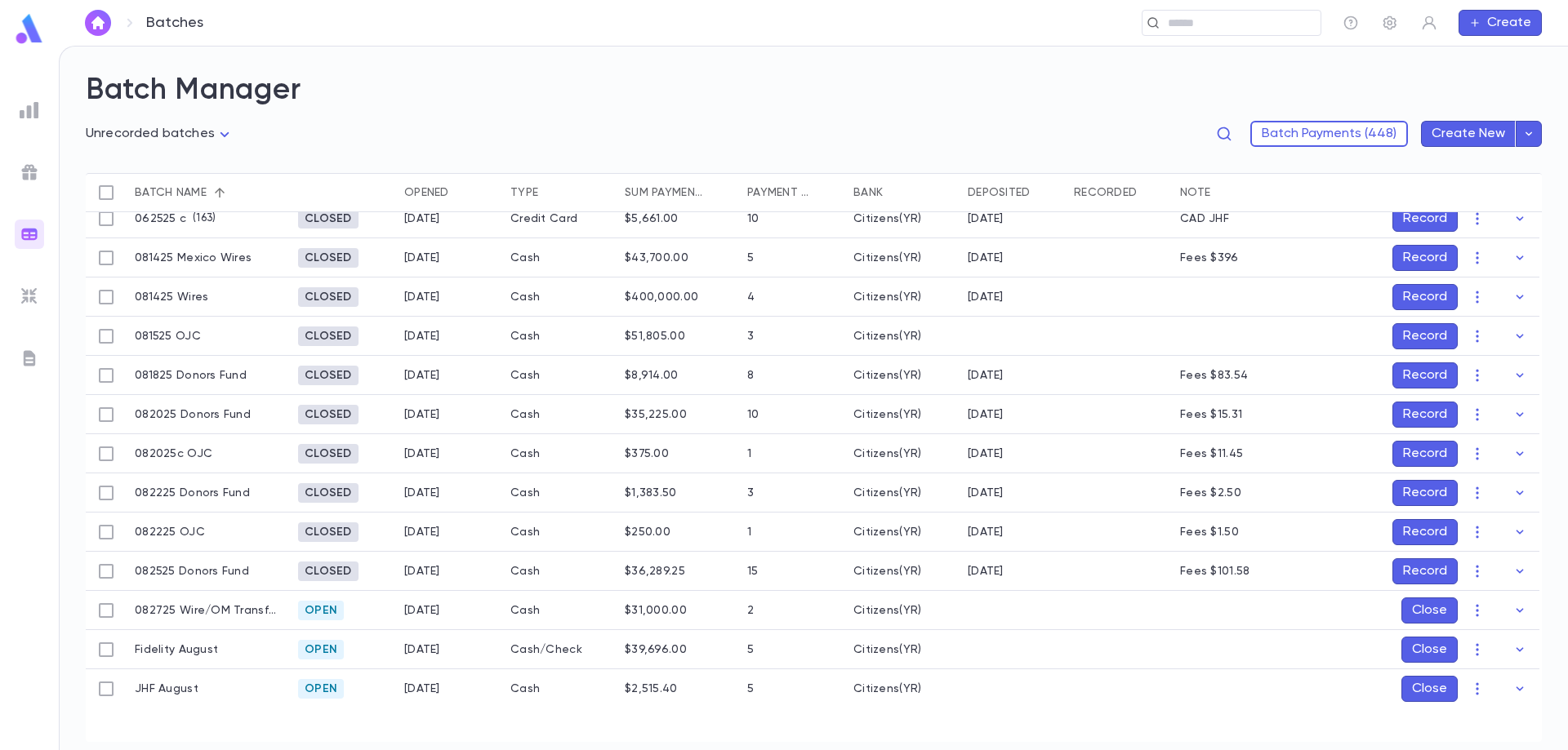
click at [1438, 412] on button "Record" at bounding box center [1424, 414] width 65 height 26
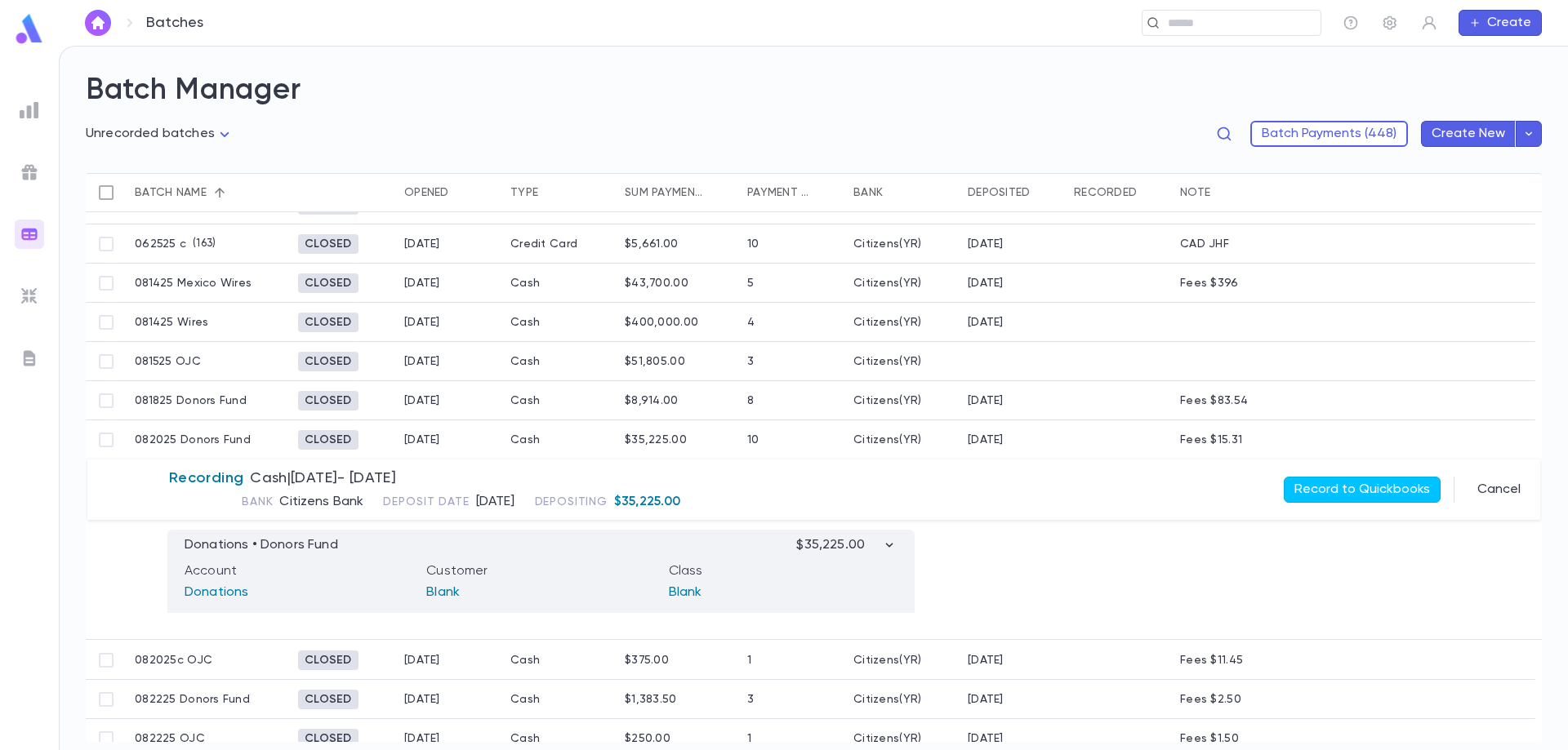
scroll to position [252, 0]
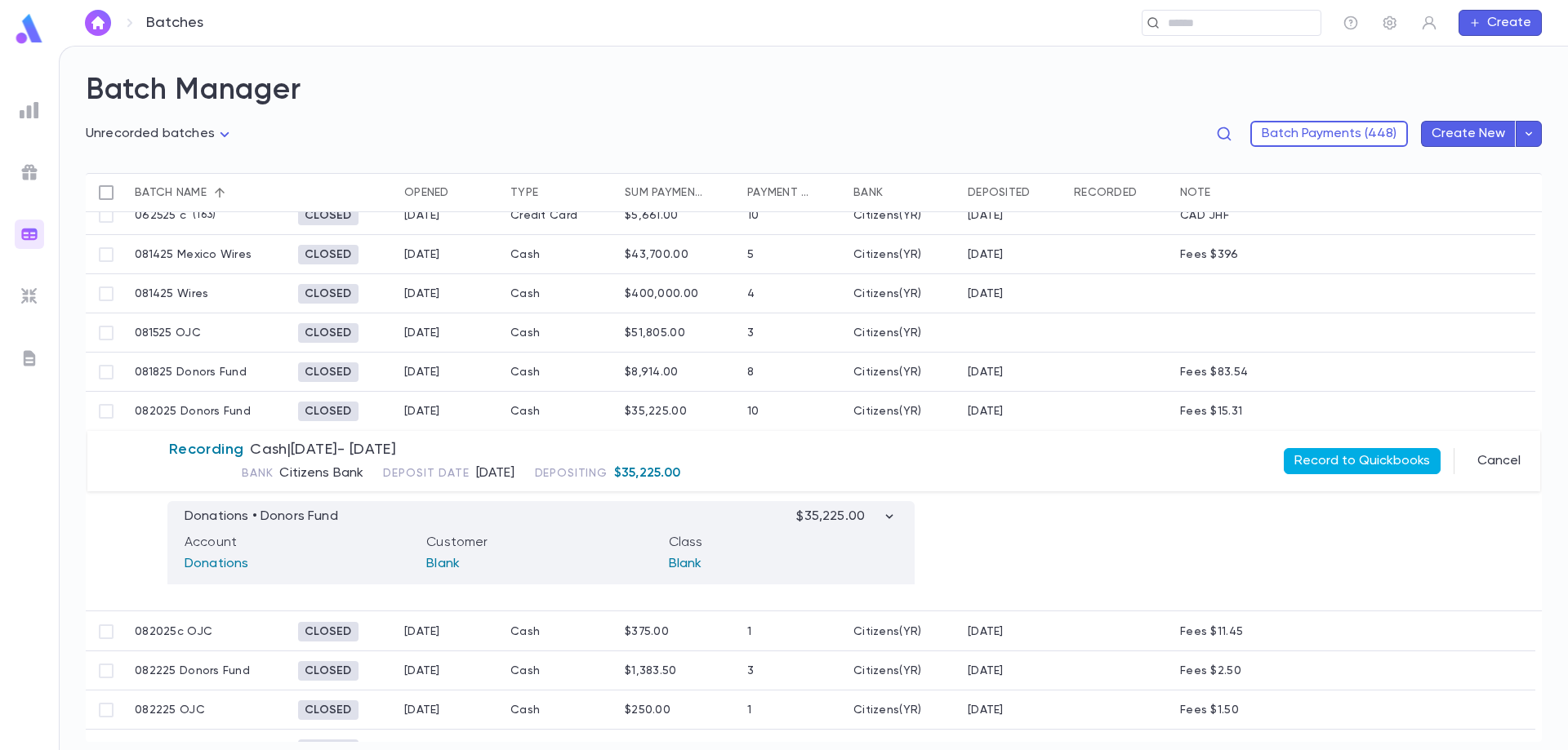
click at [1343, 455] on button "Record to Quickbooks" at bounding box center [1362, 461] width 157 height 26
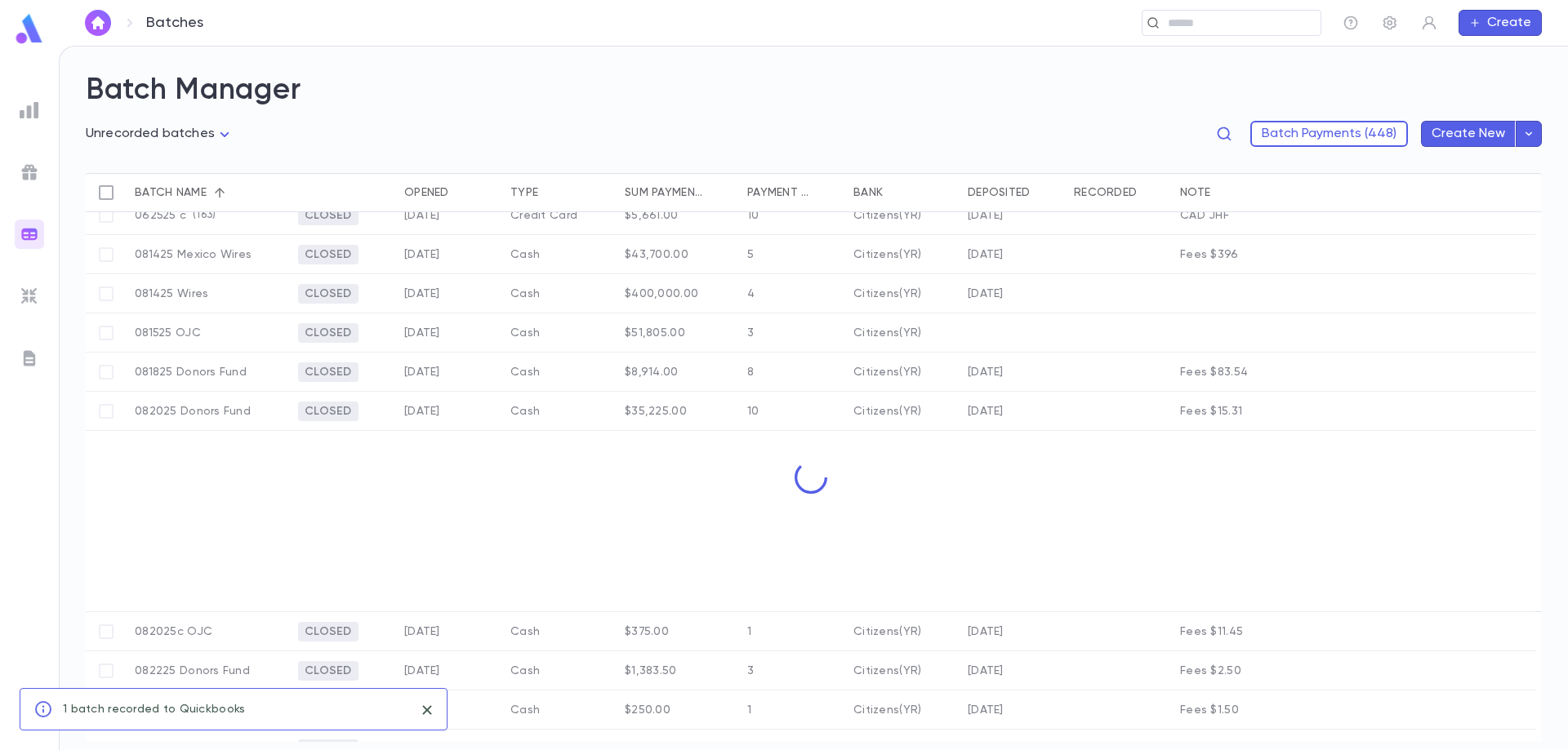
scroll to position [173, 0]
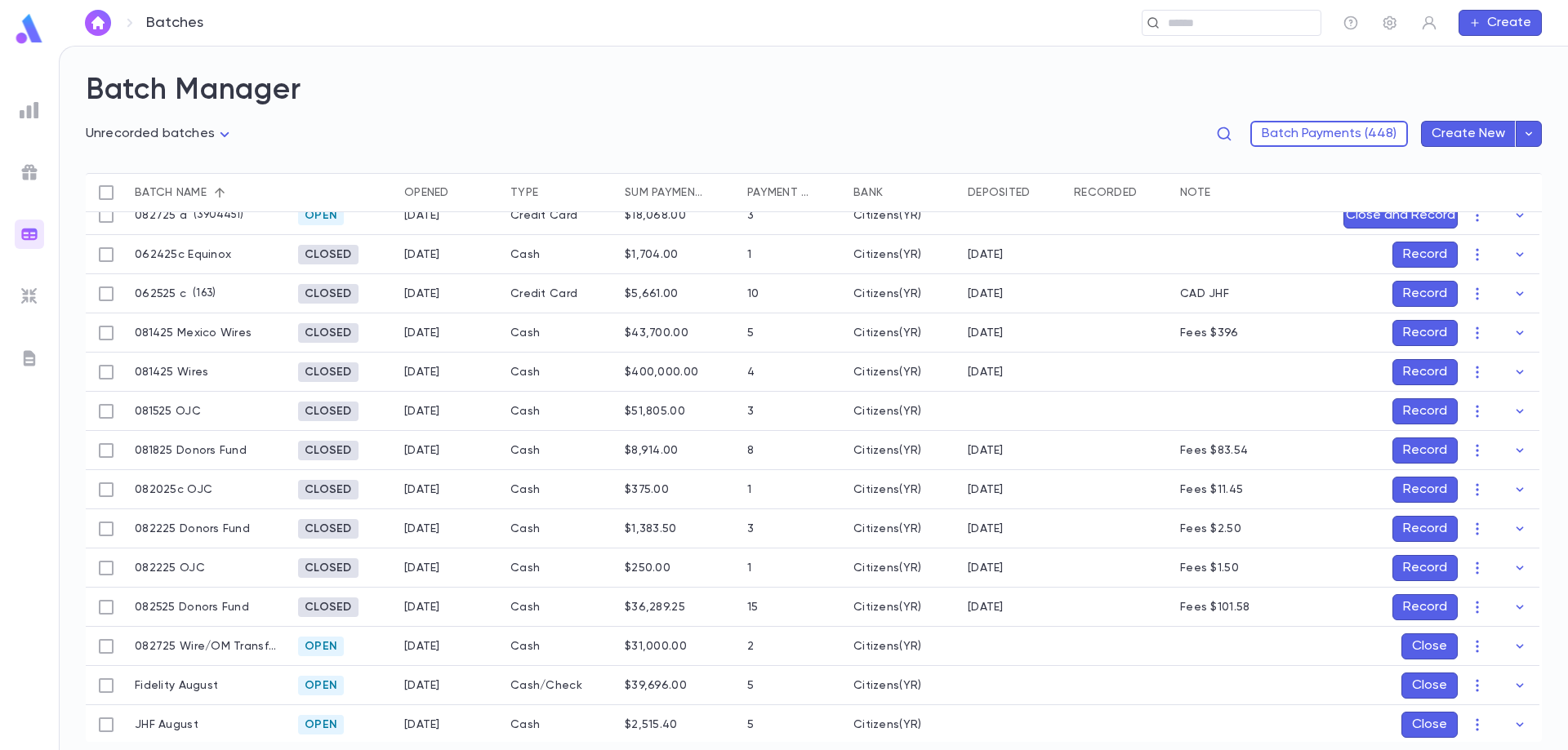
click at [1413, 488] on button "Record" at bounding box center [1424, 490] width 65 height 26
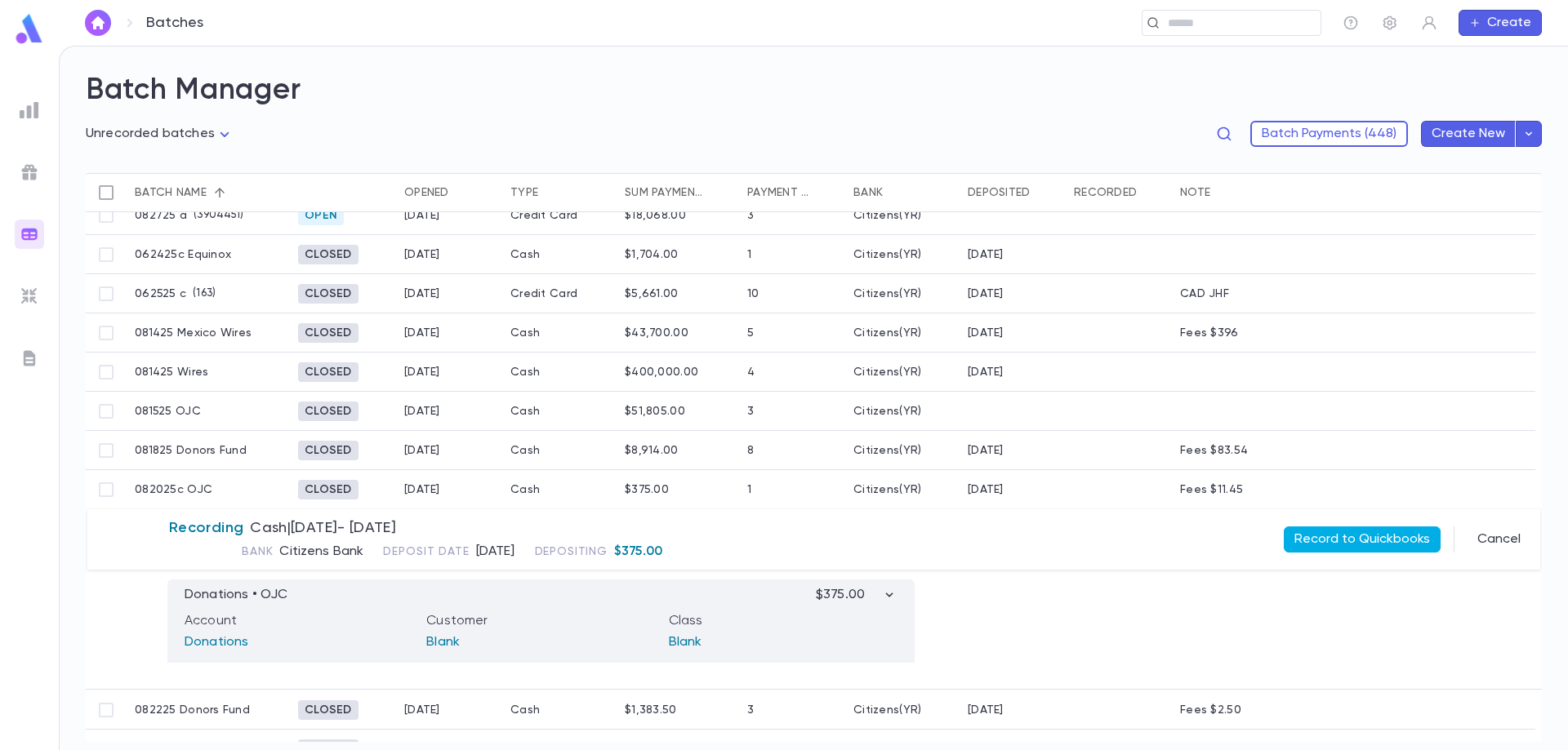
click at [1349, 531] on button "Record to Quickbooks" at bounding box center [1362, 539] width 157 height 26
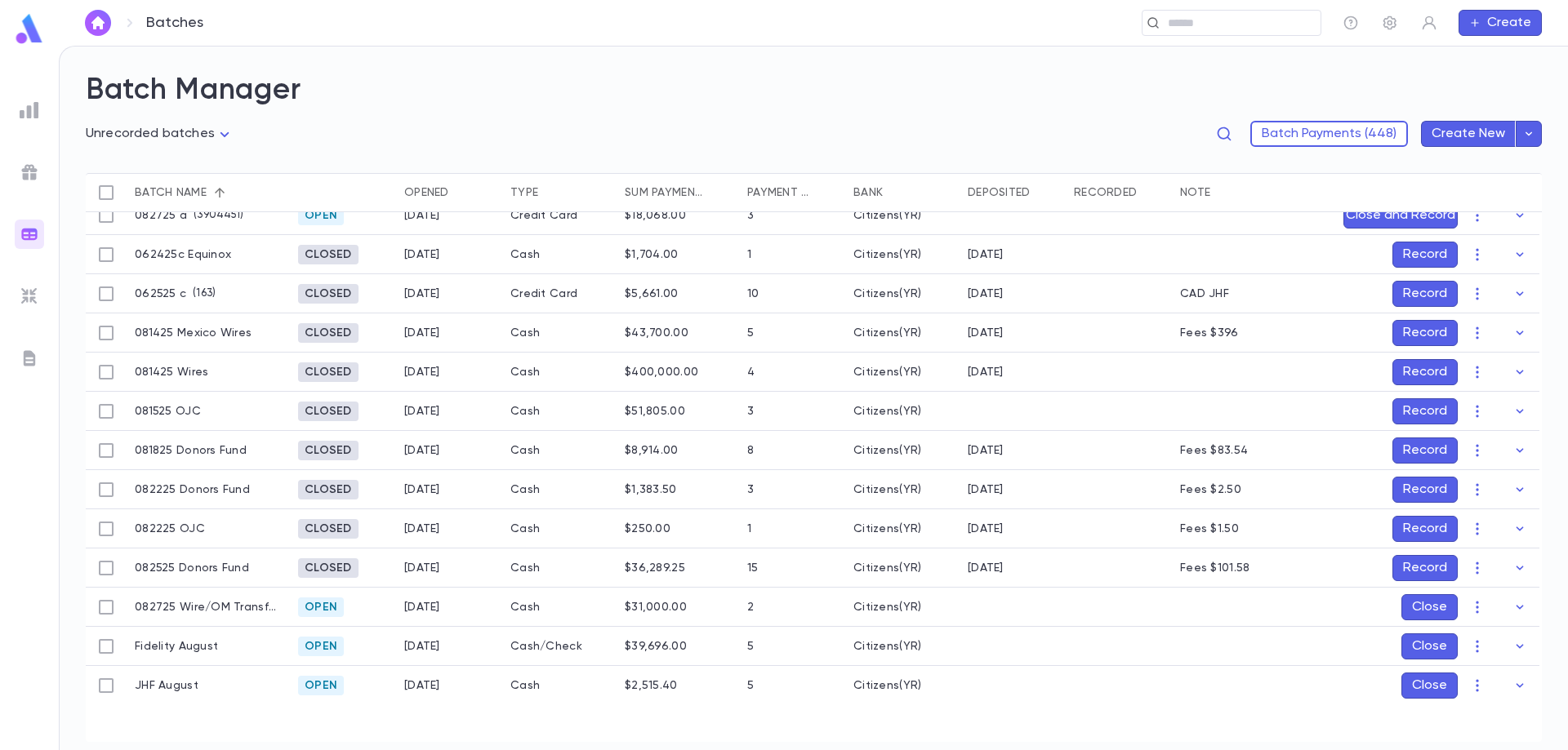
click at [1417, 488] on button "Record" at bounding box center [1424, 490] width 65 height 26
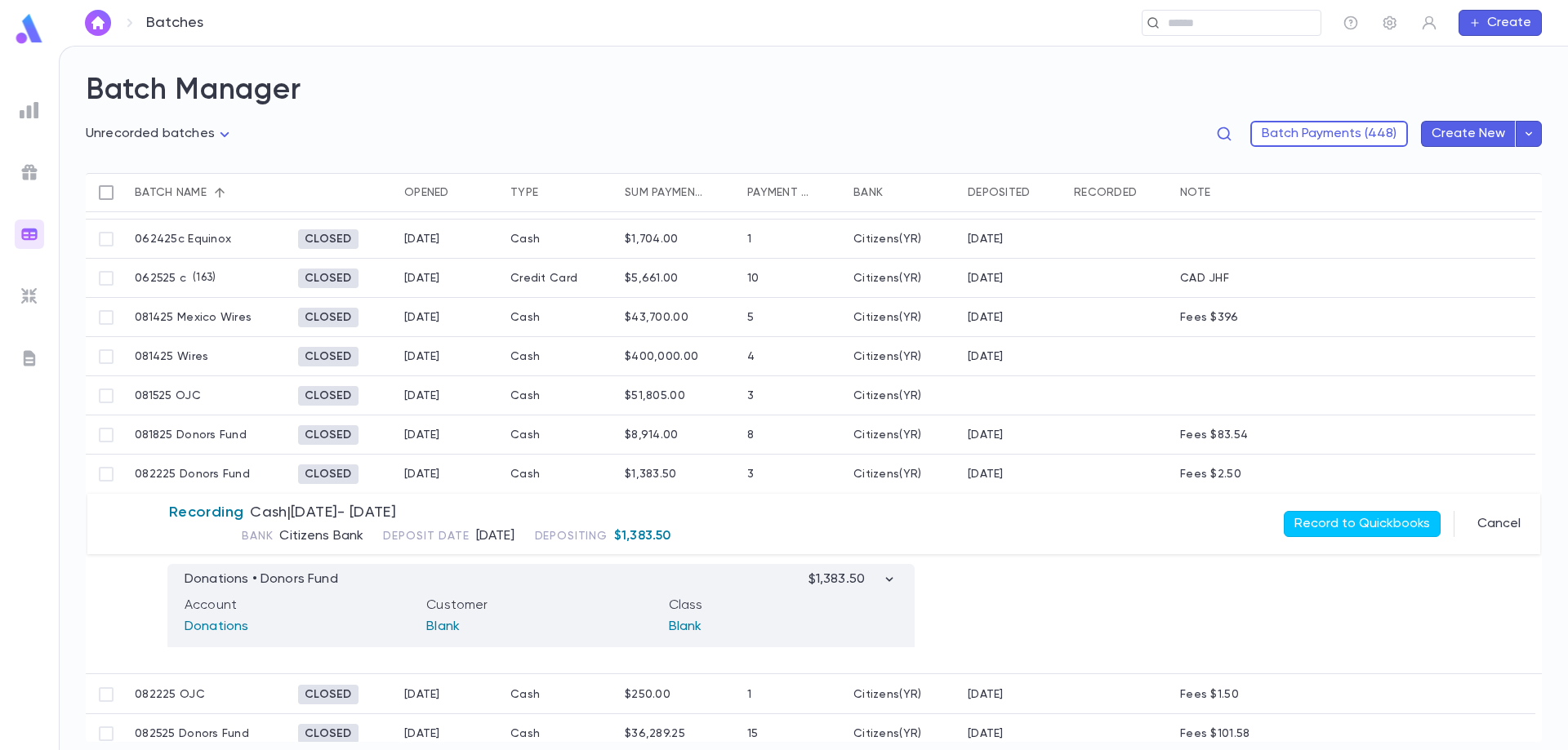
scroll to position [218, 0]
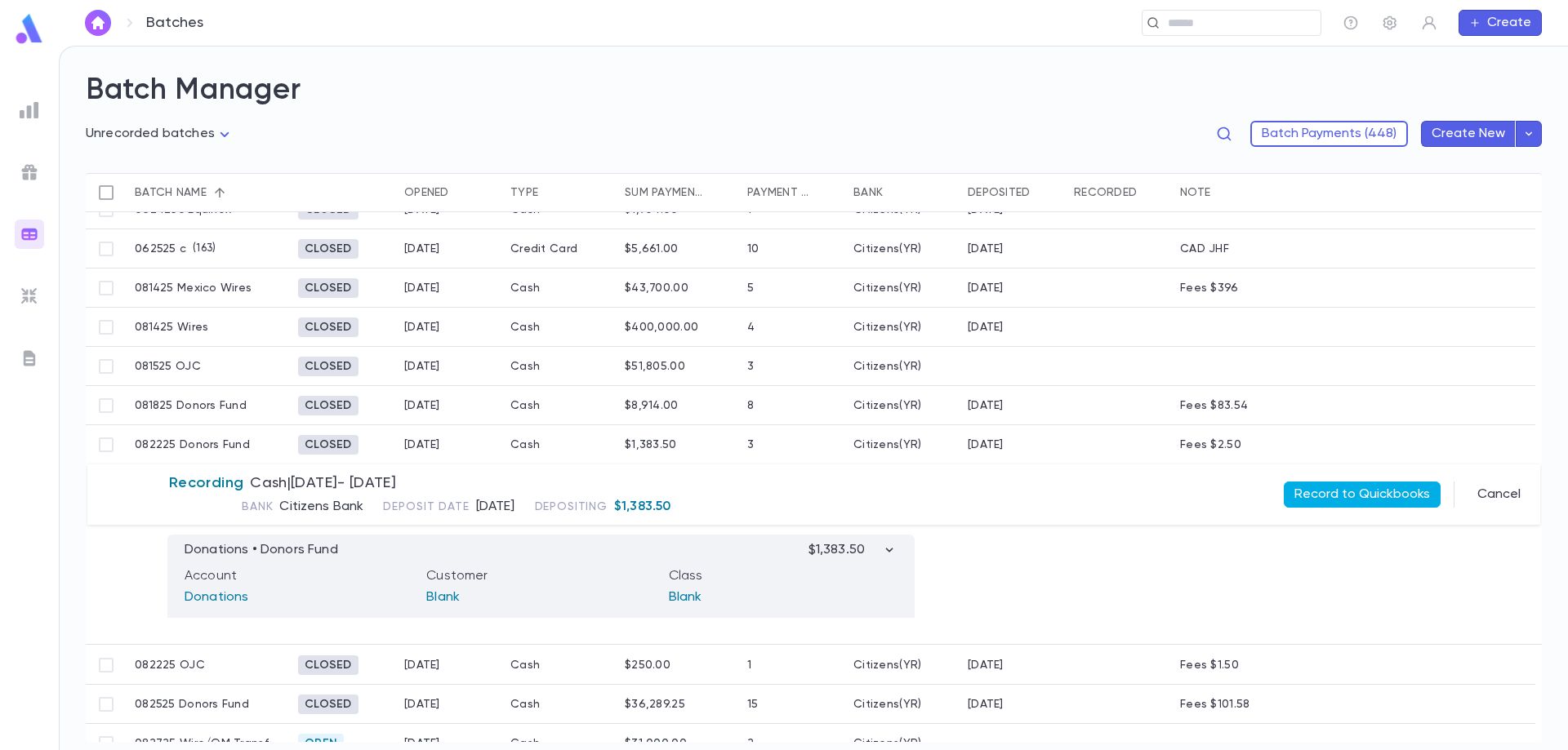
click at [1362, 491] on button "Record to Quickbooks" at bounding box center [1362, 495] width 157 height 26
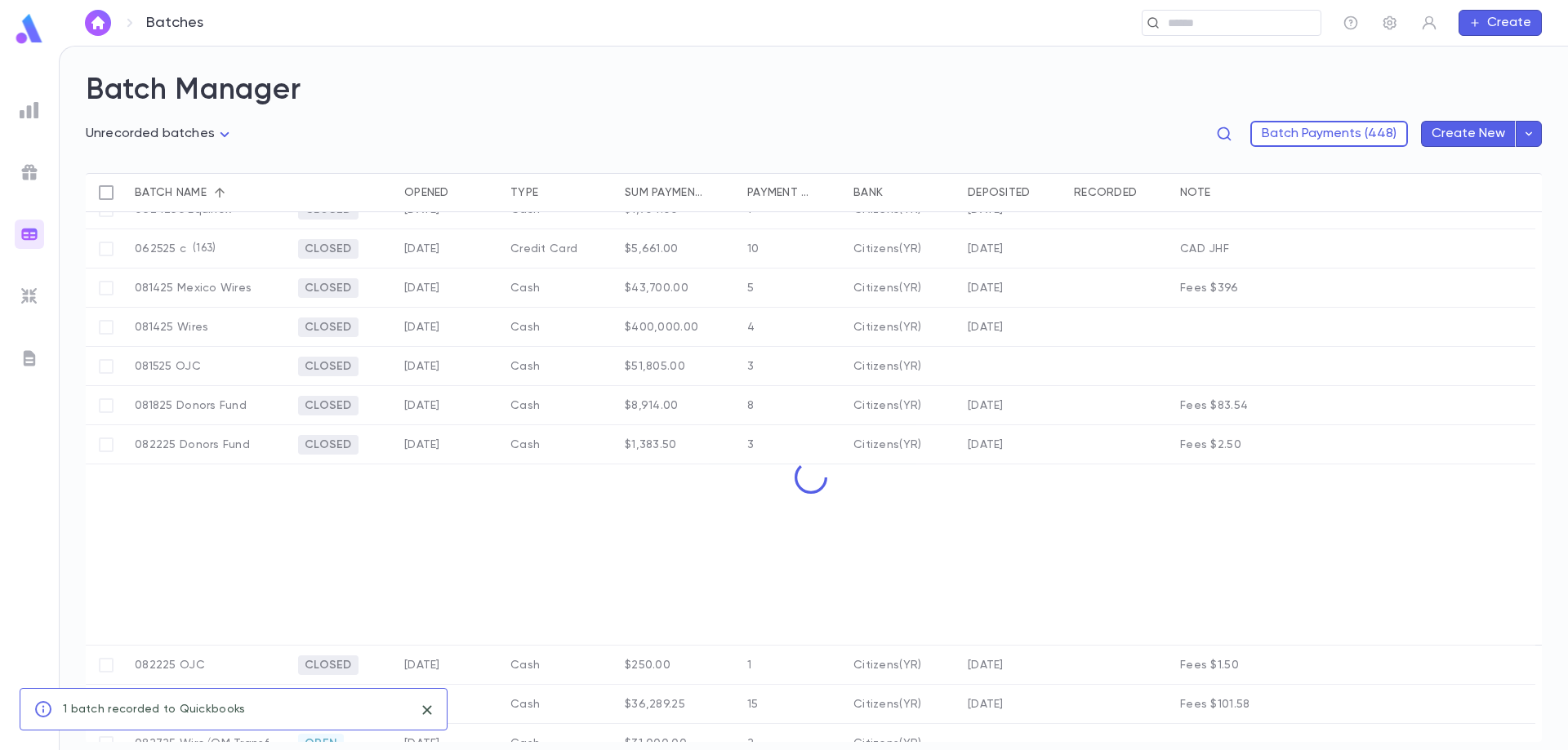
scroll to position [140, 0]
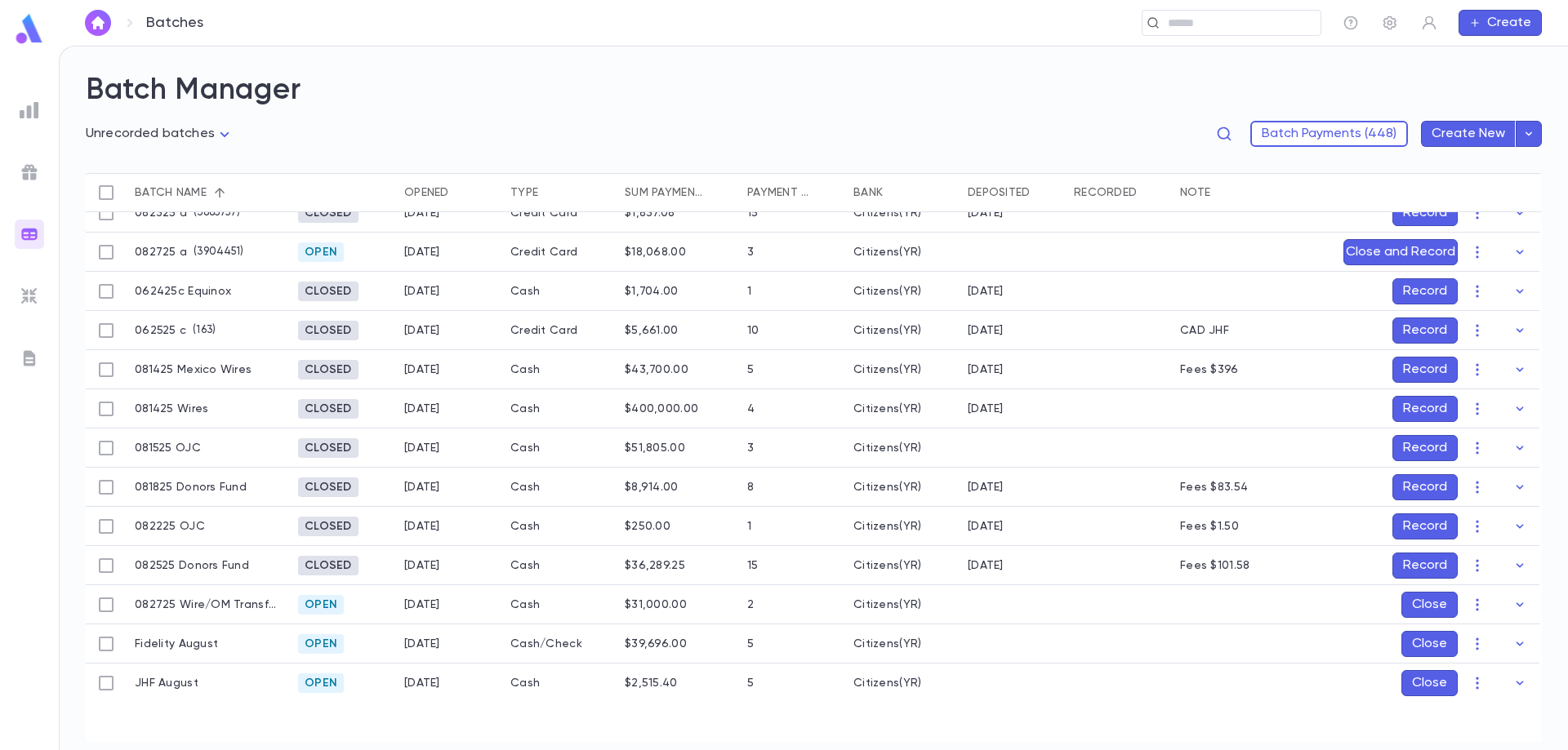
click at [1424, 521] on button "Record" at bounding box center [1424, 526] width 65 height 26
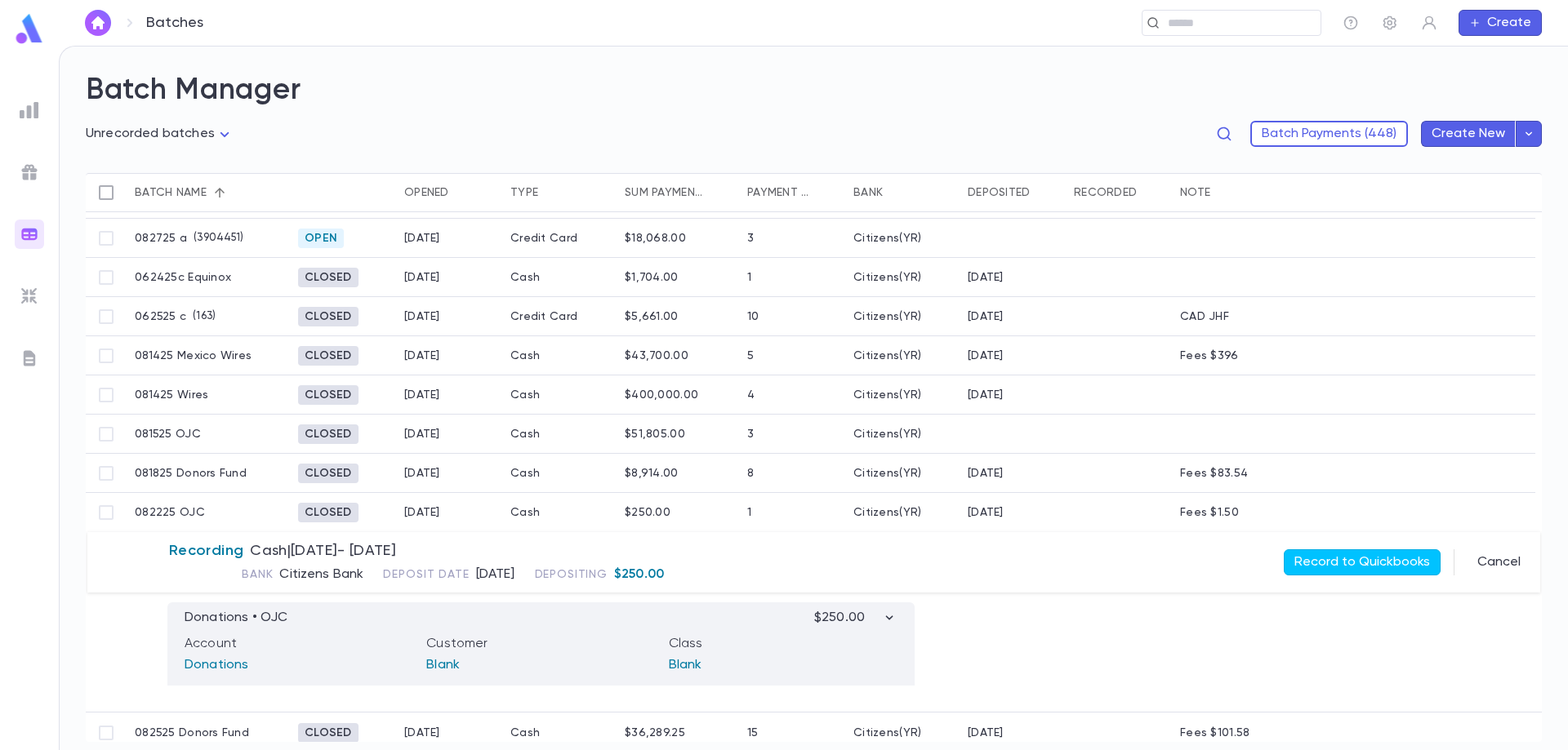
scroll to position [261, 0]
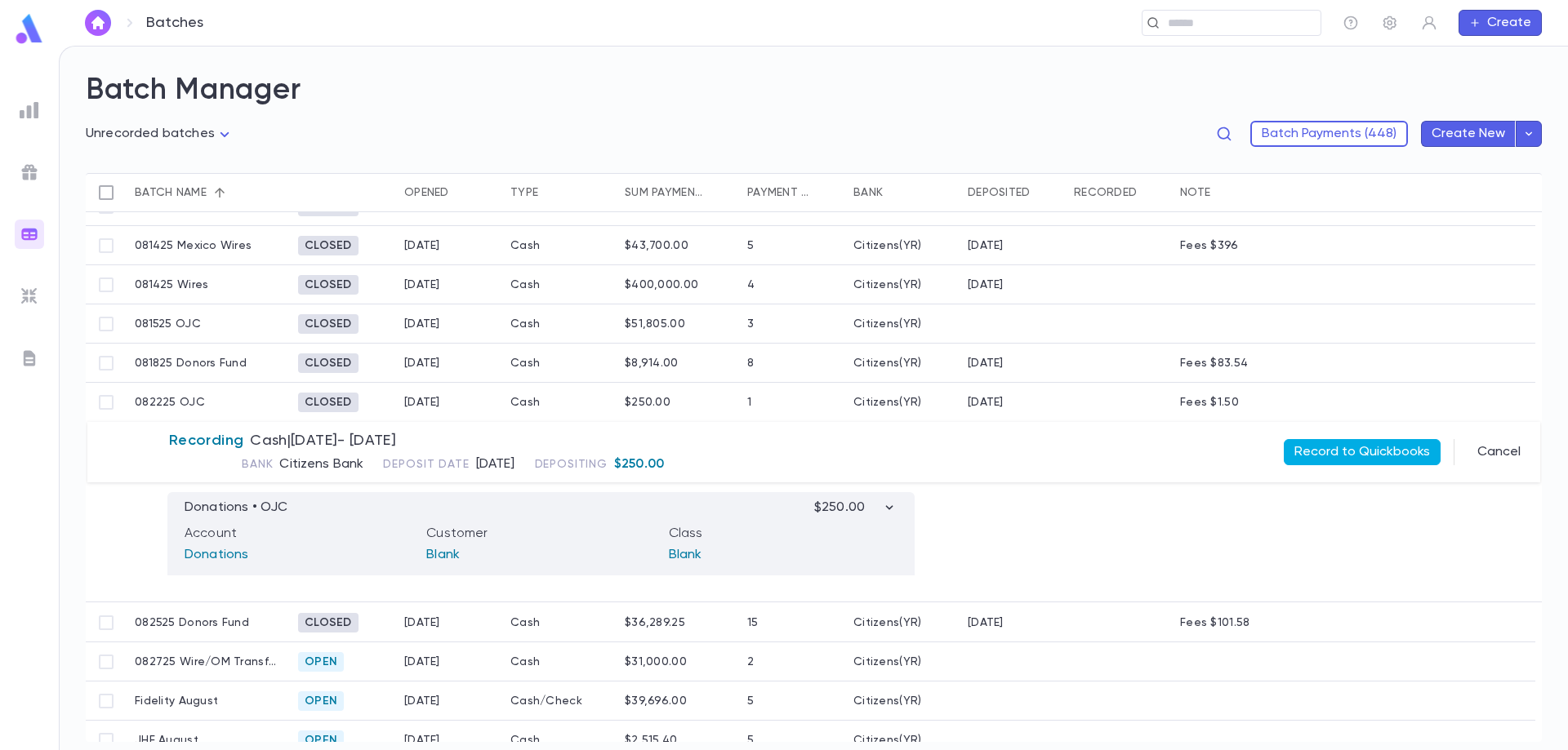
click at [1368, 452] on button "Record to Quickbooks" at bounding box center [1362, 452] width 157 height 26
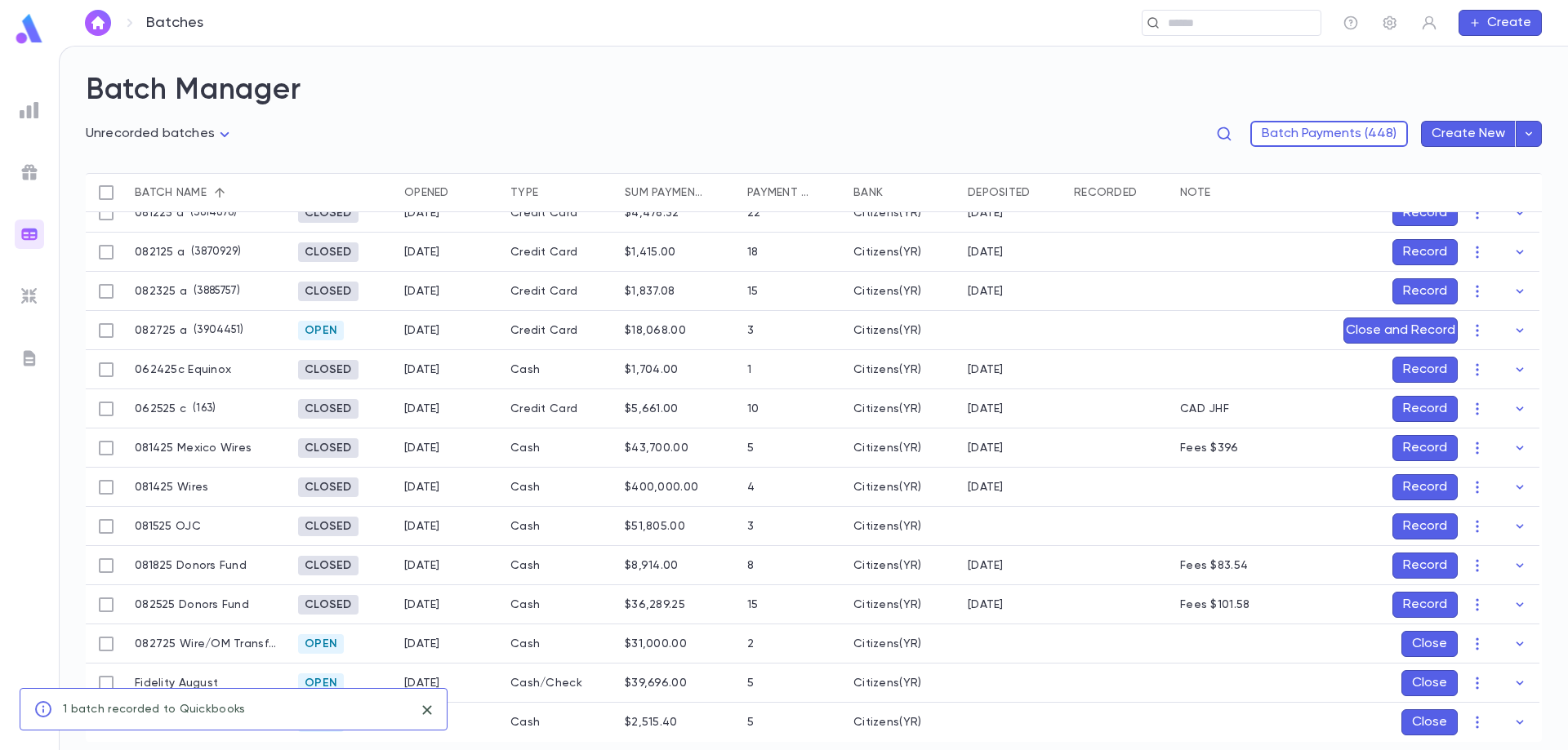
scroll to position [64, 0]
click at [1405, 598] on button "Record" at bounding box center [1424, 605] width 65 height 26
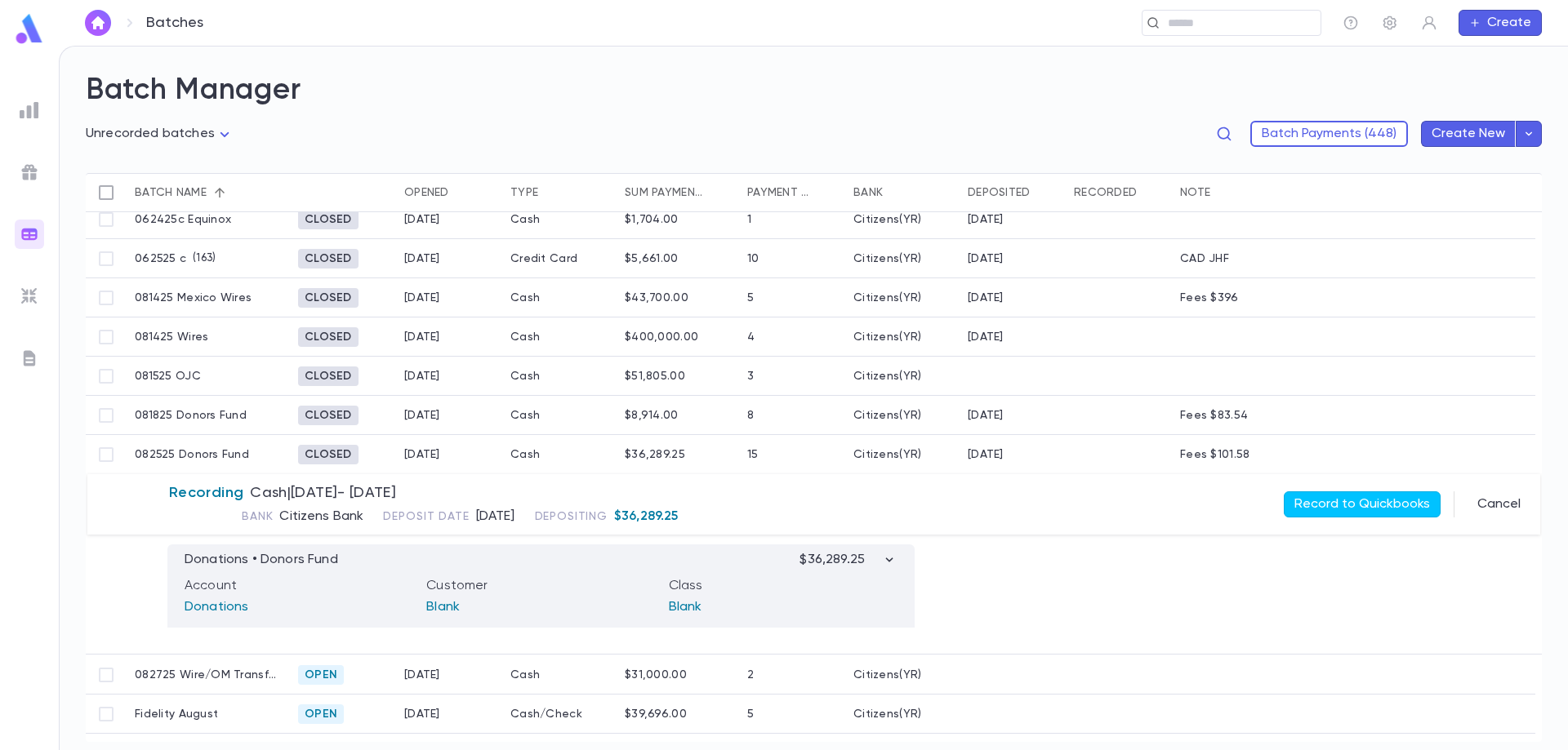
scroll to position [239, 0]
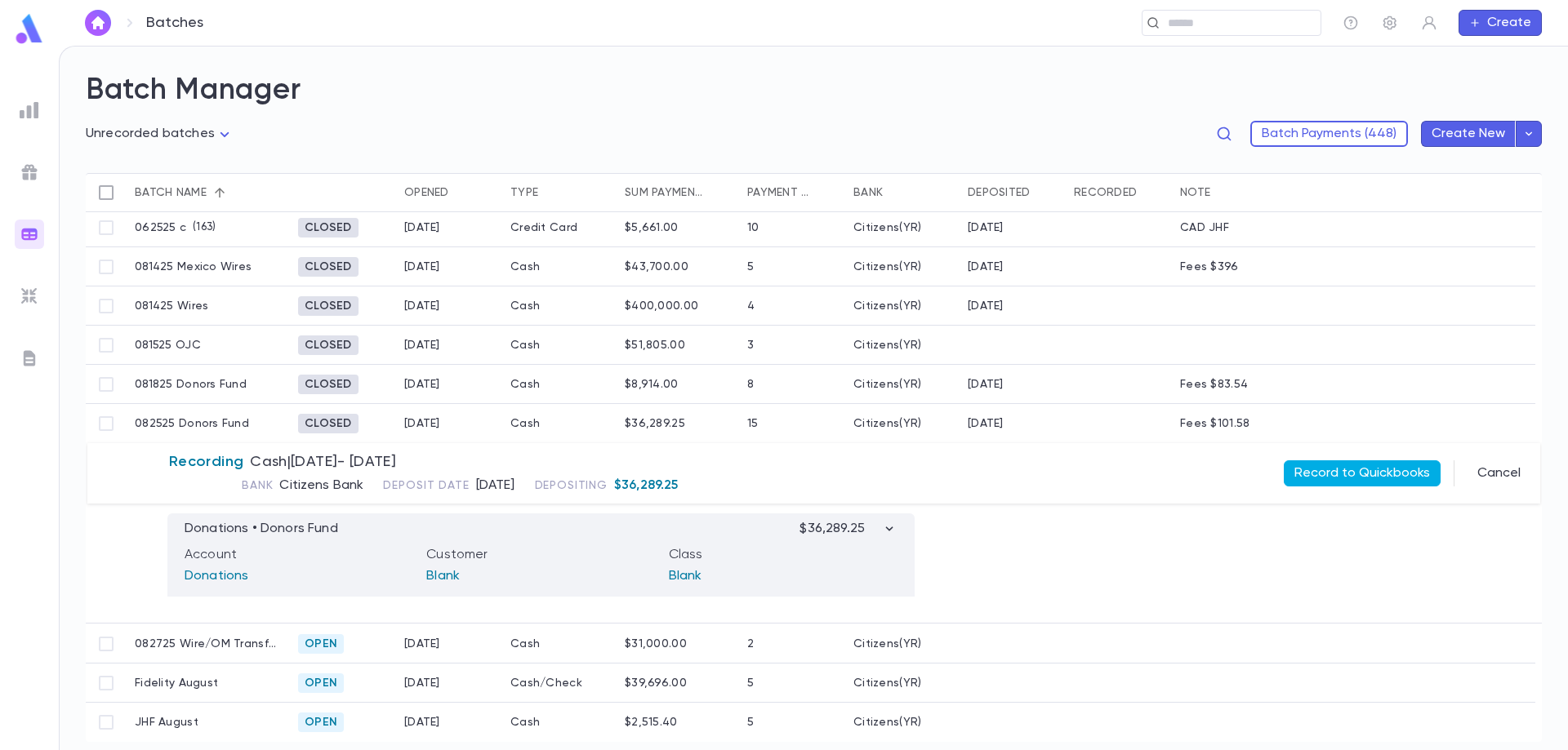
click at [1346, 465] on button "Record to Quickbooks" at bounding box center [1362, 474] width 157 height 26
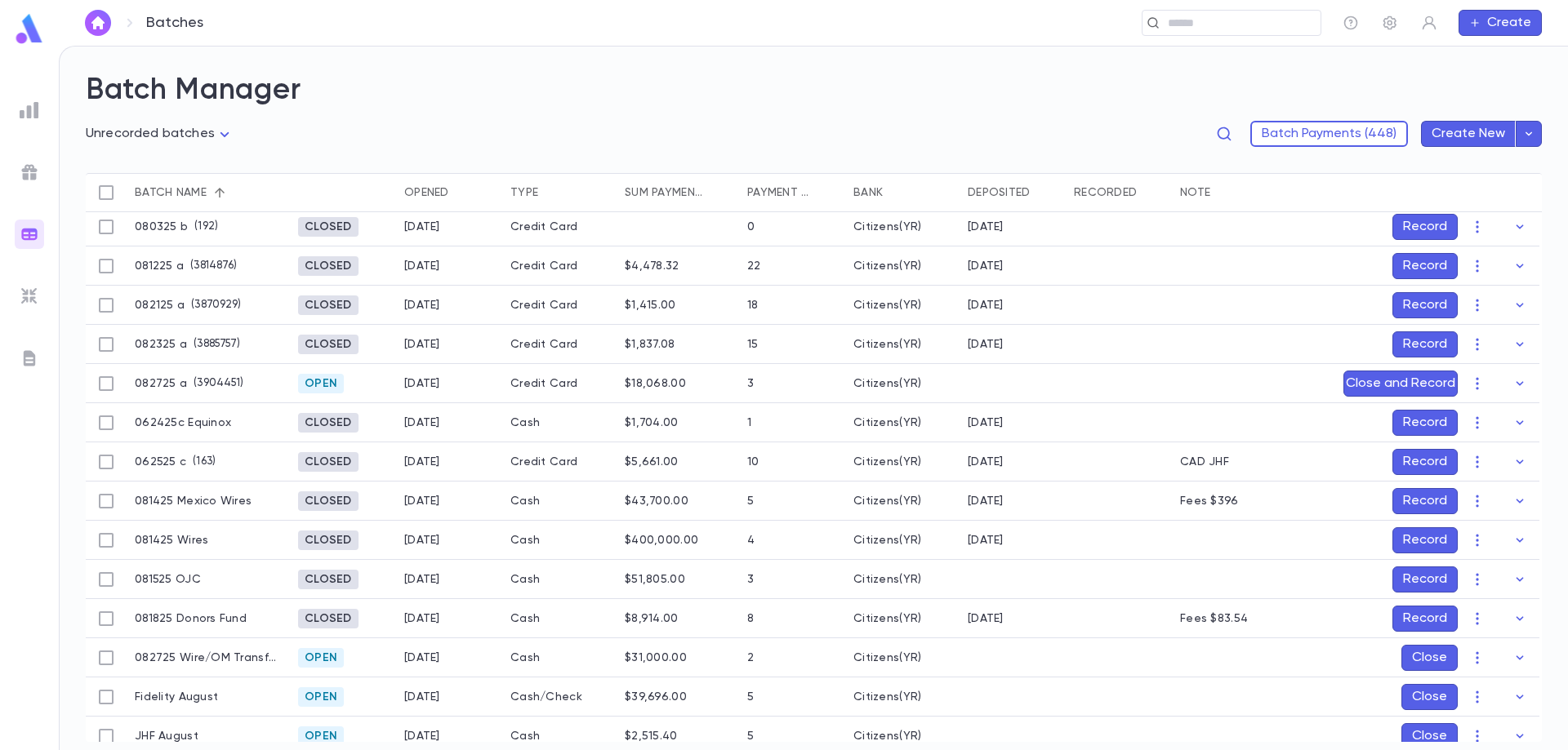
scroll to position [0, 0]
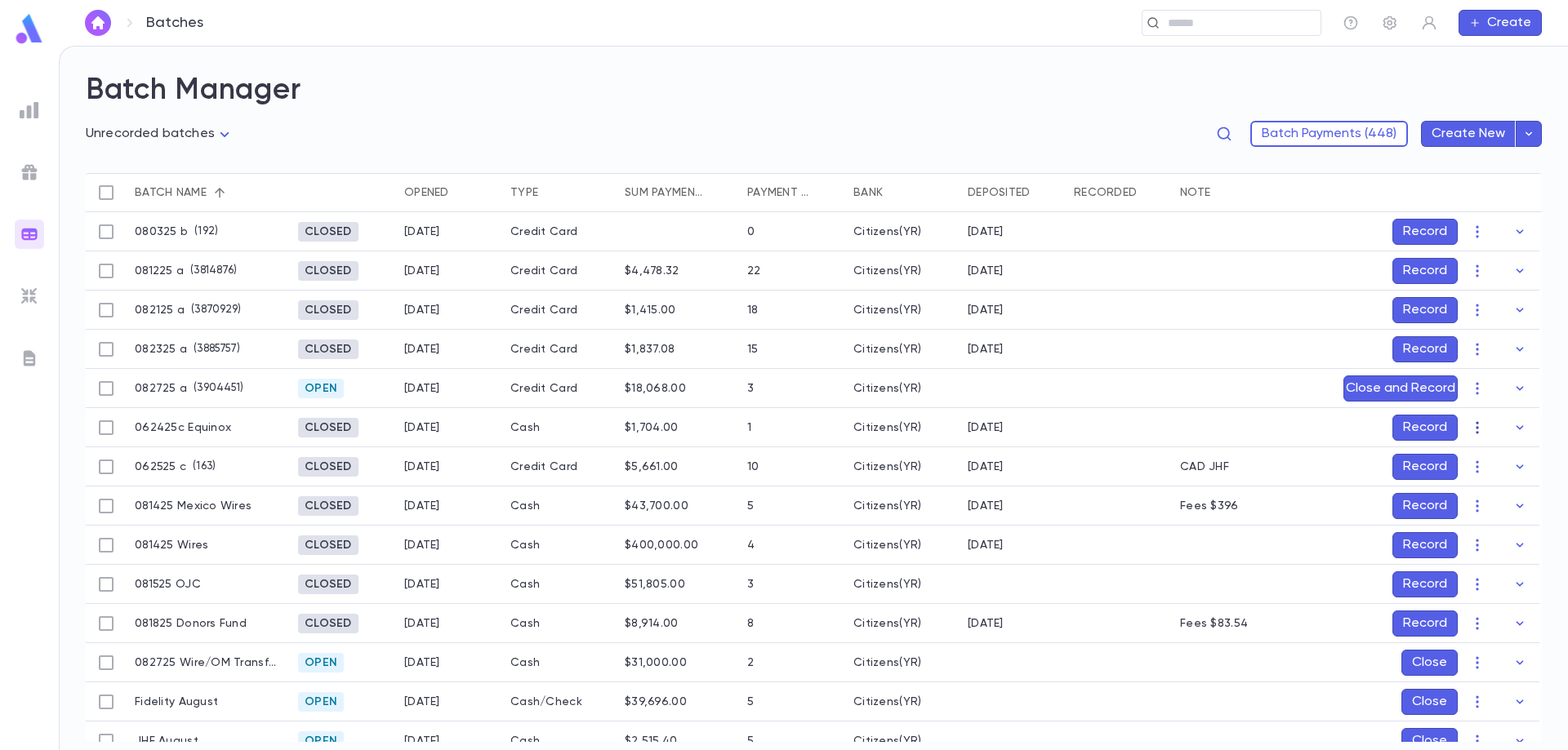
click at [1469, 425] on icon "button" at bounding box center [1478, 428] width 16 height 16
click at [1494, 484] on li "Edit" at bounding box center [1505, 486] width 81 height 26
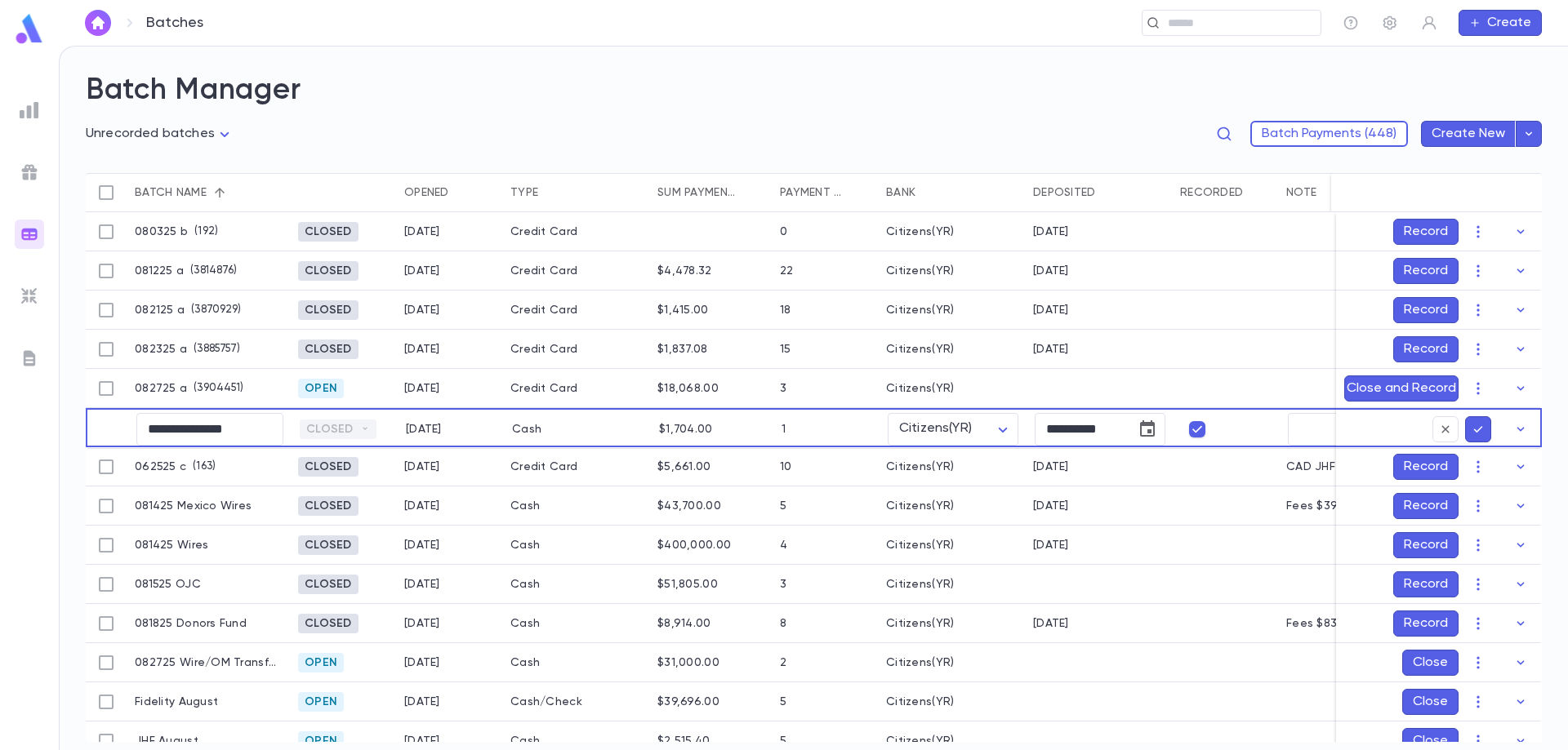
click at [1476, 429] on icon "submit" at bounding box center [1478, 429] width 15 height 16
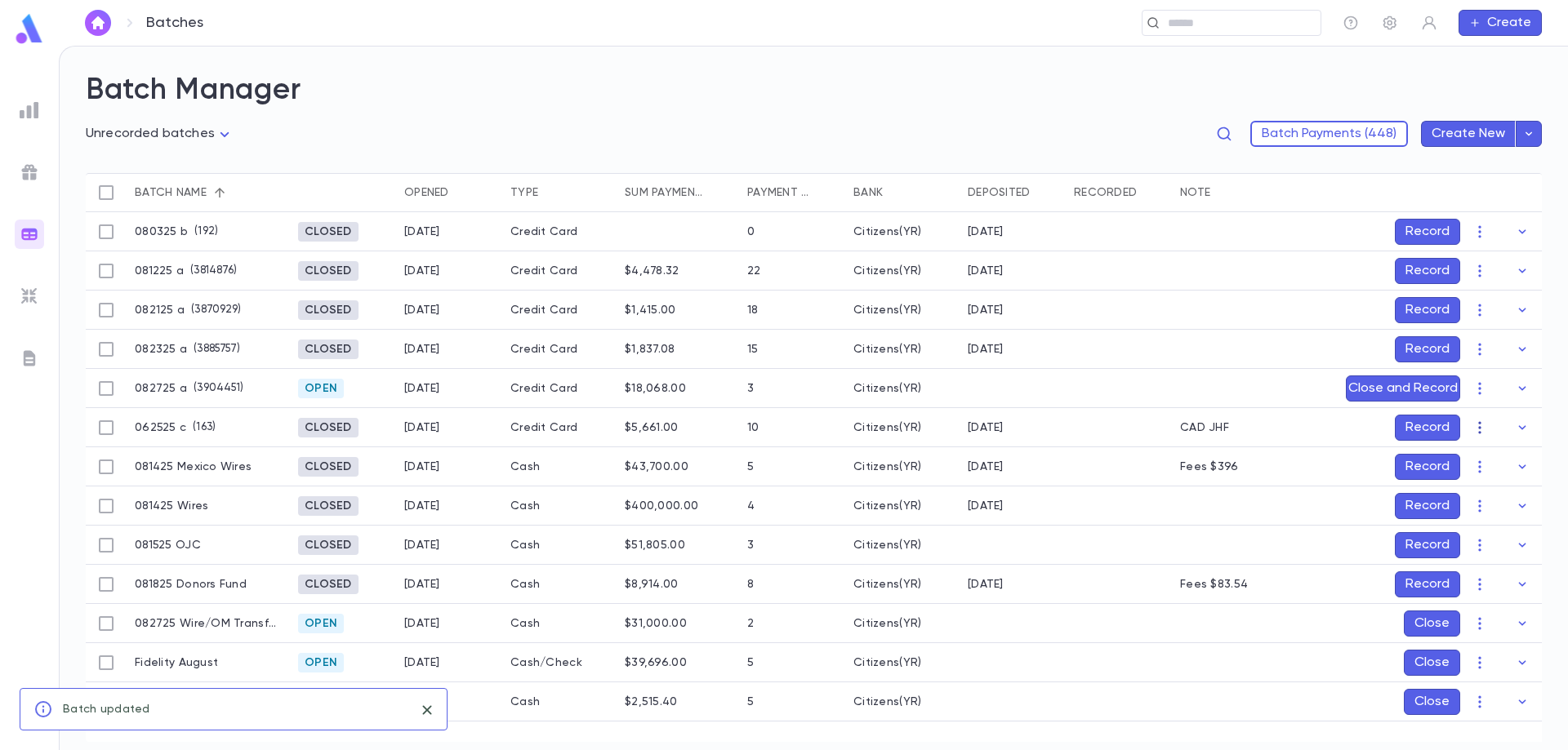
click at [1480, 422] on icon "button" at bounding box center [1478, 427] width 2 height 12
click at [1484, 483] on li "Edit" at bounding box center [1511, 486] width 81 height 26
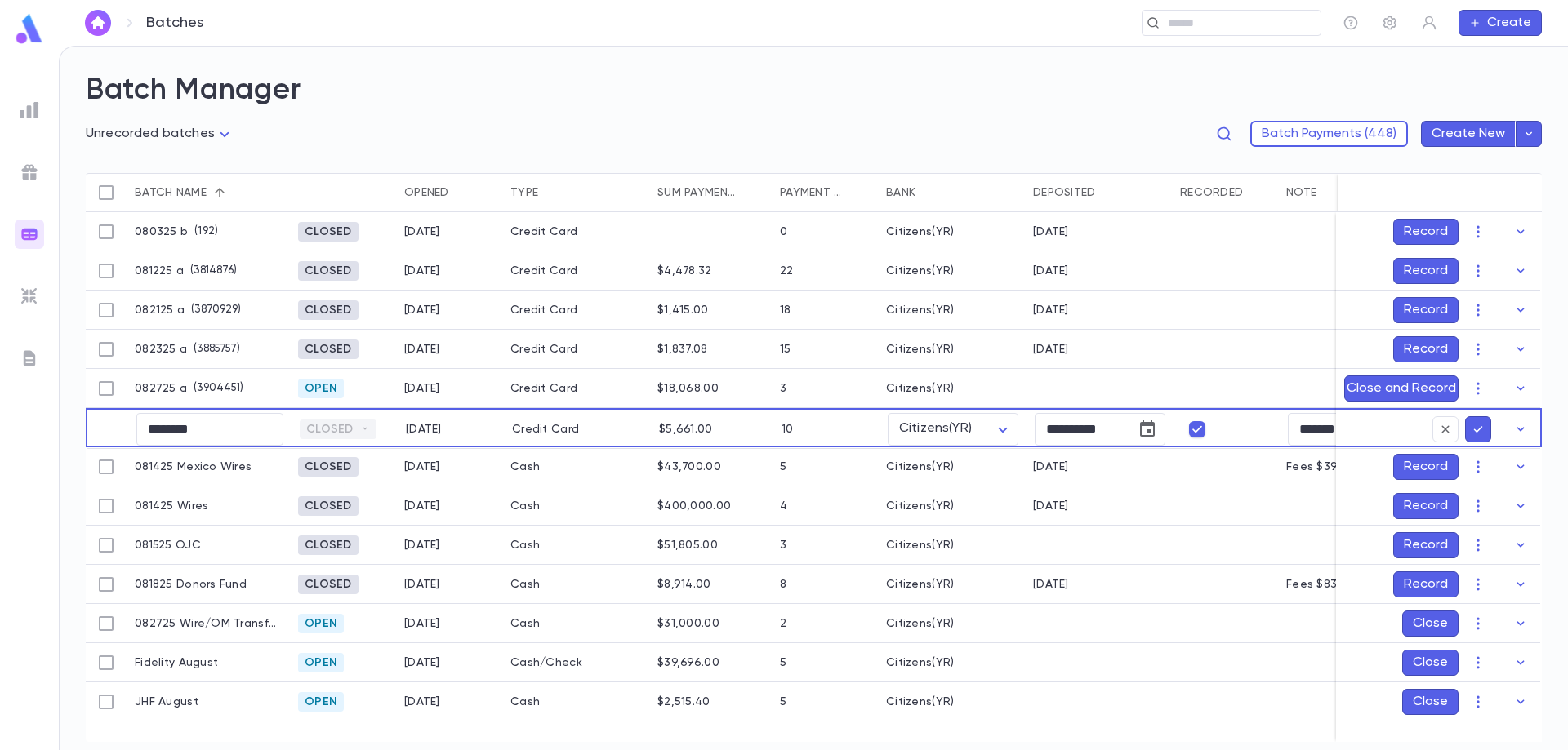
click at [1475, 428] on icon "submit" at bounding box center [1478, 429] width 15 height 16
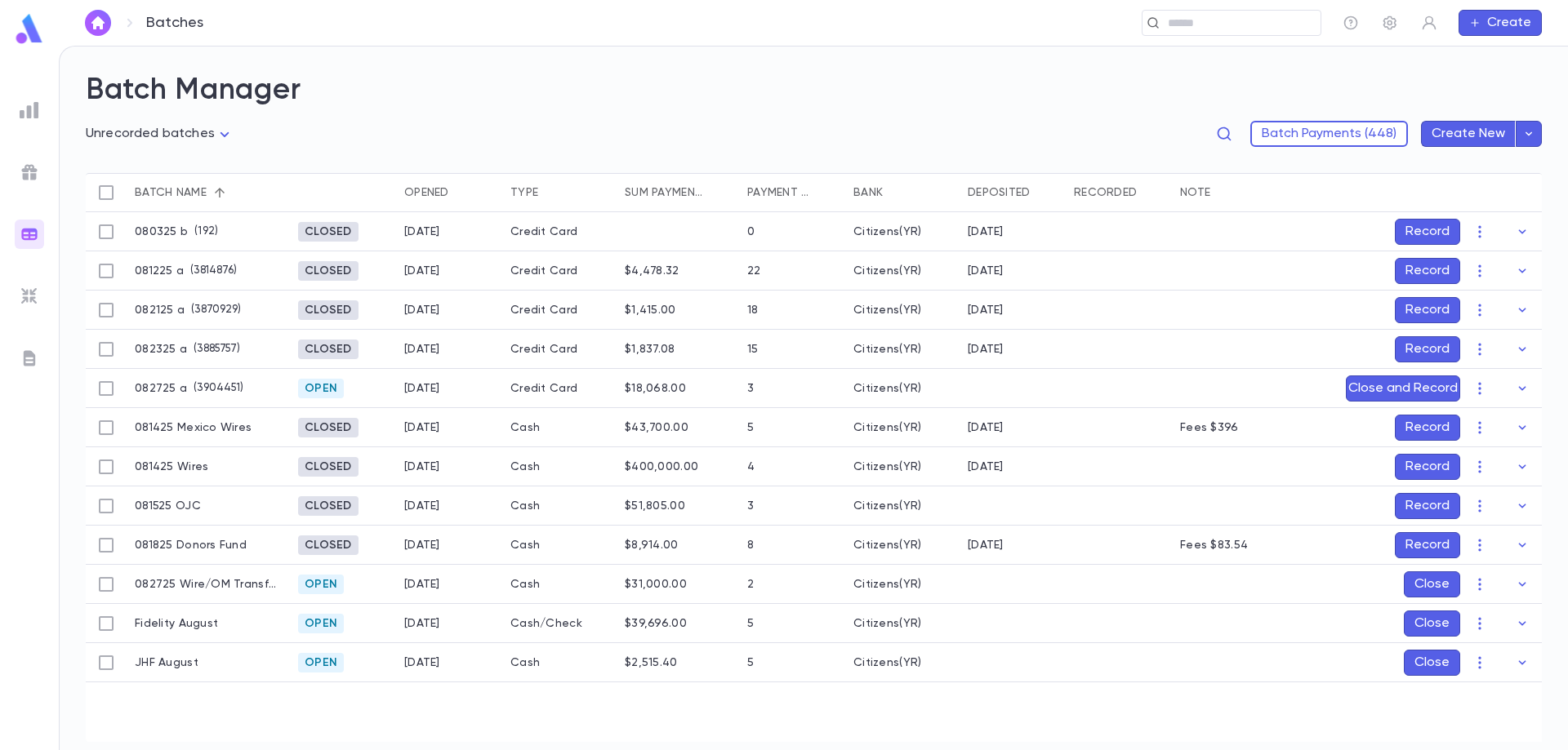
click at [1426, 348] on button "Record" at bounding box center [1427, 350] width 65 height 26
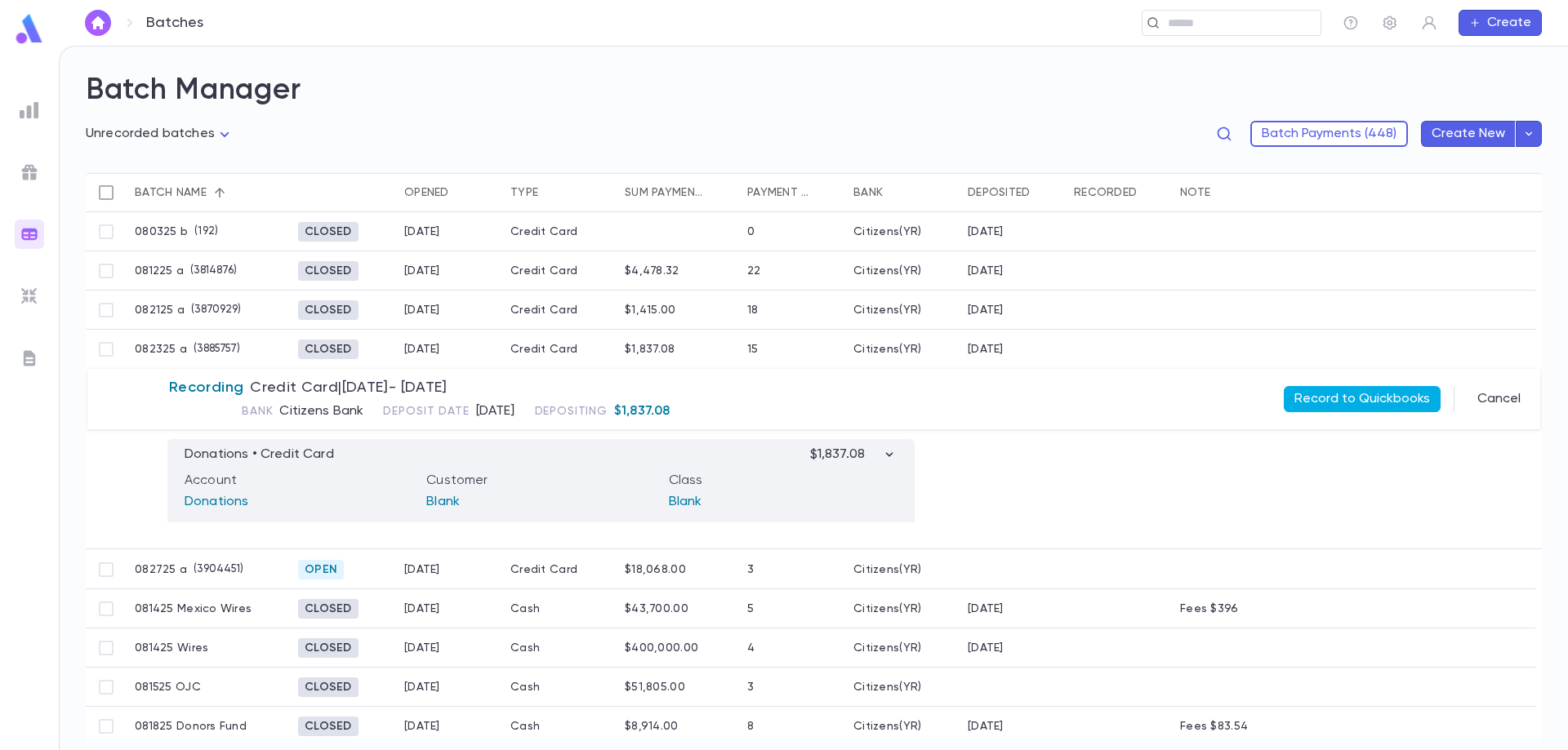
click at [1354, 391] on button "Record to Quickbooks" at bounding box center [1362, 399] width 157 height 26
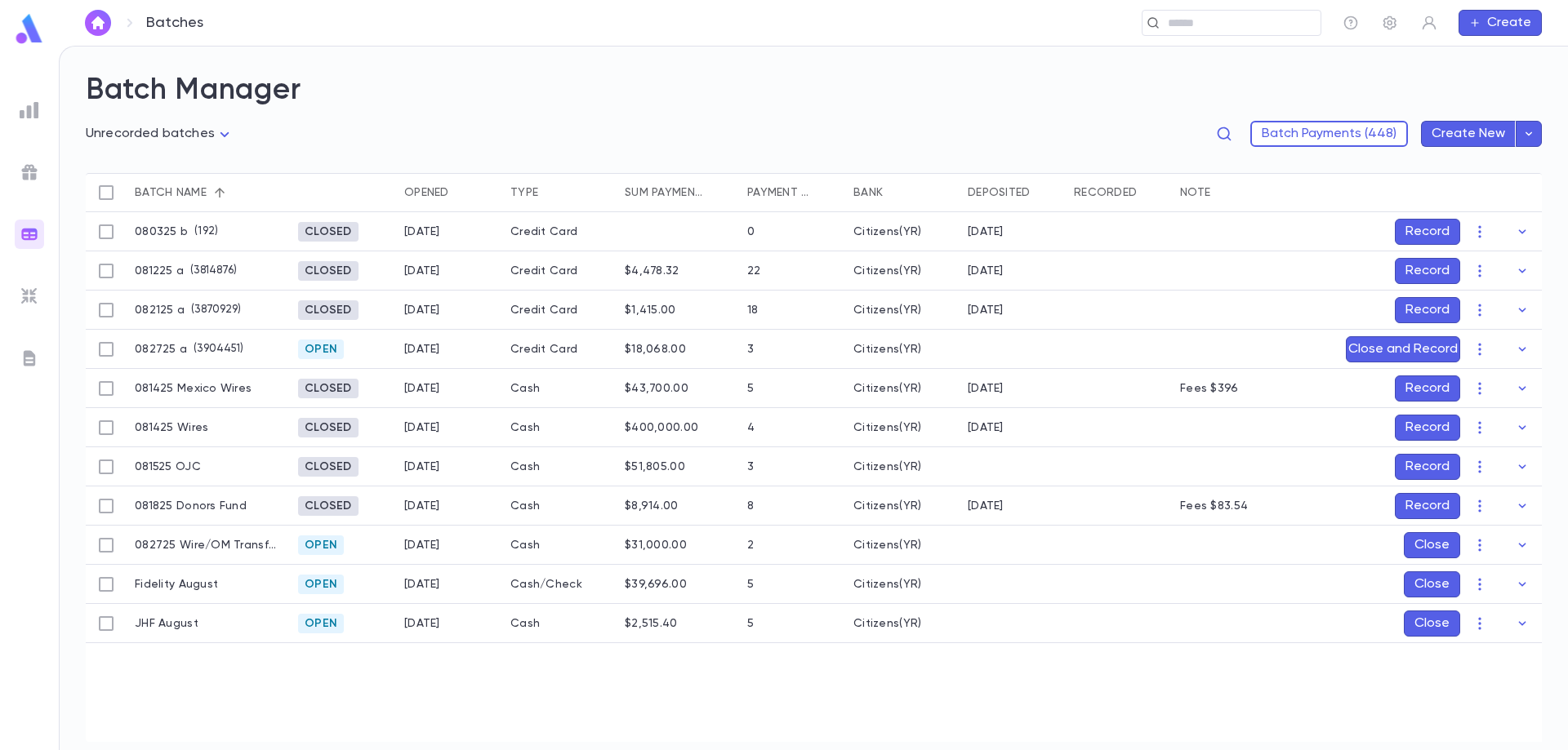
click at [1417, 271] on button "Record" at bounding box center [1427, 271] width 65 height 26
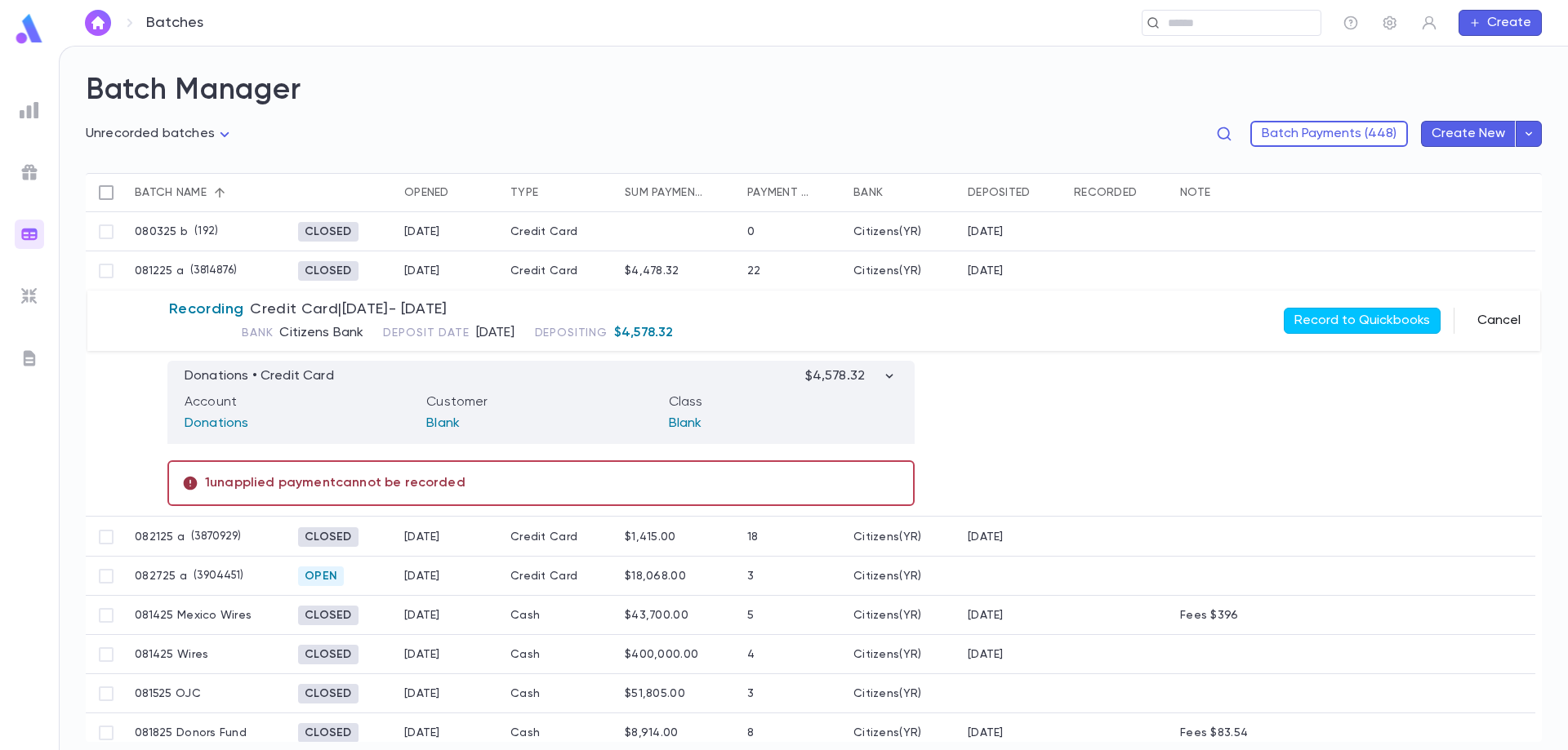
click at [1494, 322] on button "Cancel" at bounding box center [1499, 321] width 63 height 26
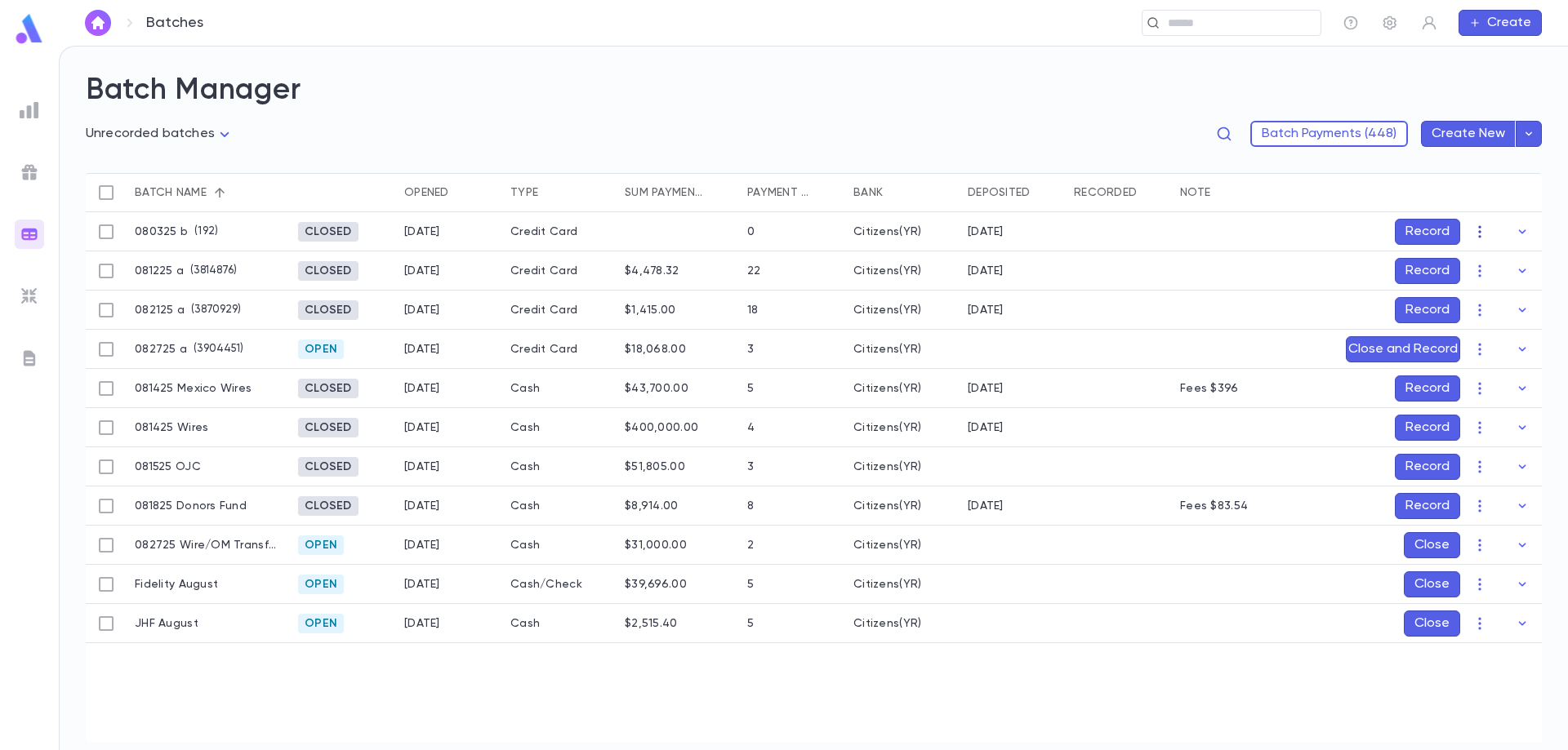
click at [1475, 231] on icon "button" at bounding box center [1480, 232] width 16 height 16
click at [1491, 283] on li "Edit" at bounding box center [1511, 289] width 81 height 26
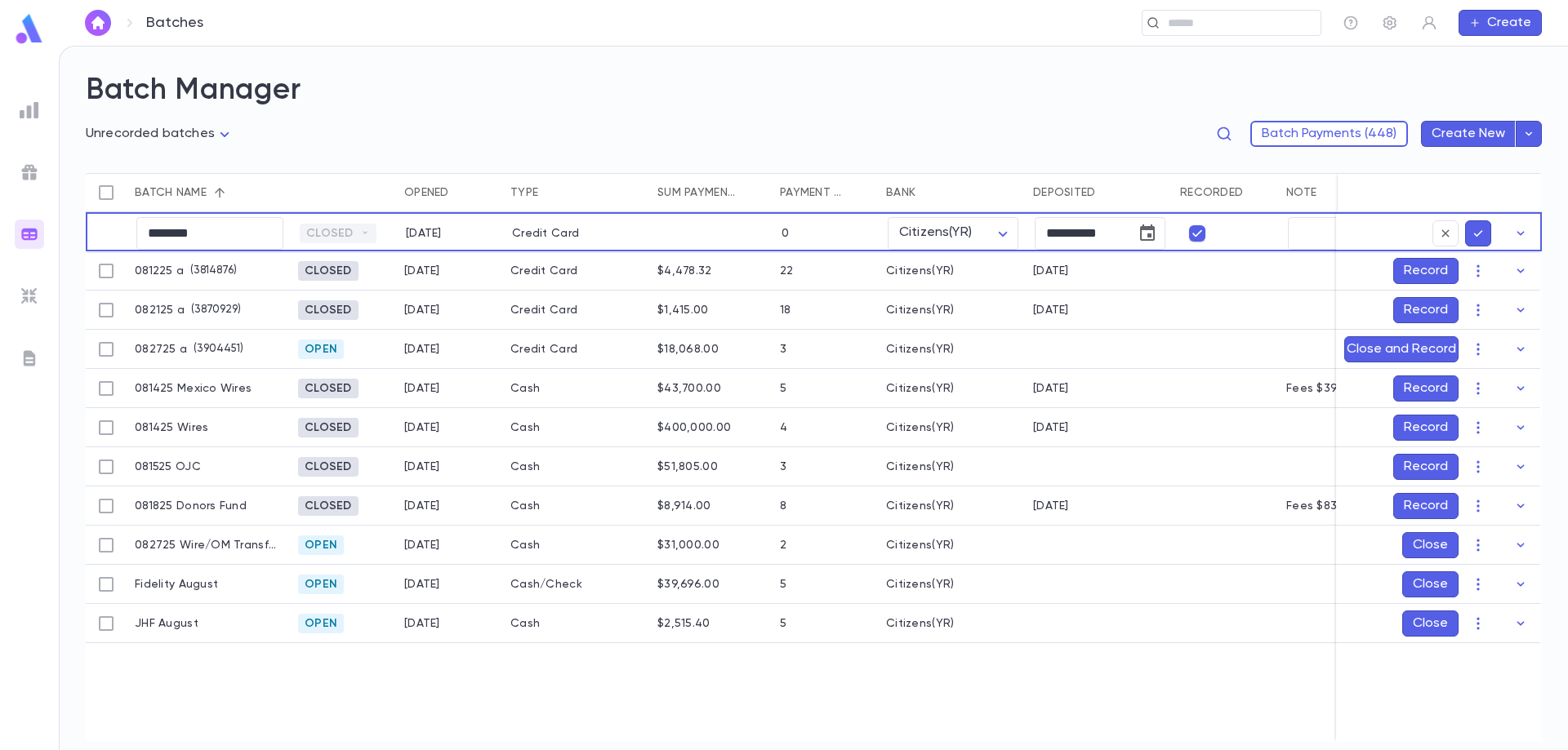
click at [1481, 230] on icon "submit" at bounding box center [1478, 234] width 9 height 7
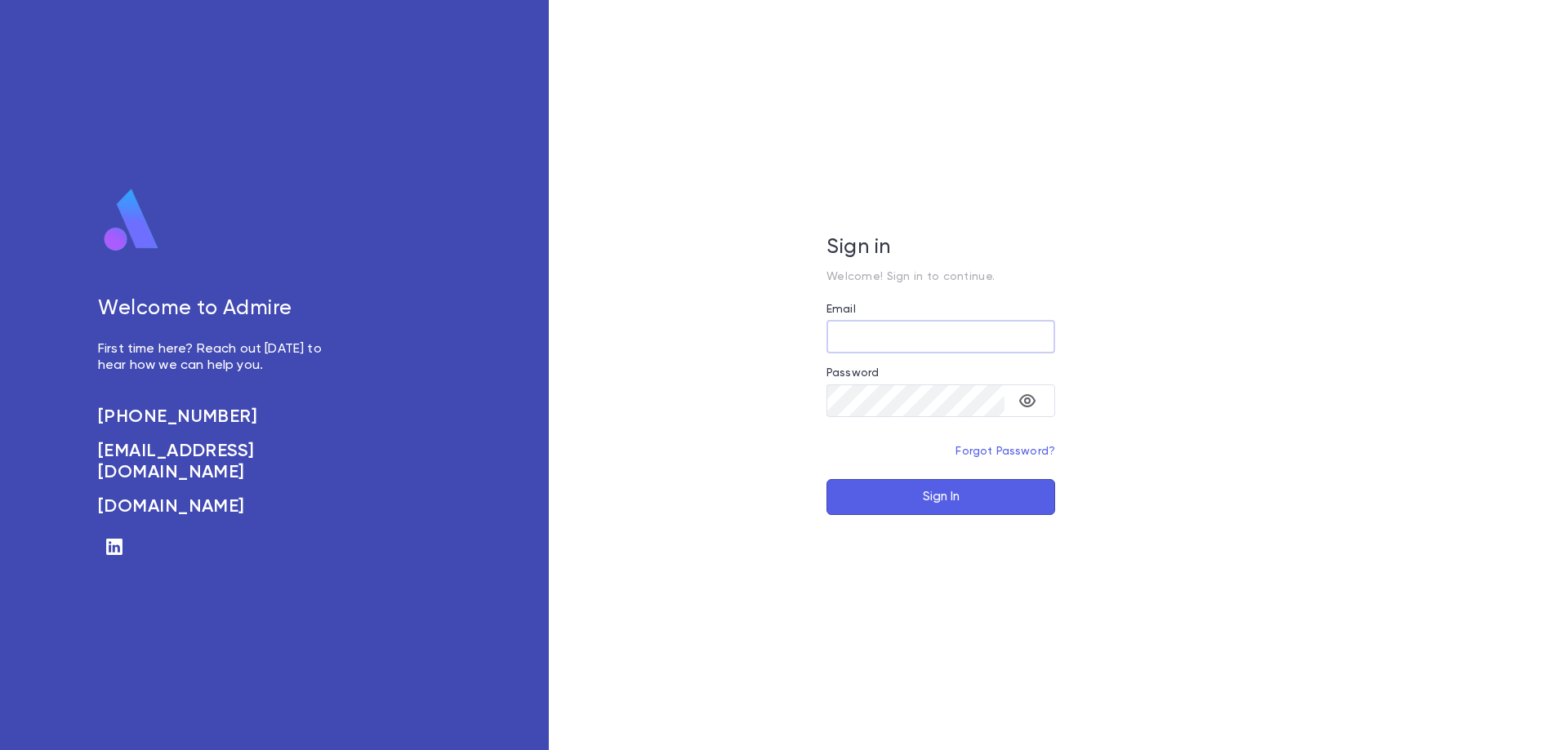
type input "**********"
click at [948, 509] on button "Sign In" at bounding box center [940, 498] width 229 height 36
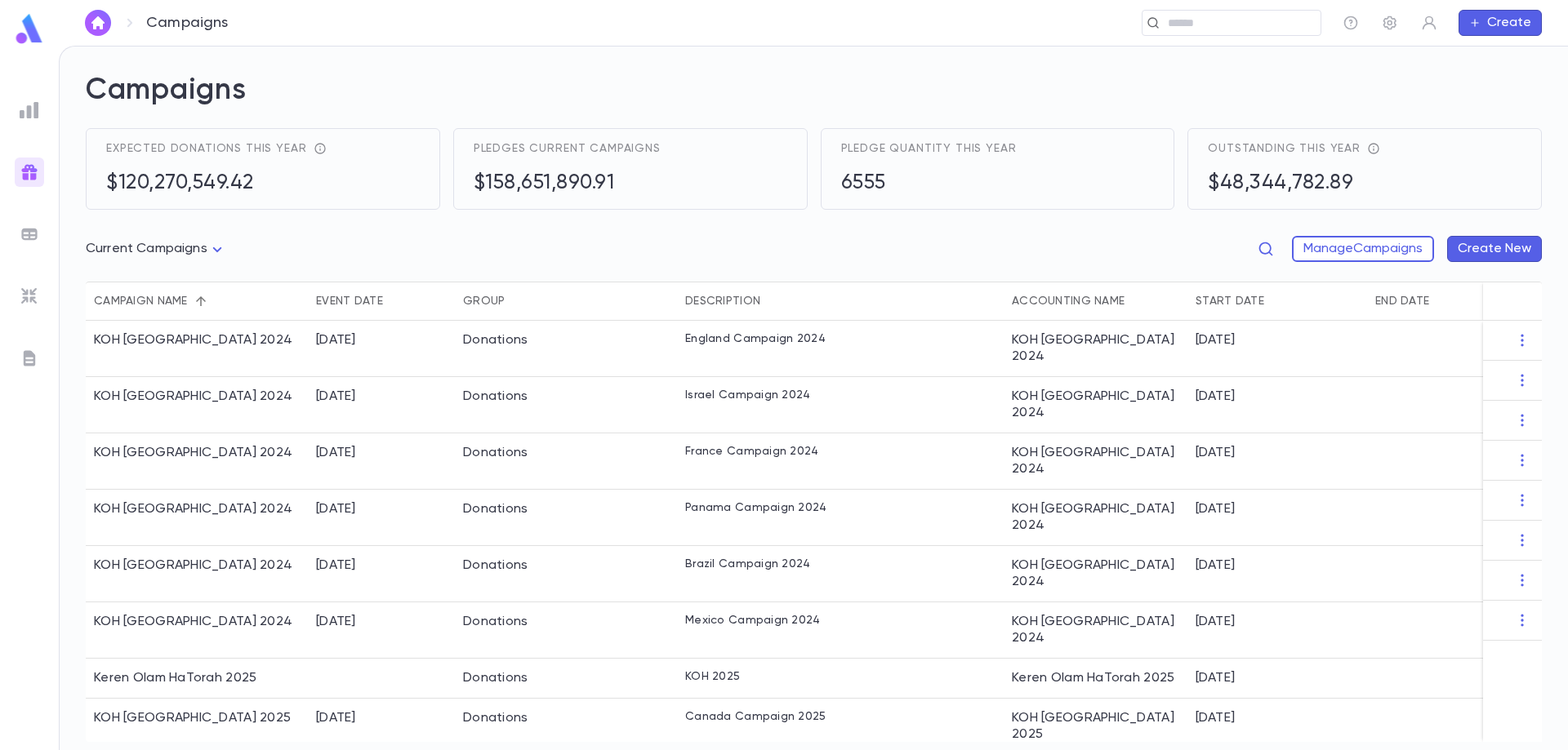
click at [33, 234] on img at bounding box center [30, 234] width 20 height 20
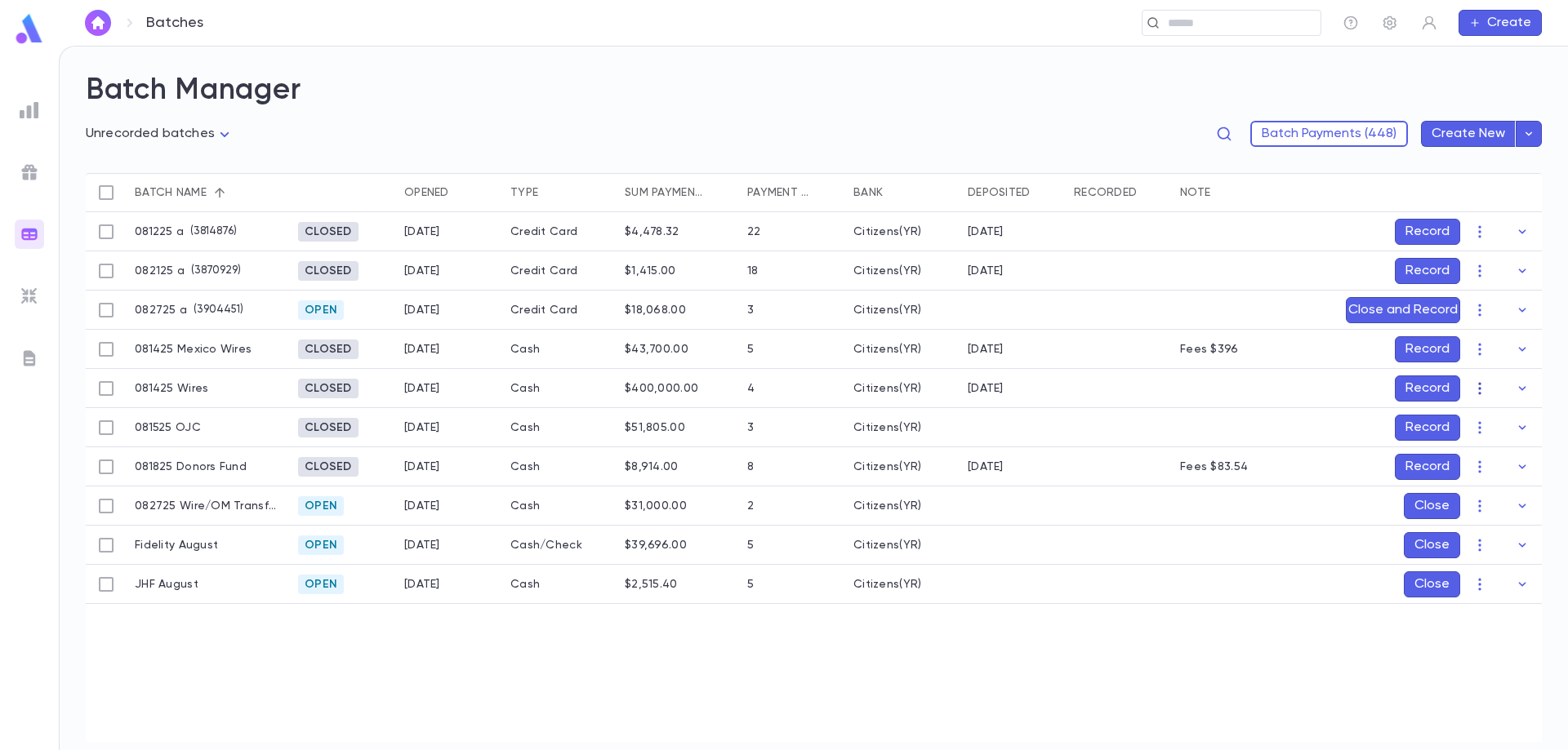
click at [1479, 385] on icon "button" at bounding box center [1480, 389] width 16 height 16
click at [1495, 440] on li "Edit" at bounding box center [1511, 447] width 81 height 26
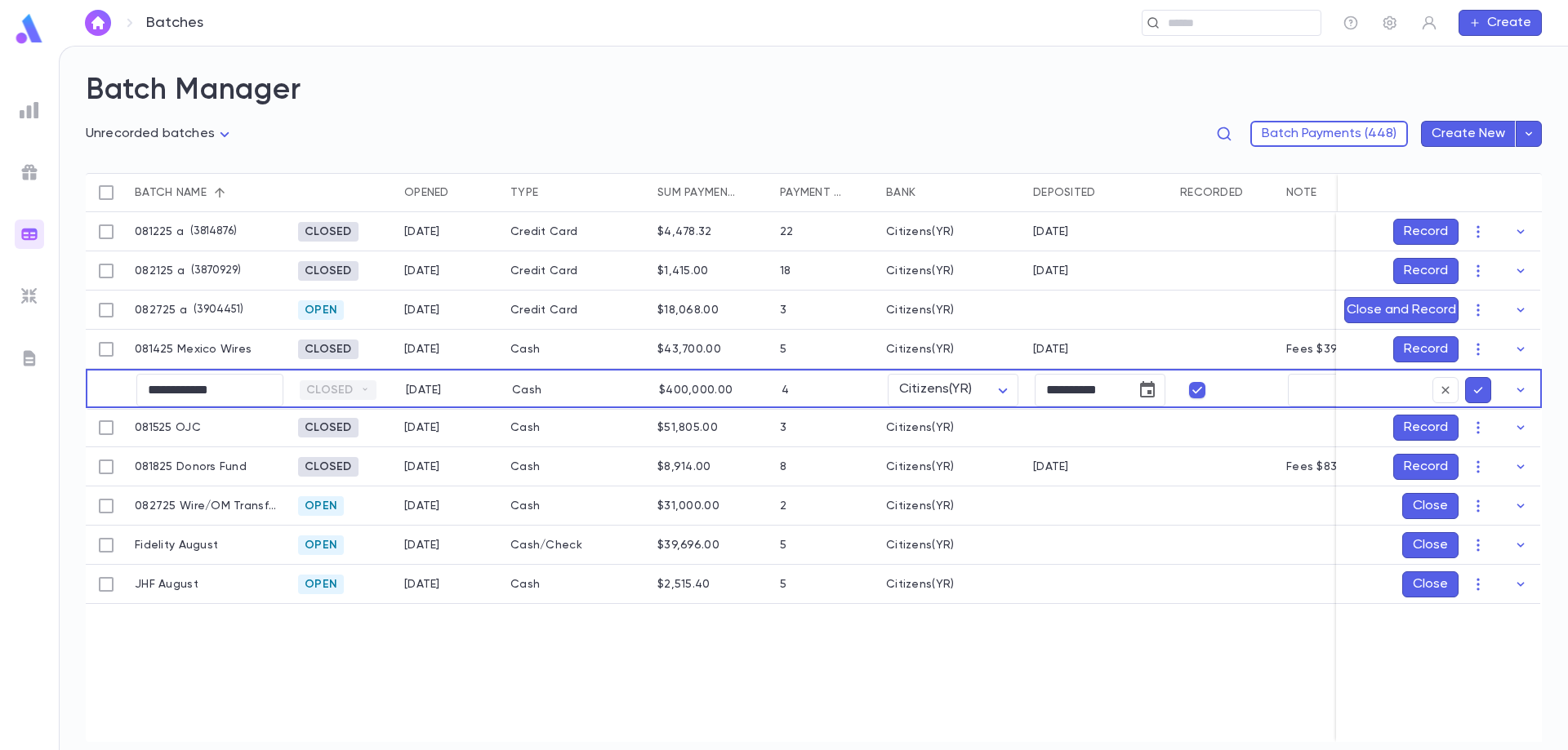
click at [1478, 385] on icon "submit" at bounding box center [1478, 391] width 15 height 16
